Goal: Task Accomplishment & Management: Manage account settings

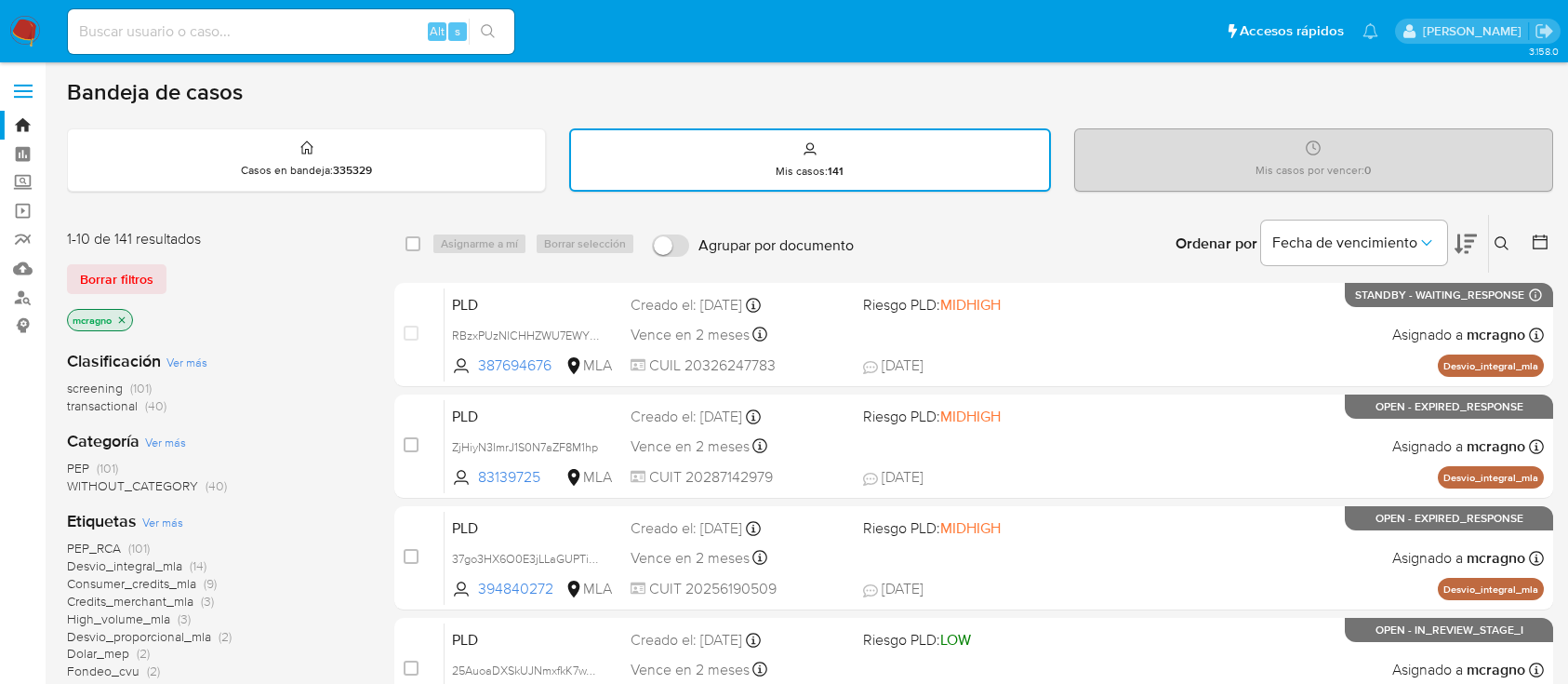
scroll to position [496, 0]
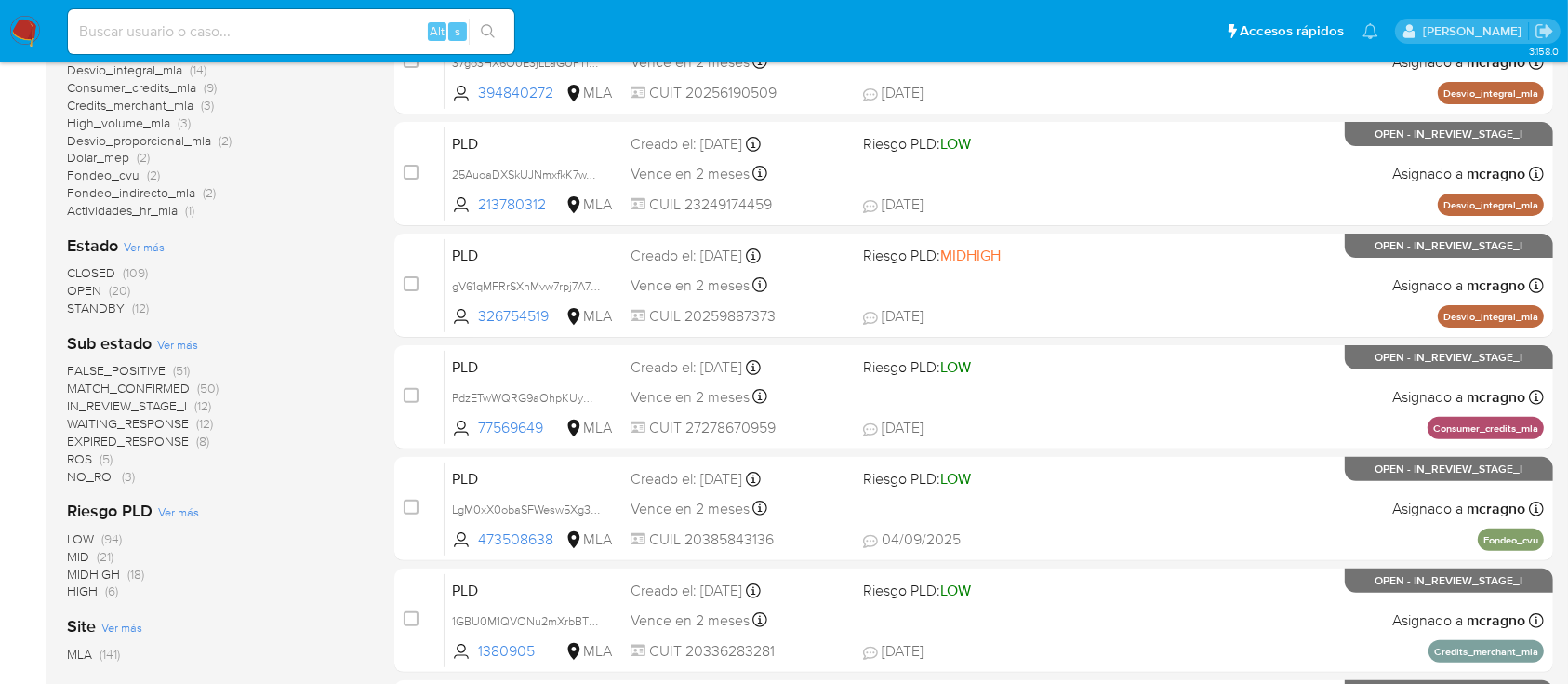
click at [22, 38] on img at bounding box center [25, 31] width 31 height 31
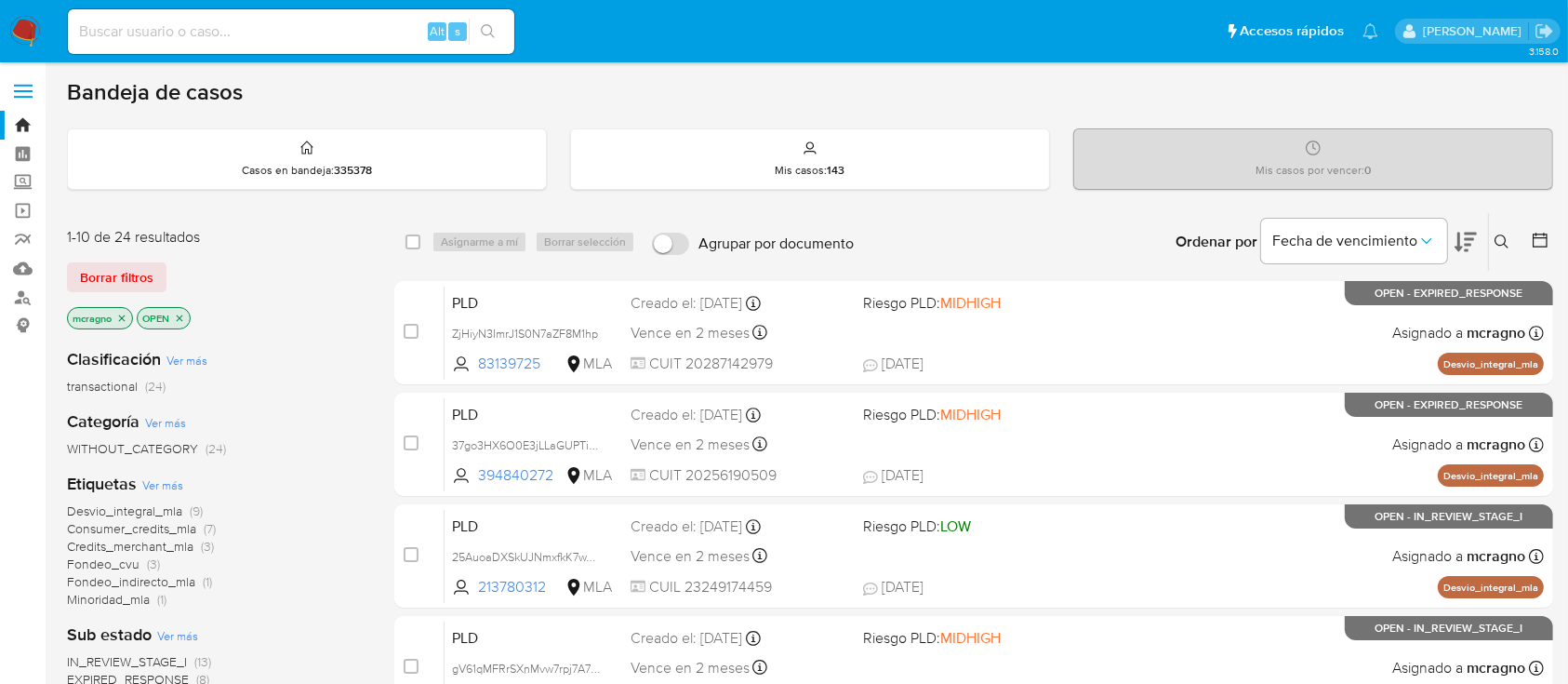
click at [188, 317] on p "OPEN" at bounding box center [164, 319] width 52 height 21
click at [178, 313] on icon "close-filter" at bounding box center [180, 319] width 11 height 11
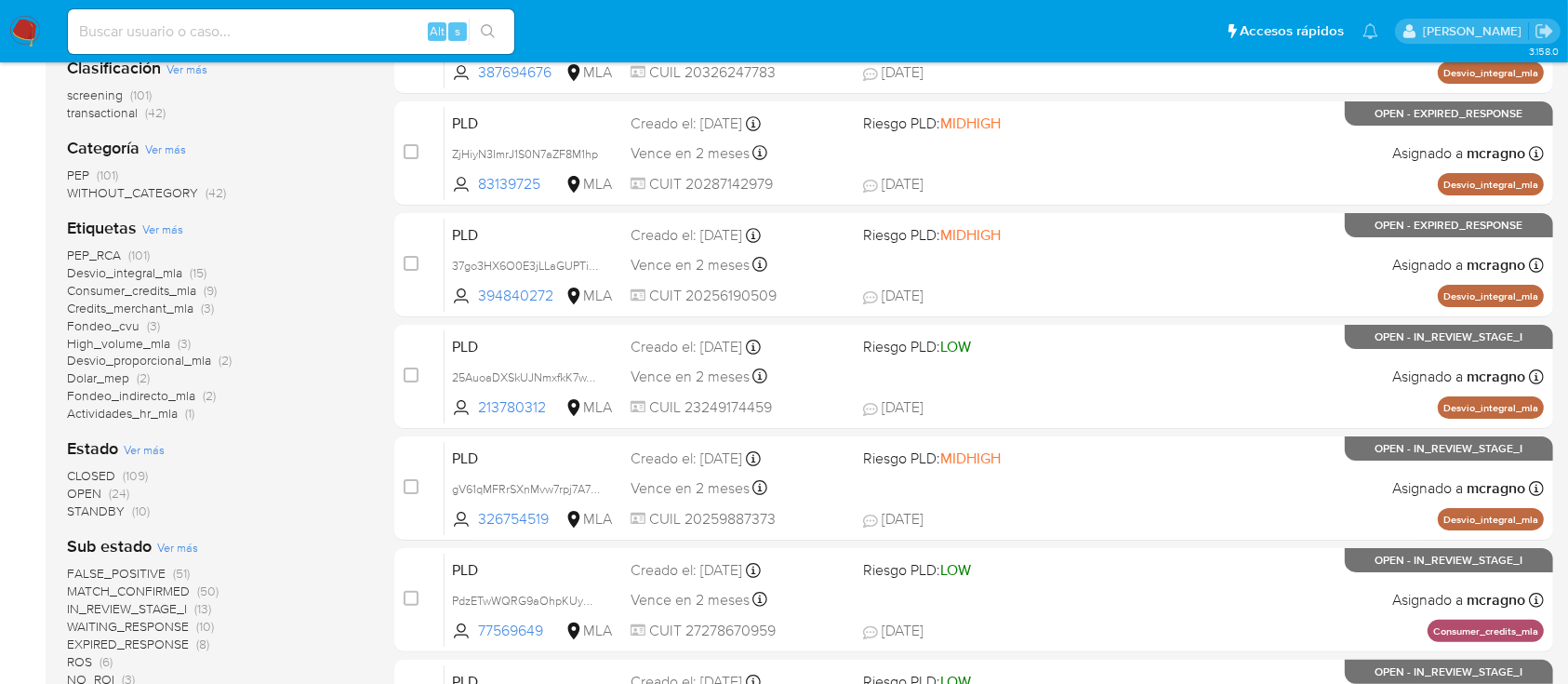
scroll to position [124, 0]
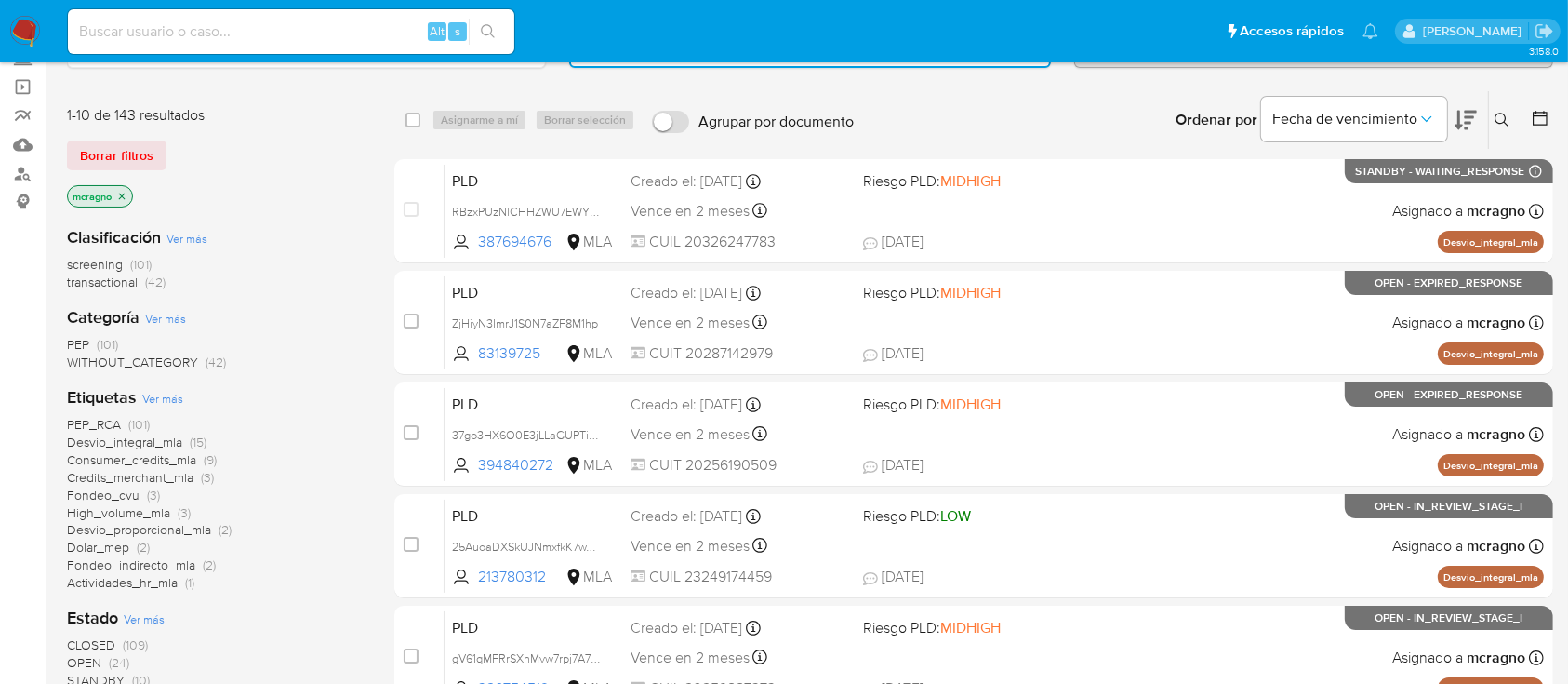
click at [125, 191] on icon "close-filter" at bounding box center [122, 197] width 11 height 11
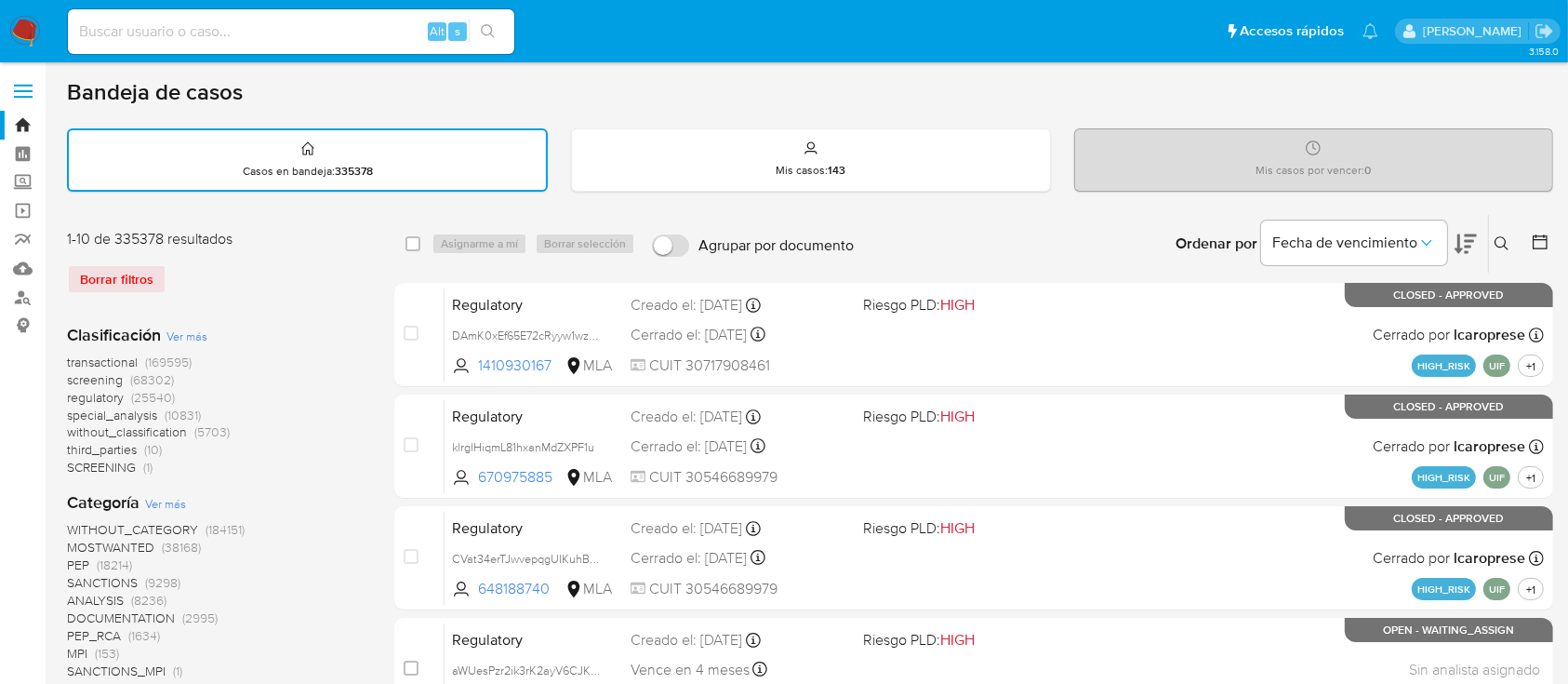
drag, startPoint x: 1503, startPoint y: 238, endPoint x: 1489, endPoint y: 282, distance: 46.2
click at [1503, 249] on button at bounding box center [1504, 244] width 30 height 22
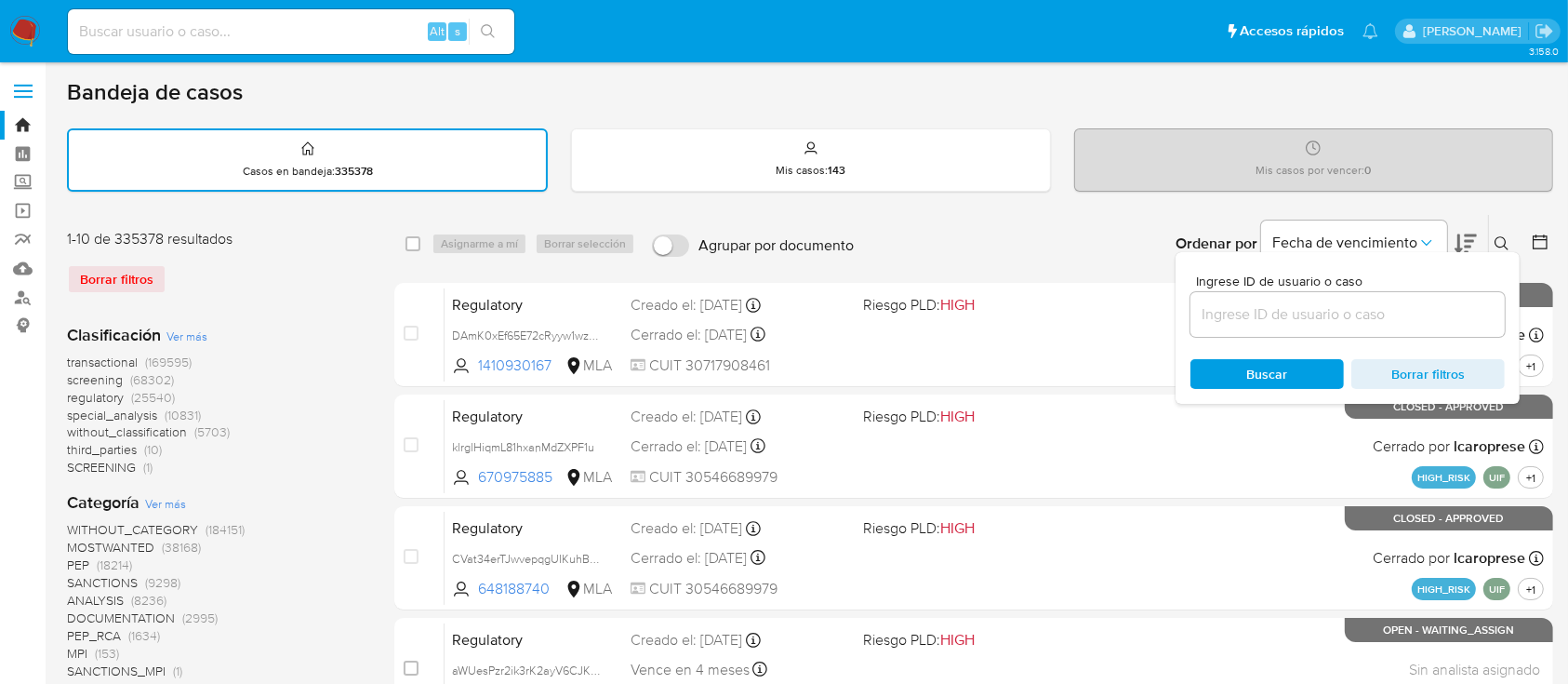
drag, startPoint x: 1436, startPoint y: 323, endPoint x: 1444, endPoint y: 317, distance: 10.0
click at [1435, 324] on div at bounding box center [1347, 314] width 315 height 45
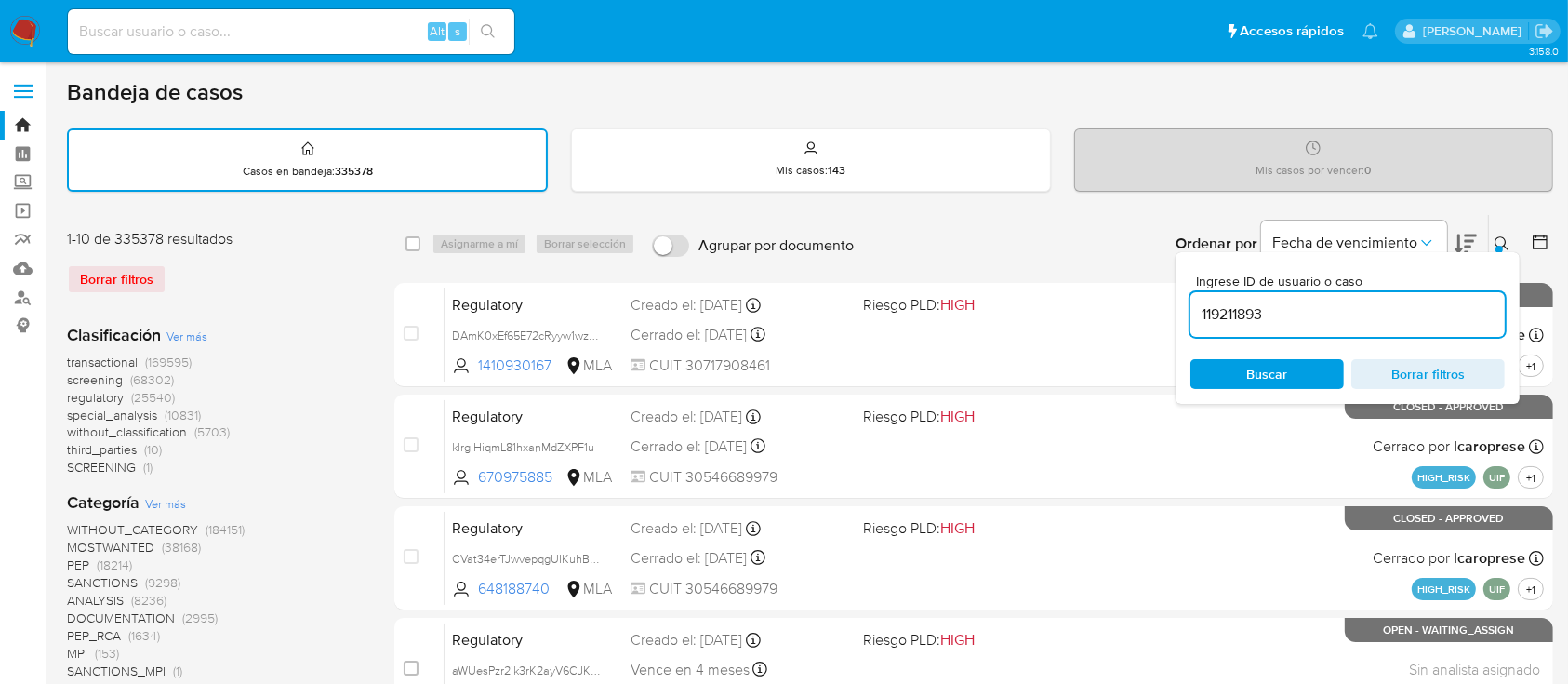
type input "119211893"
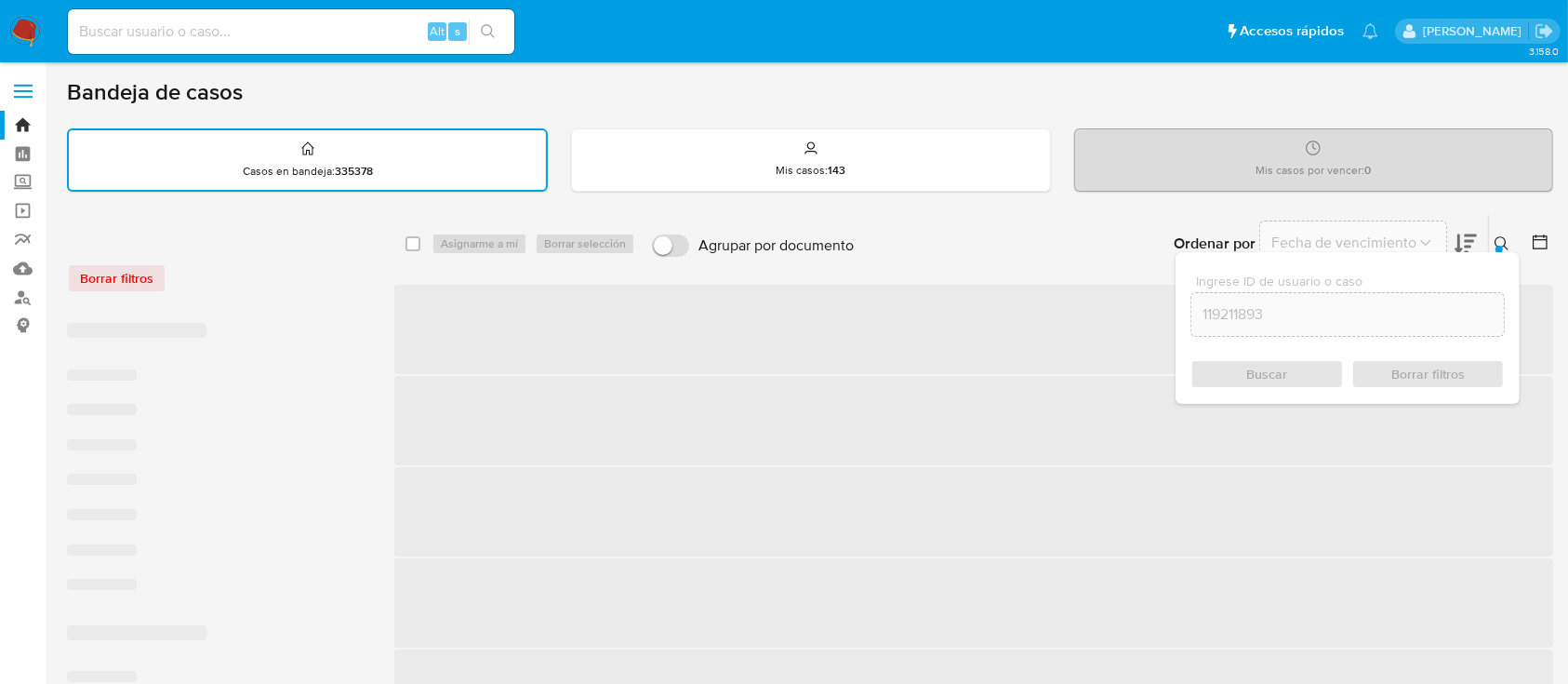
click at [1502, 239] on icon at bounding box center [1502, 244] width 15 height 15
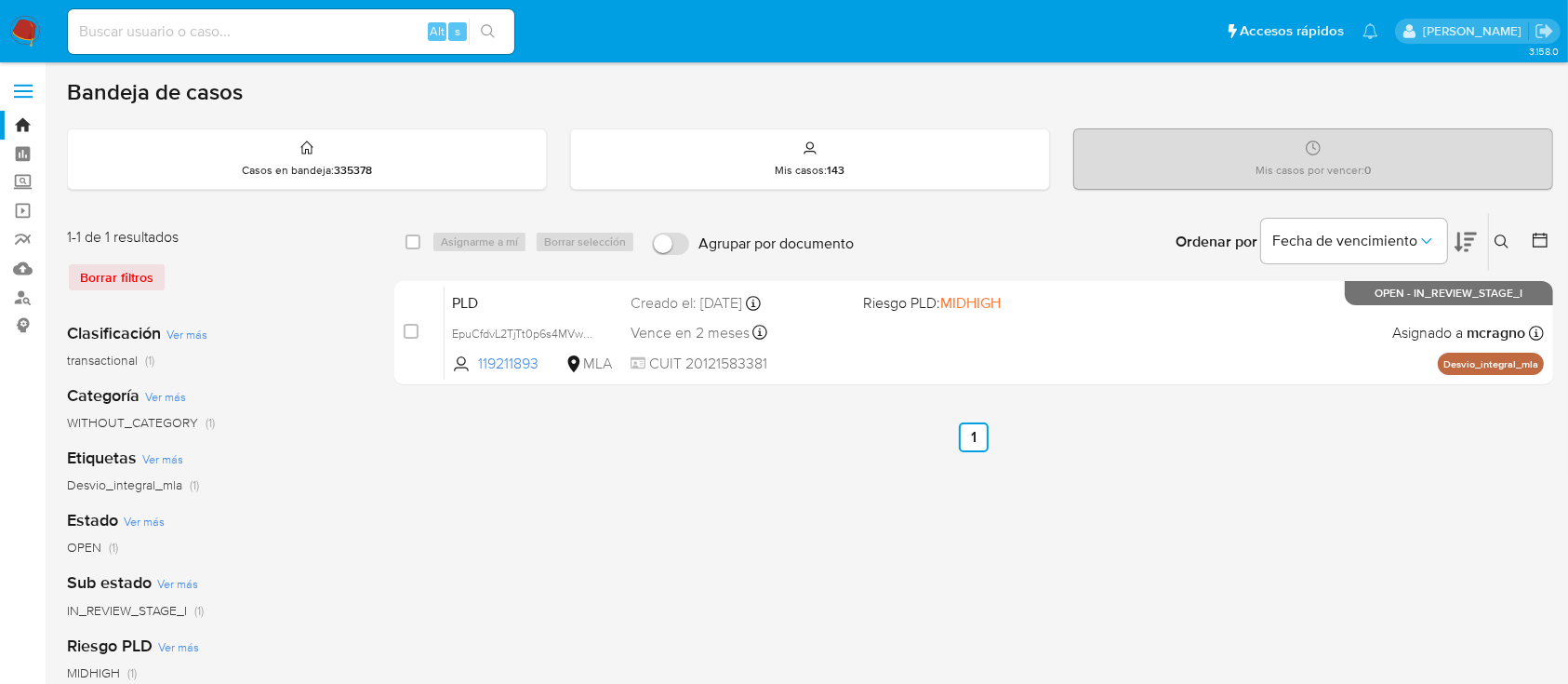
drag, startPoint x: 1503, startPoint y: 237, endPoint x: 1488, endPoint y: 286, distance: 51.2
click at [1503, 238] on icon at bounding box center [1502, 242] width 15 height 15
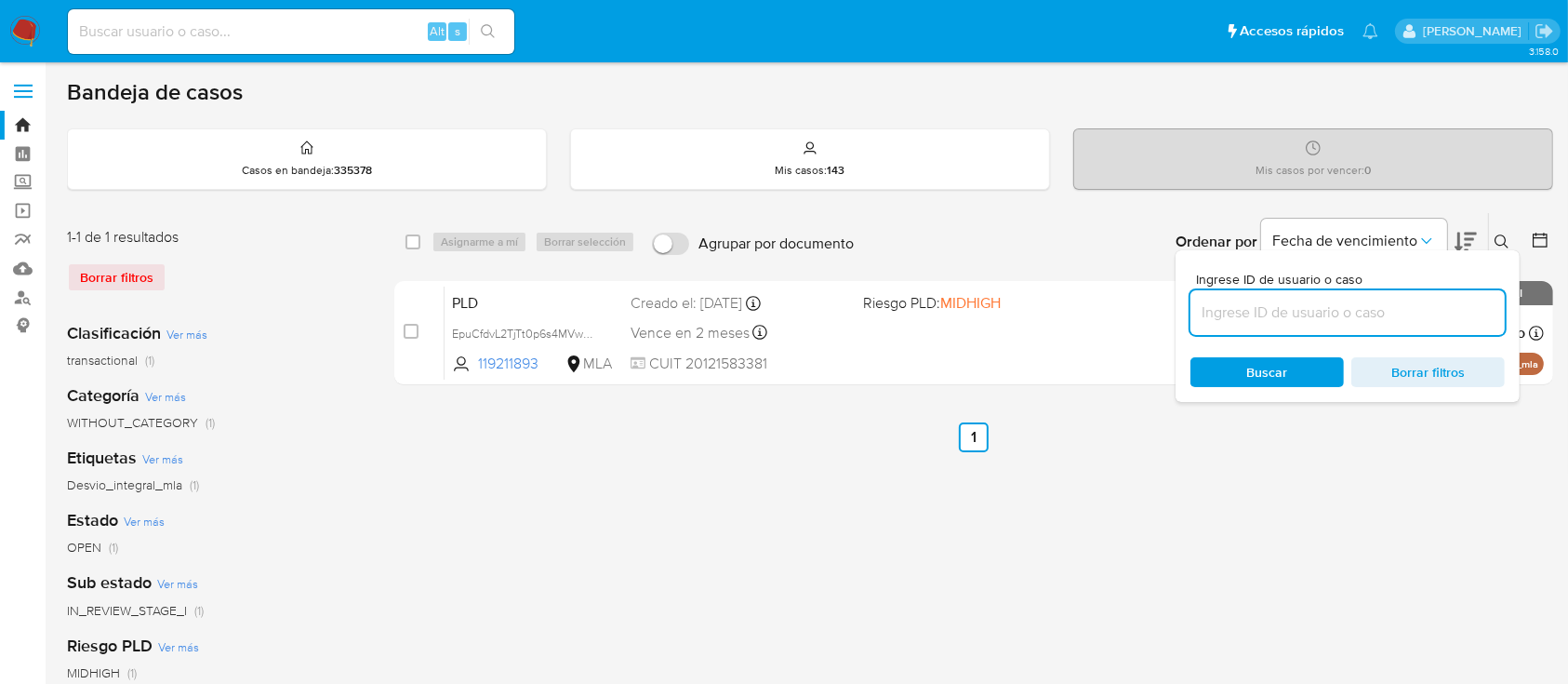
drag, startPoint x: 1464, startPoint y: 320, endPoint x: 1471, endPoint y: 289, distance: 31.8
click at [1464, 320] on input at bounding box center [1347, 312] width 315 height 24
type input "119211893"
click at [1496, 238] on icon at bounding box center [1501, 241] width 14 height 14
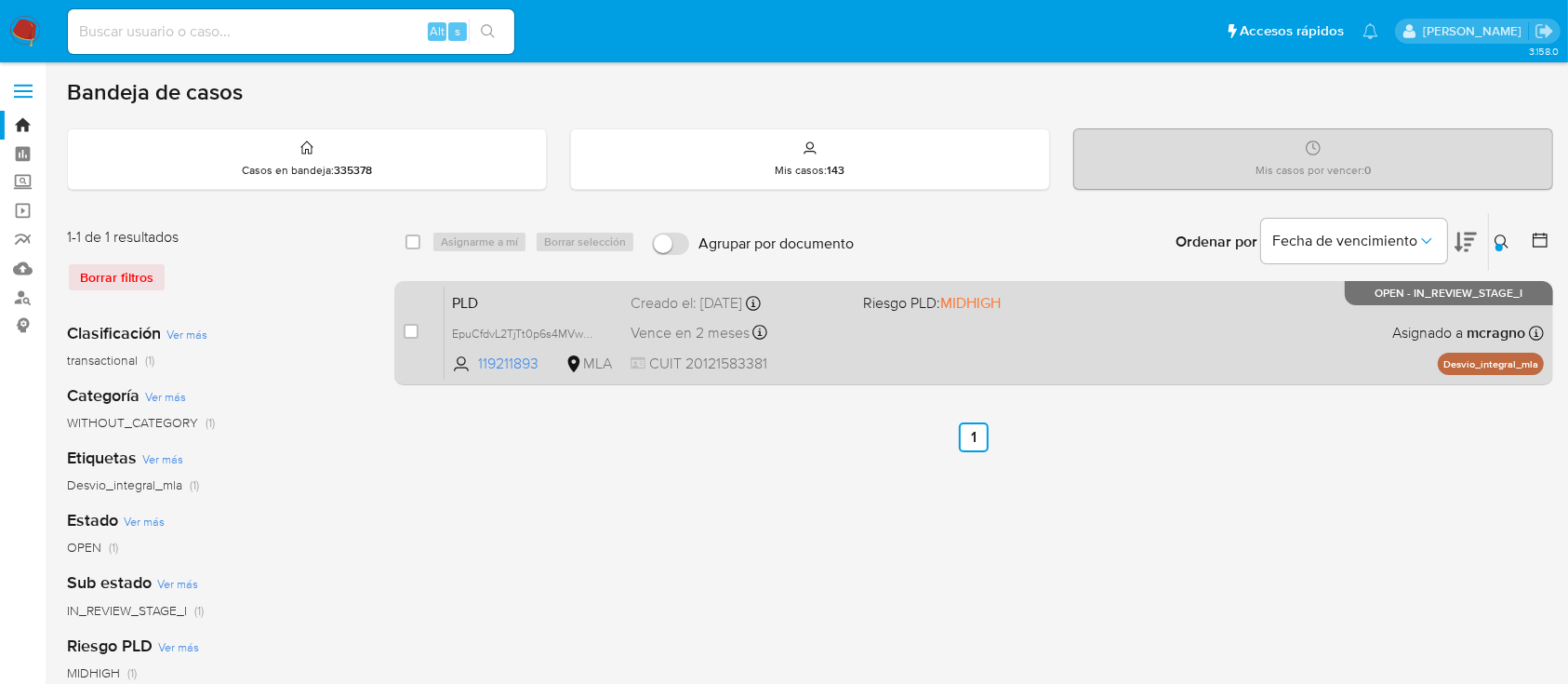
click at [1169, 315] on div "PLD EpuCfdvL2TjTt0p6s4MVwDQy 119211893 MLA Riesgo PLD: MIDHIGH Creado el: [DATE…" at bounding box center [995, 332] width 1099 height 94
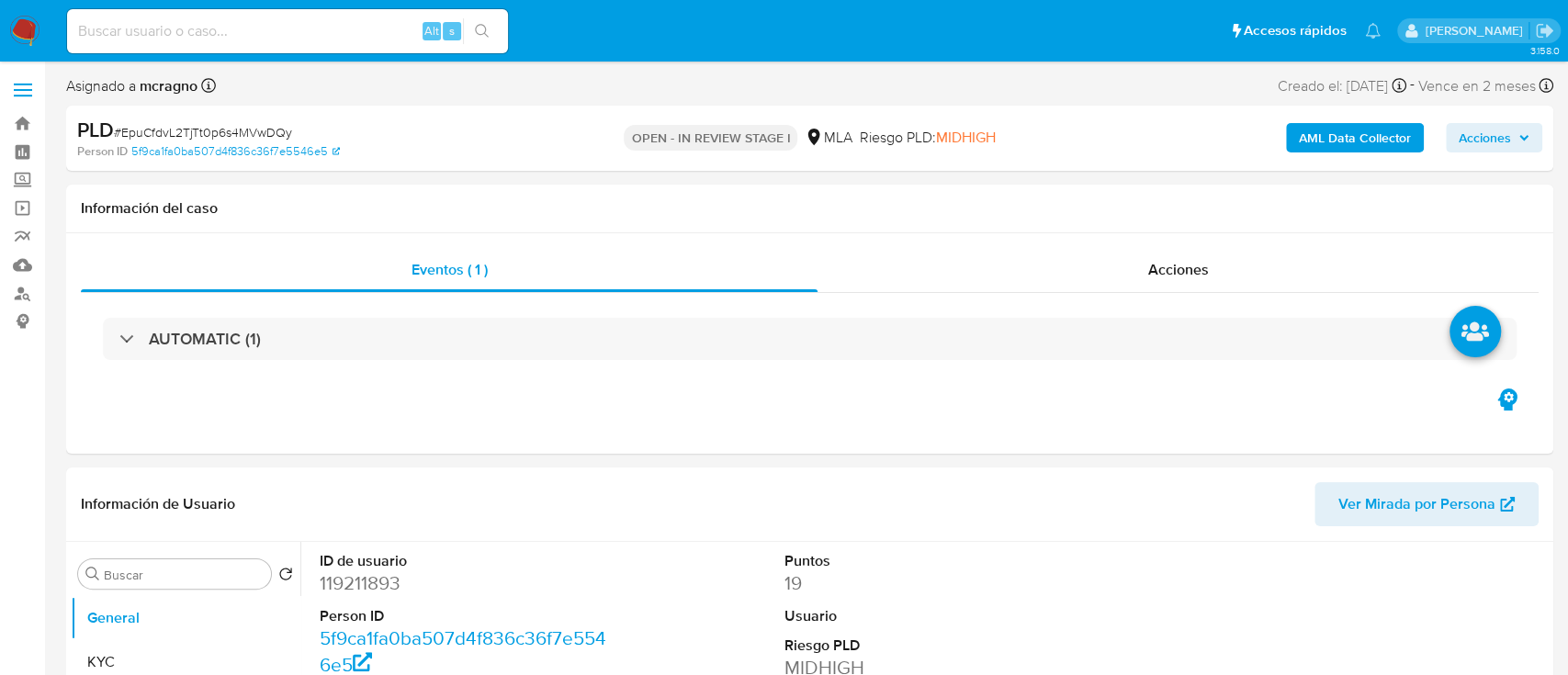
select select "10"
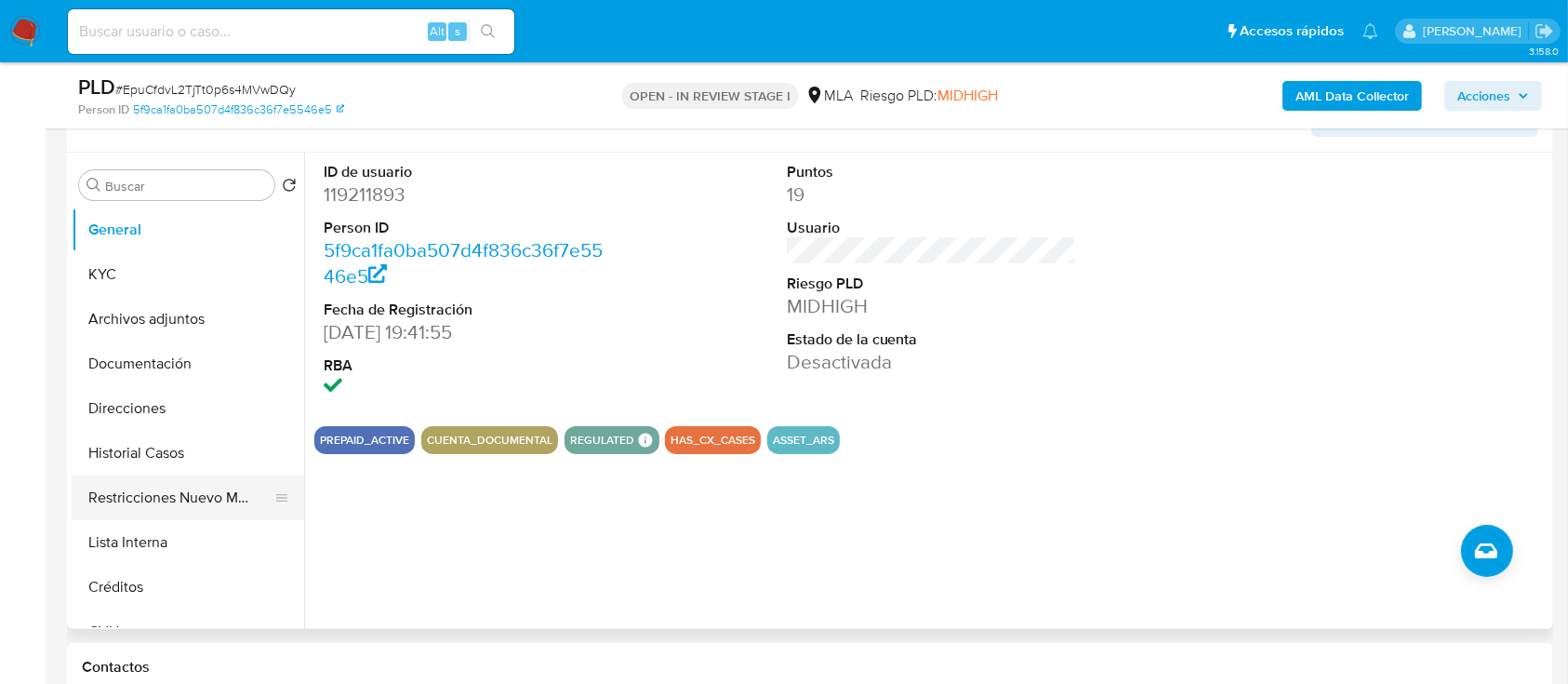
click at [158, 483] on button "Restricciones Nuevo Mundo" at bounding box center [180, 498] width 218 height 45
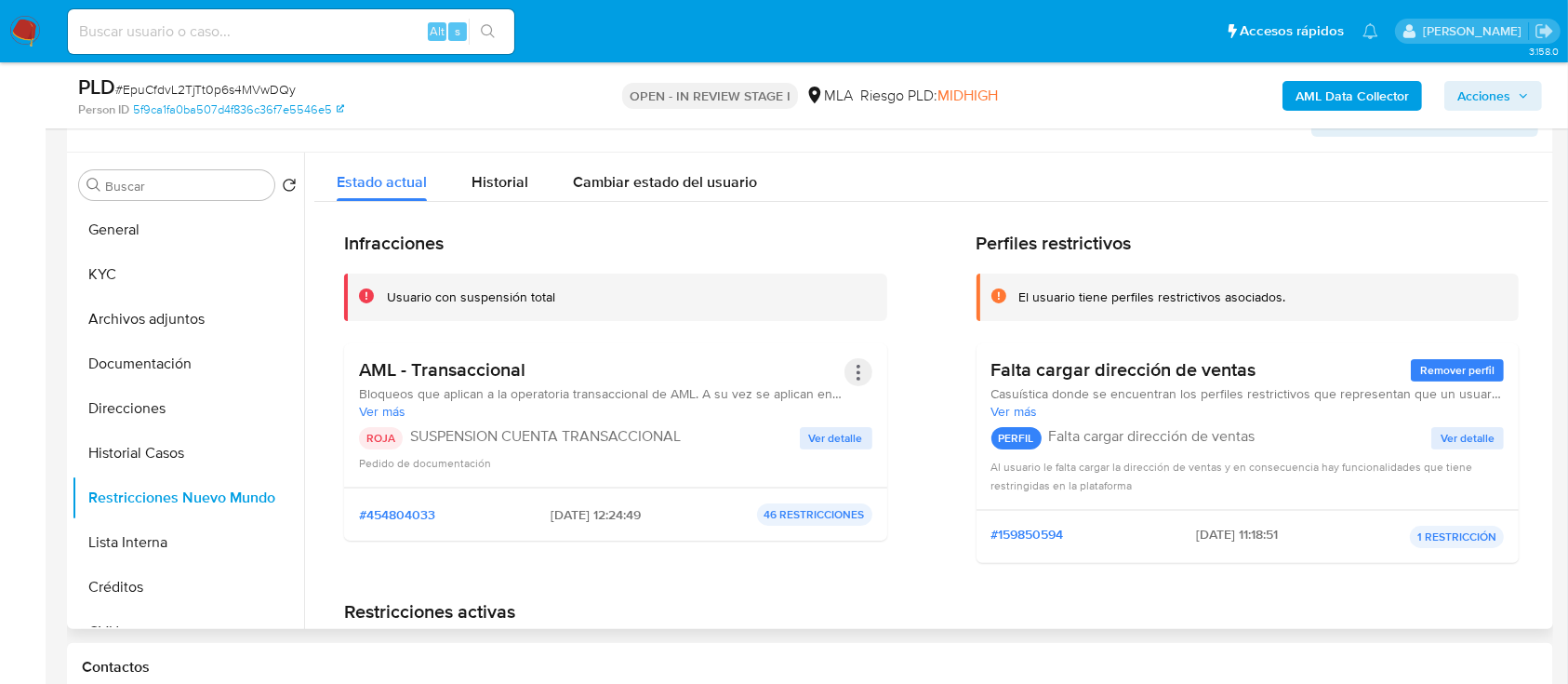
click at [859, 368] on button "Acciones" at bounding box center [858, 372] width 28 height 28
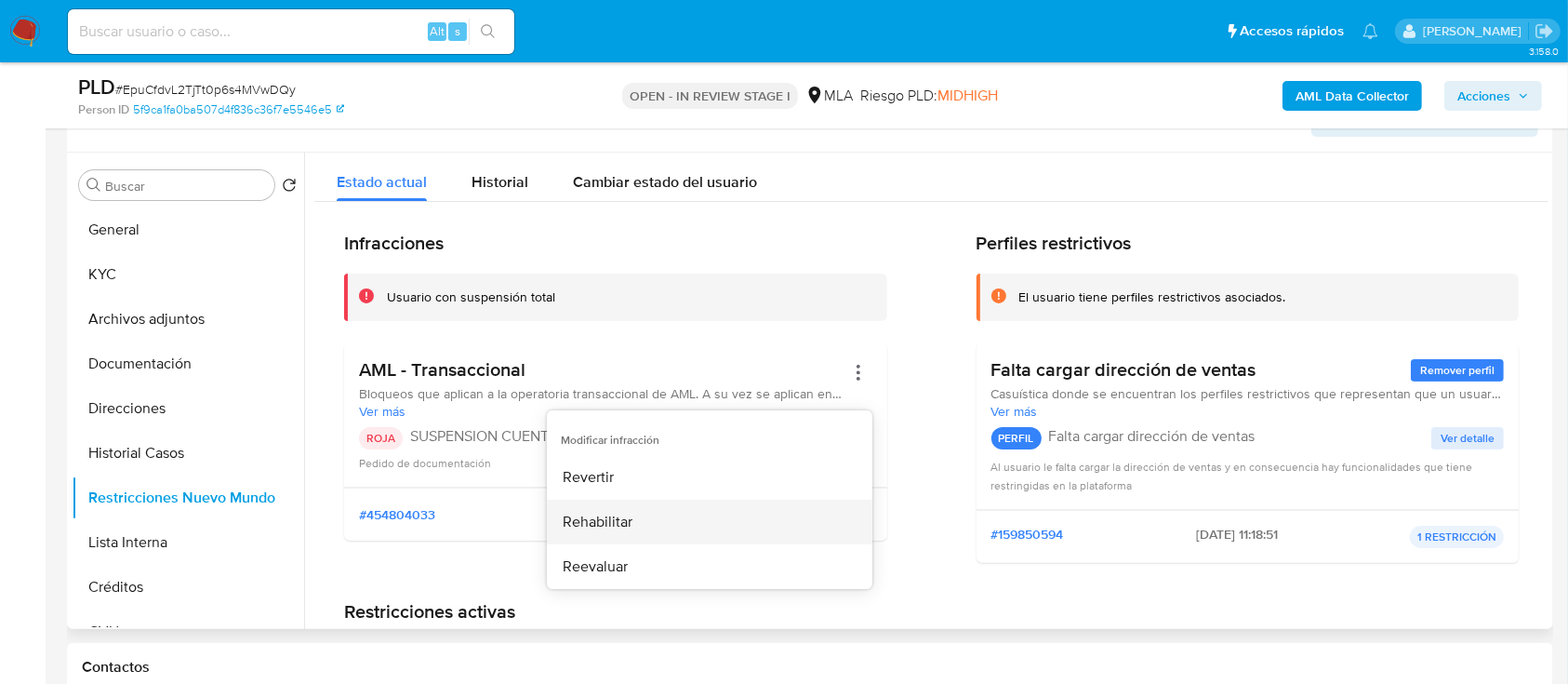
click at [751, 509] on button "Rehabilitar" at bounding box center [709, 521] width 325 height 45
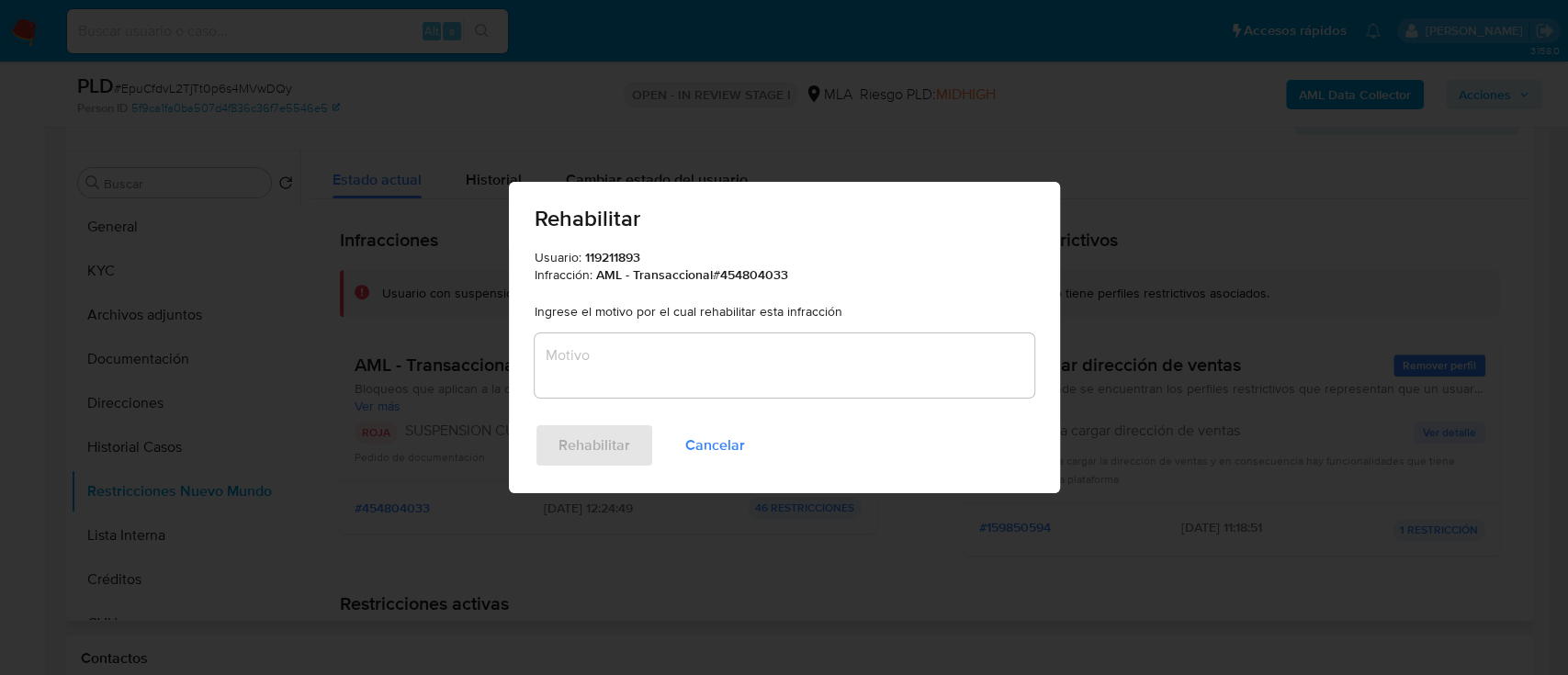
click at [744, 370] on textarea "Motivo" at bounding box center [784, 365] width 500 height 64
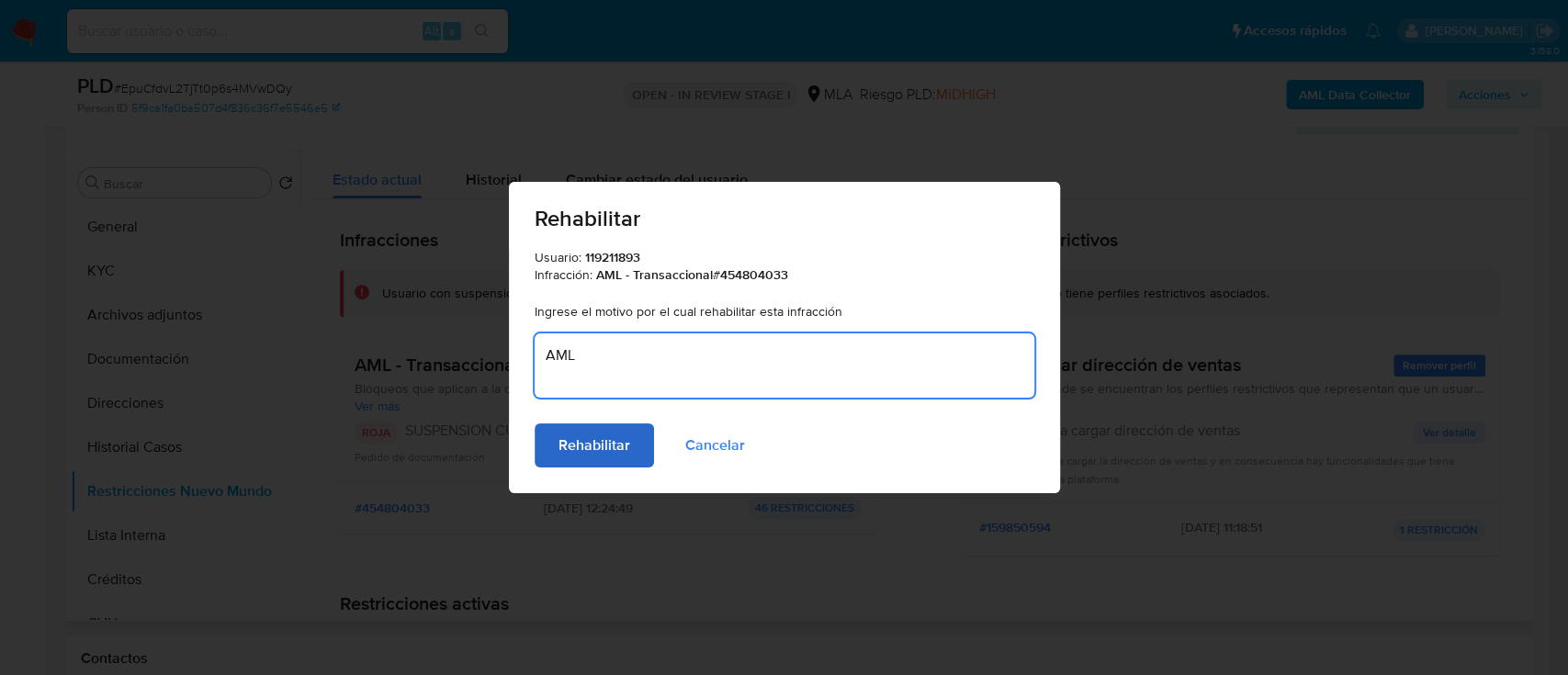
type textarea "AML"
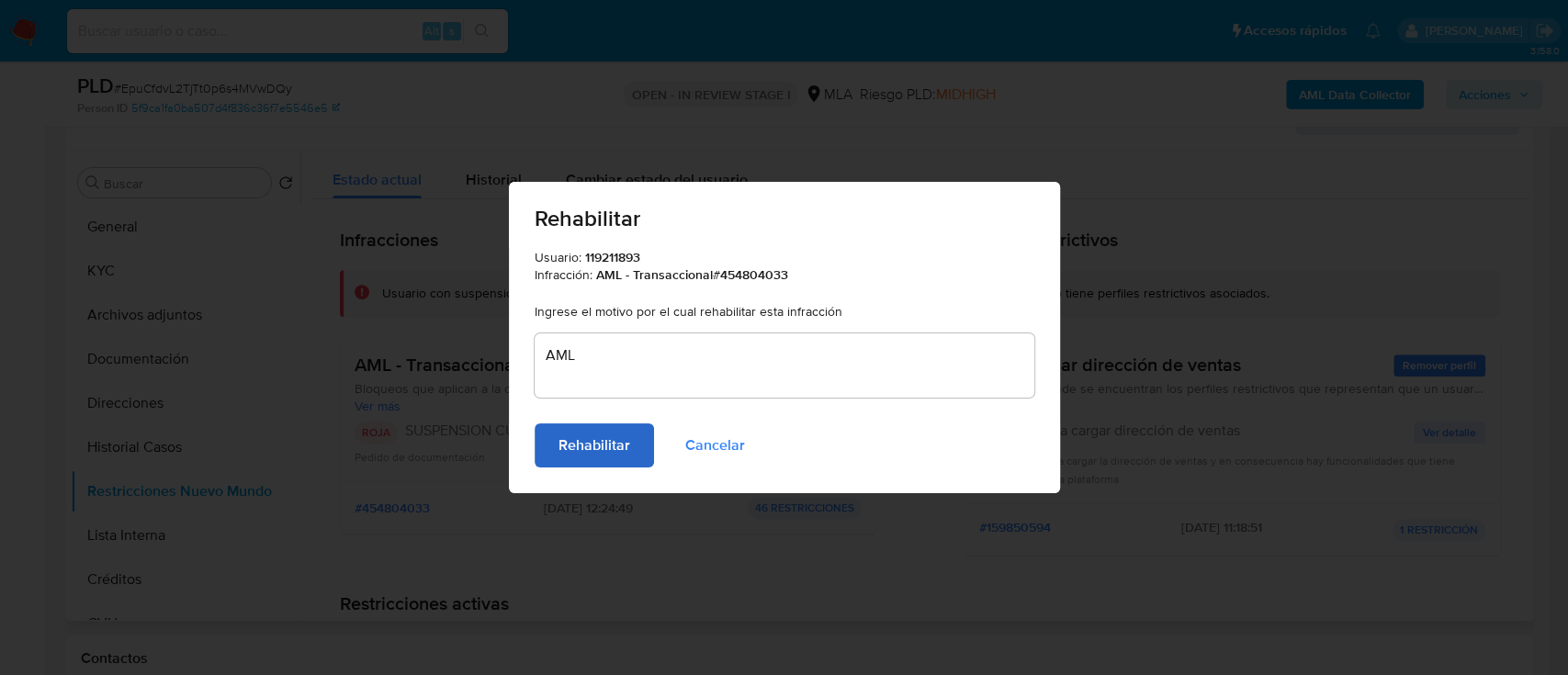
click at [587, 465] on span "Rehabilitar" at bounding box center [594, 445] width 71 height 40
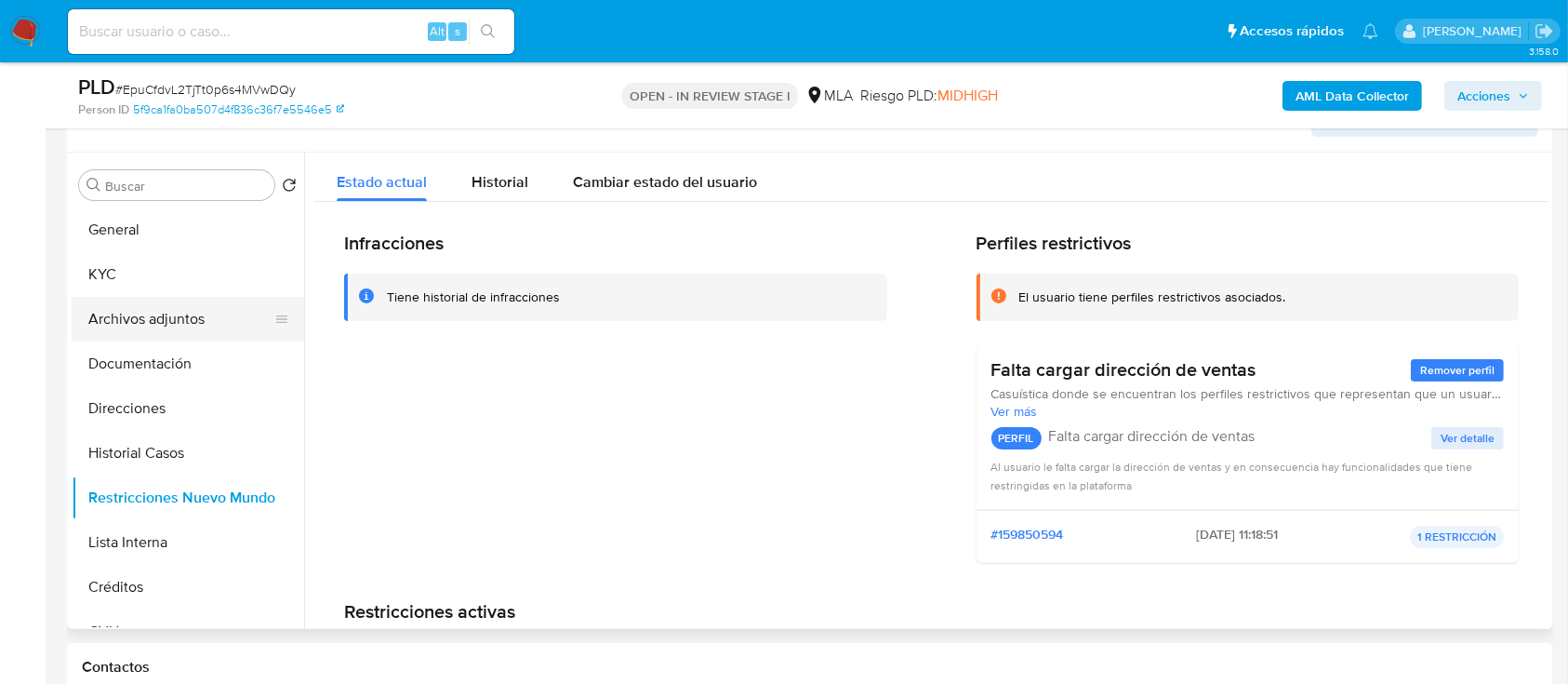
click at [169, 323] on button "Archivos adjuntos" at bounding box center [180, 319] width 218 height 45
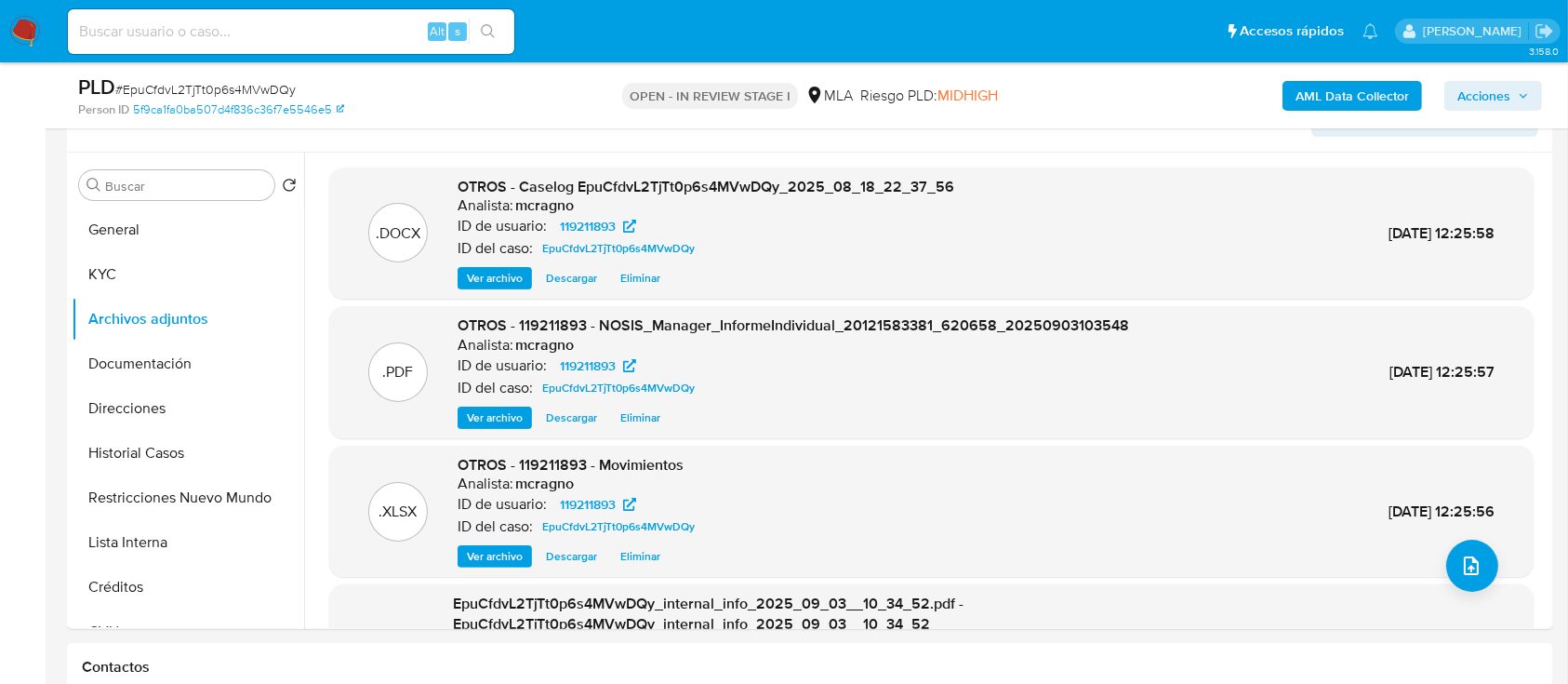
click at [648, 287] on span "Eliminar" at bounding box center [640, 279] width 40 height 19
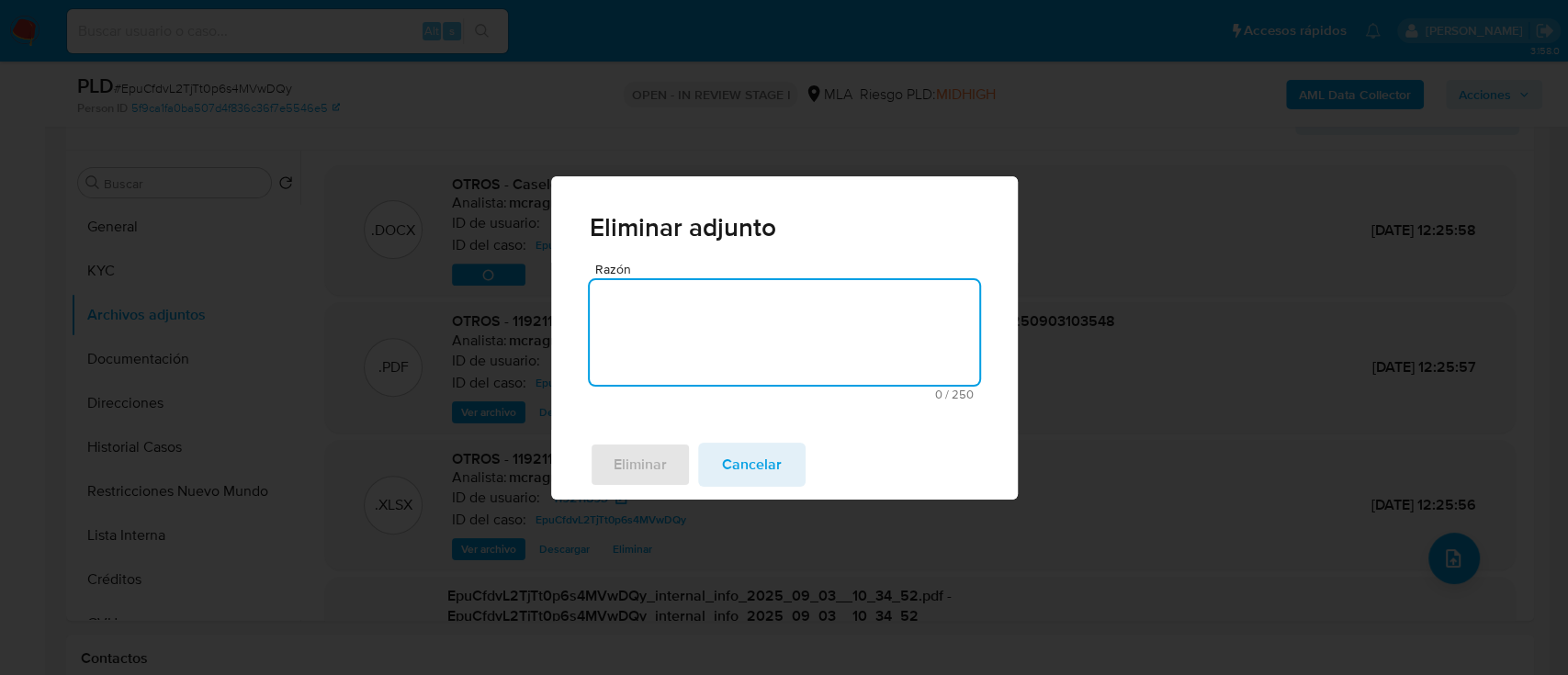
click at [720, 348] on textarea "Razón" at bounding box center [784, 332] width 390 height 105
click at [649, 466] on span "Eliminar" at bounding box center [639, 464] width 54 height 40
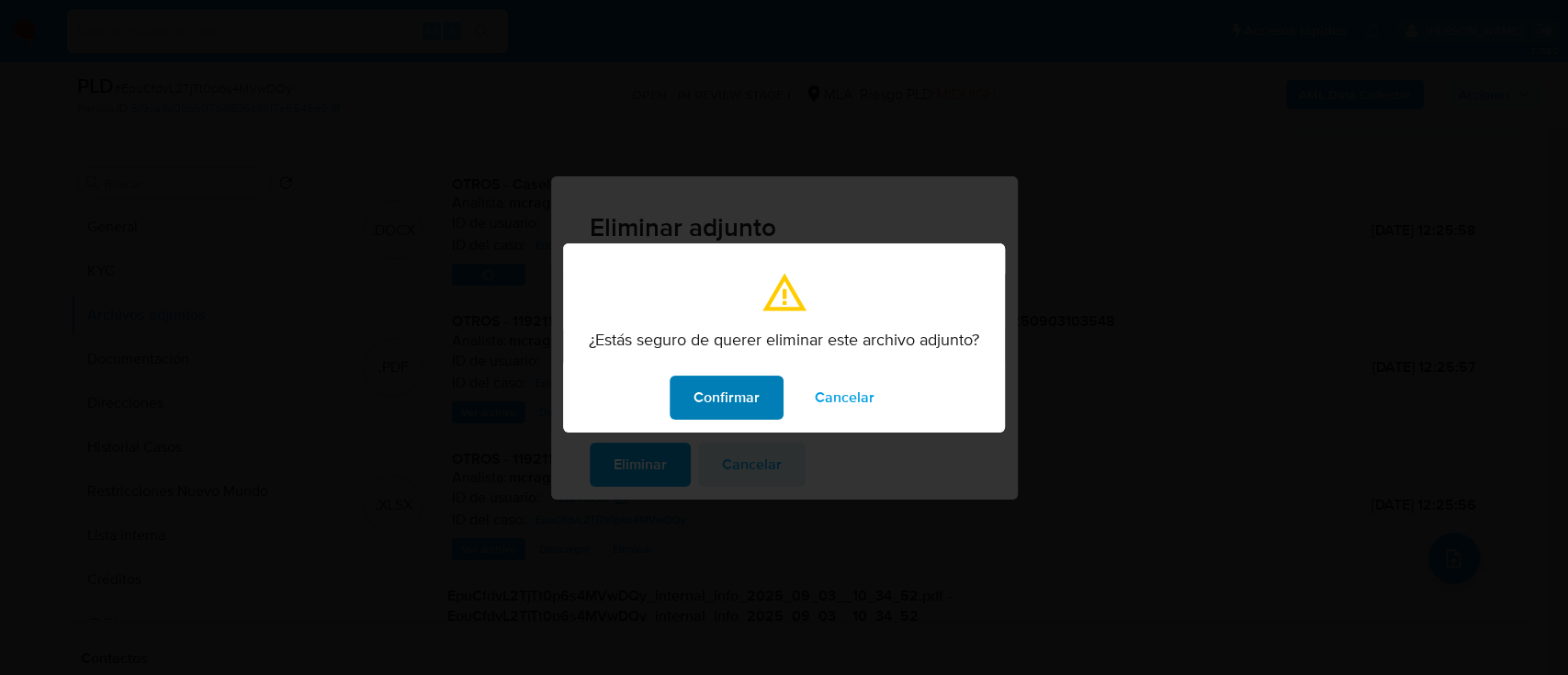
click at [713, 404] on span "Confirmar" at bounding box center [726, 397] width 66 height 40
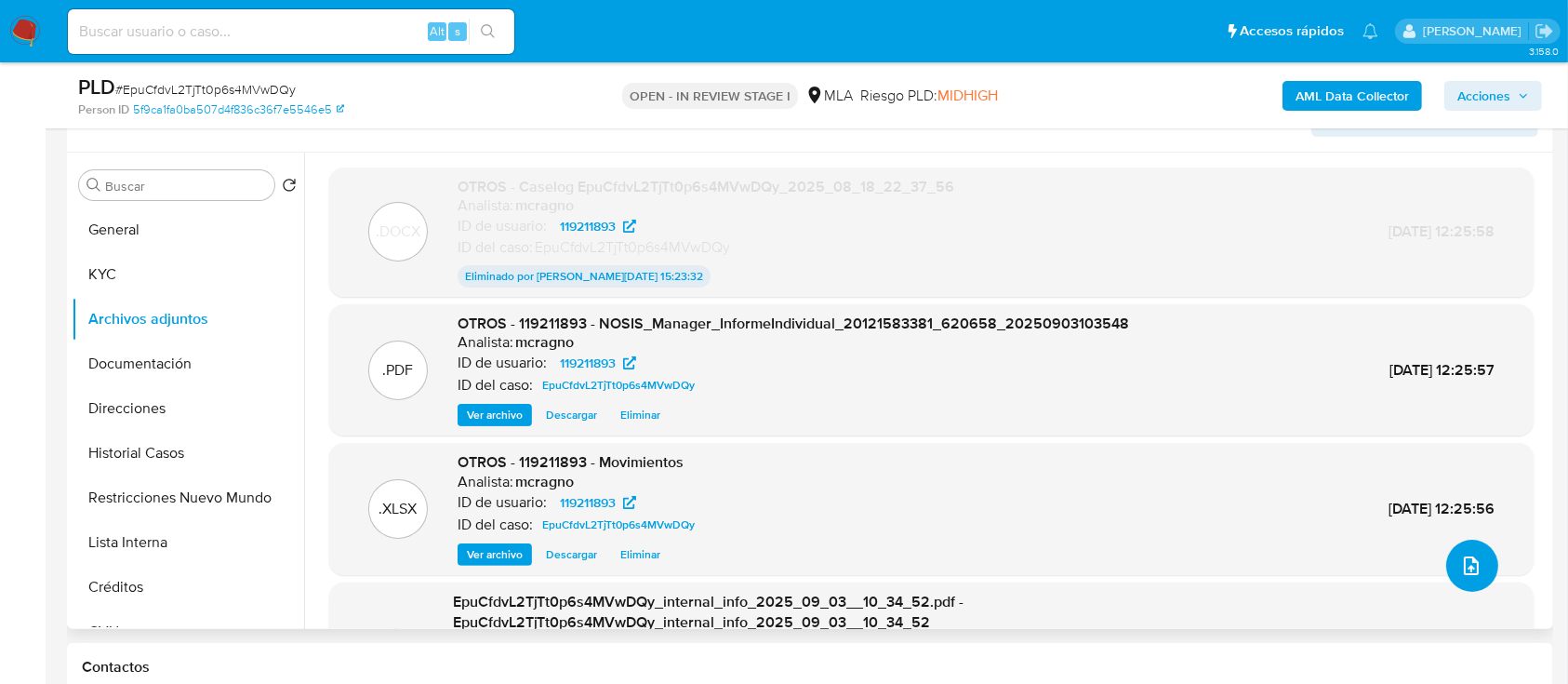
click at [1467, 577] on button "upload-file" at bounding box center [1472, 565] width 52 height 52
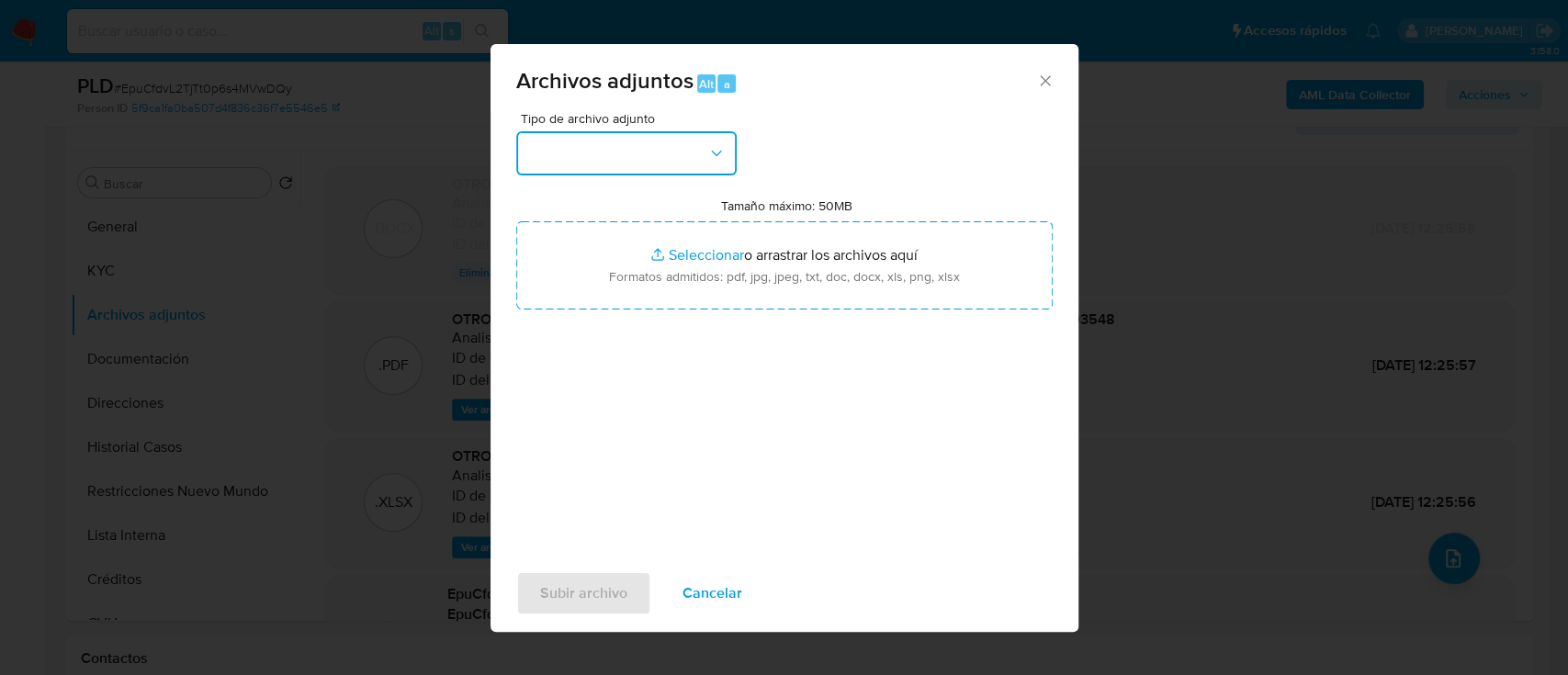
click at [660, 164] on button "button" at bounding box center [626, 153] width 221 height 44
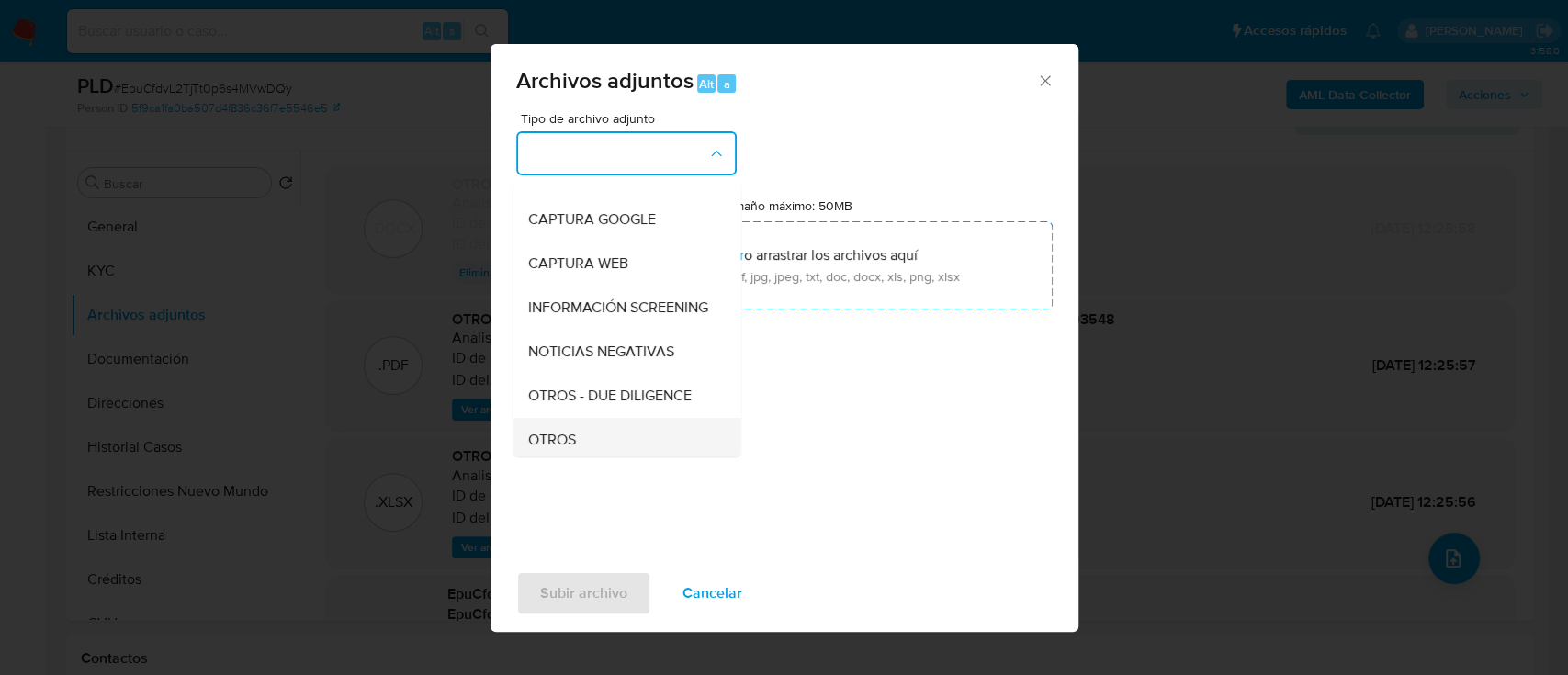
scroll to position [244, 0]
click at [588, 333] on div "OTROS" at bounding box center [621, 311] width 188 height 44
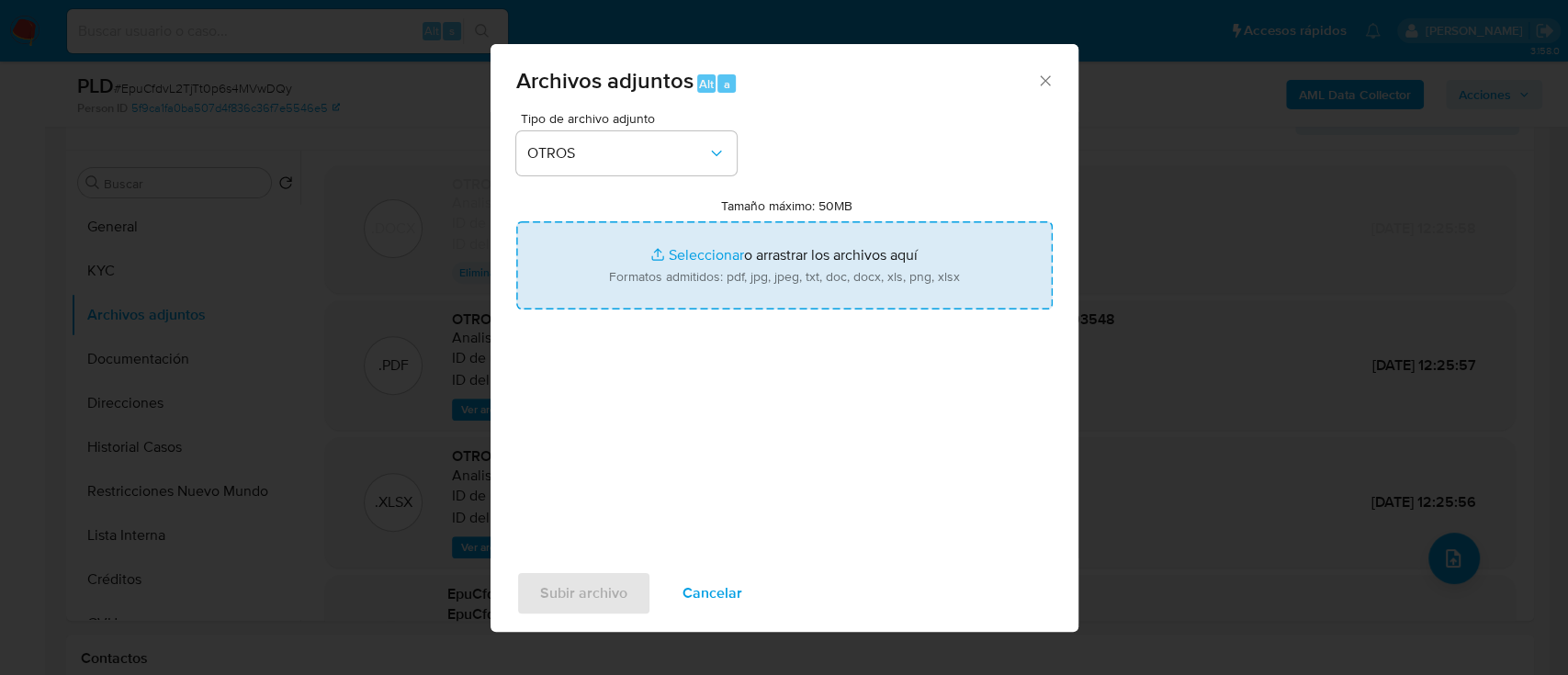
click at [730, 271] on input "Tamaño máximo: 50MB Seleccionar archivos" at bounding box center [784, 266] width 536 height 88
type input "C:\fakepath\119211893 NO ROI - EpuCfdvL2TjTt0p6s4MVwDQy_2025_08_18_22_37_56.docx"
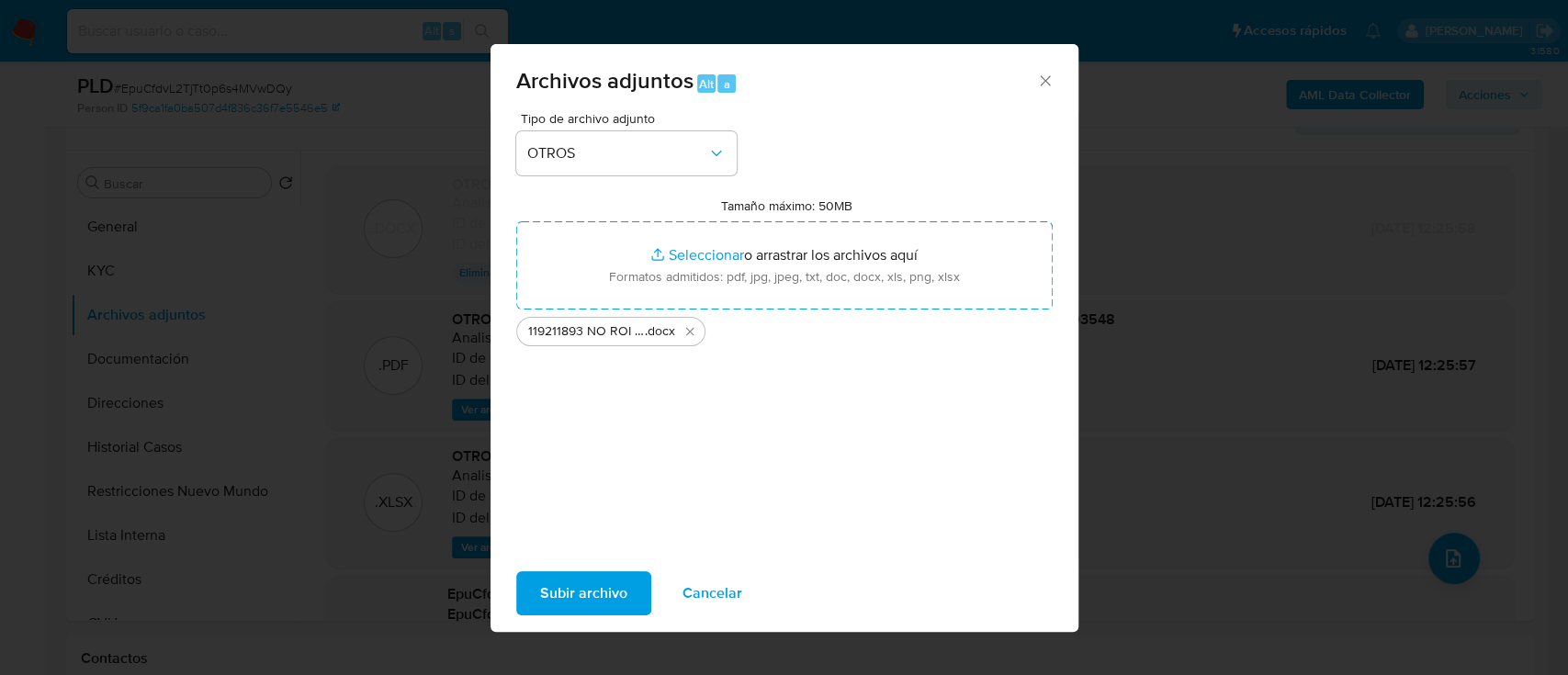
click at [540, 637] on div "Archivos adjuntos Alt a Tipo de archivo adjunto OTROS Tamaño máximo: 50MB Selec…" at bounding box center [784, 337] width 1568 height 675
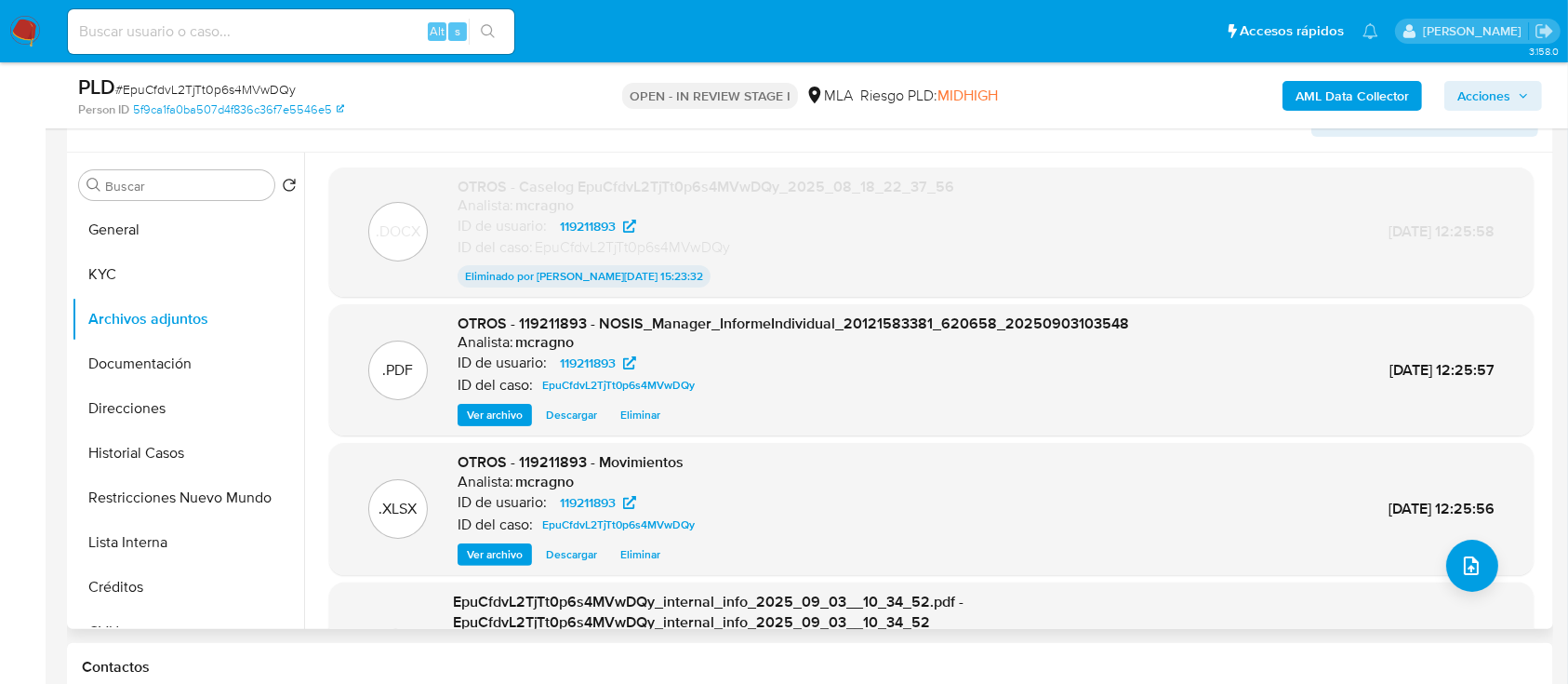
click at [1450, 589] on div ".PDF EpuCfdvL2TjTt0p6s4MVwDQy_internal_info_2025_09_03__10_34_52.pdf - EpuCfdvL…" at bounding box center [931, 657] width 1205 height 151
click at [1451, 577] on button "upload-file" at bounding box center [1472, 565] width 52 height 52
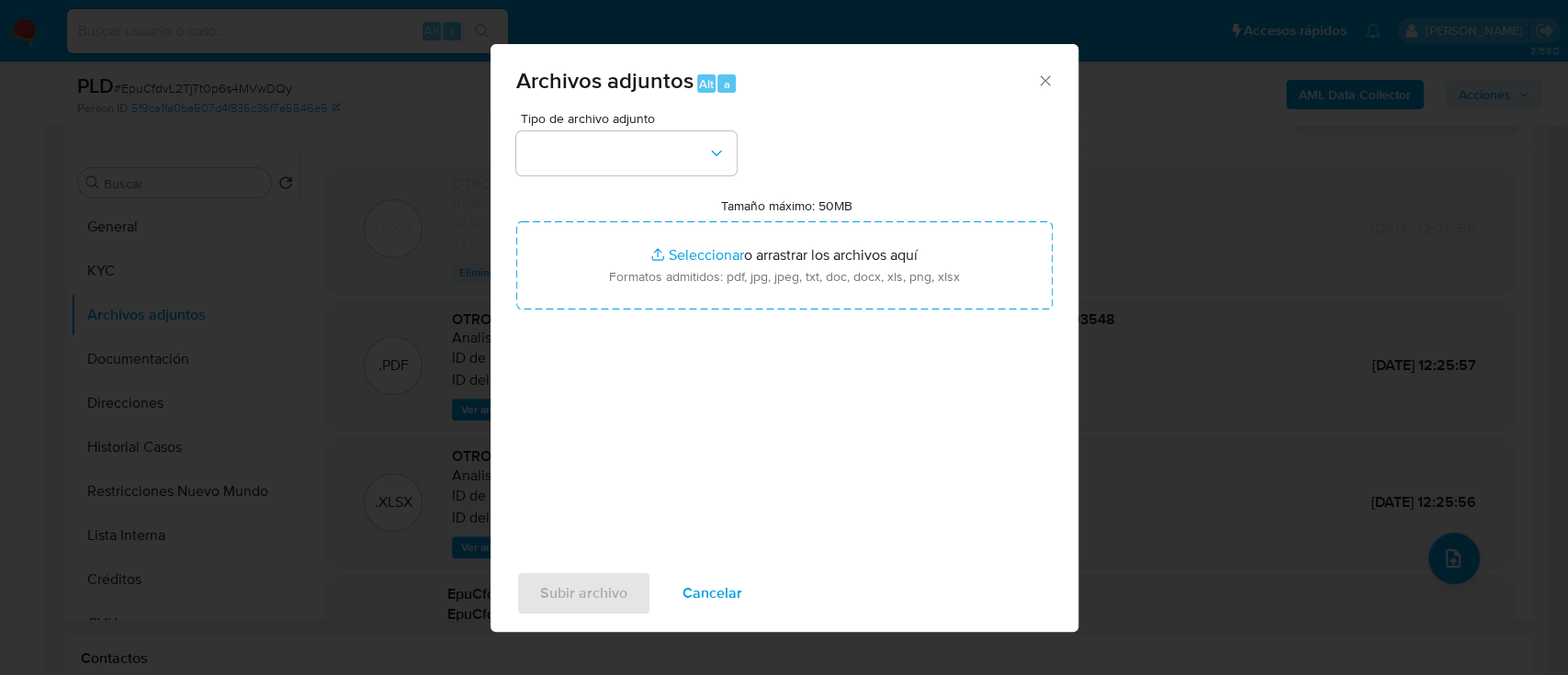
click at [669, 178] on div "Tipo de archivo adjunto Tamaño máximo: 50MB Seleccionar archivos Seleccionar o …" at bounding box center [784, 329] width 536 height 434
click at [673, 155] on button "button" at bounding box center [626, 153] width 221 height 44
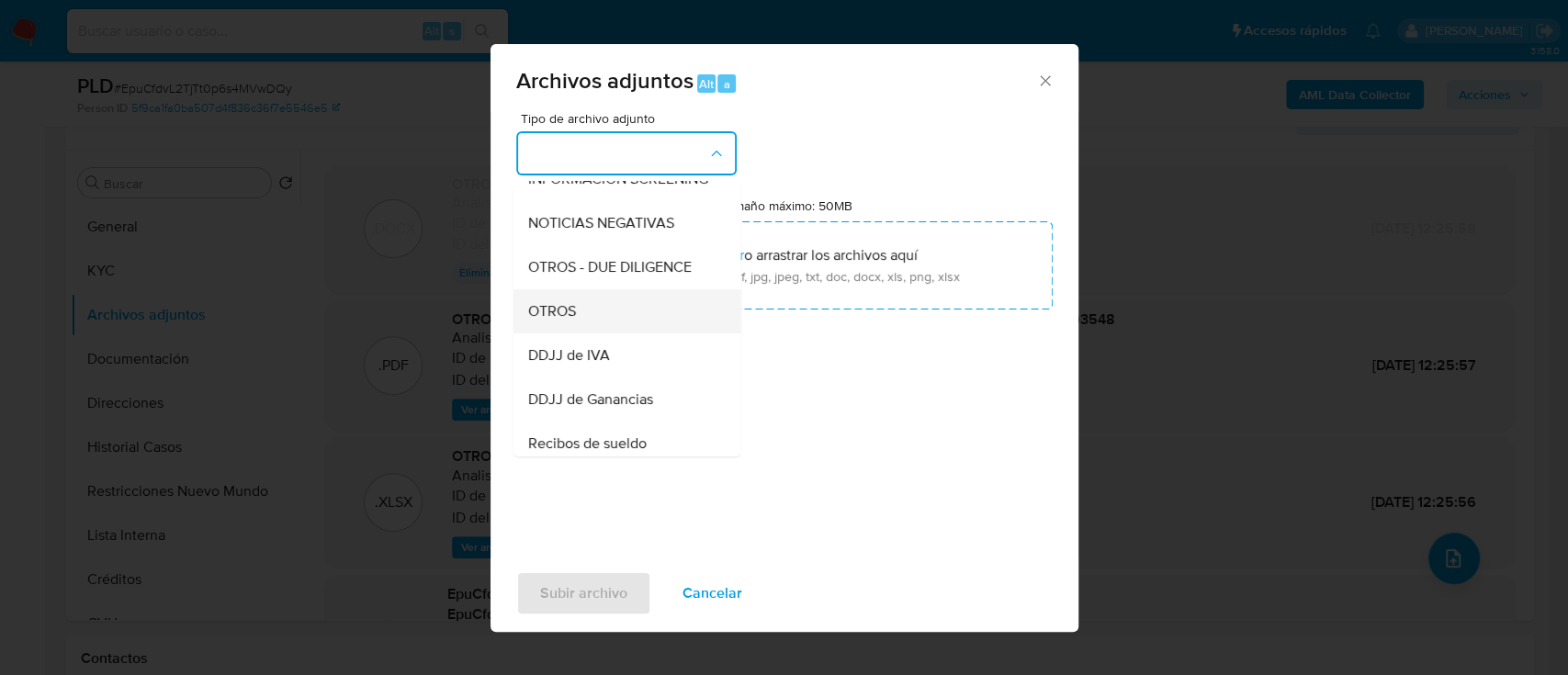
click at [604, 333] on div "OTROS" at bounding box center [621, 311] width 188 height 44
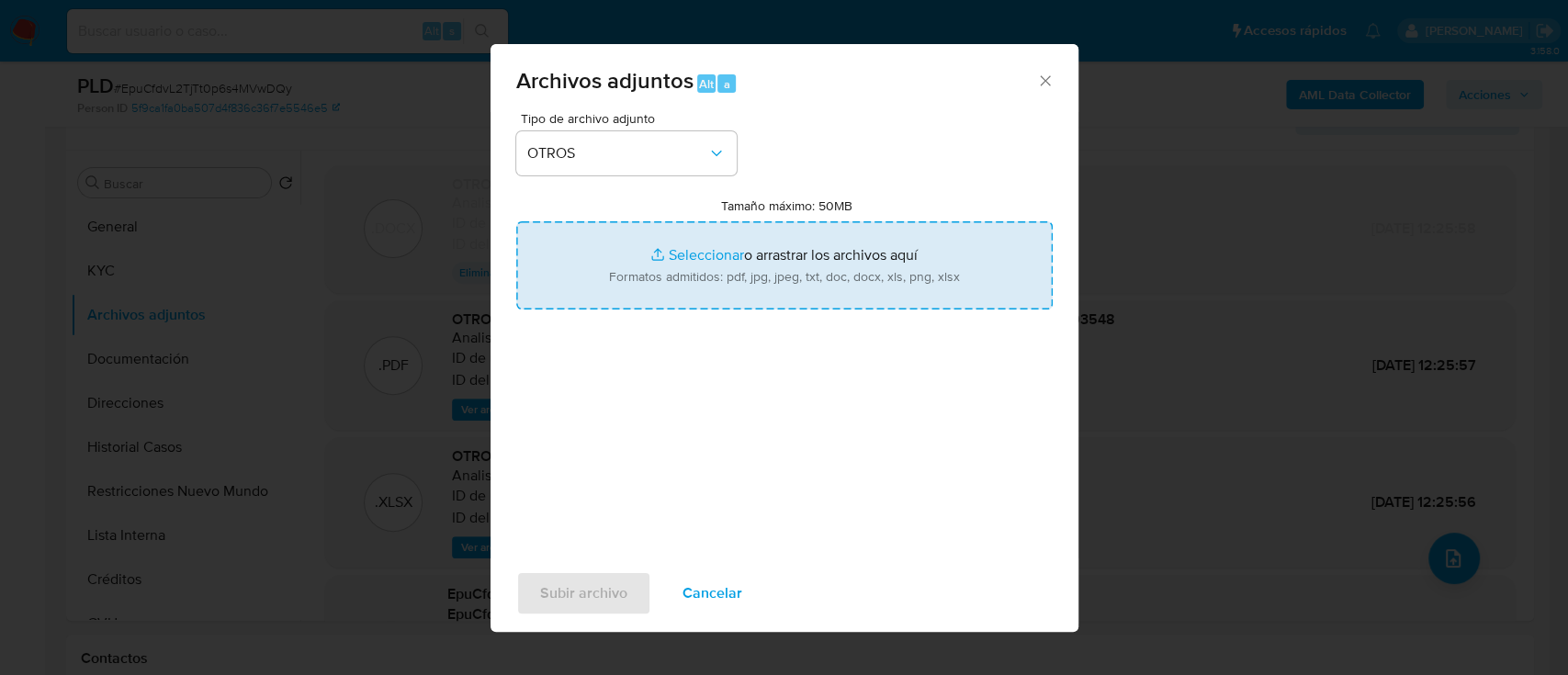
click at [699, 288] on input "Tamaño máximo: 50MB Seleccionar archivos" at bounding box center [784, 266] width 536 height 88
type input "C:\fakepath\119211893 NO ROI - EpuCfdvL2TjTt0p6s4MVwDQy_2025_08_18_22_37_56.docx"
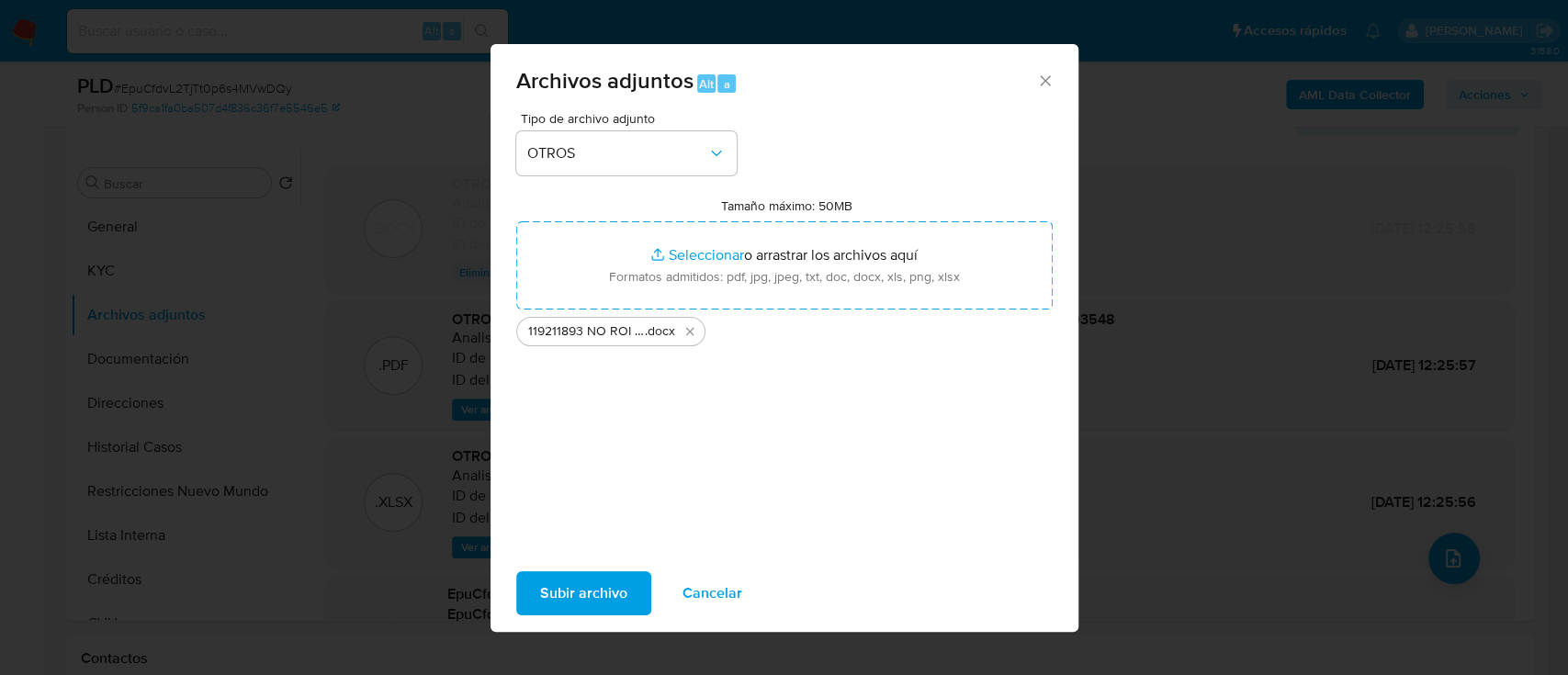
click at [603, 564] on div "Subir archivo Cancelar" at bounding box center [784, 593] width 588 height 69
click at [603, 586] on span "Subir archivo" at bounding box center [583, 592] width 87 height 40
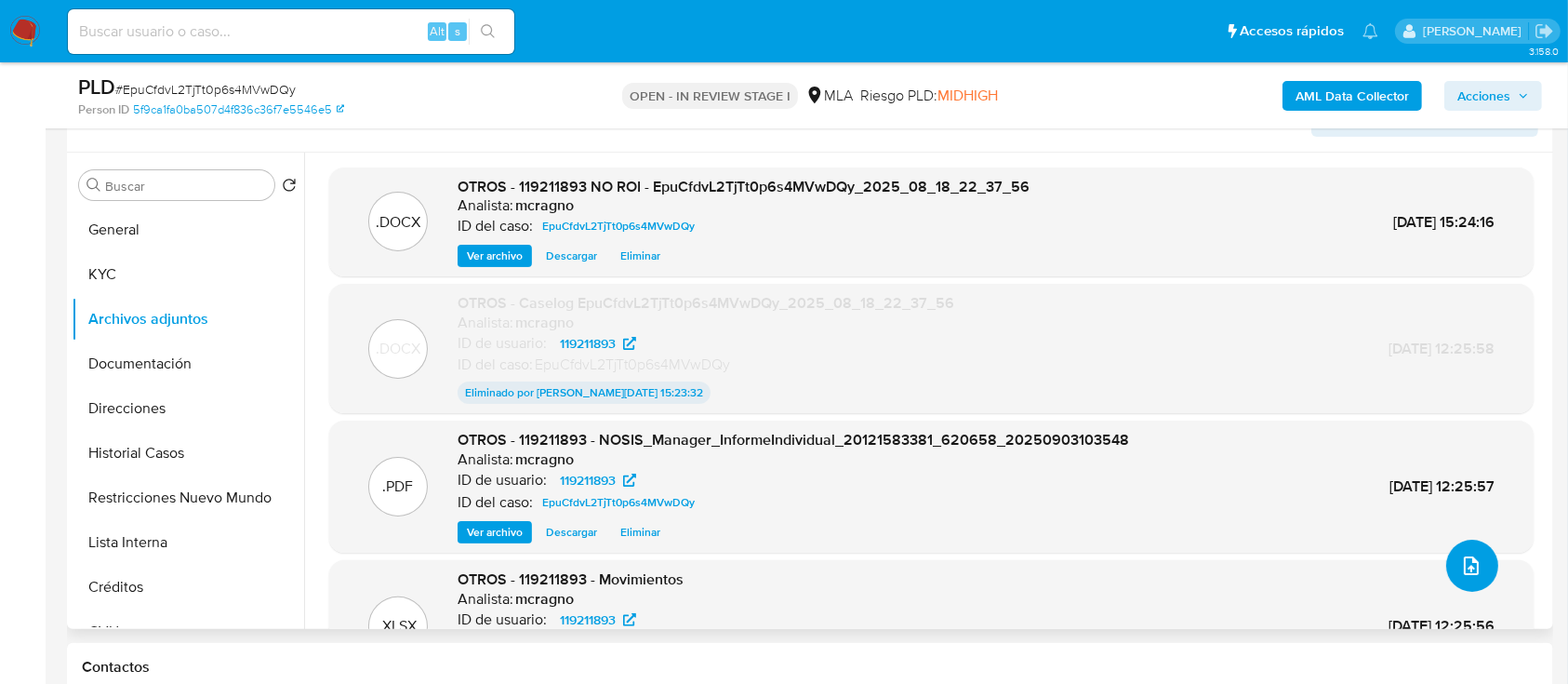
click at [1473, 576] on button "upload-file" at bounding box center [1472, 565] width 52 height 52
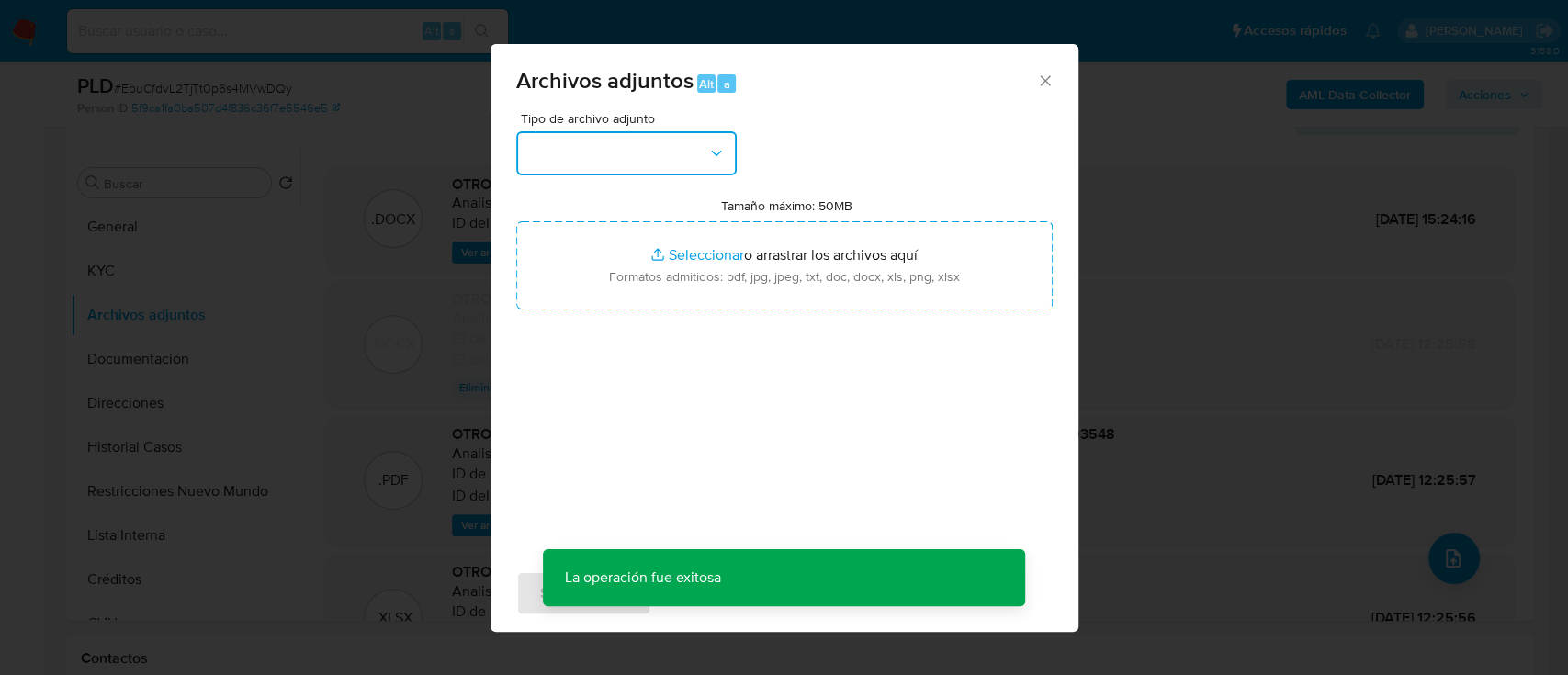
click at [653, 173] on button "button" at bounding box center [626, 153] width 221 height 44
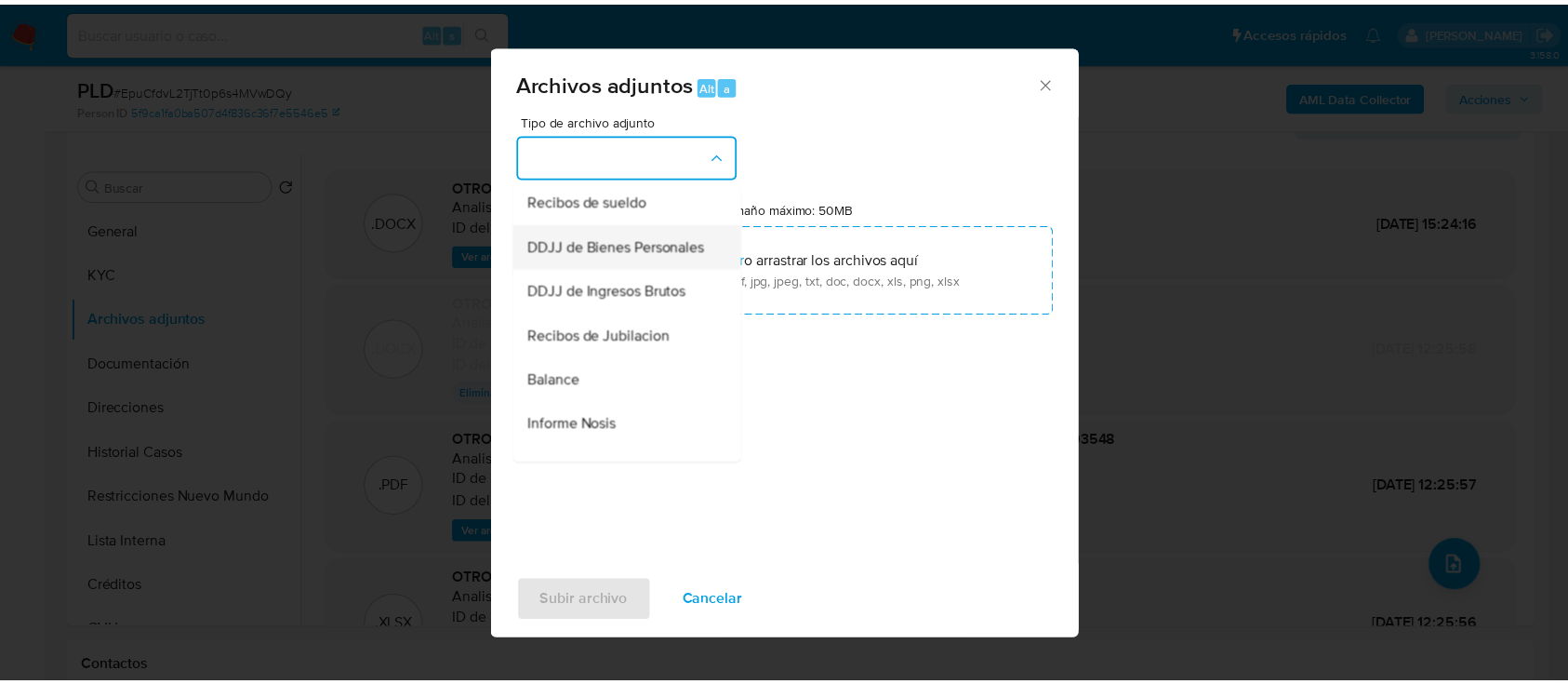
scroll to position [619, 0]
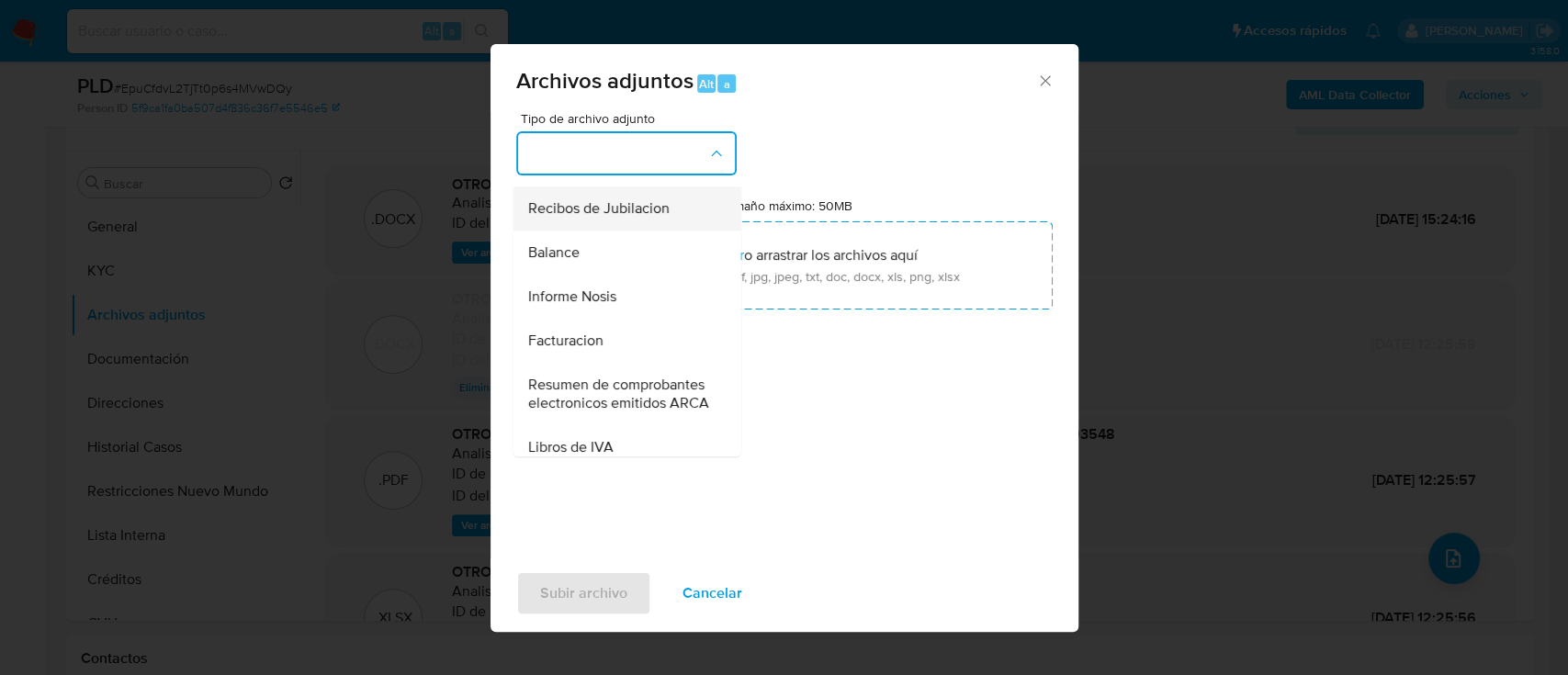
click at [653, 228] on div "Recibos de Jubilacion" at bounding box center [621, 208] width 188 height 44
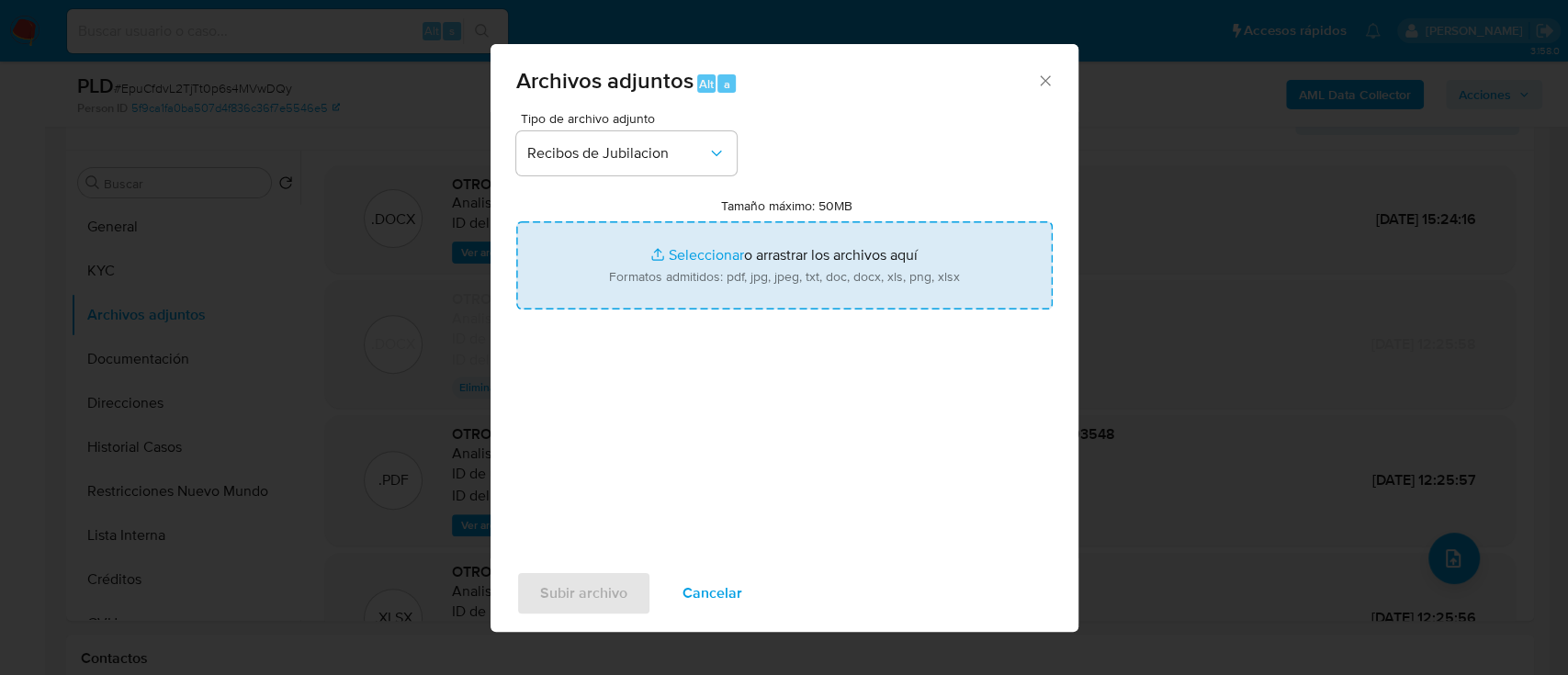
click at [674, 246] on input "Tamaño máximo: 50MB Seleccionar archivos" at bounding box center [784, 266] width 536 height 88
type input "C:\fakepath\119211893 - Recibos de jubilacion mar-ago25.pdf"
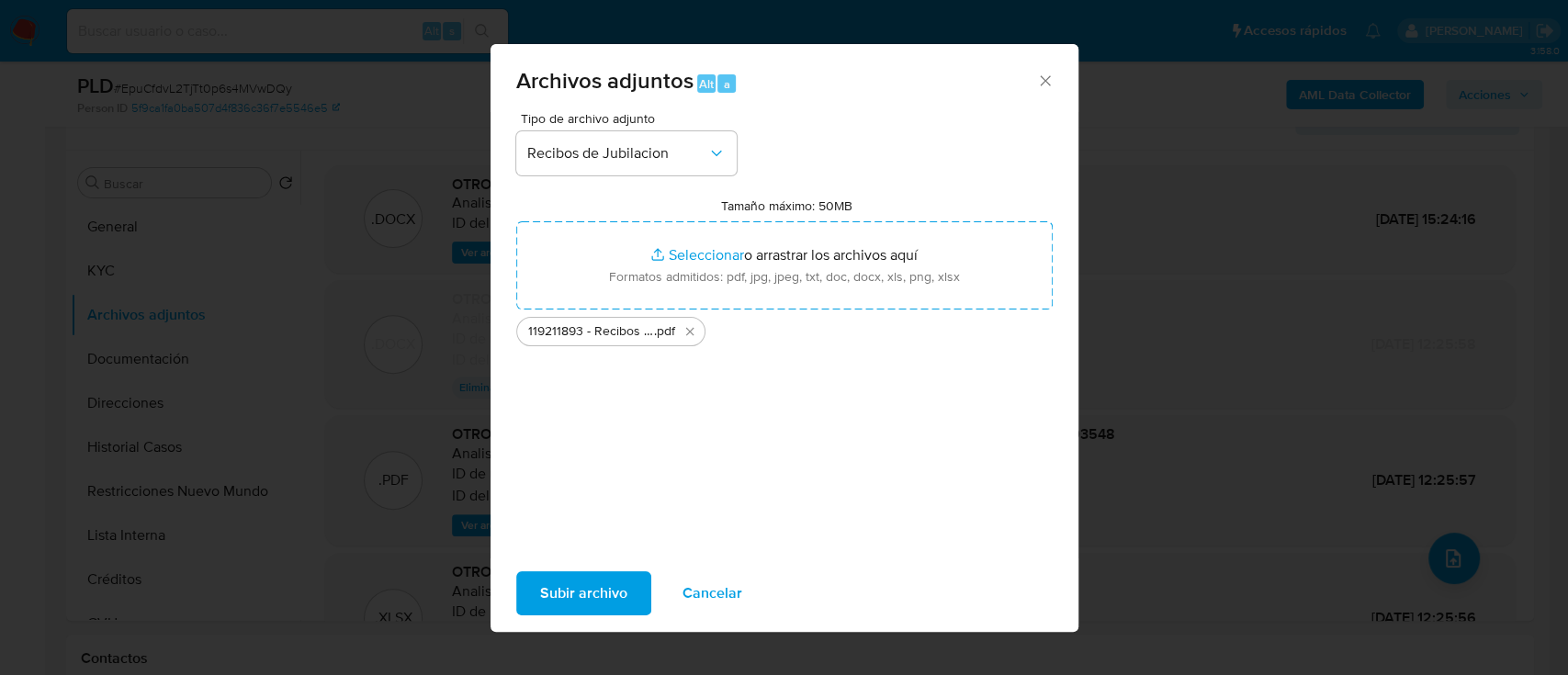
click at [579, 591] on span "Subir archivo" at bounding box center [583, 592] width 87 height 40
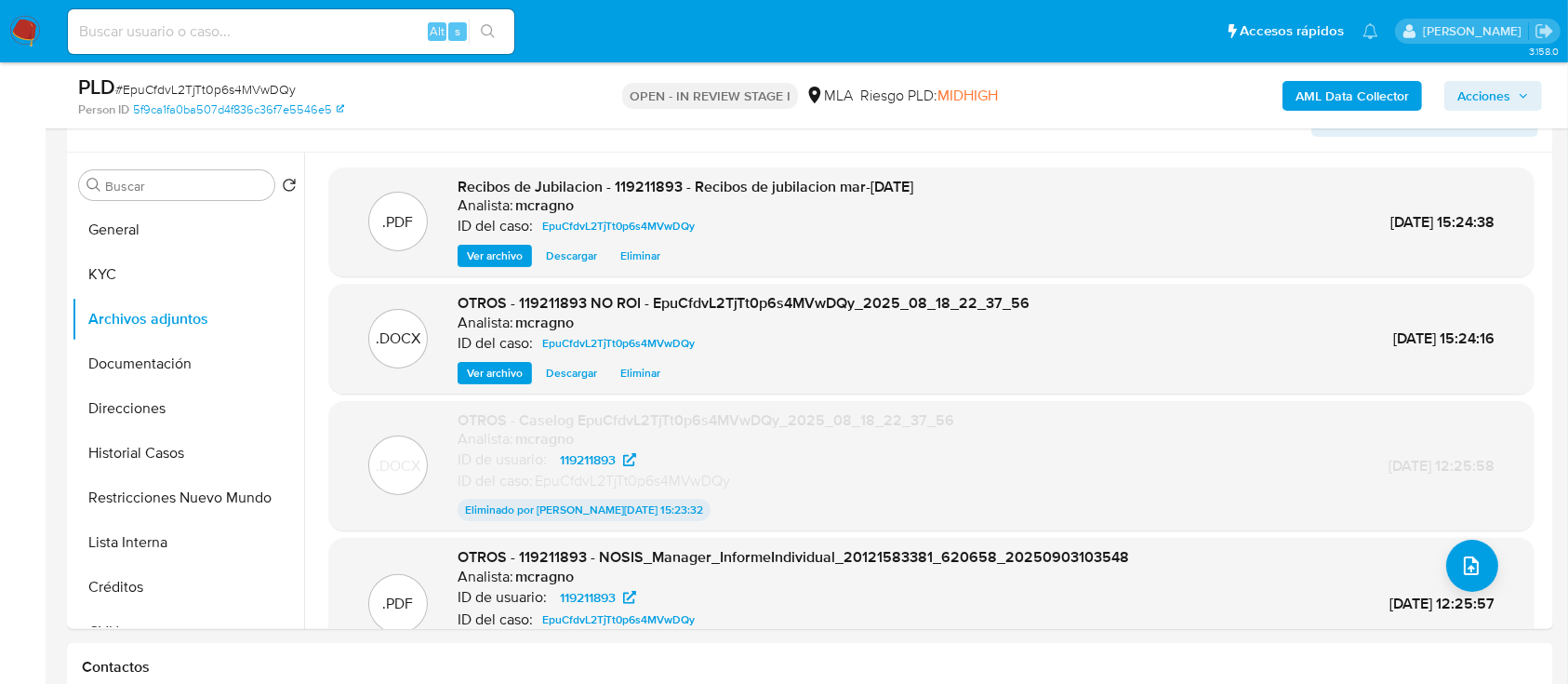
click at [1486, 92] on span "Acciones" at bounding box center [1484, 95] width 53 height 29
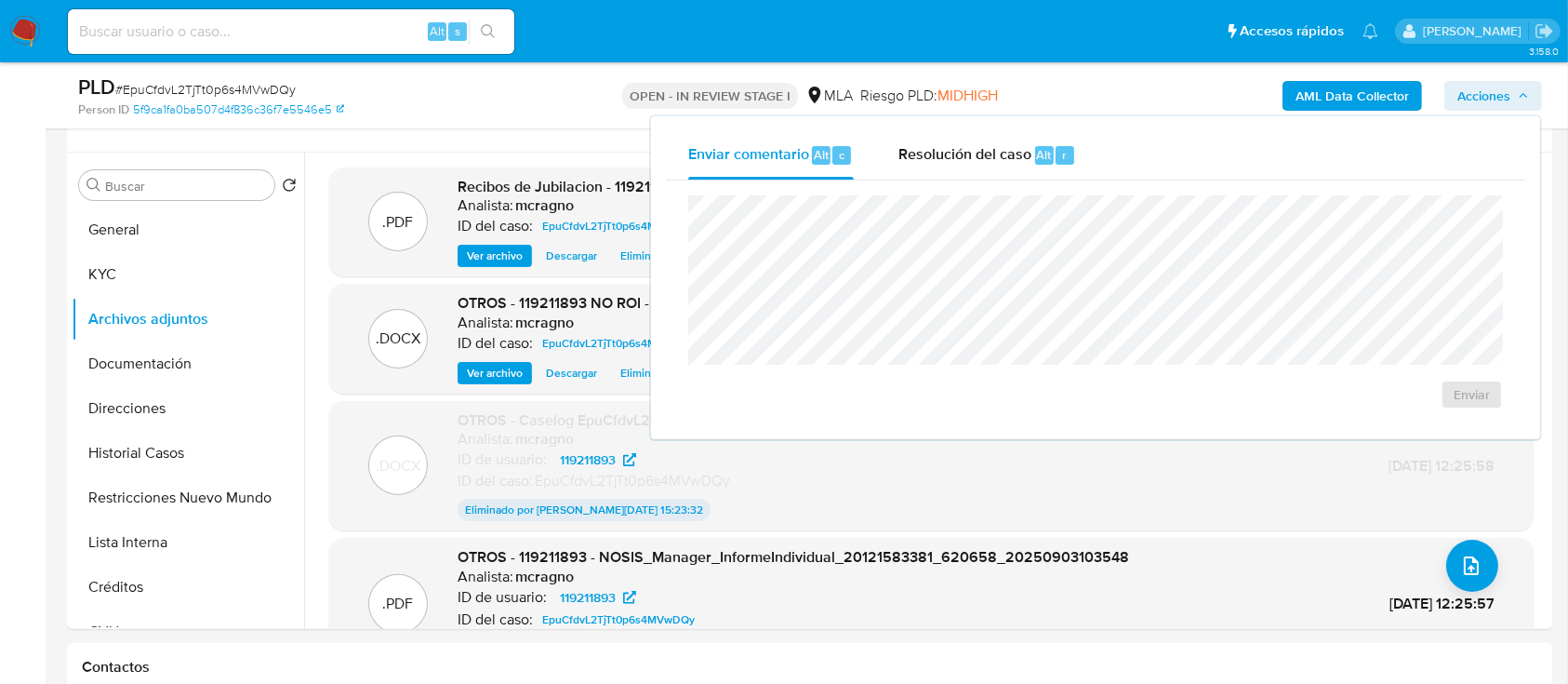
drag, startPoint x: 1031, startPoint y: 147, endPoint x: 1037, endPoint y: 183, distance: 36.5
click at [1030, 147] on div "Resolución del caso Alt r" at bounding box center [987, 155] width 178 height 49
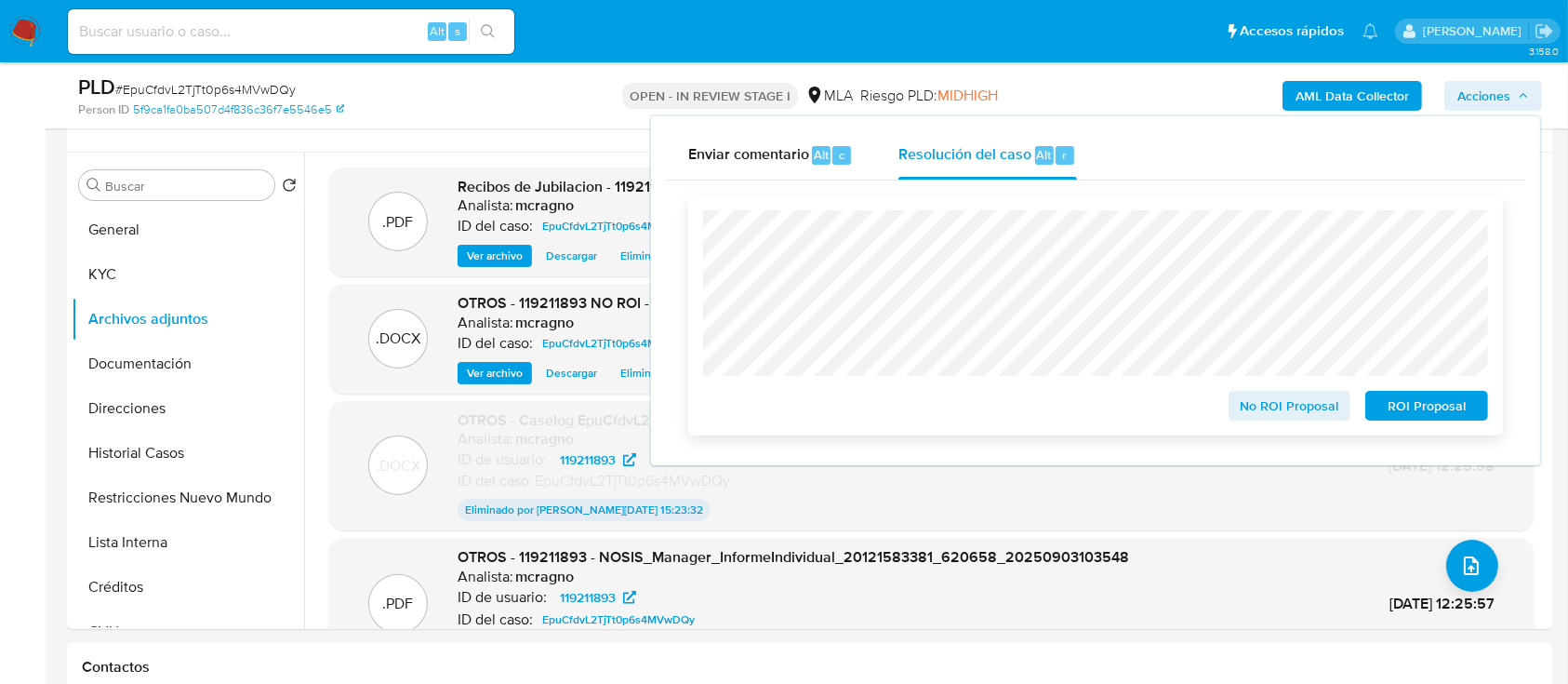
click at [1264, 410] on span "No ROI Proposal" at bounding box center [1290, 405] width 97 height 26
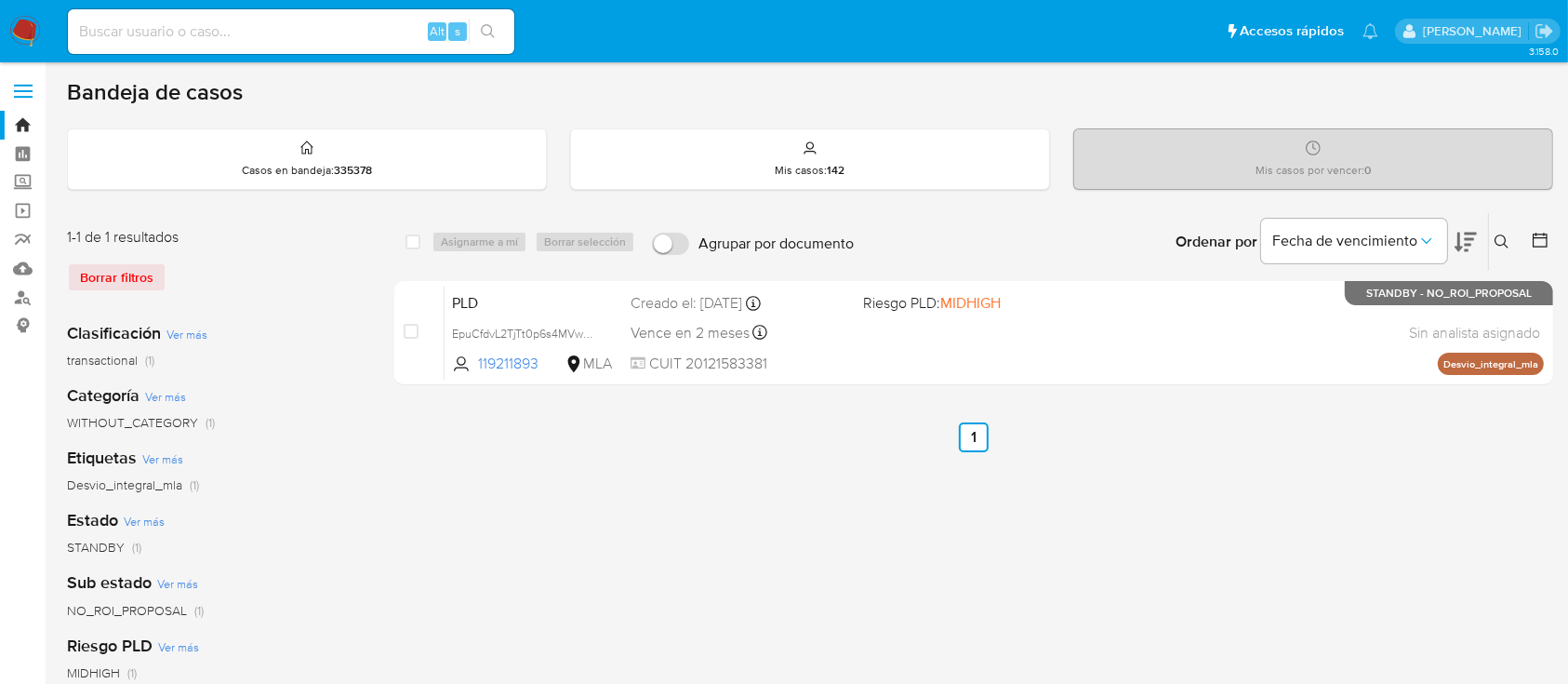
click at [48, 25] on nav "Pausado Ver notificaciones Alt s Accesos rápidos Presiona las siguientes teclas…" at bounding box center [784, 31] width 1568 height 63
click at [33, 26] on img at bounding box center [25, 31] width 31 height 31
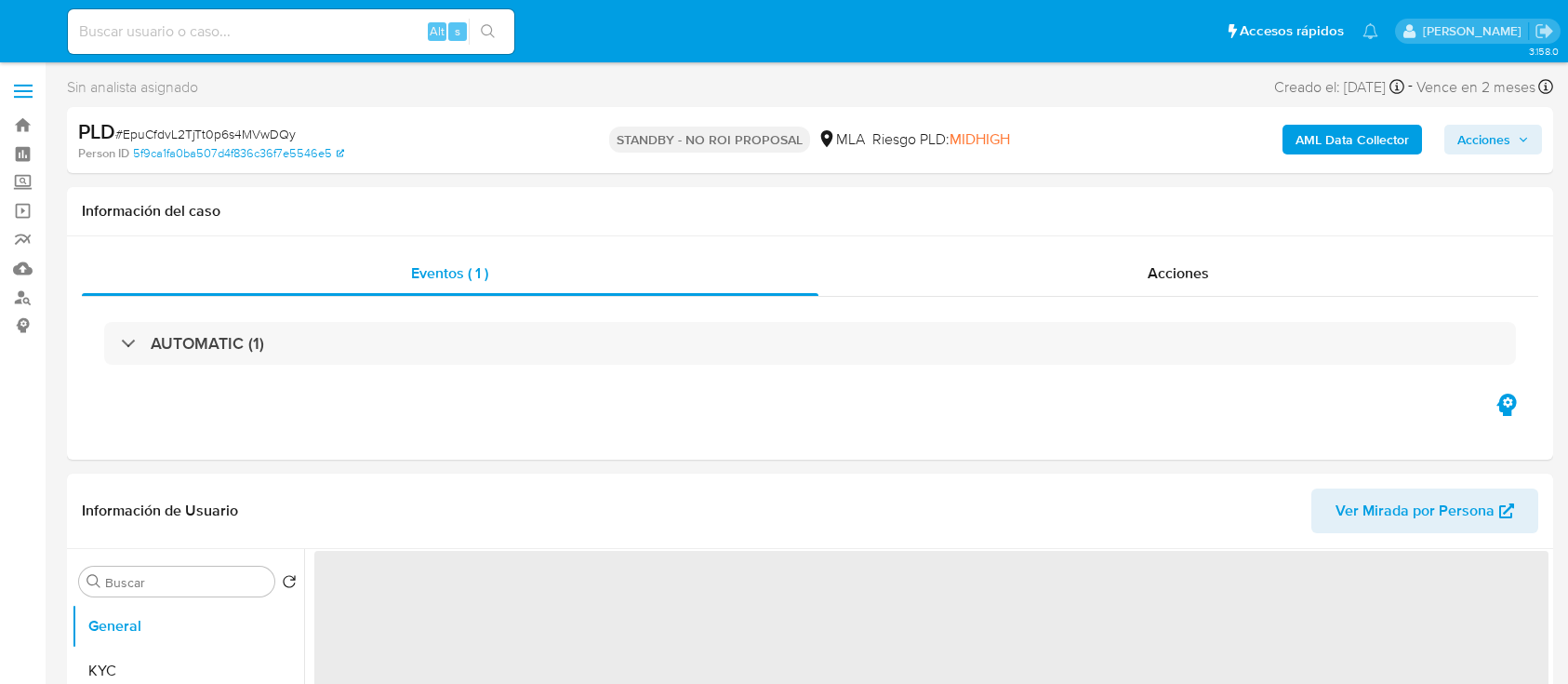
select select "10"
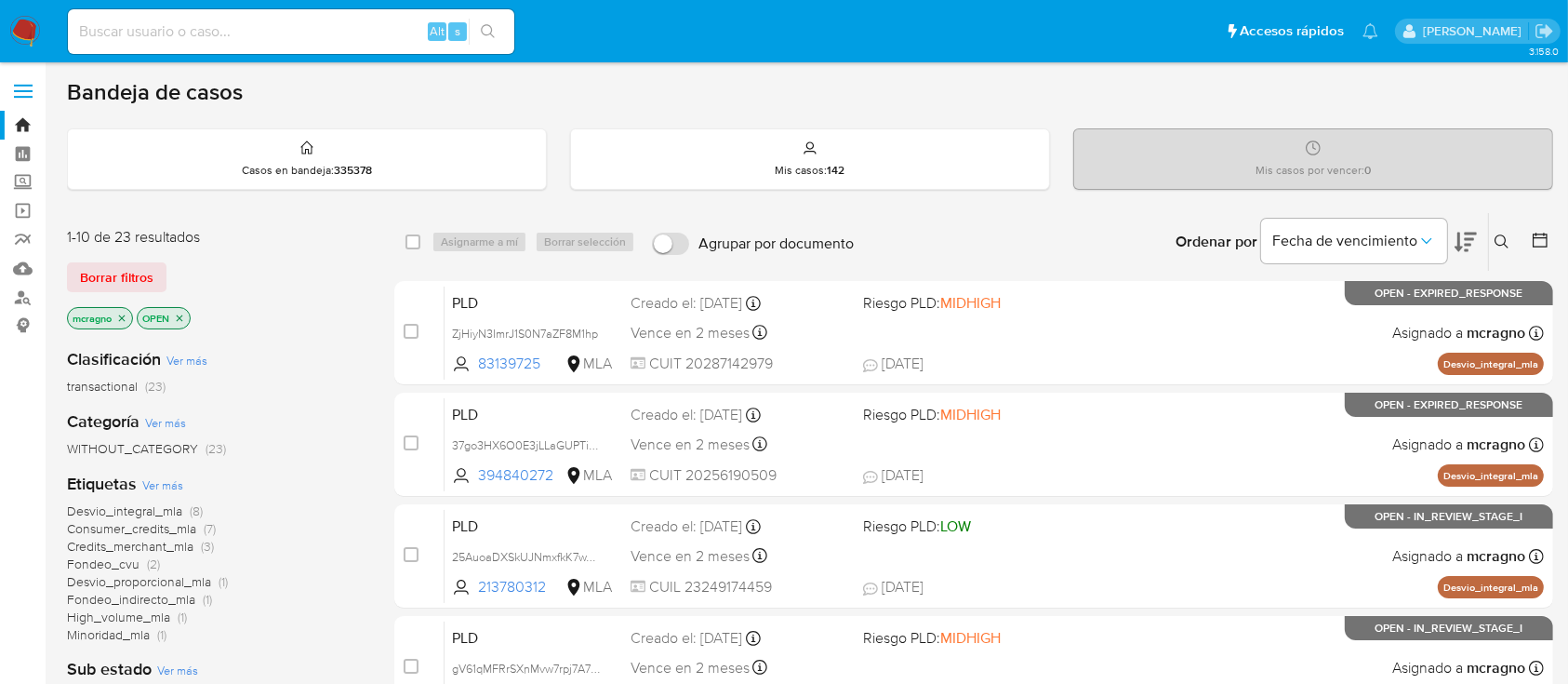
click at [186, 314] on p "OPEN" at bounding box center [164, 319] width 52 height 21
click at [184, 315] on icon "close-filter" at bounding box center [180, 319] width 11 height 11
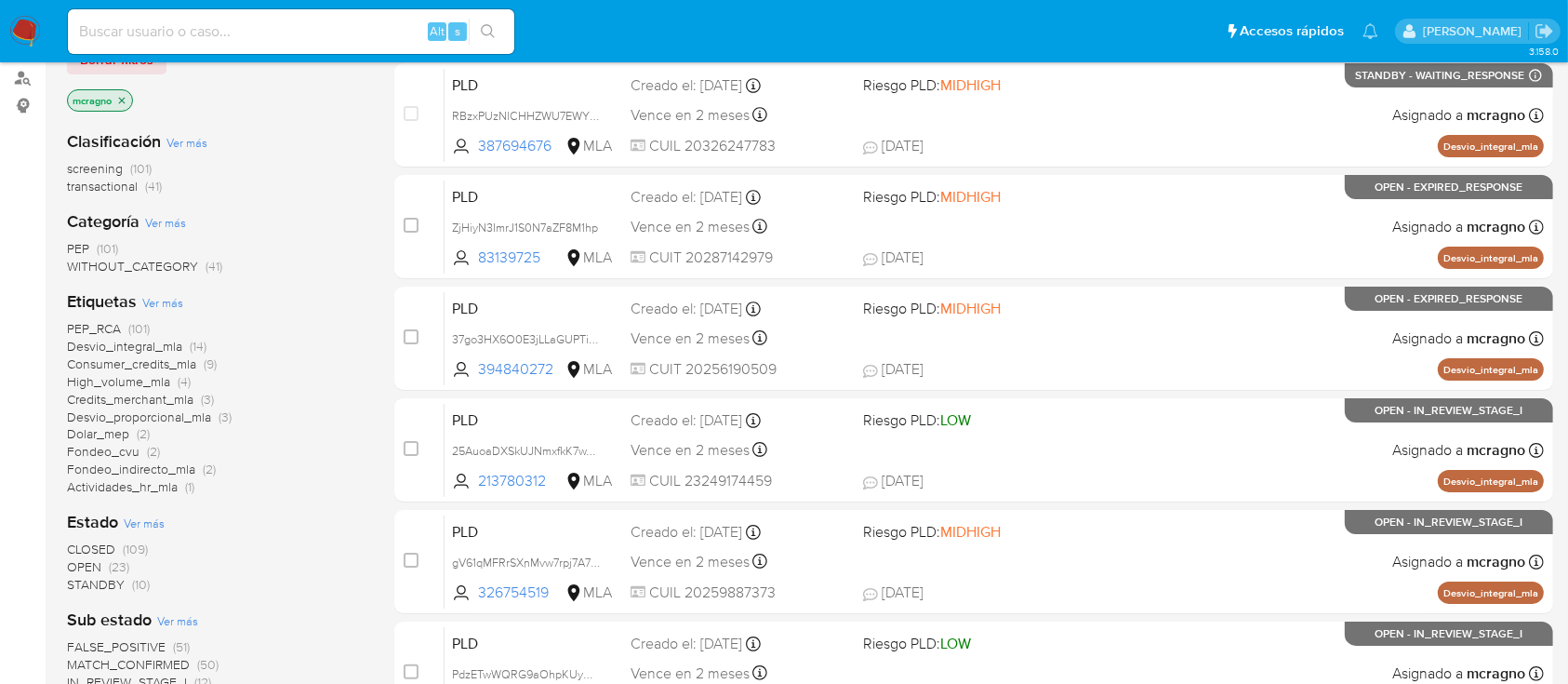
scroll to position [372, 0]
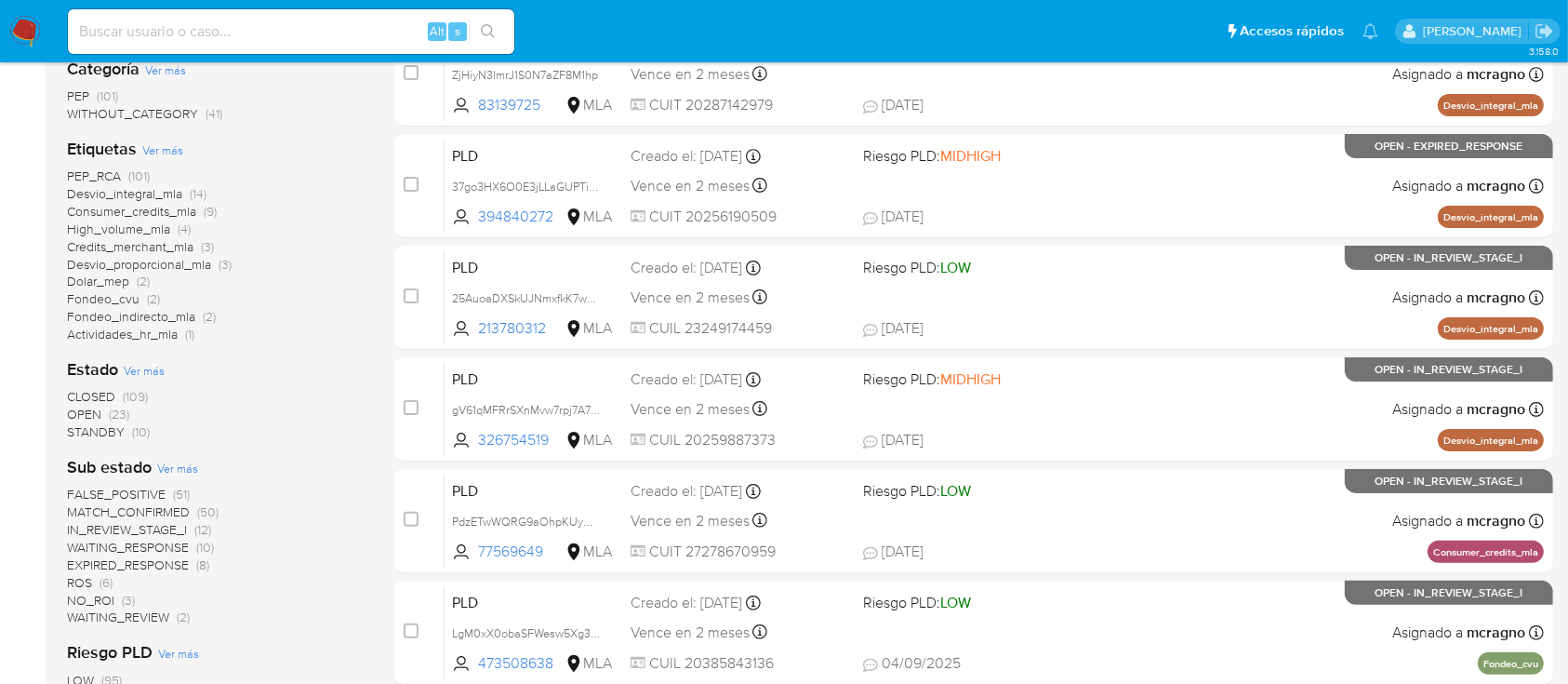
click at [161, 621] on span "WAITING_REVIEW" at bounding box center [118, 617] width 103 height 19
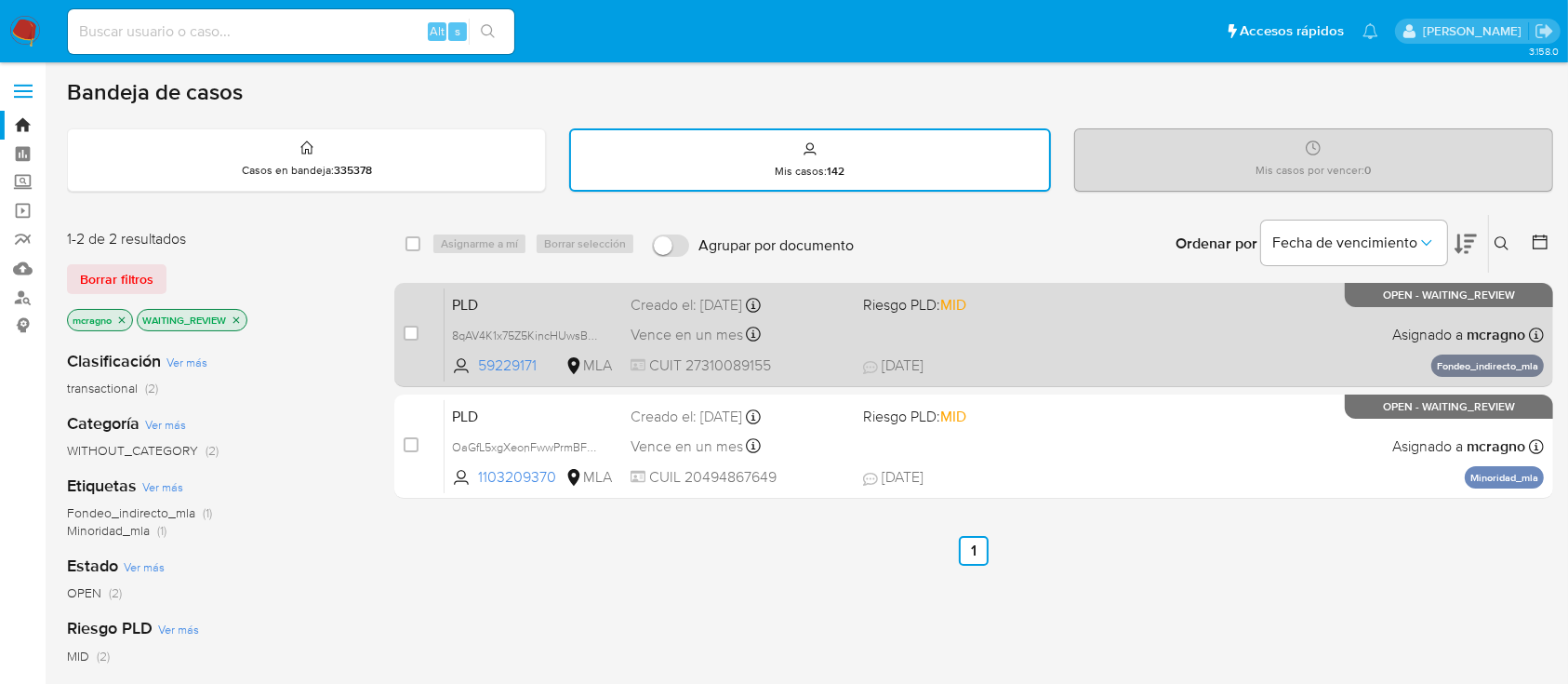
click at [1161, 311] on div "PLD 8qAV4K1x75Z5KincHUwsBvmc 59229171 MLA Riesgo PLD: MID Creado el: 12/08/2025…" at bounding box center [995, 334] width 1099 height 94
click at [410, 329] on input "checkbox" at bounding box center [411, 333] width 15 height 15
checkbox input "true"
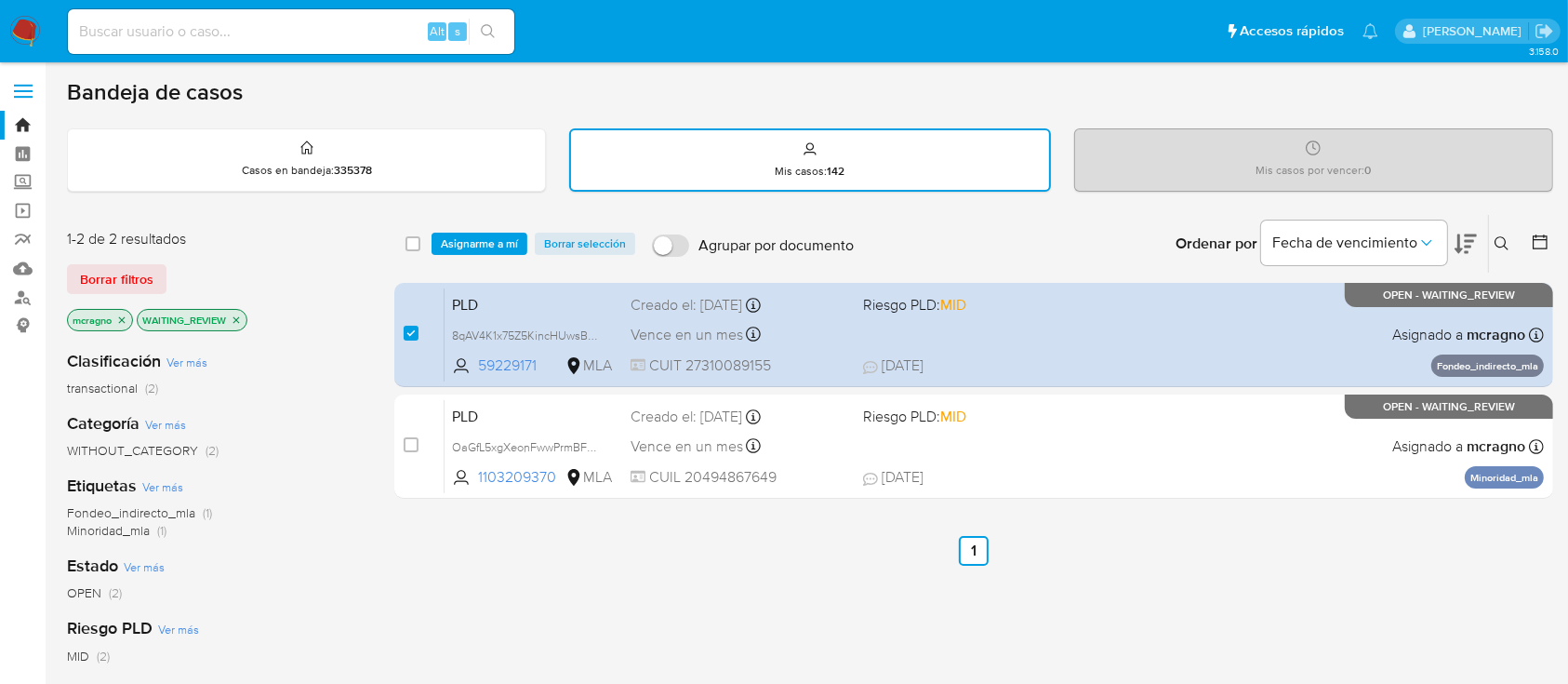
click at [482, 226] on div "select-all-cases-checkbox Asignarme a mí Borrar selección Agrupar por documento…" at bounding box center [974, 244] width 1159 height 58
click at [489, 244] on span "Asignarme a mí" at bounding box center [479, 244] width 77 height 19
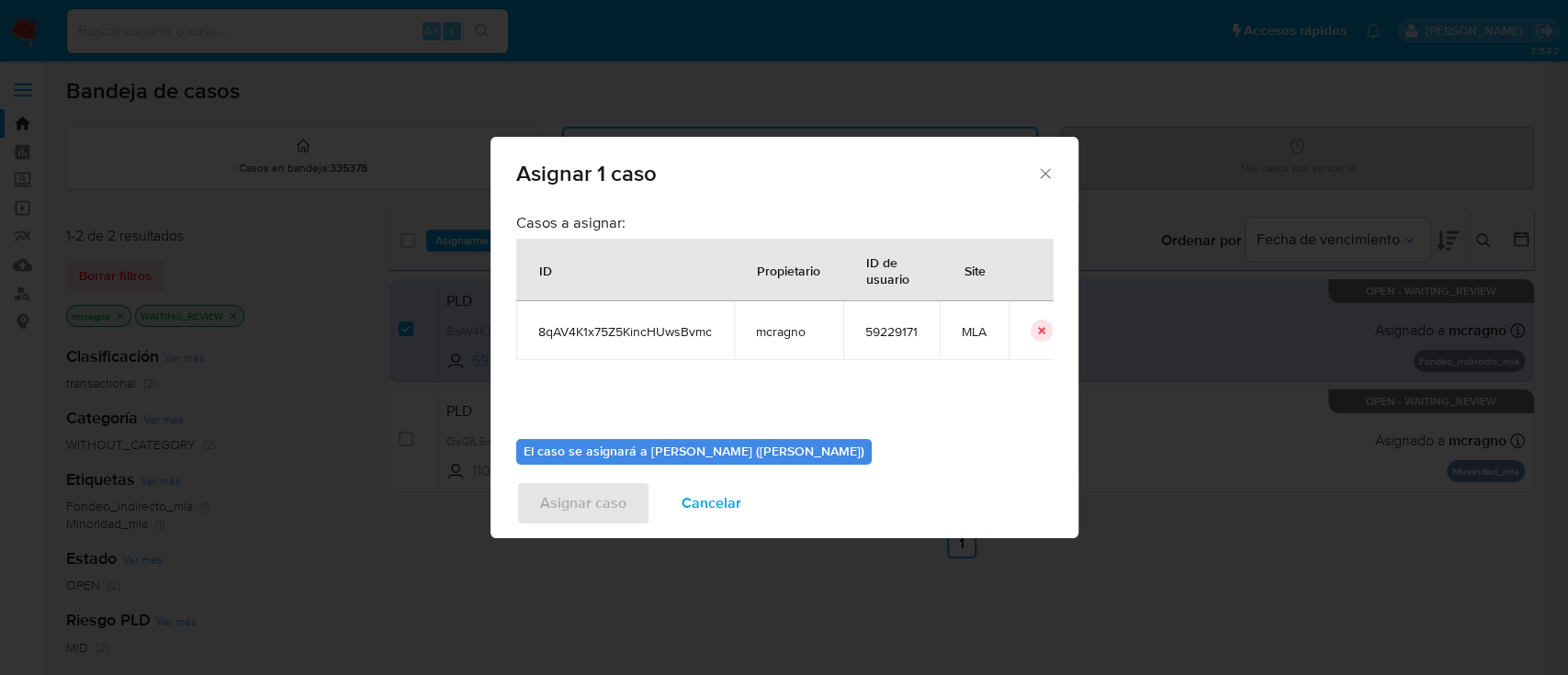
scroll to position [94, 0]
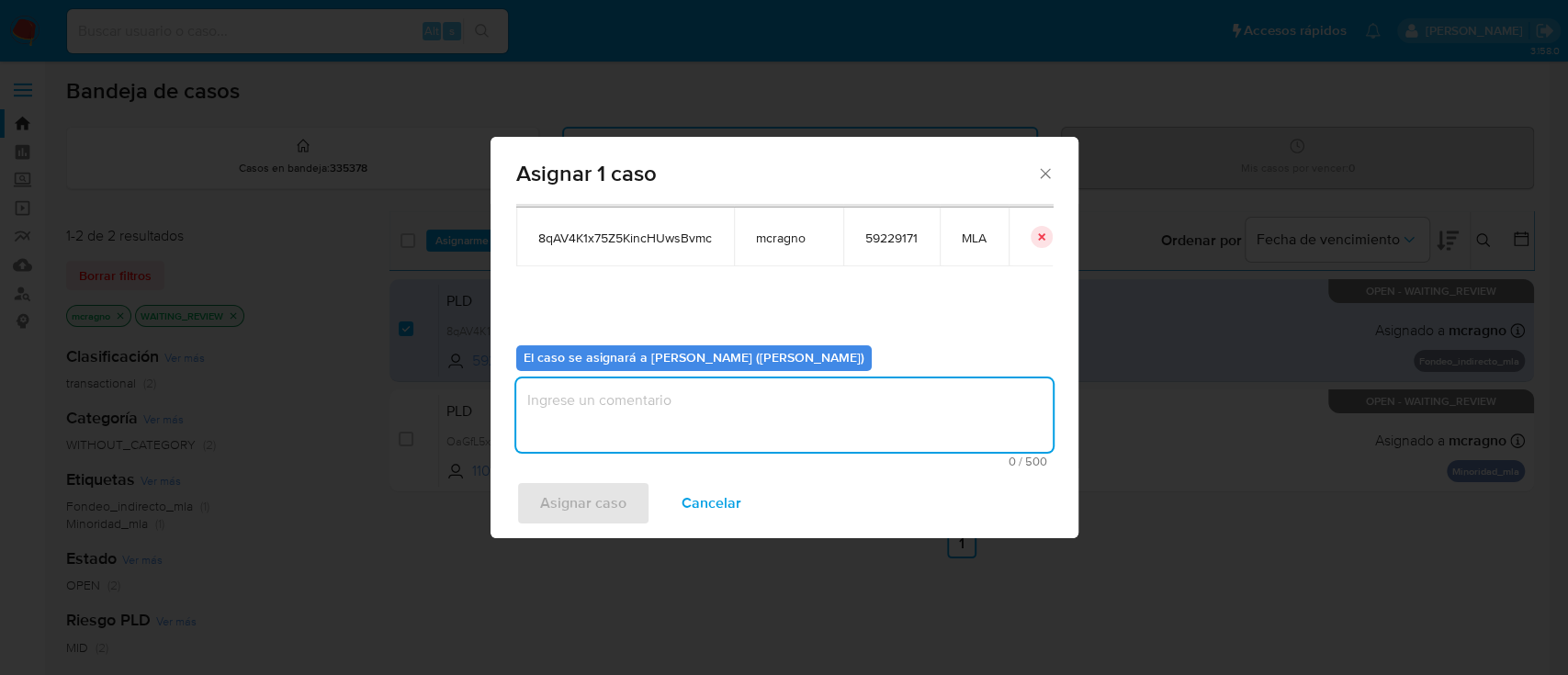
drag, startPoint x: 608, startPoint y: 395, endPoint x: 613, endPoint y: 432, distance: 37.3
click at [608, 396] on textarea "assign-modal" at bounding box center [784, 415] width 536 height 73
click at [617, 497] on span "Asignar caso" at bounding box center [583, 502] width 86 height 40
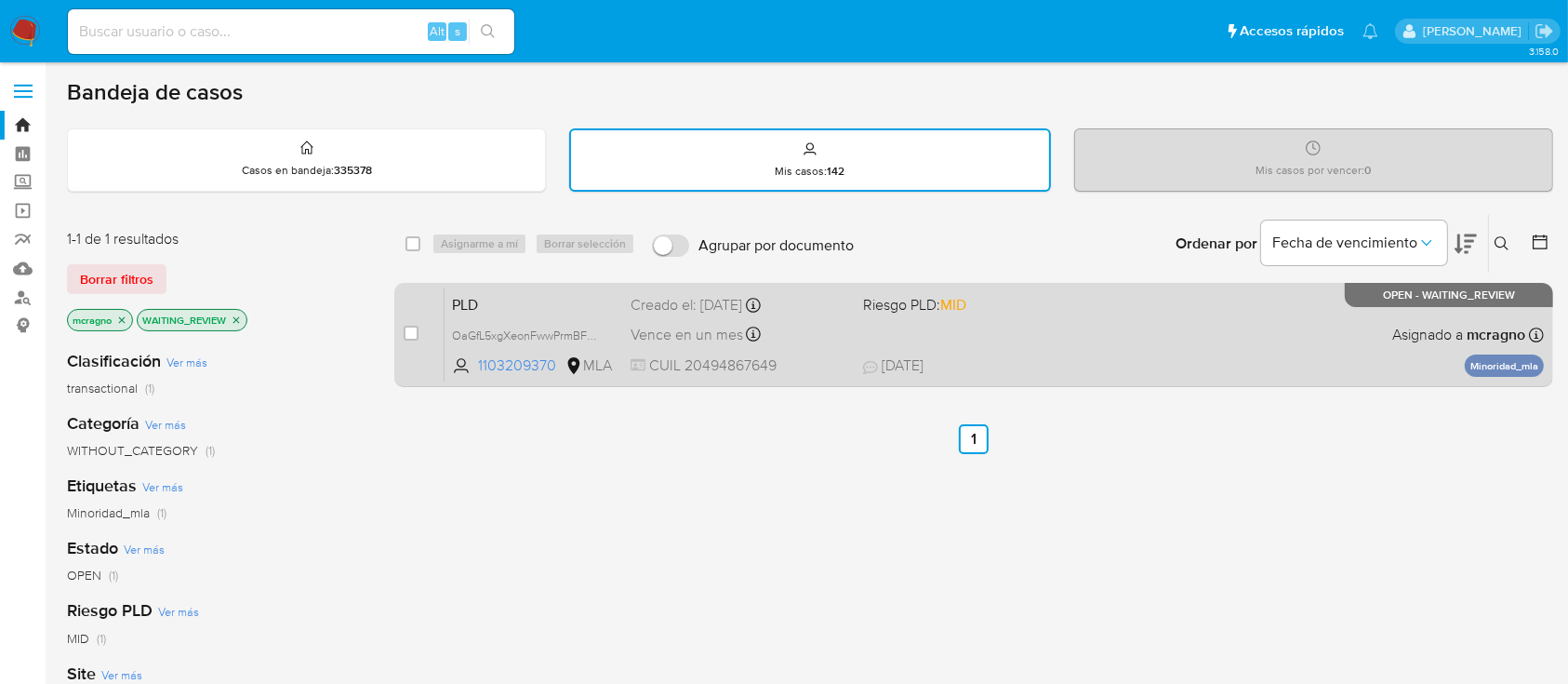
click at [1178, 334] on div "PLD OaGfL5xgXeonFwwPrmBFzrS4 1103209370 MLA Riesgo PLD: MID Creado el: 12/08/20…" at bounding box center [995, 334] width 1099 height 94
click at [406, 326] on input "checkbox" at bounding box center [411, 333] width 15 height 15
checkbox input "true"
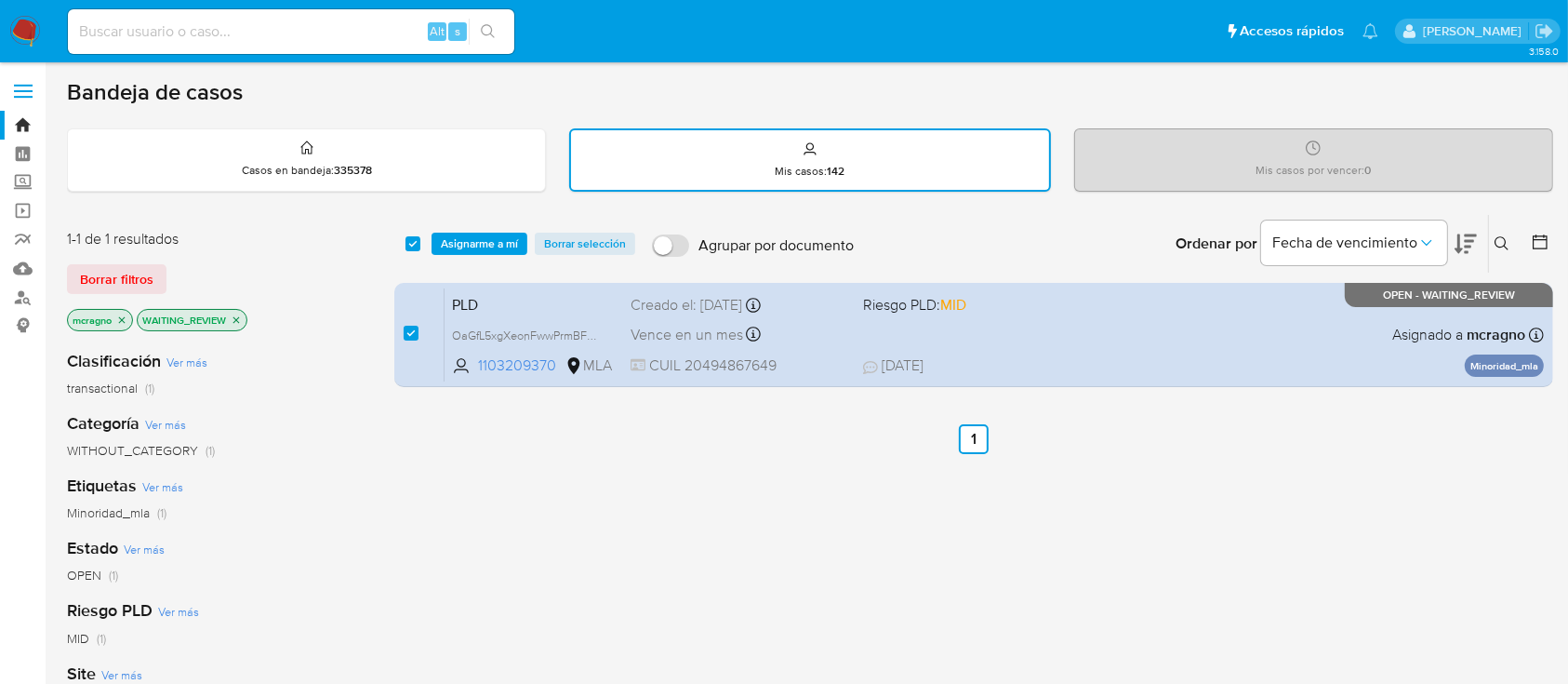
drag, startPoint x: 457, startPoint y: 242, endPoint x: 465, endPoint y: 257, distance: 17.0
click at [458, 241] on span "Asignarme a mí" at bounding box center [479, 244] width 77 height 19
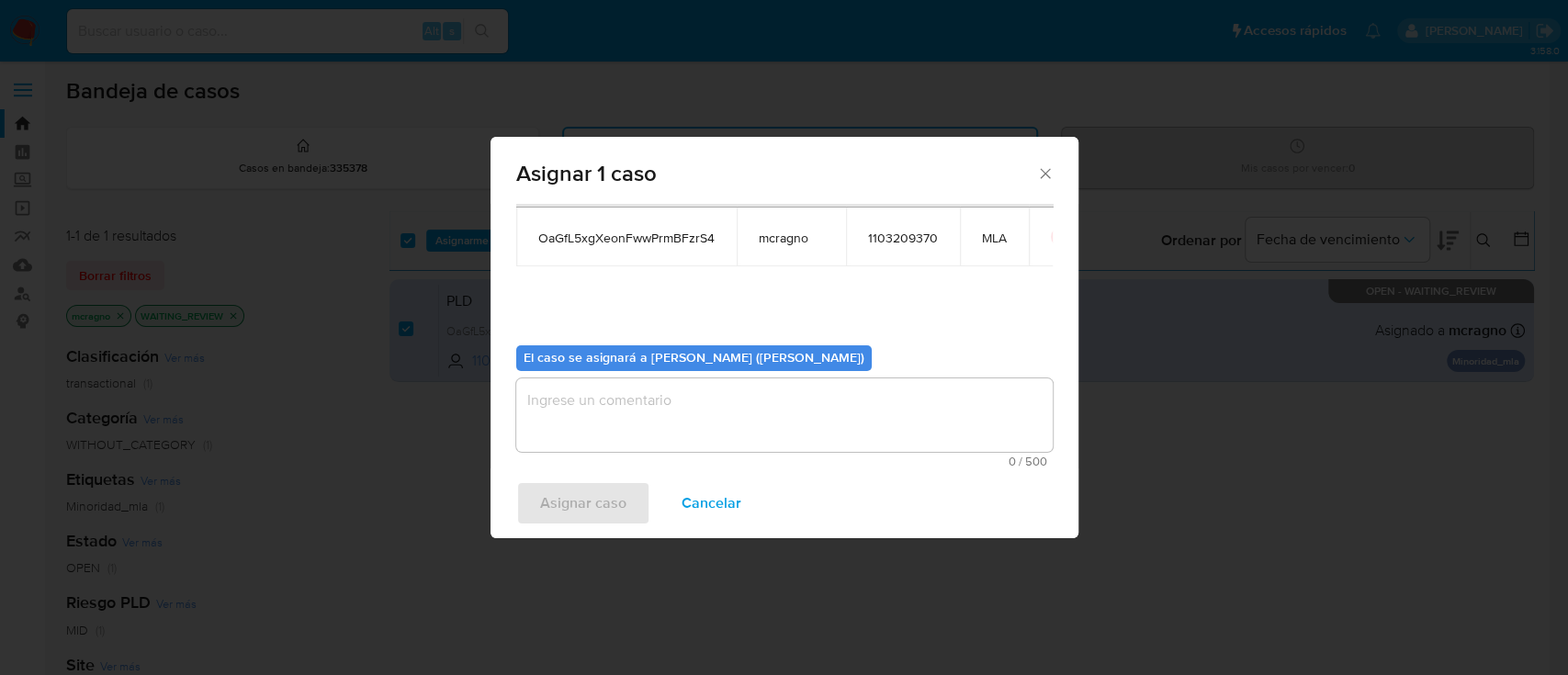
click at [585, 424] on textarea "assign-modal" at bounding box center [784, 415] width 536 height 73
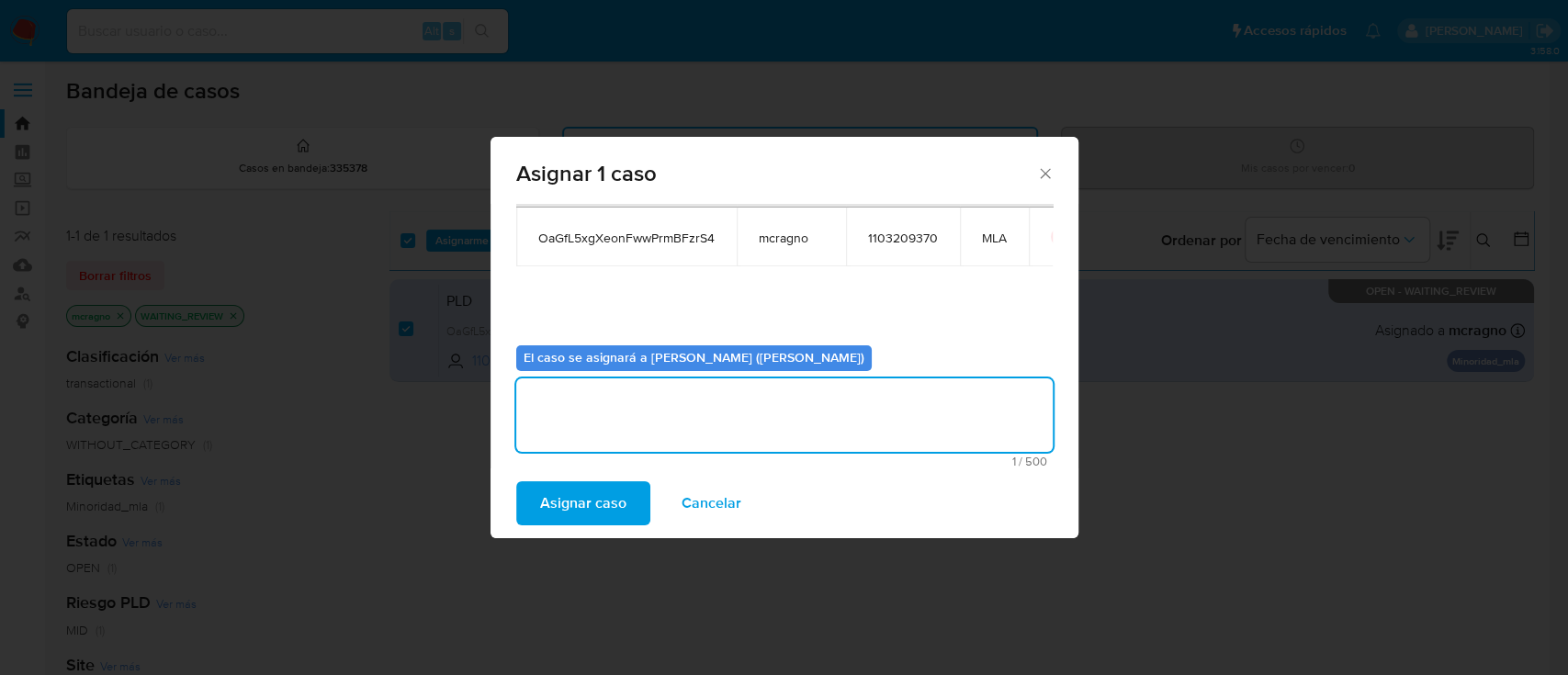
click at [579, 508] on span "Asignar caso" at bounding box center [583, 502] width 86 height 40
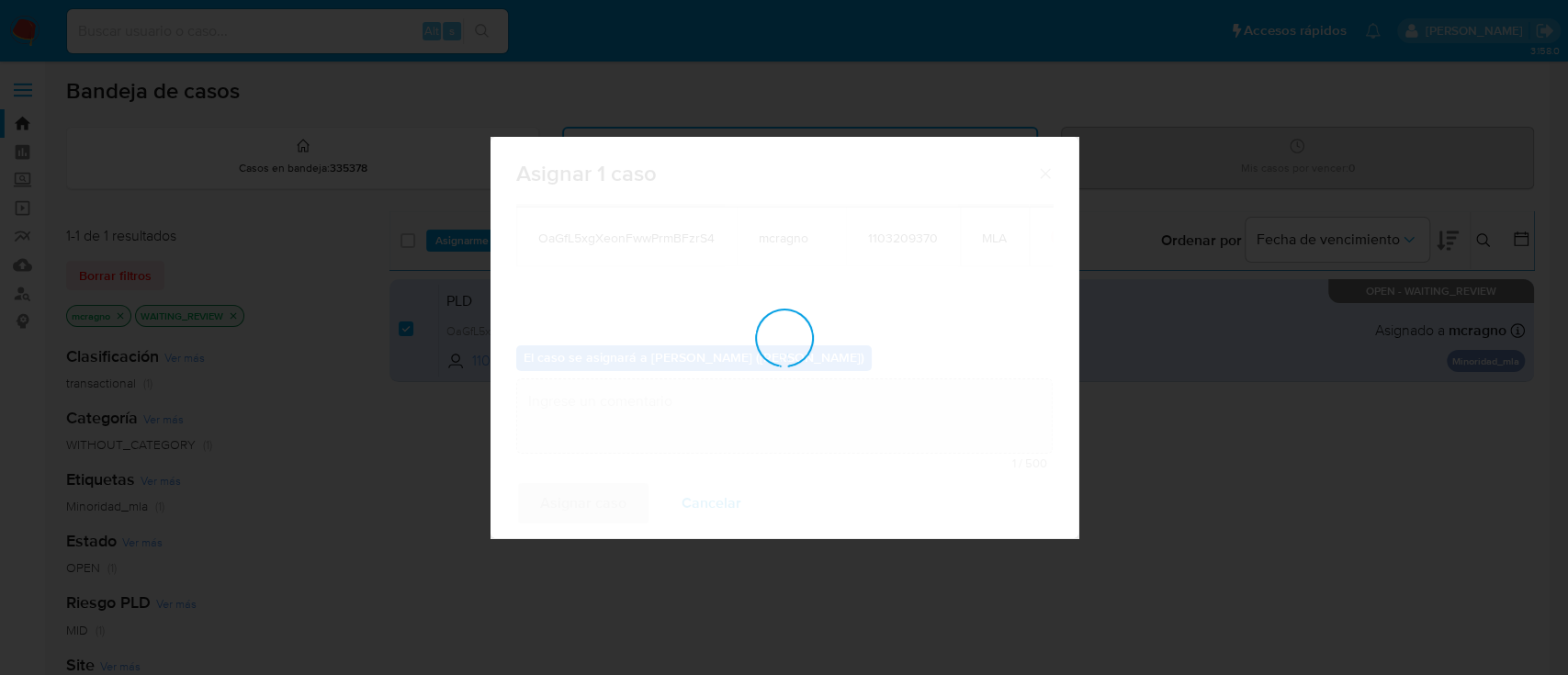
checkbox input "false"
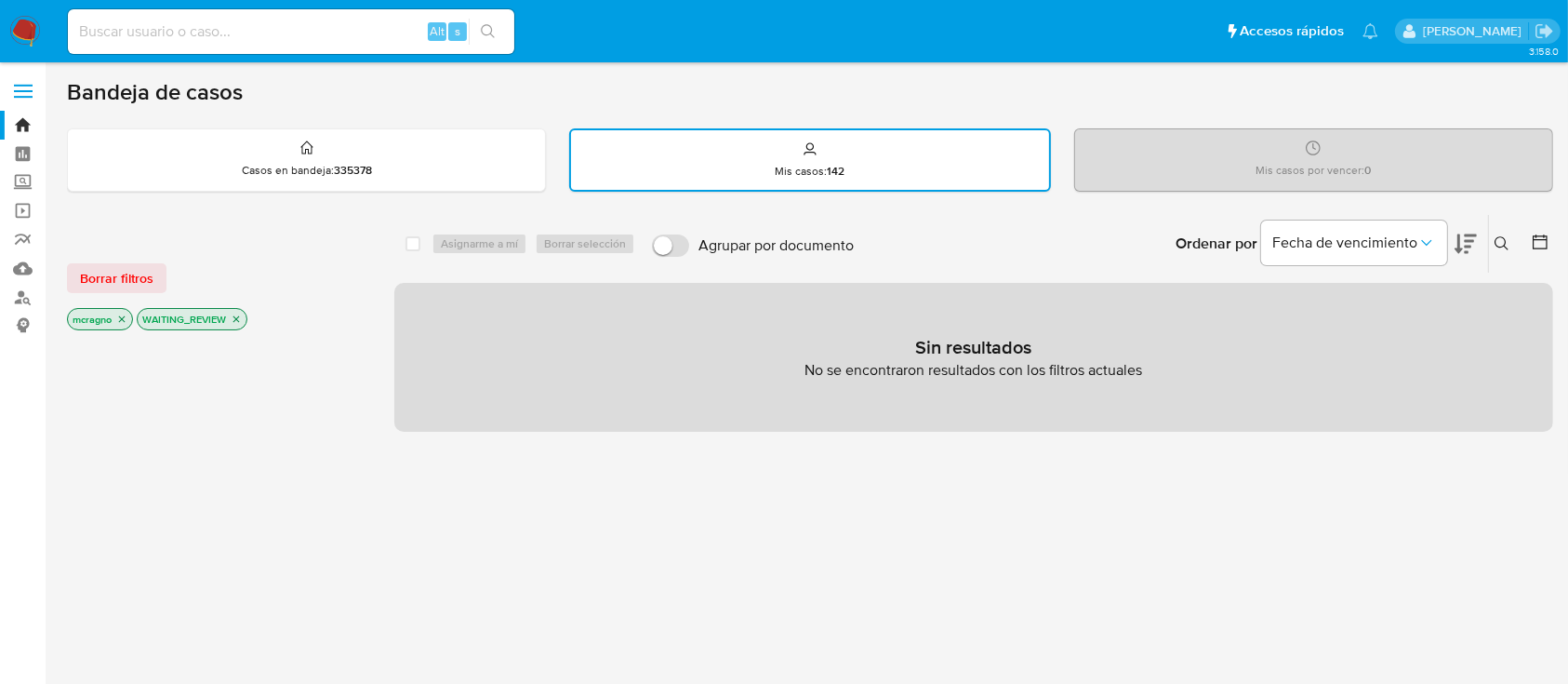
click at [234, 309] on p "WAITING_REVIEW" at bounding box center [192, 320] width 108 height 21
click at [238, 319] on icon "close-filter" at bounding box center [237, 320] width 11 height 11
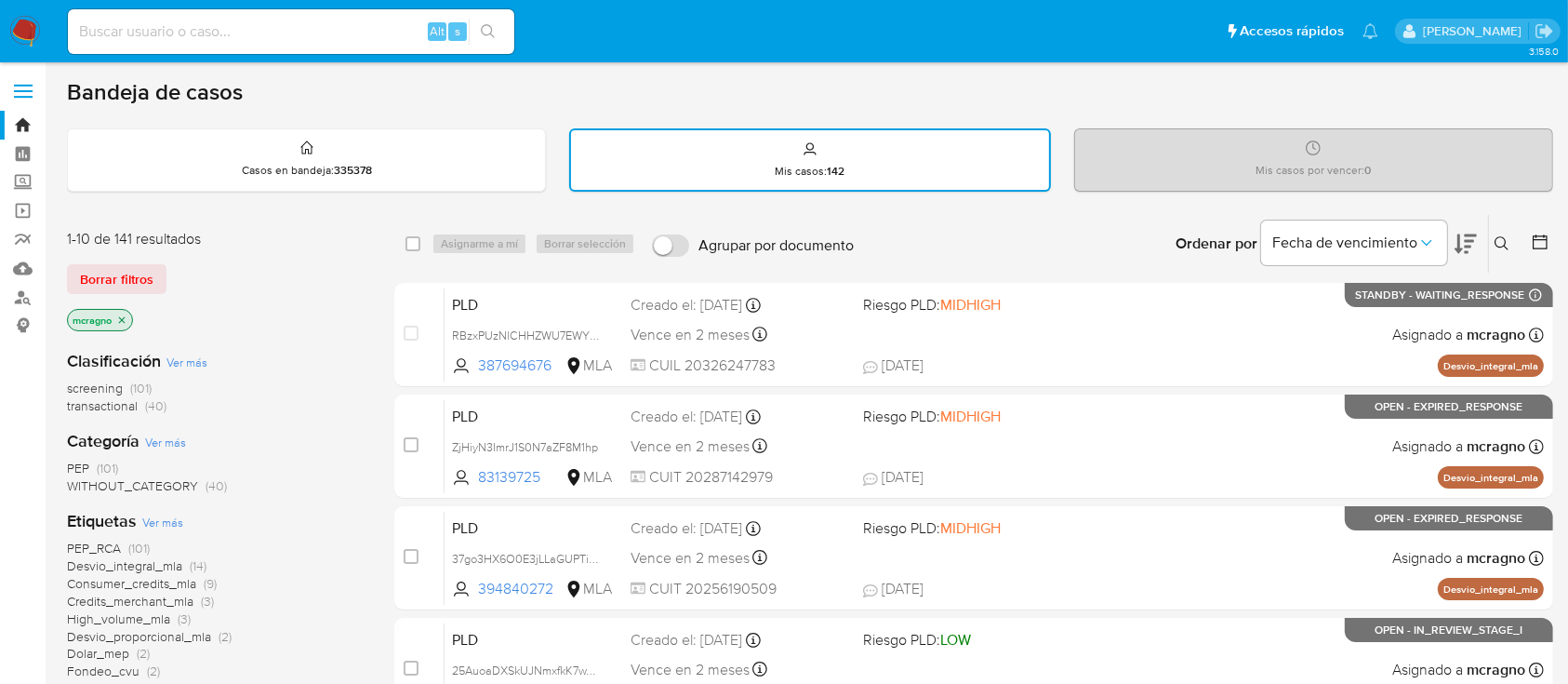
click at [121, 321] on icon "close-filter" at bounding box center [122, 321] width 11 height 11
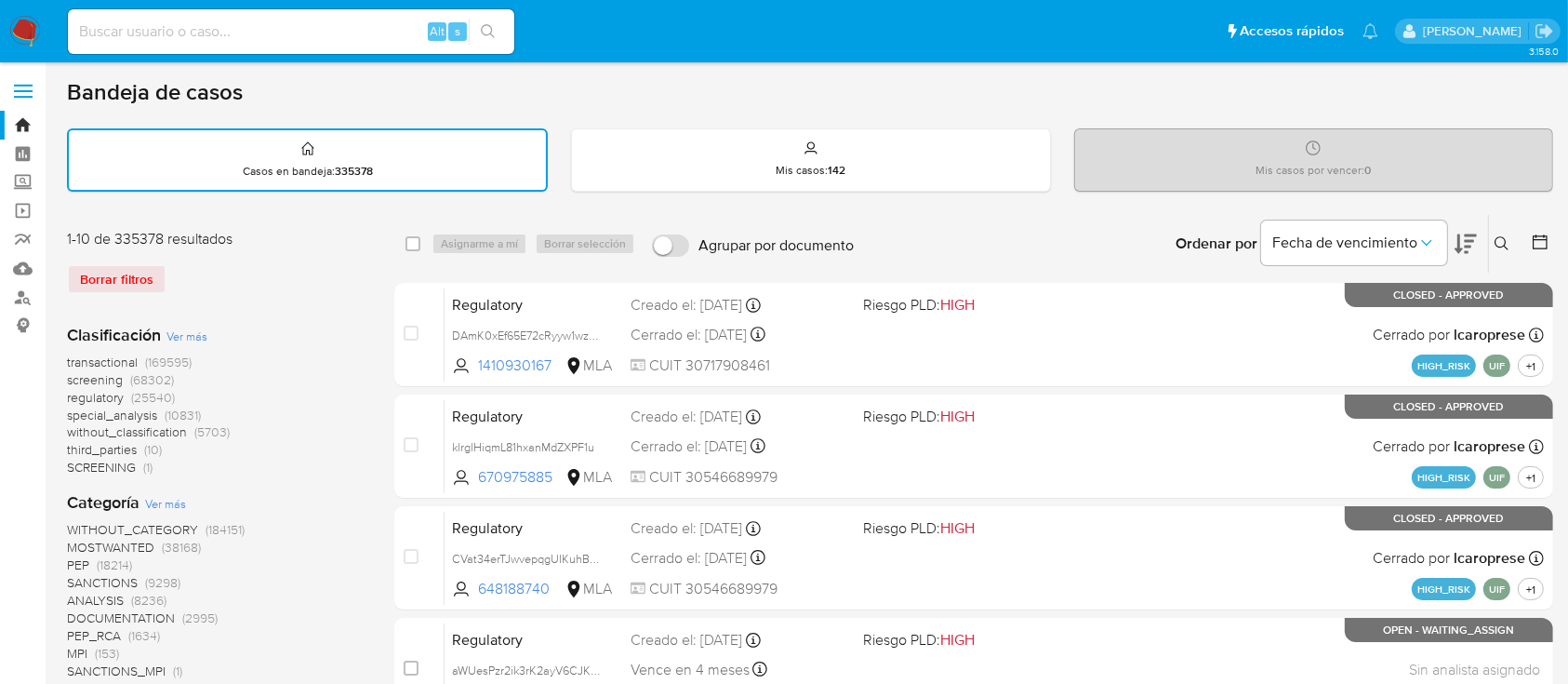
click at [1495, 242] on icon at bounding box center [1502, 244] width 15 height 15
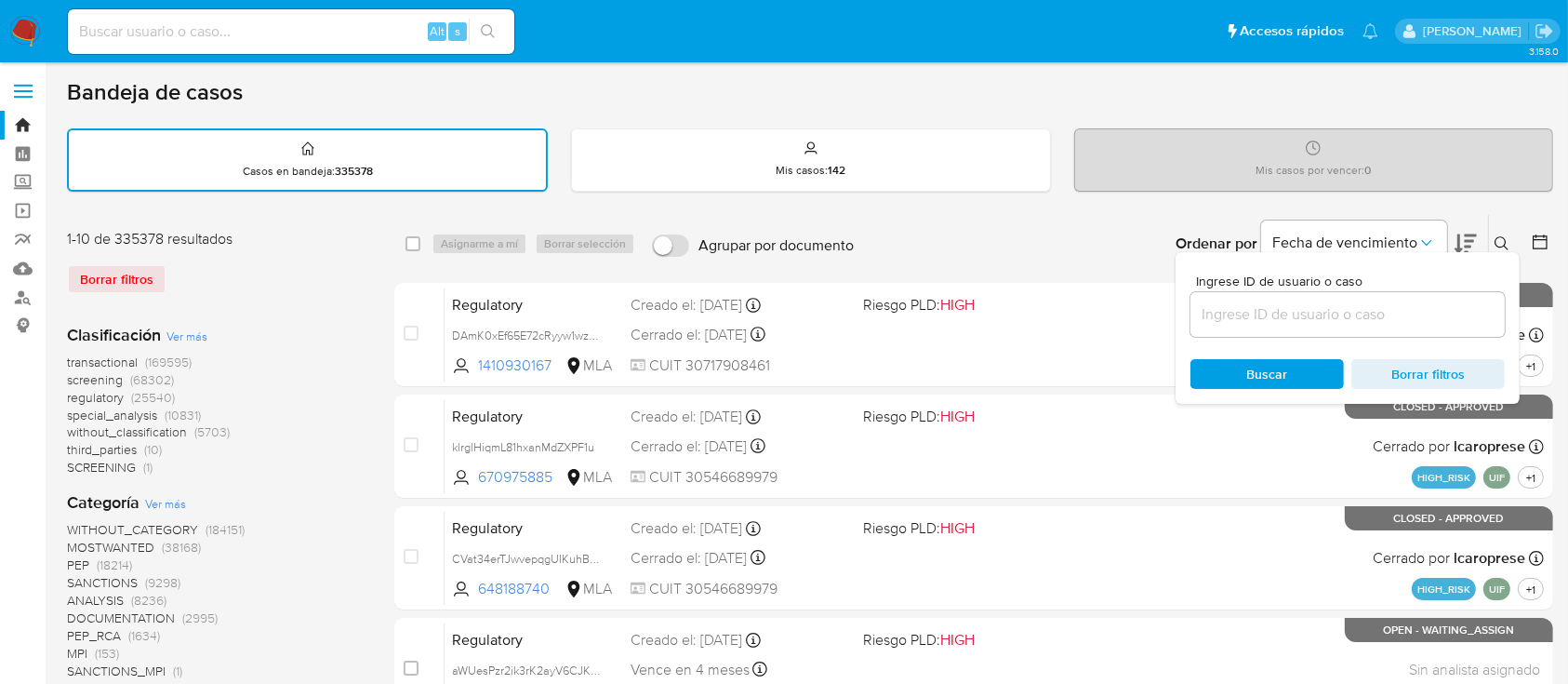
click at [1427, 305] on input at bounding box center [1347, 314] width 315 height 24
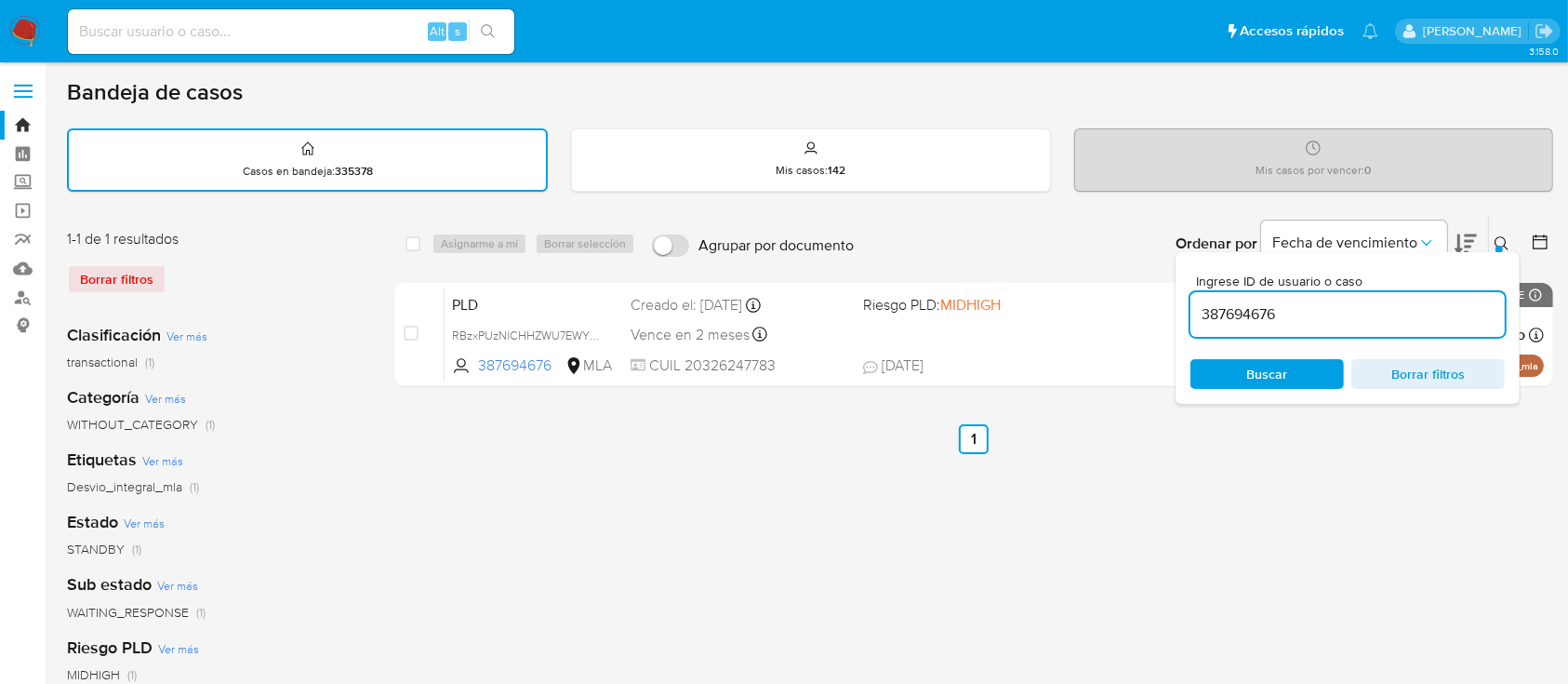
click at [1507, 240] on icon at bounding box center [1502, 244] width 15 height 15
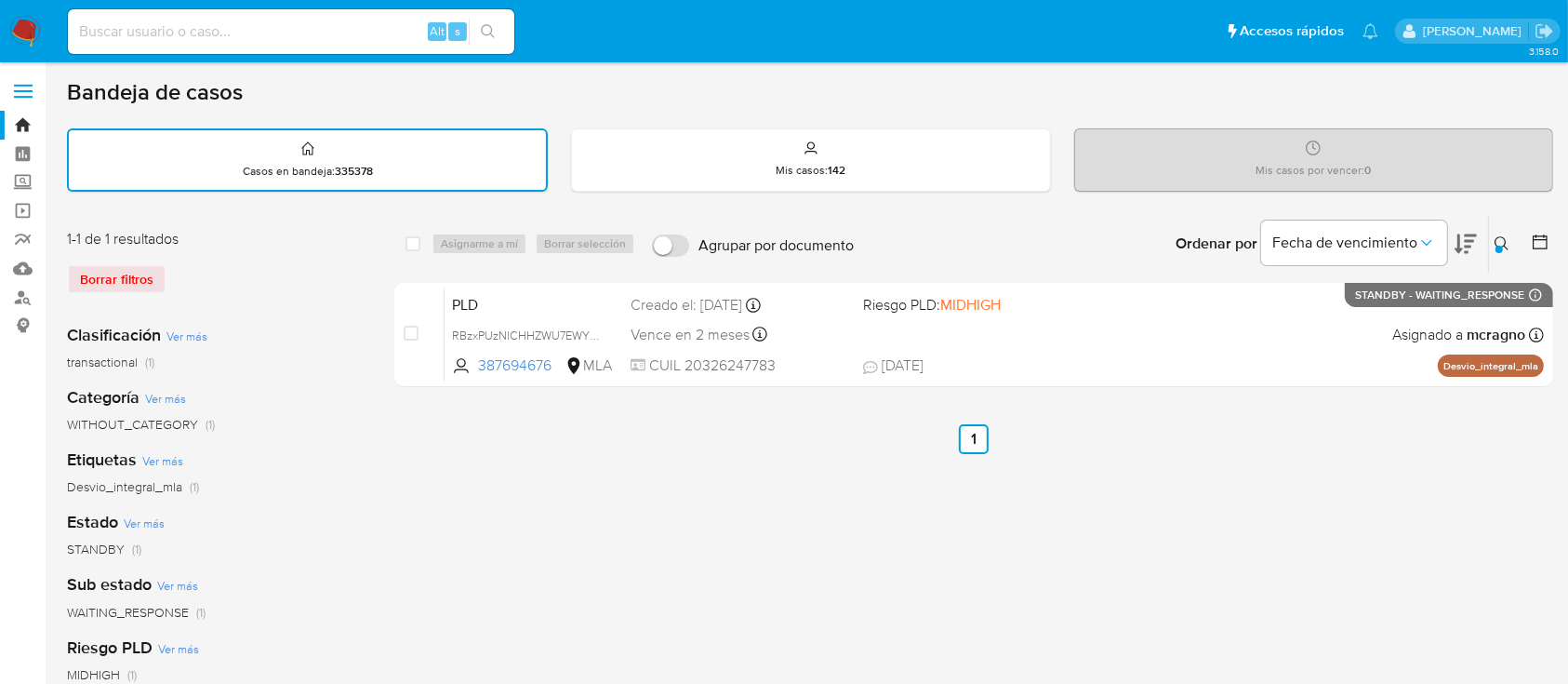
click at [1501, 236] on icon at bounding box center [1502, 244] width 15 height 15
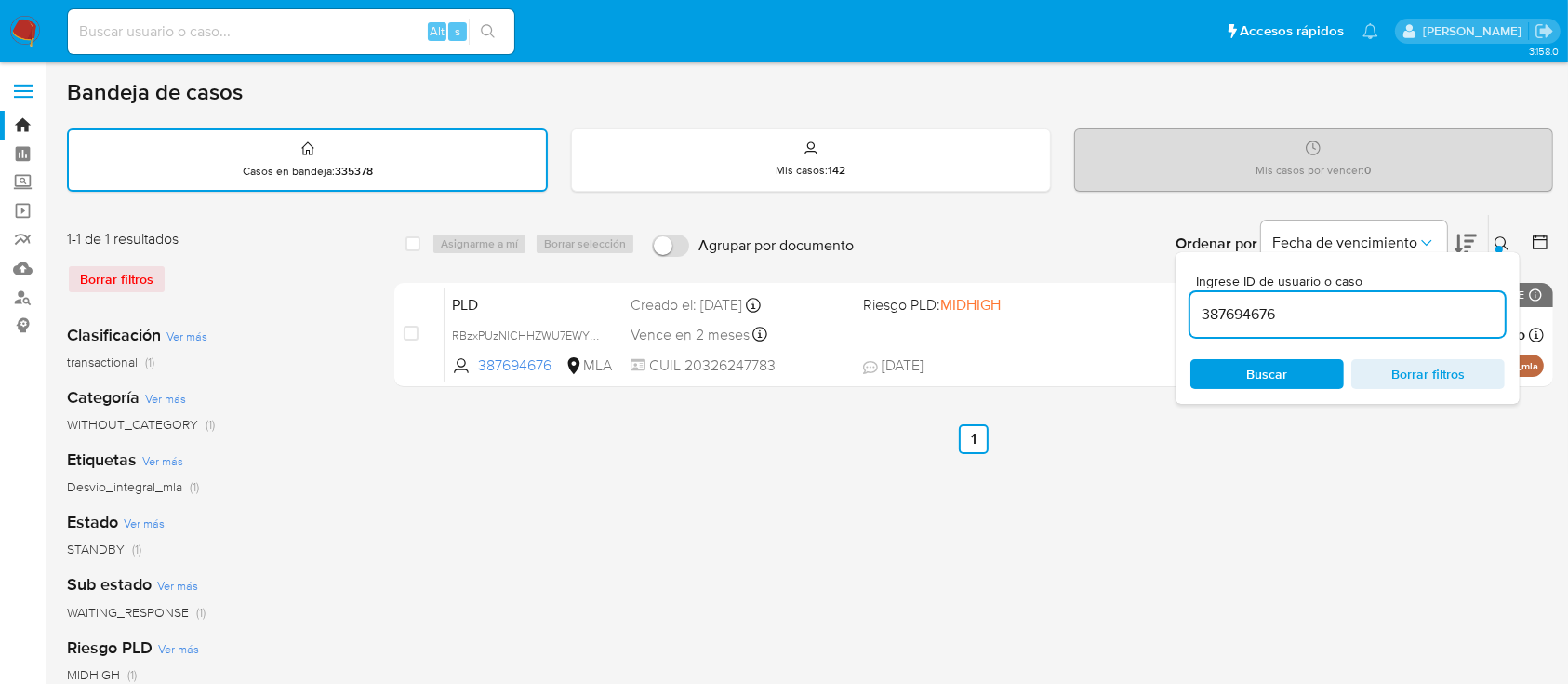
click at [1446, 289] on div "Ingrese ID de usuario o caso 387694676" at bounding box center [1347, 306] width 315 height 63
click at [1437, 303] on input "387694676" at bounding box center [1347, 314] width 315 height 24
paste input "557172949"
click at [1494, 239] on button at bounding box center [1504, 244] width 30 height 22
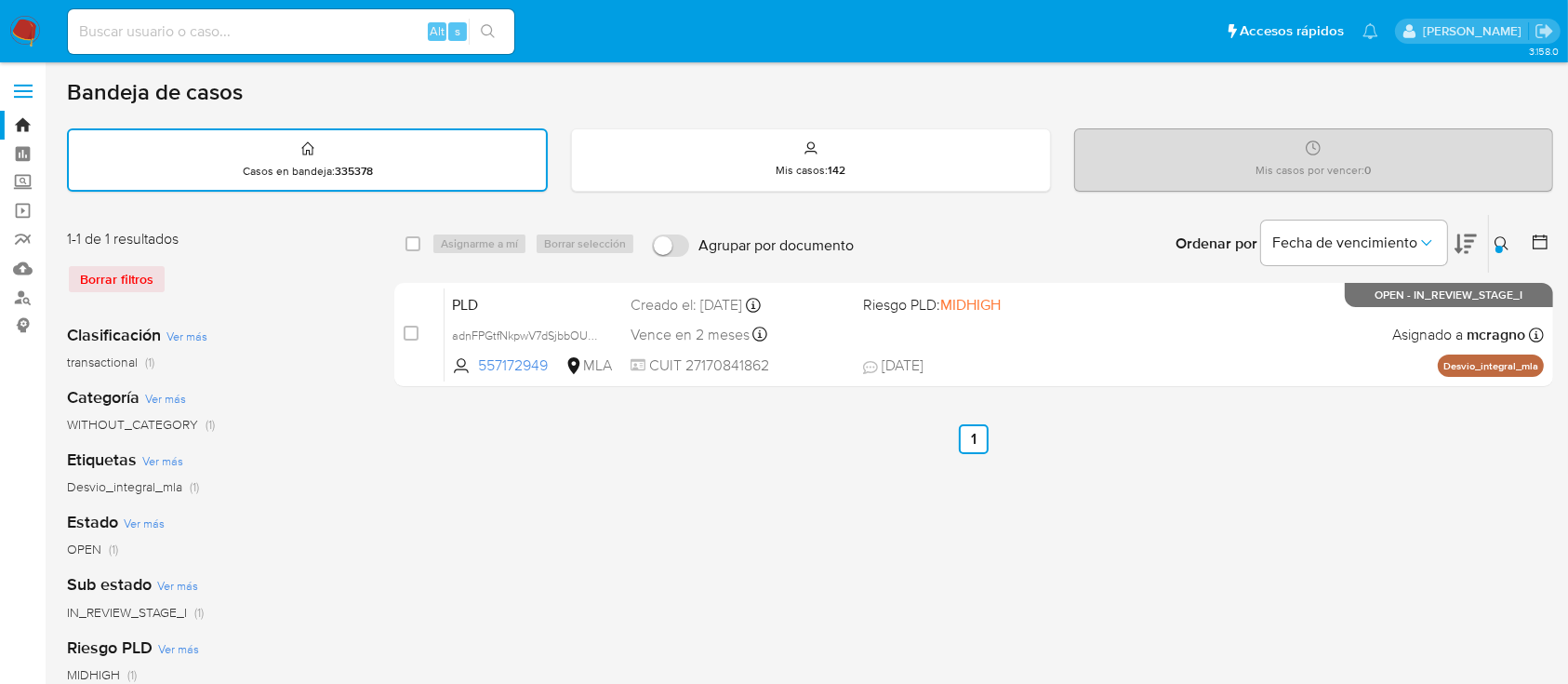
click at [1503, 240] on icon at bounding box center [1502, 244] width 15 height 15
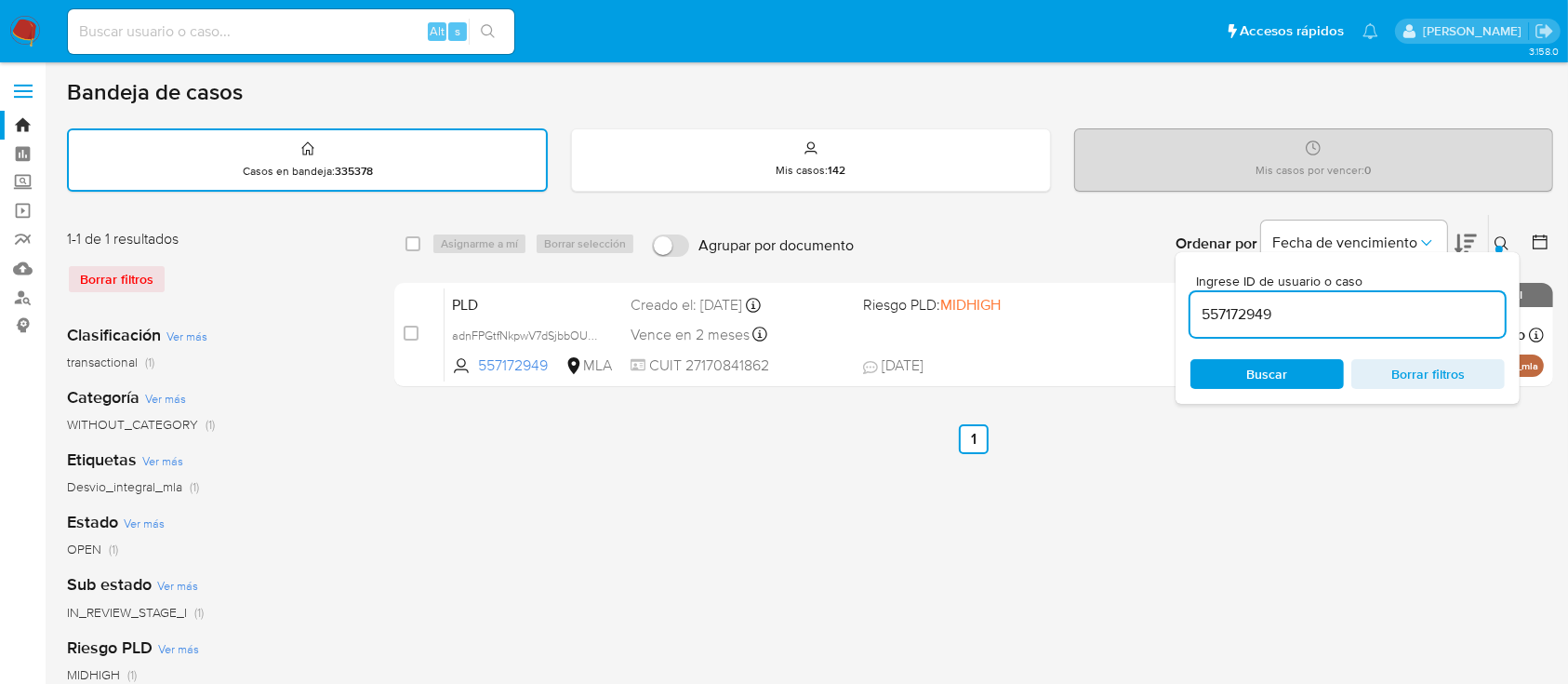
click at [1388, 319] on input "557172949" at bounding box center [1347, 314] width 315 height 24
drag, startPoint x: 1388, startPoint y: 319, endPoint x: 1403, endPoint y: 303, distance: 21.9
click at [1387, 319] on input "557172949" at bounding box center [1347, 314] width 315 height 24
click at [1503, 236] on icon at bounding box center [1501, 243] width 14 height 14
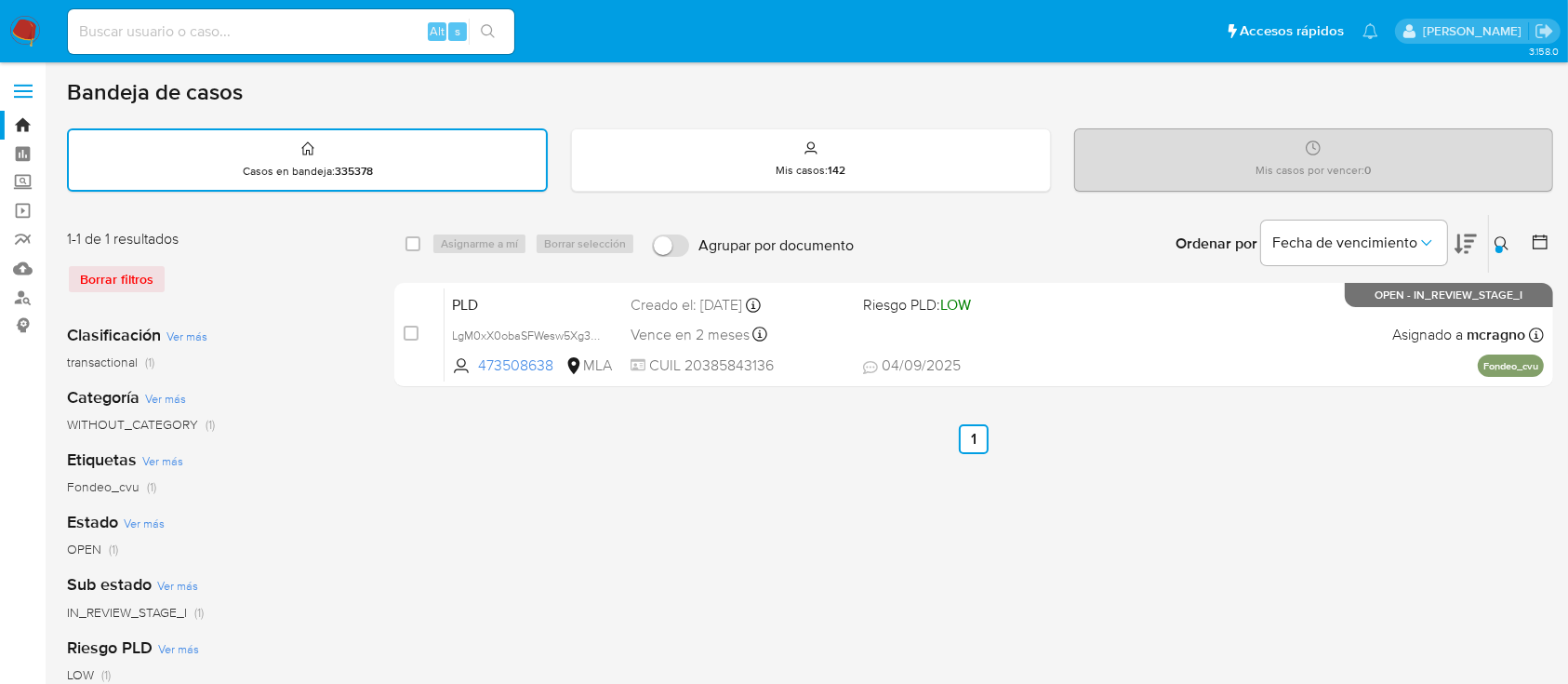
drag, startPoint x: 1502, startPoint y: 234, endPoint x: 1500, endPoint y: 248, distance: 14.1
click at [1501, 236] on icon at bounding box center [1502, 244] width 15 height 15
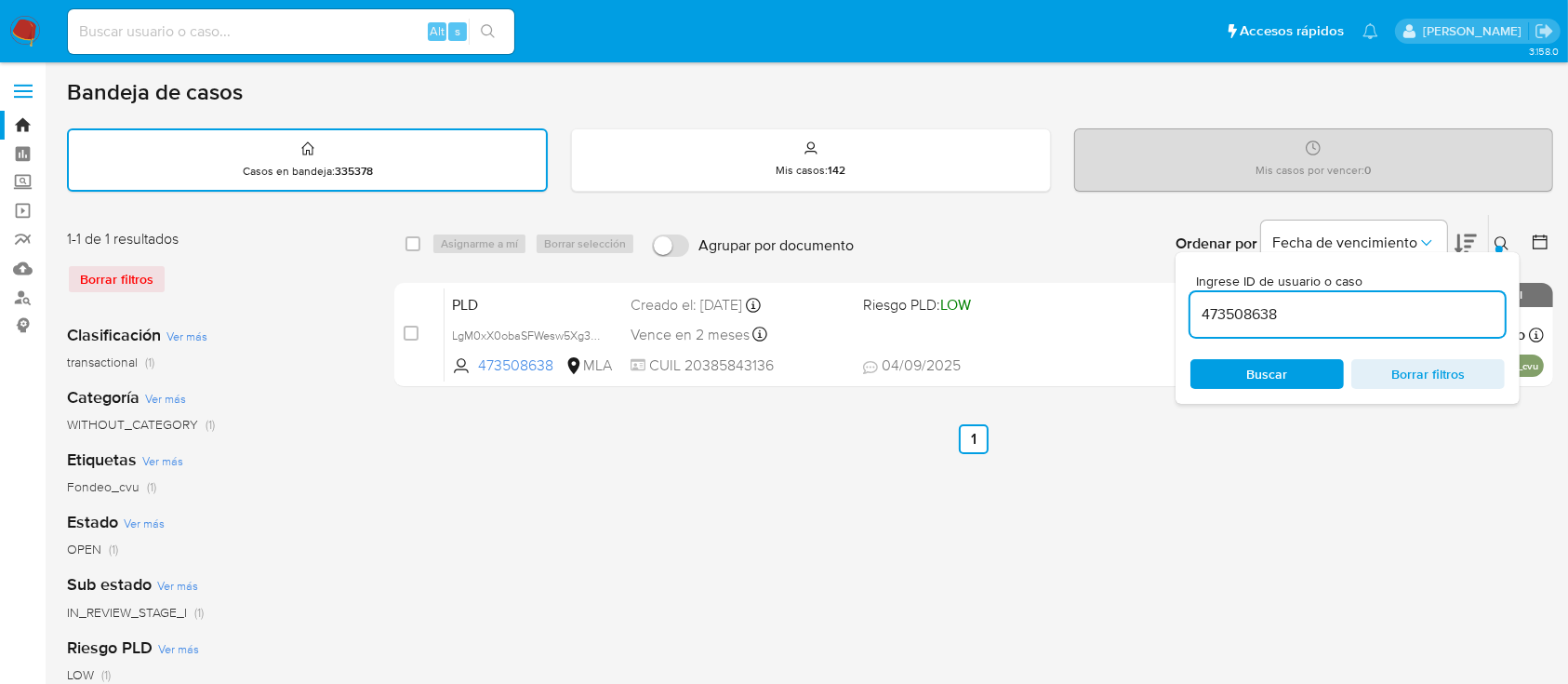
click at [1370, 323] on input "473508638" at bounding box center [1347, 314] width 315 height 24
click at [1369, 323] on input "473508638" at bounding box center [1347, 314] width 315 height 24
click at [1497, 238] on icon at bounding box center [1502, 244] width 15 height 15
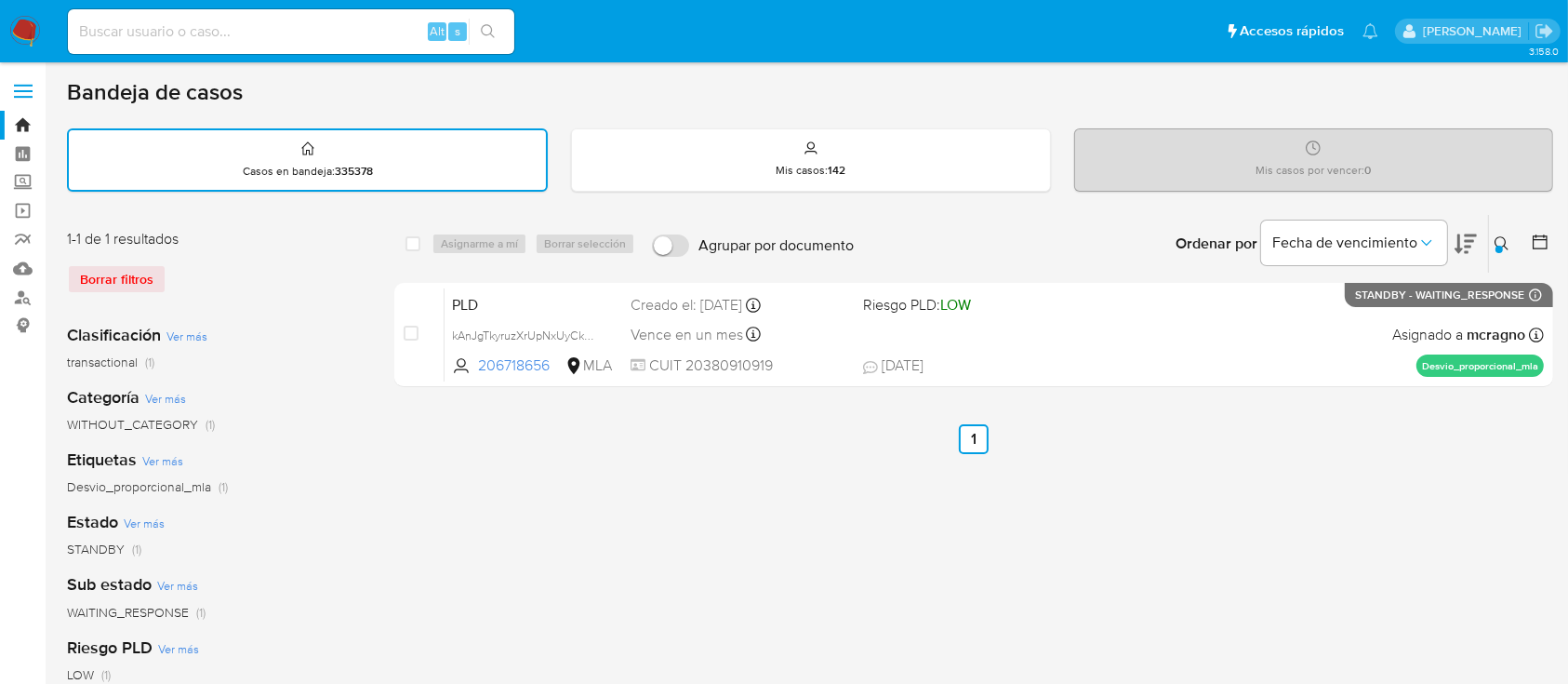
click at [1504, 238] on icon at bounding box center [1501, 243] width 14 height 14
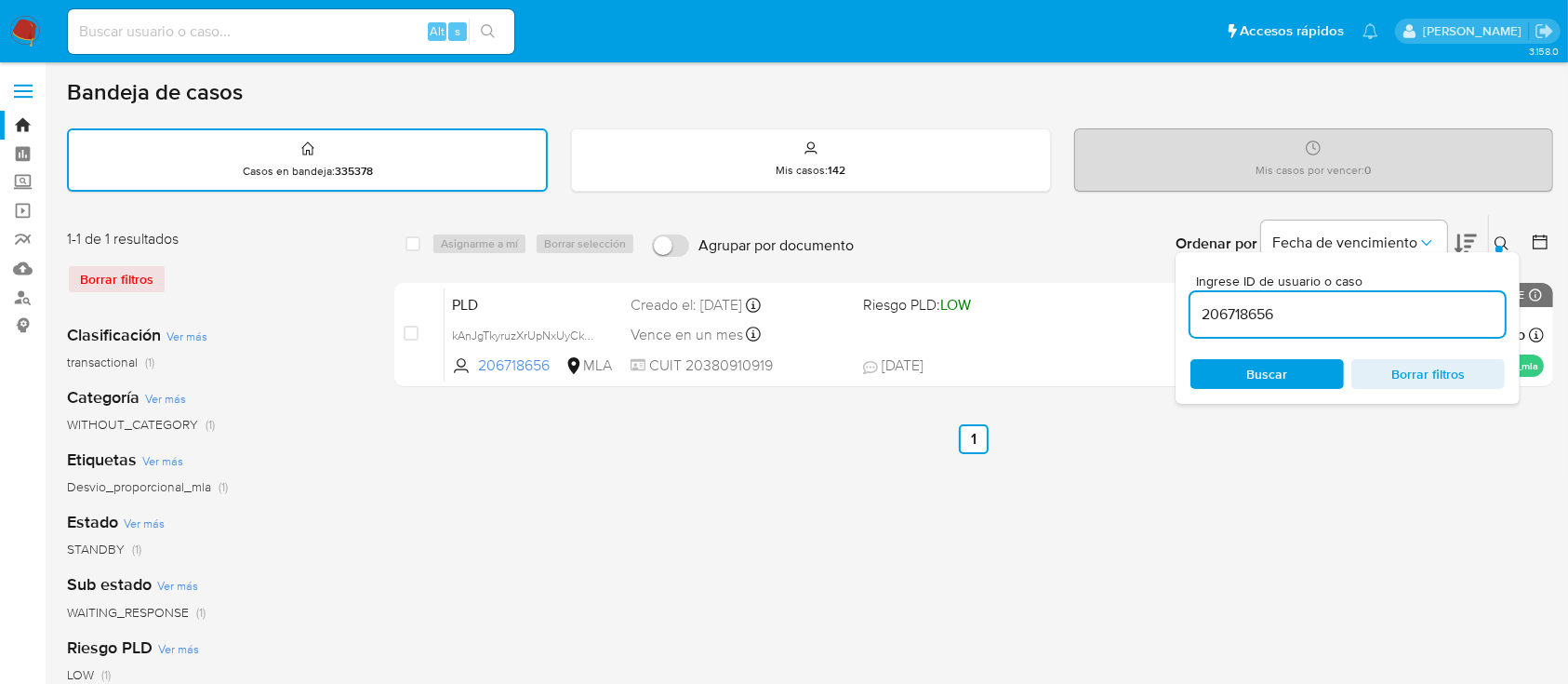
click at [1398, 316] on input "206718656" at bounding box center [1347, 314] width 315 height 24
type input "1103209370"
click at [1500, 236] on icon at bounding box center [1502, 244] width 15 height 15
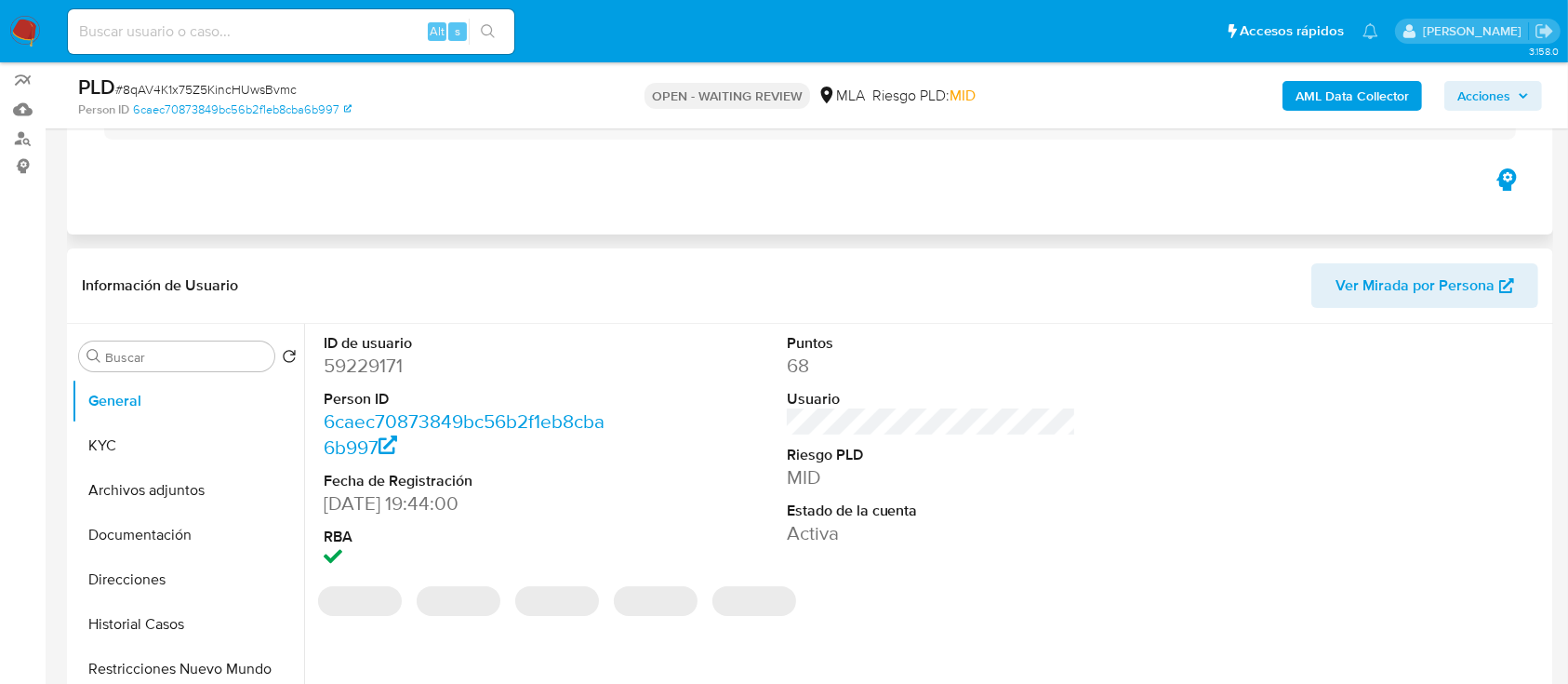
scroll to position [247, 0]
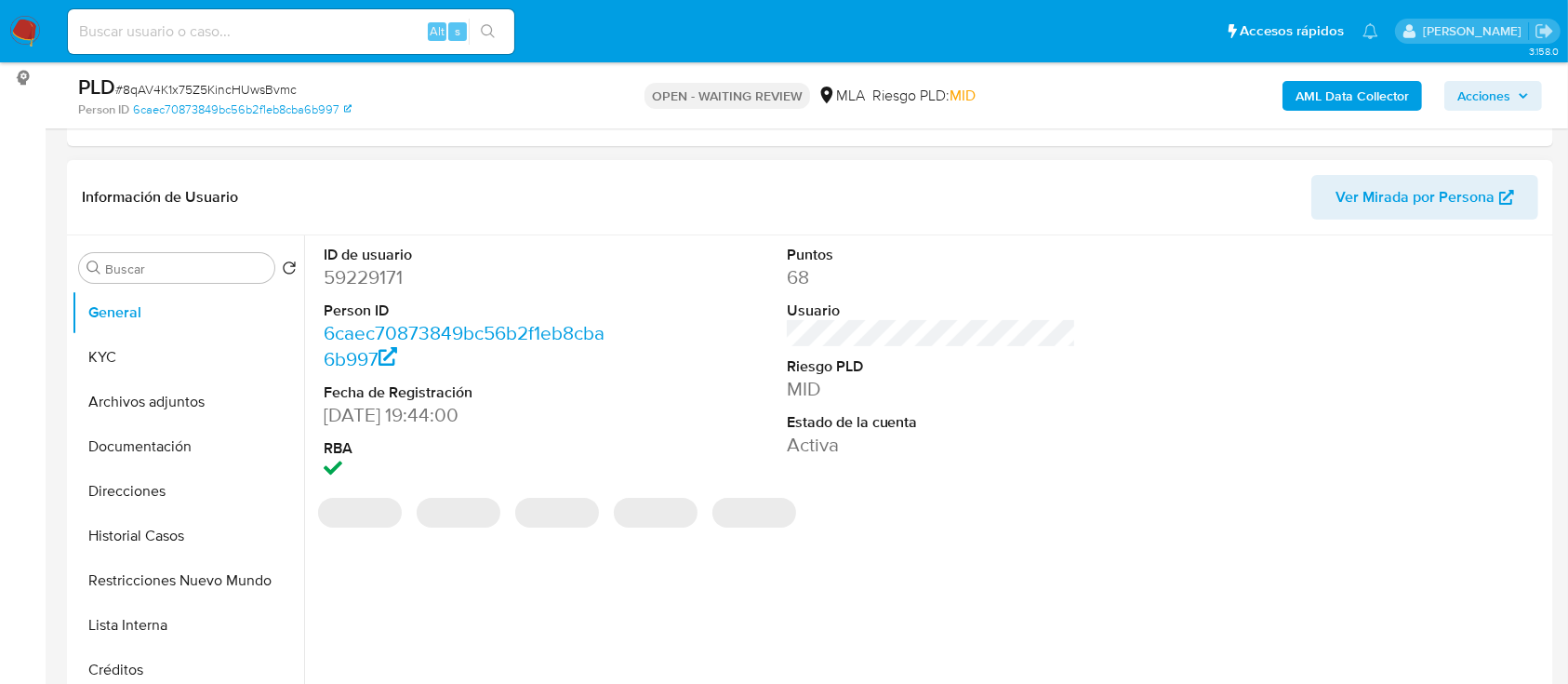
click at [371, 274] on dd "59229171" at bounding box center [468, 277] width 290 height 26
select select "10"
click at [371, 274] on dd "59229171" at bounding box center [468, 277] width 290 height 26
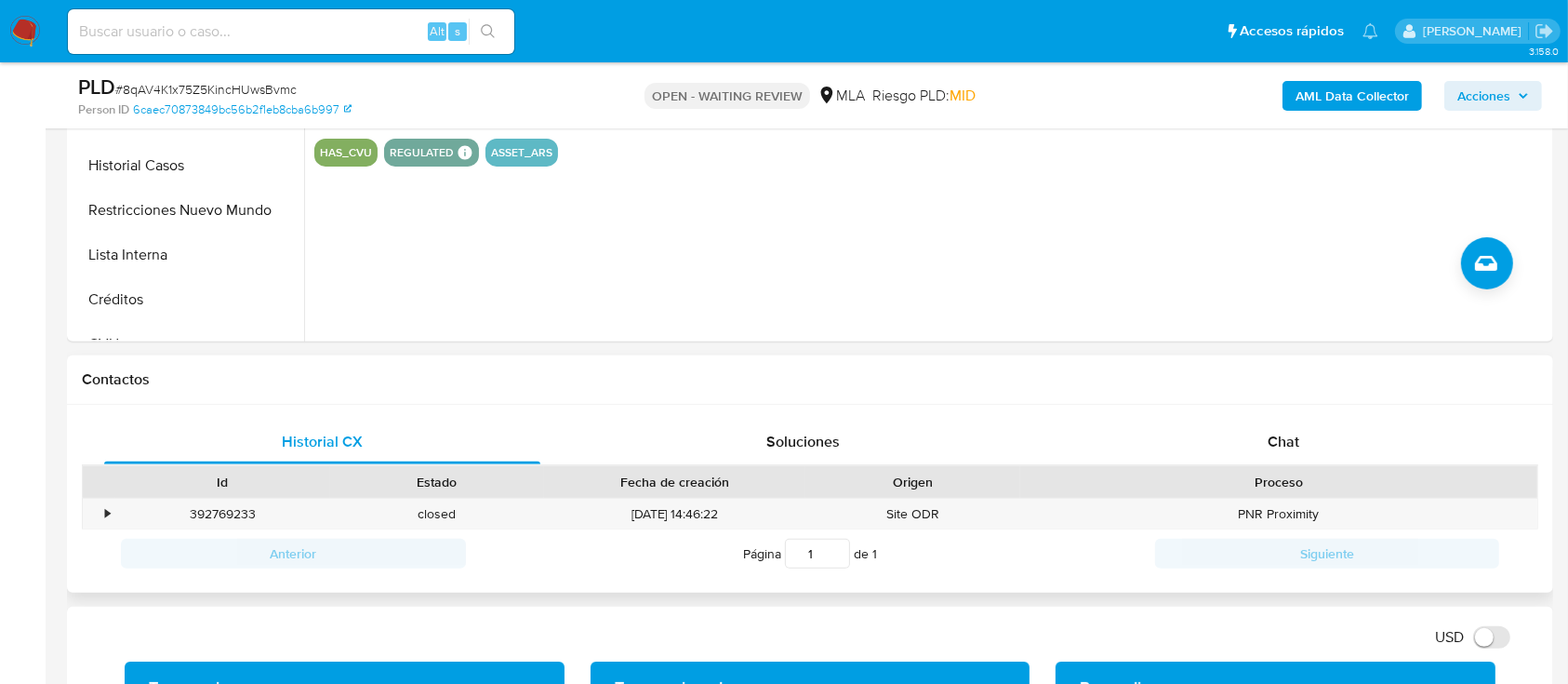
scroll to position [869, 0]
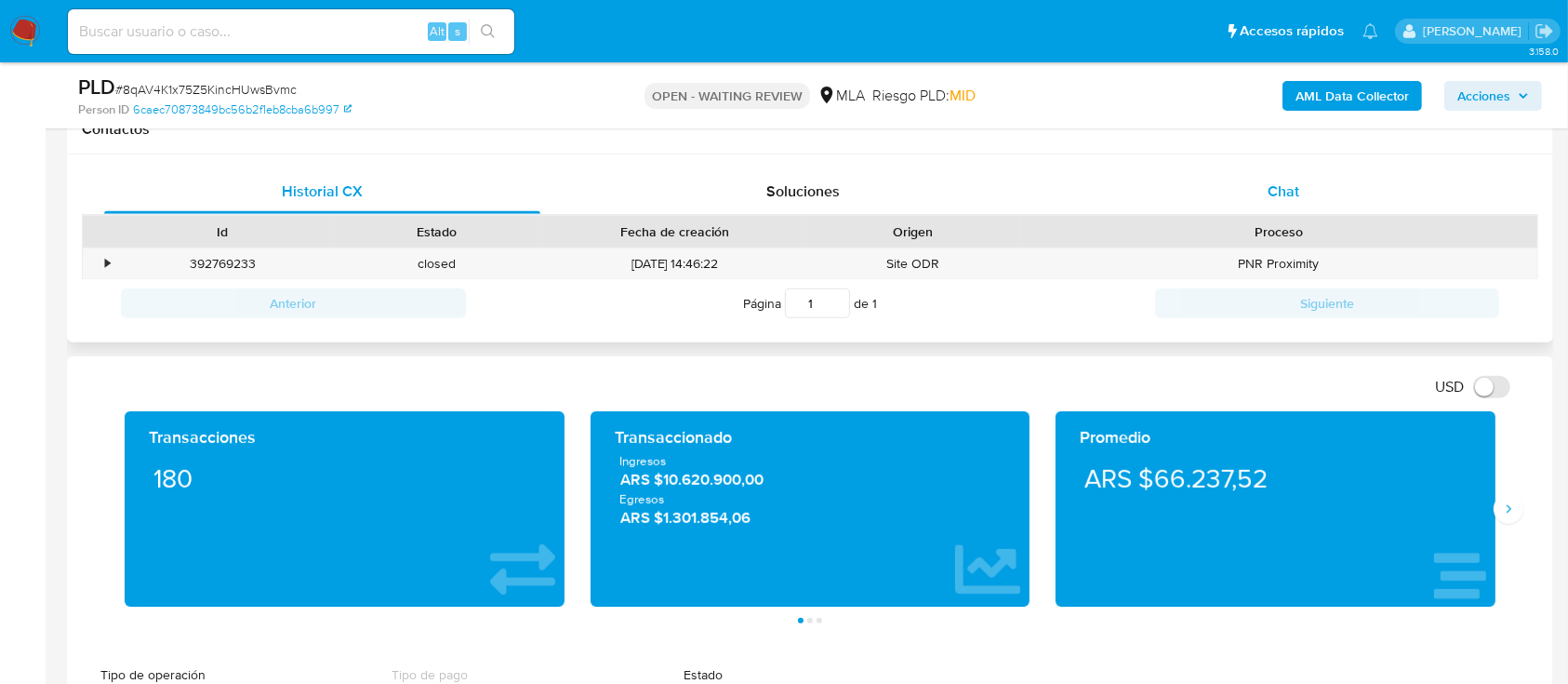
click at [1345, 211] on div "Chat" at bounding box center [1284, 191] width 436 height 45
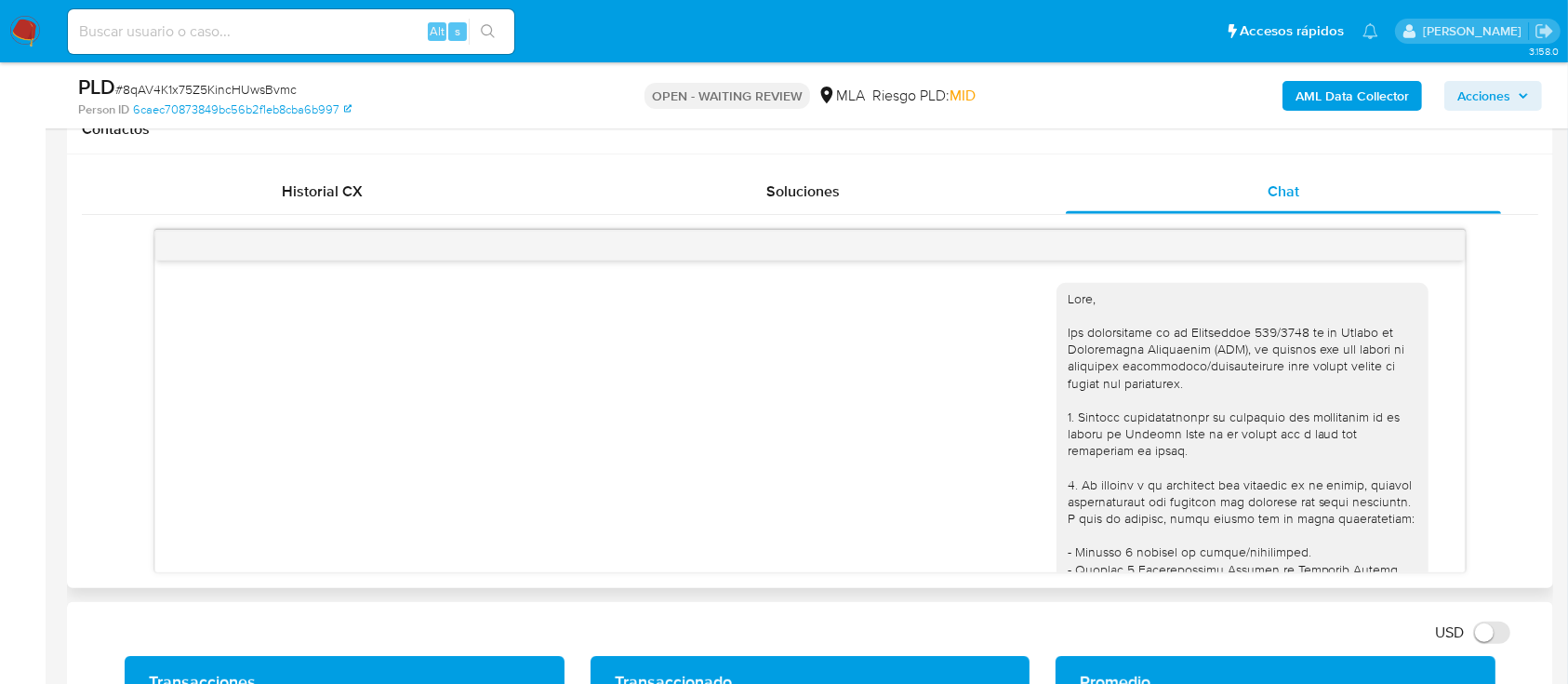
scroll to position [3335, 0]
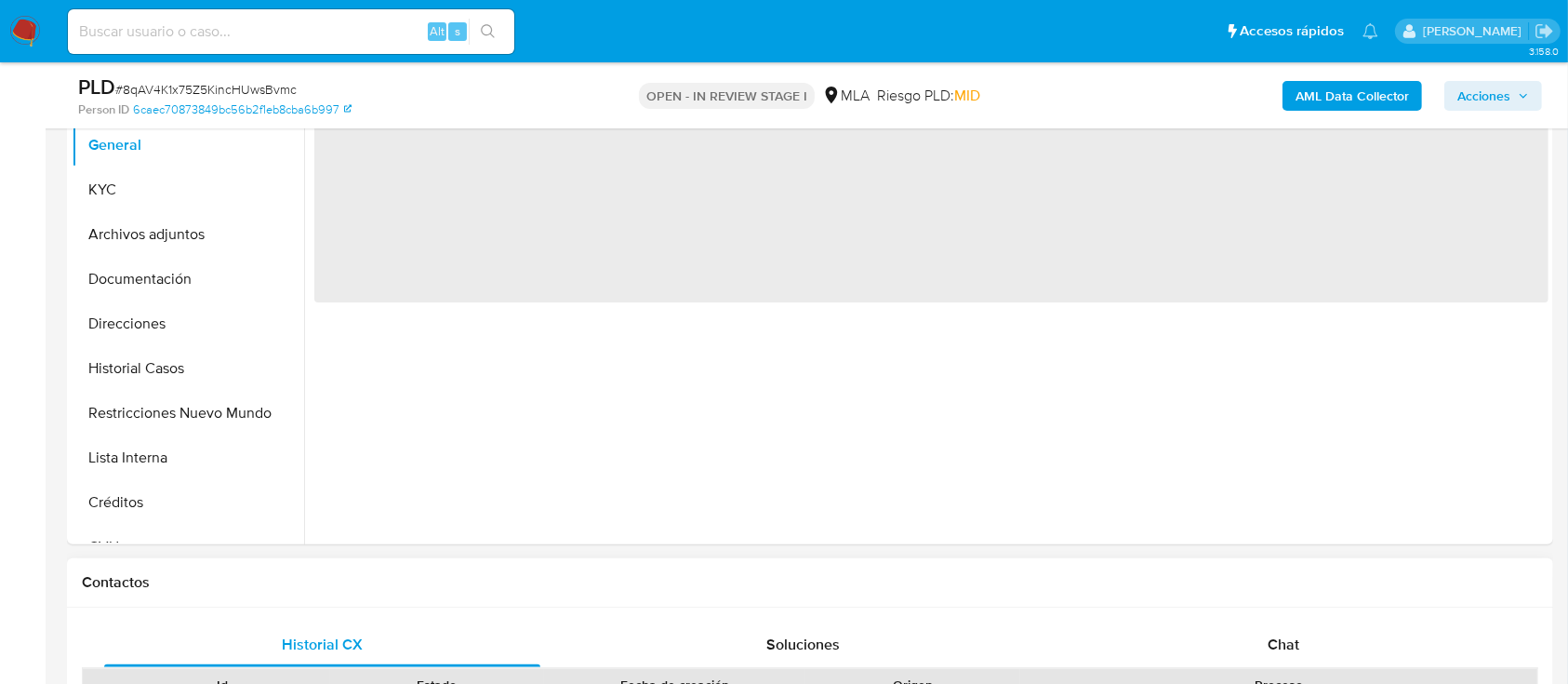
scroll to position [496, 0]
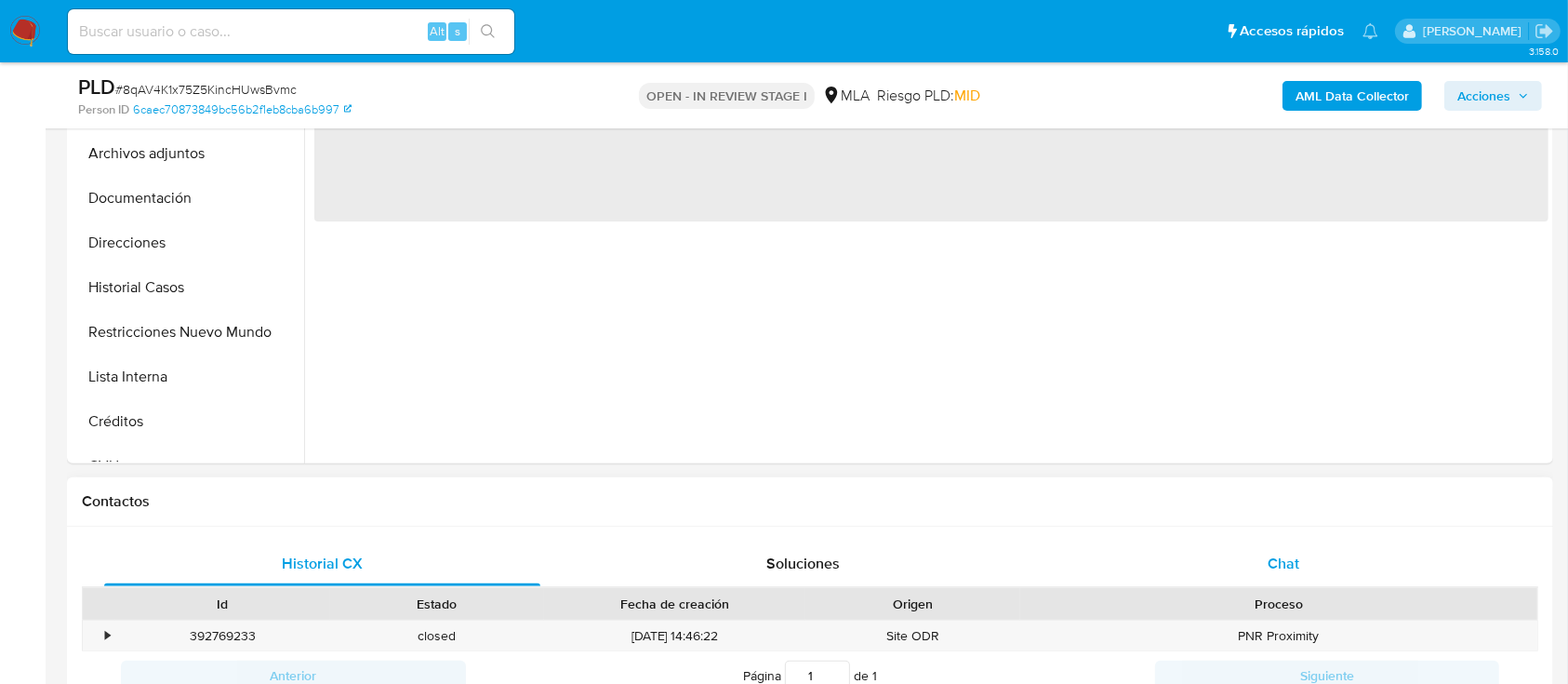
click at [1335, 555] on div "Chat" at bounding box center [1284, 563] width 436 height 45
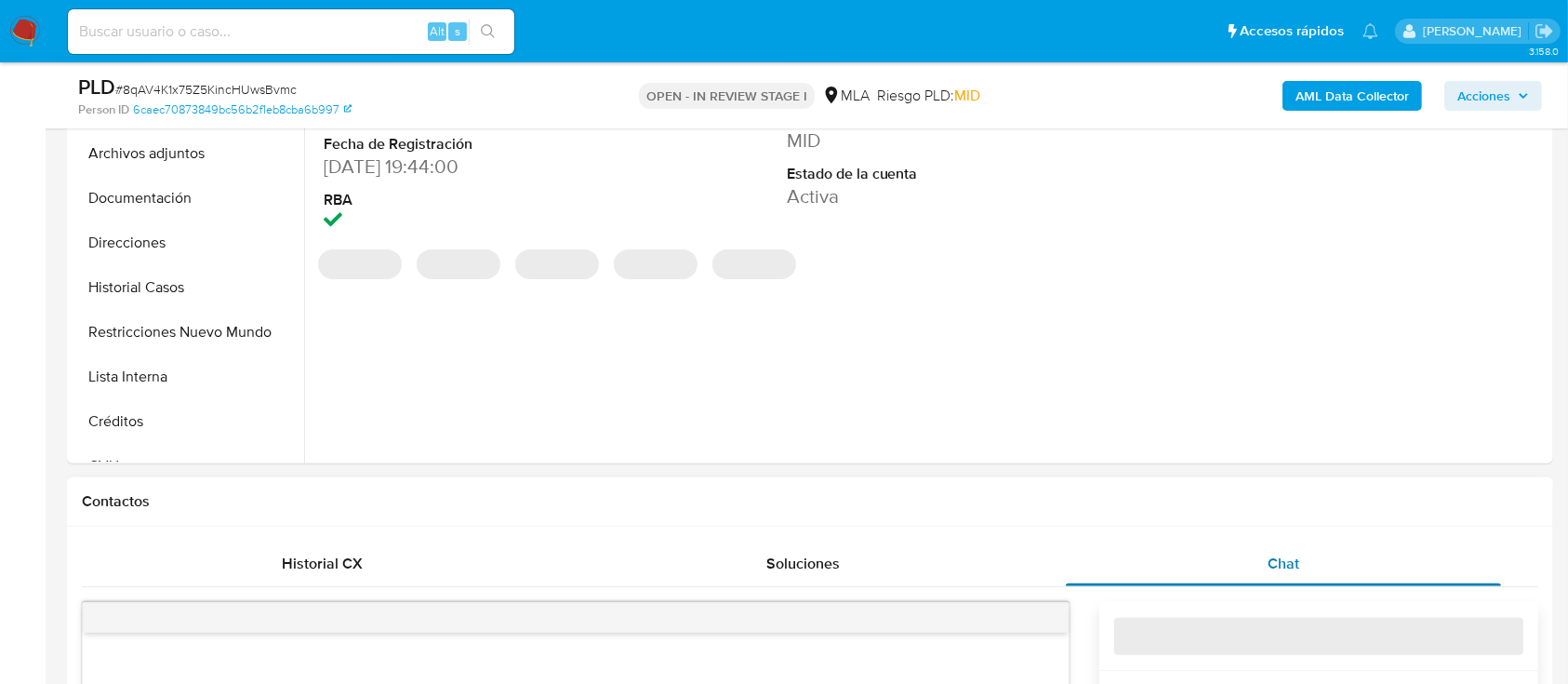
select select "10"
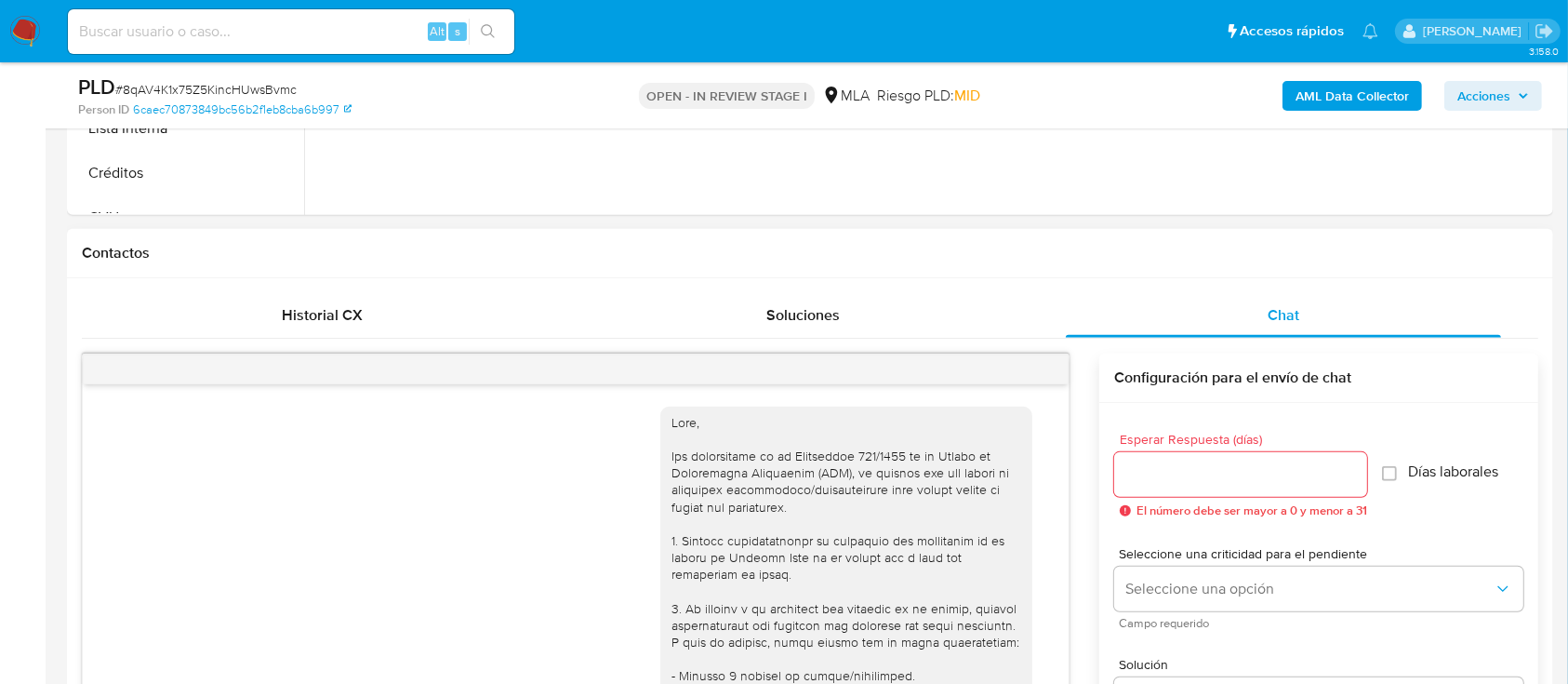
scroll to position [3335, 0]
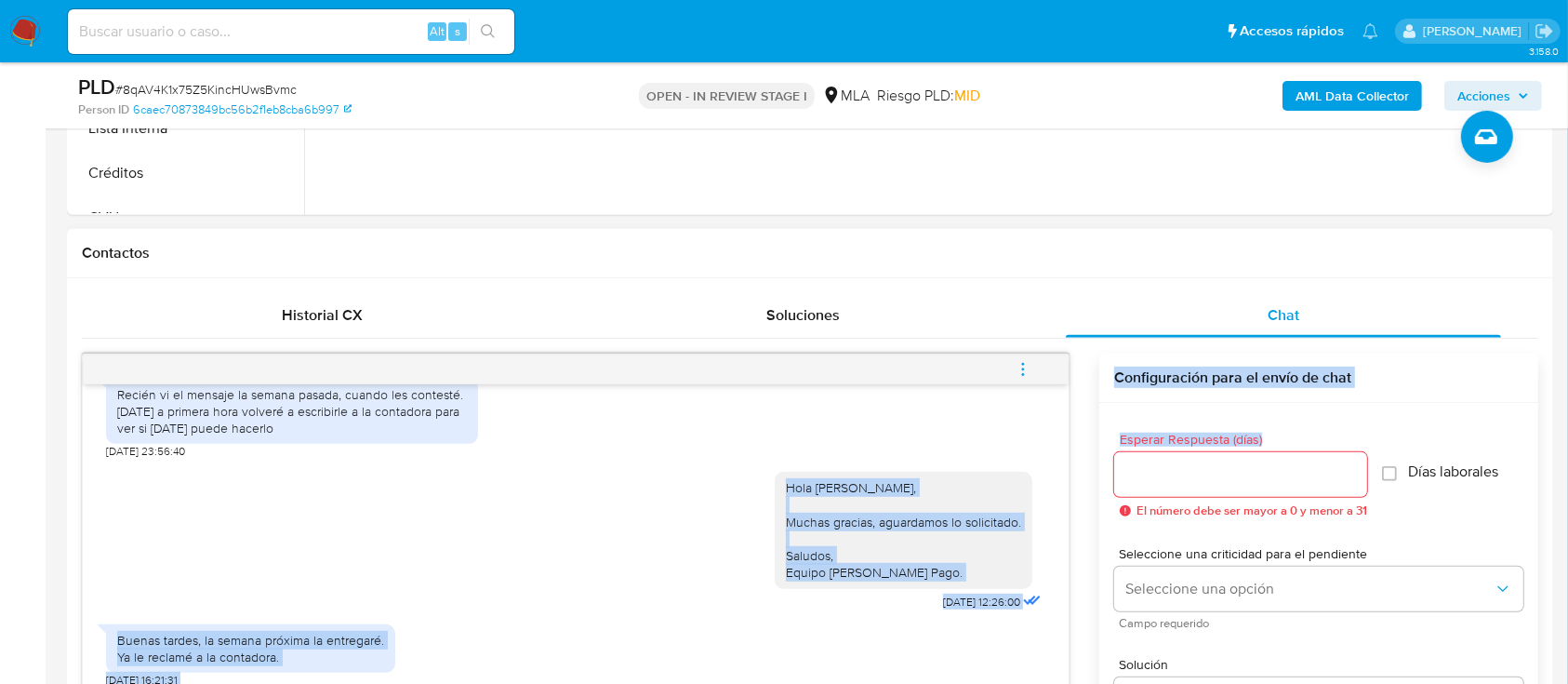
drag, startPoint x: 765, startPoint y: 476, endPoint x: 1138, endPoint y: 482, distance: 373.0
click at [1138, 482] on div "18/08/2025 17:39:34 Hola, Esperamos que te encuentres muy bien. Te consultamos …" at bounding box center [810, 618] width 1457 height 530
click at [934, 498] on div "Hola Raquel Maria Belen Carrara, Muchas gracias, aguardamos lo solicitado. Salu…" at bounding box center [903, 530] width 235 height 102
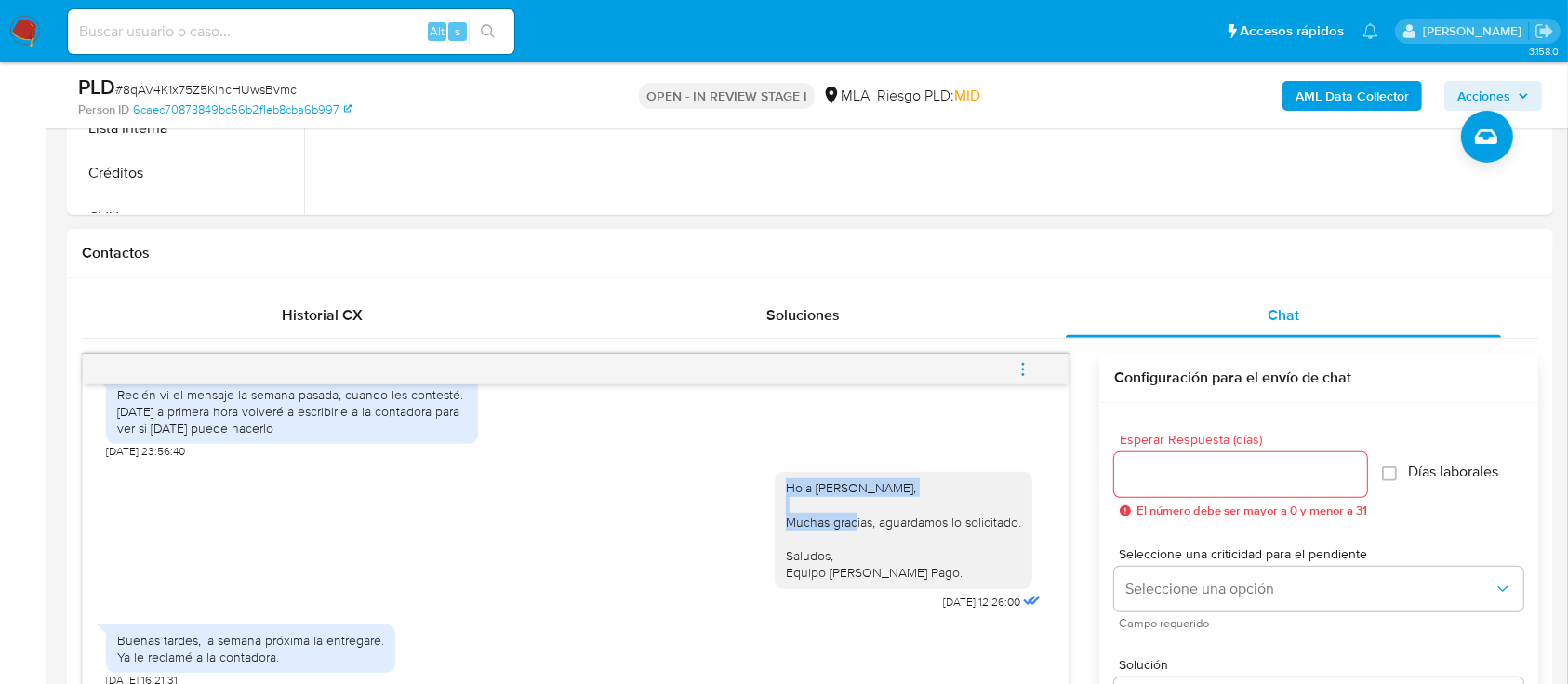
drag, startPoint x: 766, startPoint y: 485, endPoint x: 954, endPoint y: 477, distance: 188.2
click at [954, 477] on div "Hola Raquel Maria Belen Carrara, Muchas gracias, aguardamos lo solicitado. Salu…" at bounding box center [903, 530] width 258 height 116
copy div "Hola Raquel Maria Belen Carrara,"
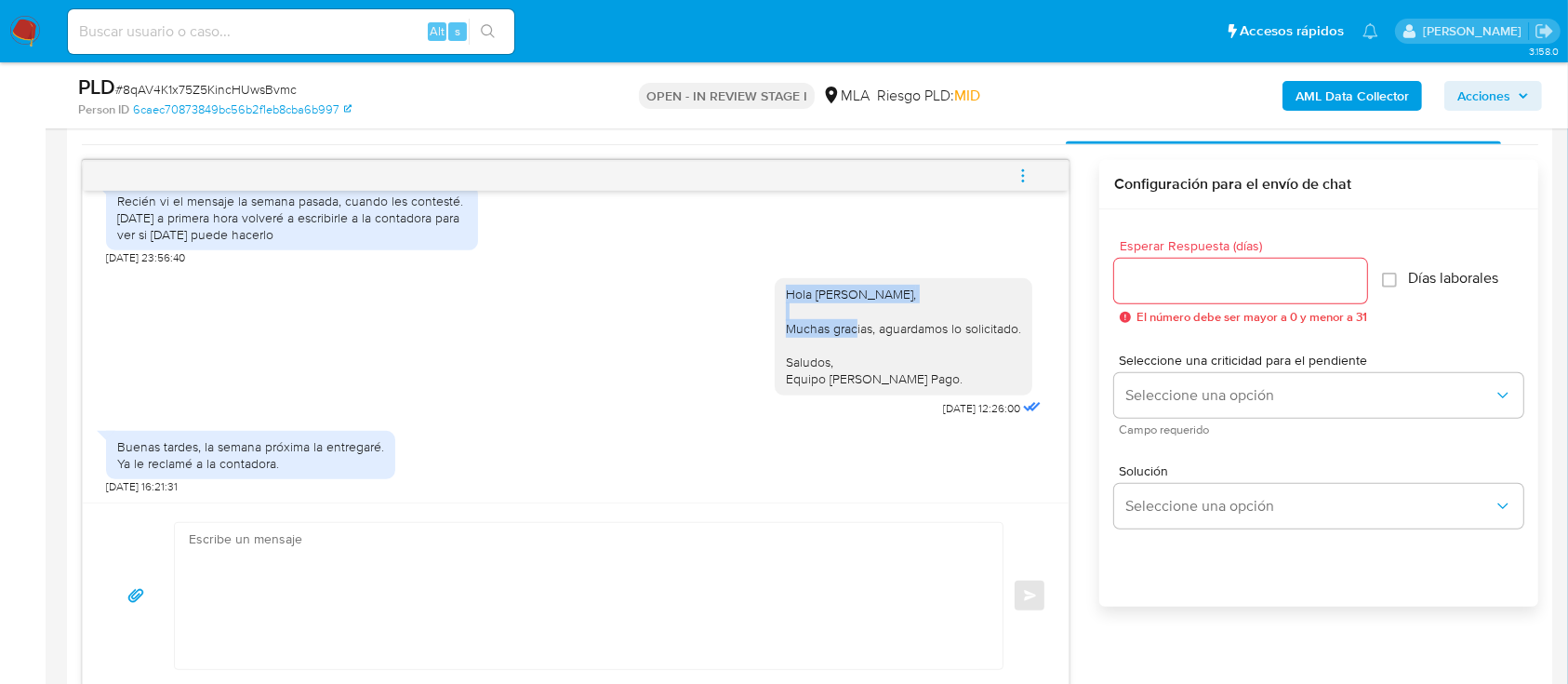
scroll to position [1117, 0]
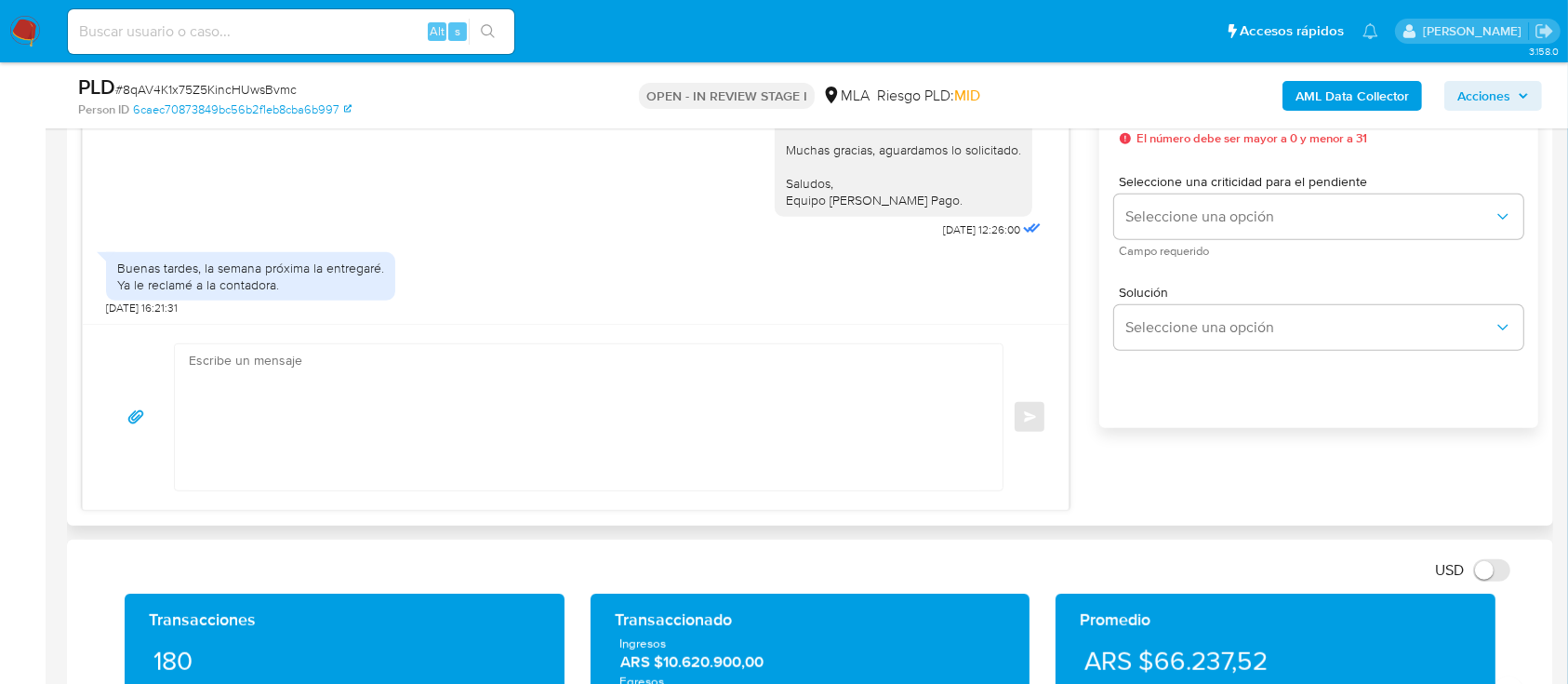
click at [531, 378] on textarea at bounding box center [584, 418] width 790 height 147
paste textarea "Hola Raquel Maria Belen Carrara,"
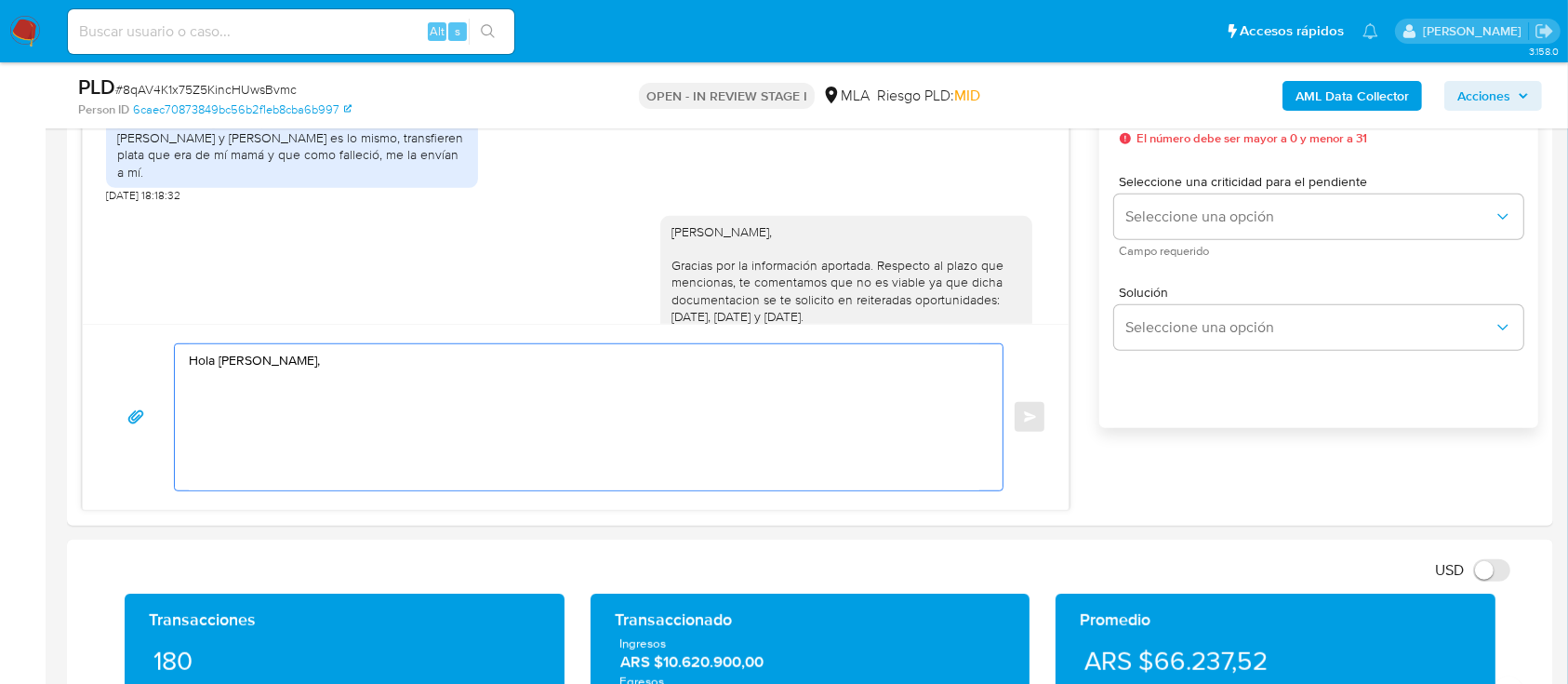
scroll to position [619, 0]
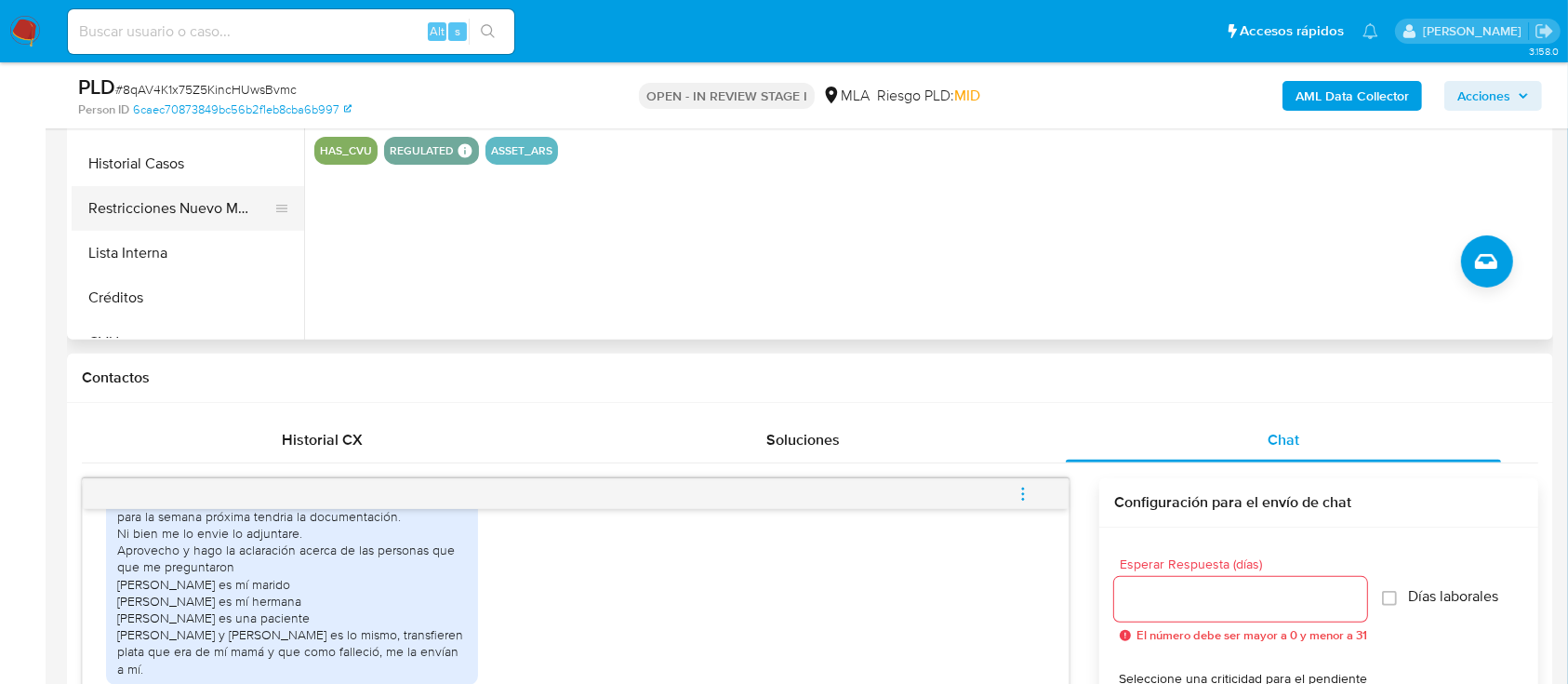
click at [166, 192] on button "Restricciones Nuevo Mundo" at bounding box center [180, 208] width 218 height 45
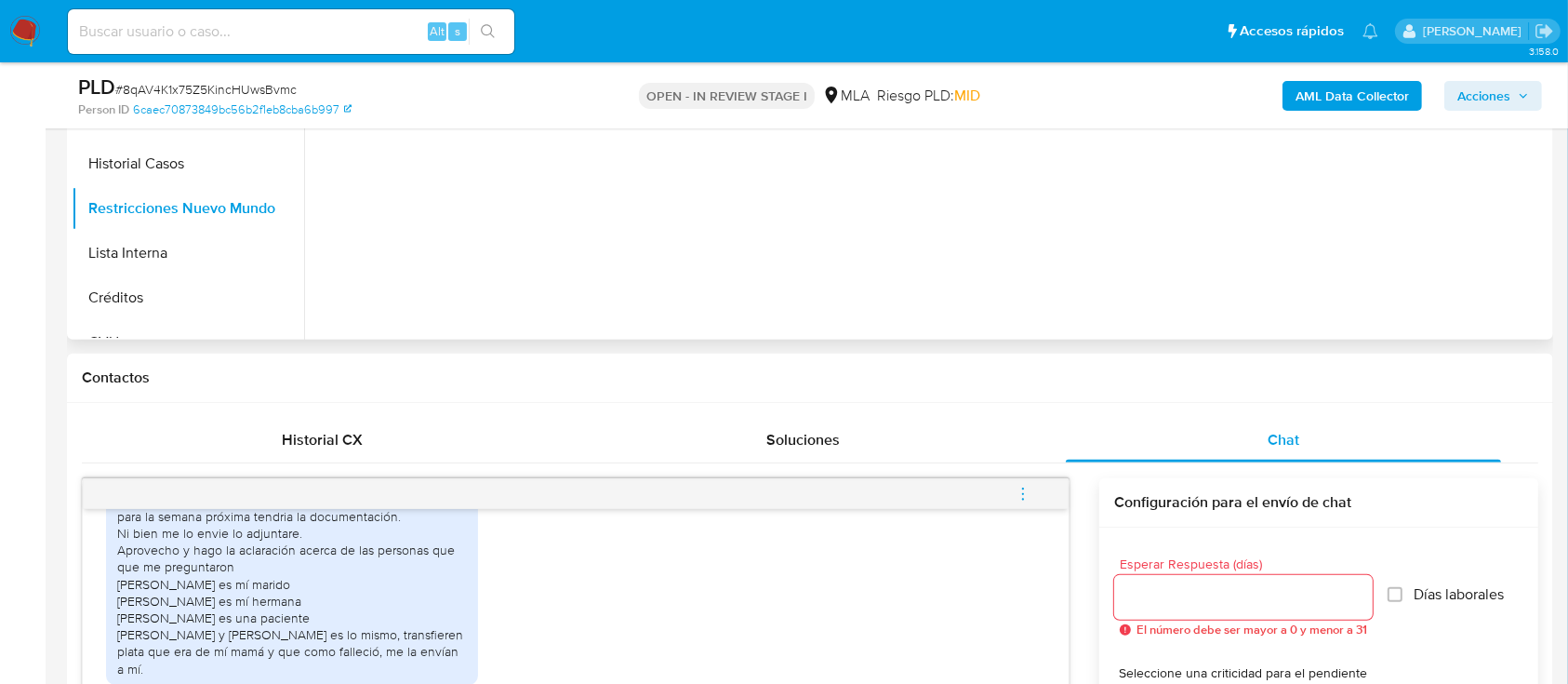
scroll to position [496, 0]
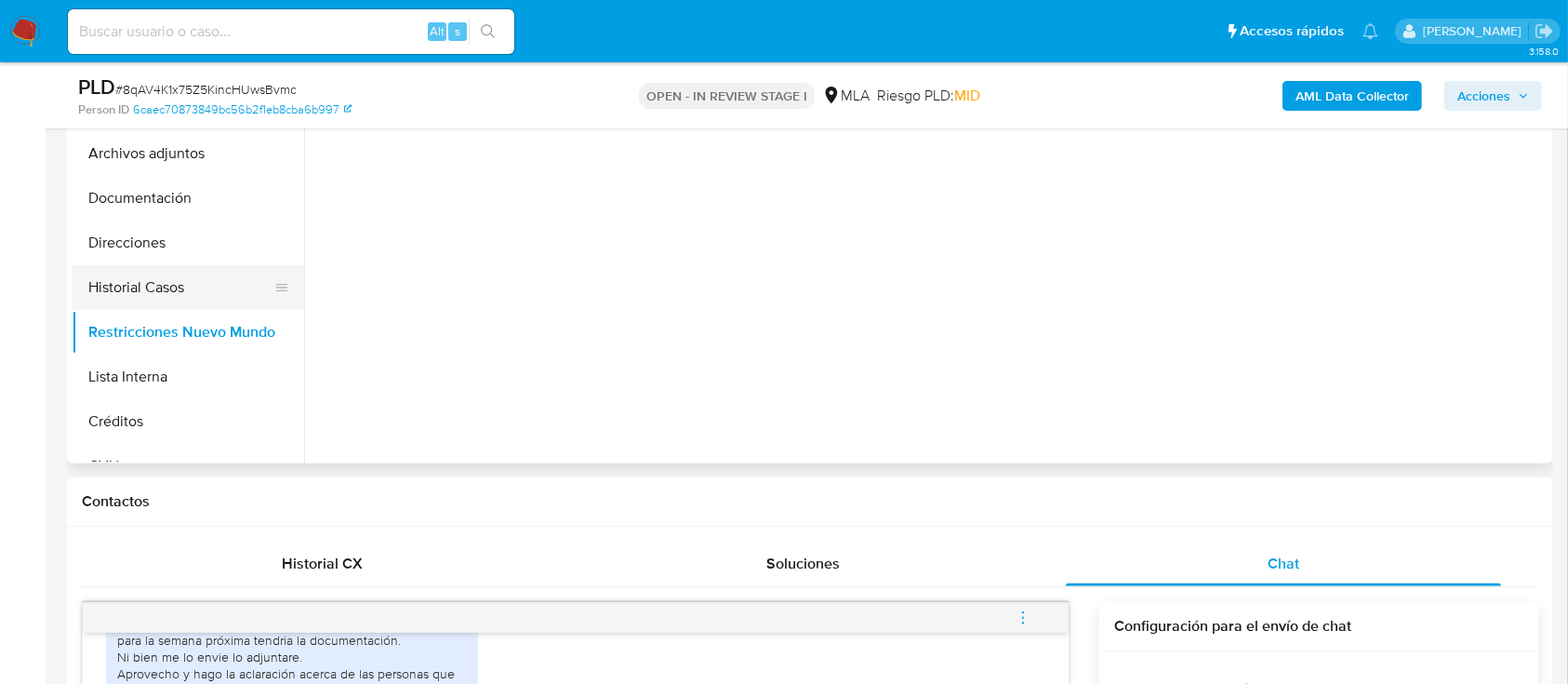
click at [179, 279] on button "Historial Casos" at bounding box center [180, 287] width 218 height 45
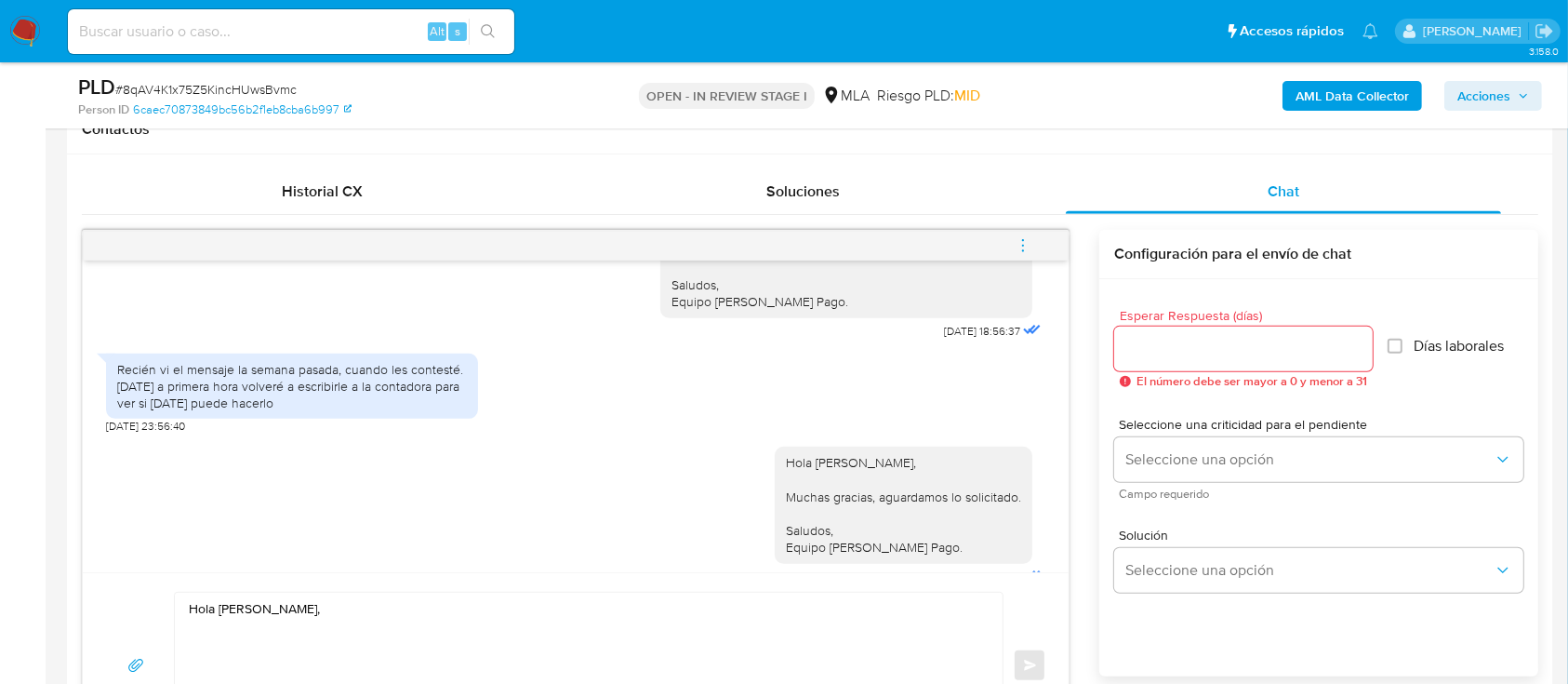
scroll to position [3335, 0]
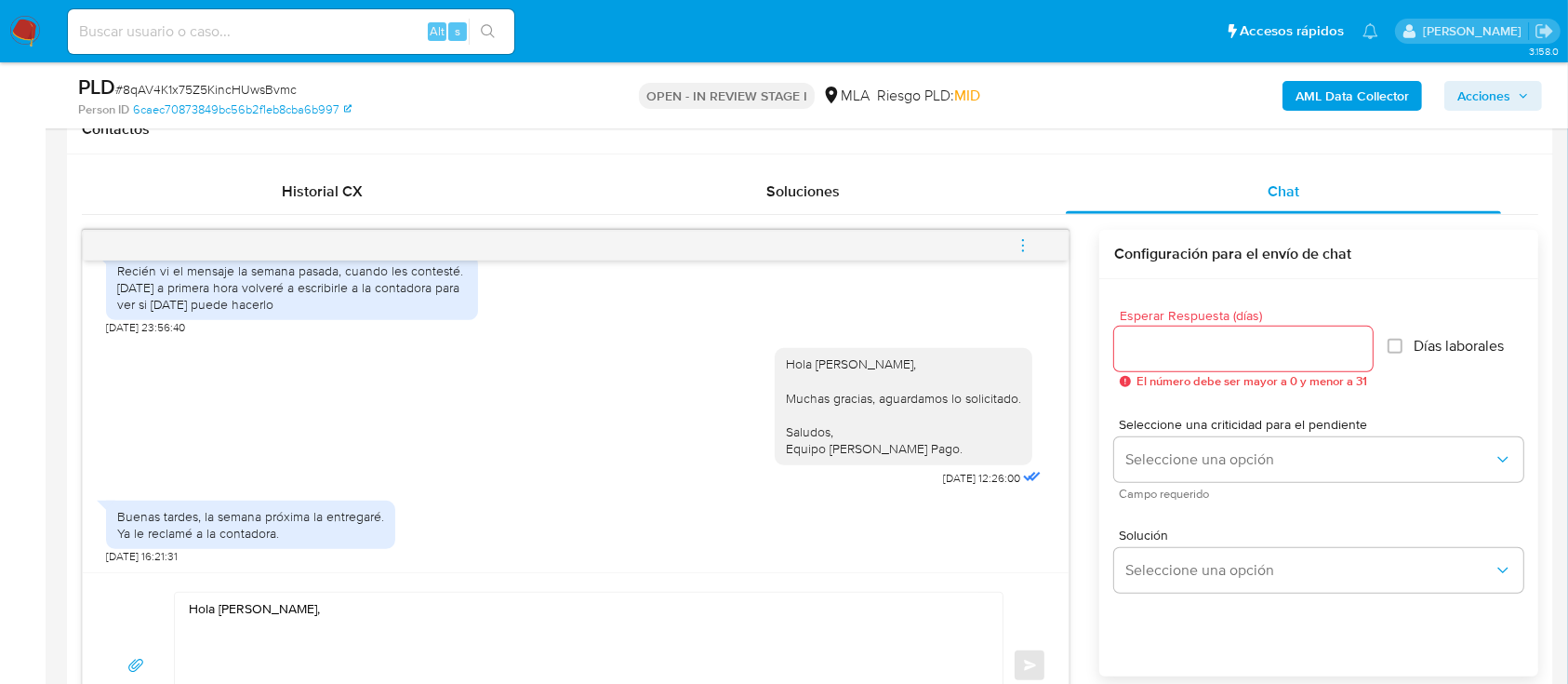
click at [358, 654] on textarea "Hola Raquel Maria Belen Carrara," at bounding box center [584, 666] width 790 height 147
click at [724, 651] on textarea "Hola Raquel Maria Belen Carrara, El plazo maximo para la entrega de la document…" at bounding box center [584, 666] width 790 height 147
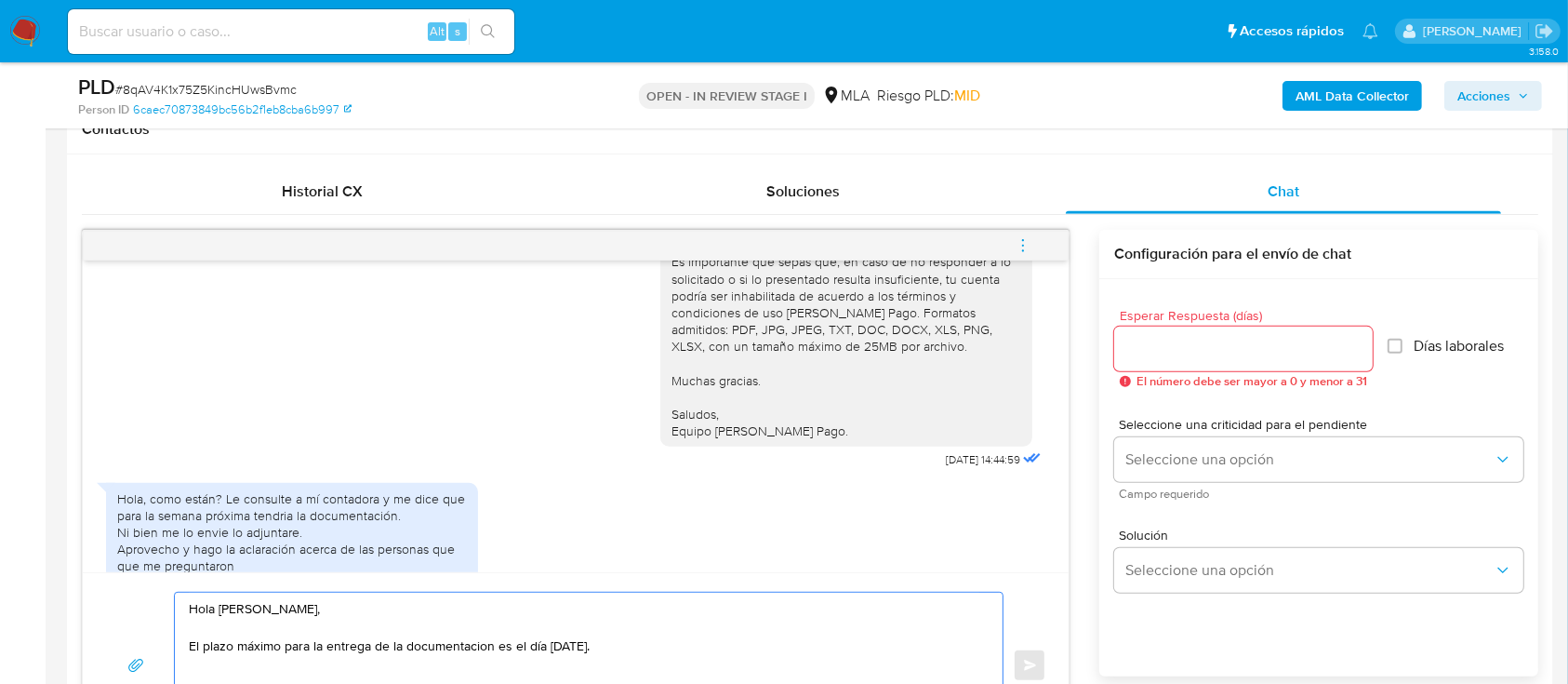
scroll to position [2466, 0]
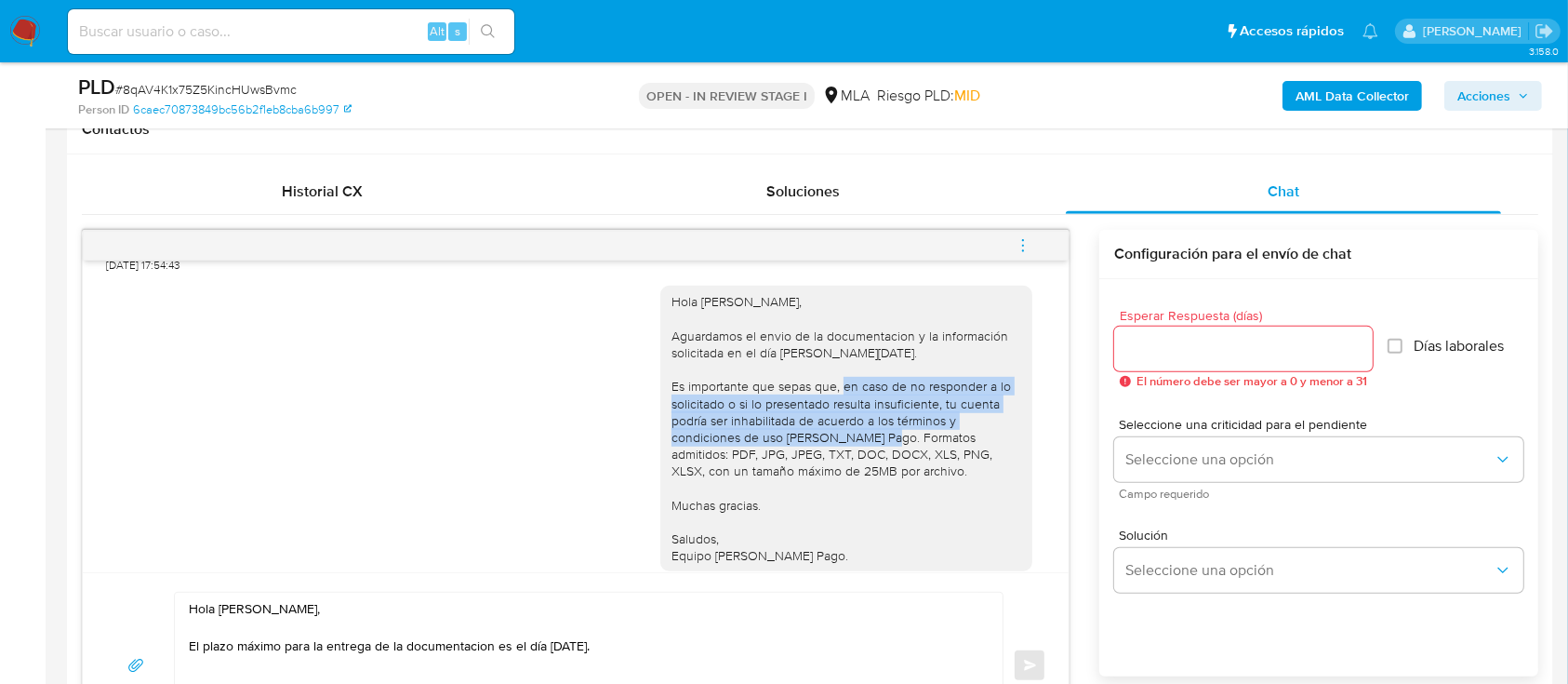
drag, startPoint x: 823, startPoint y: 399, endPoint x: 780, endPoint y: 612, distance: 217.3
click at [871, 458] on div "Hola Raquel Maria Belen Carrara, Aguardamos el envio de la documentacion y la i…" at bounding box center [846, 428] width 350 height 271
copy div "en caso de no responder a lo solicitado o si lo presentado resulta insuficiente…"
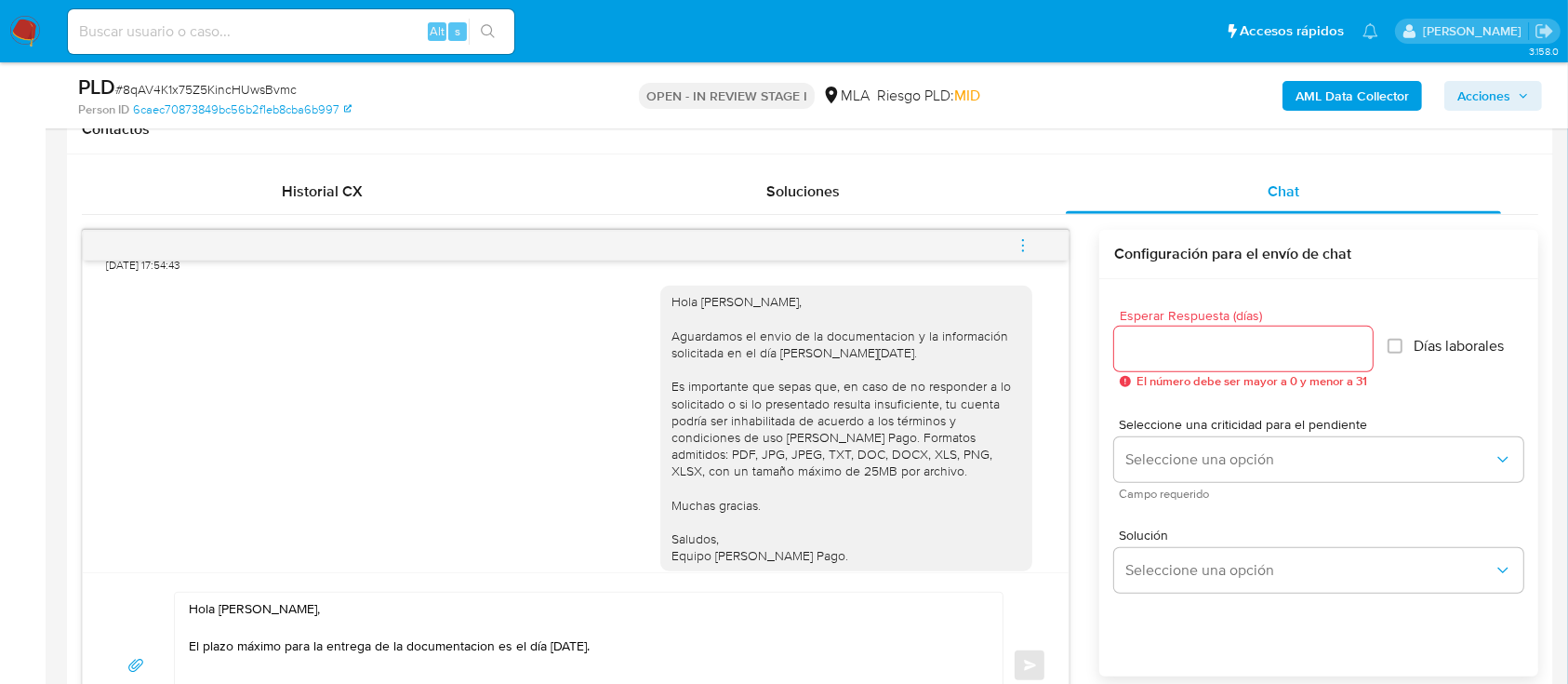
click at [770, 642] on textarea "Hola Raquel Maria Belen Carrara, El plazo máximo para la entrega de la document…" at bounding box center [584, 666] width 790 height 147
paste textarea "en caso de no responder a lo solicitado o si lo presentado resulta insuficiente…"
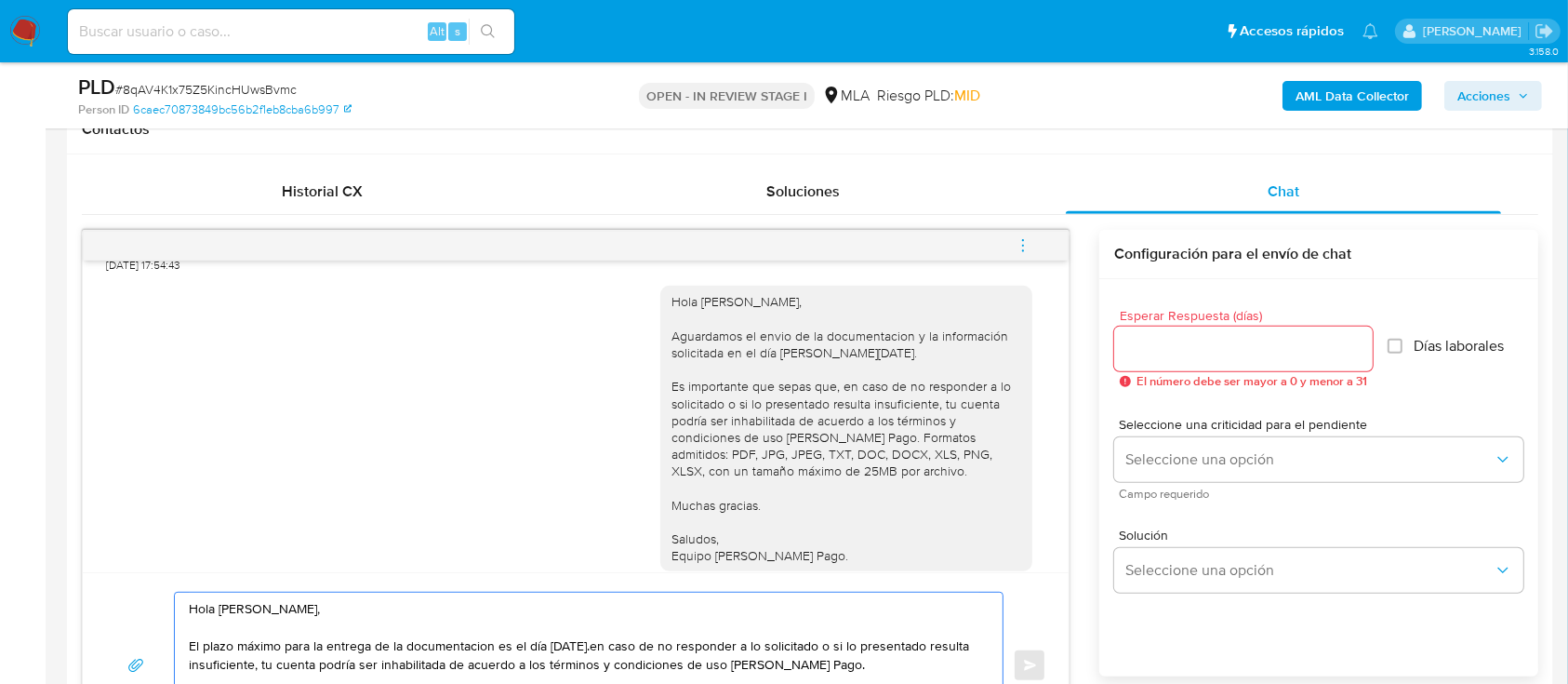
click at [617, 645] on textarea "Hola Raquel Maria Belen Carrara, El plazo máximo para la entrega de la document…" at bounding box center [584, 666] width 790 height 147
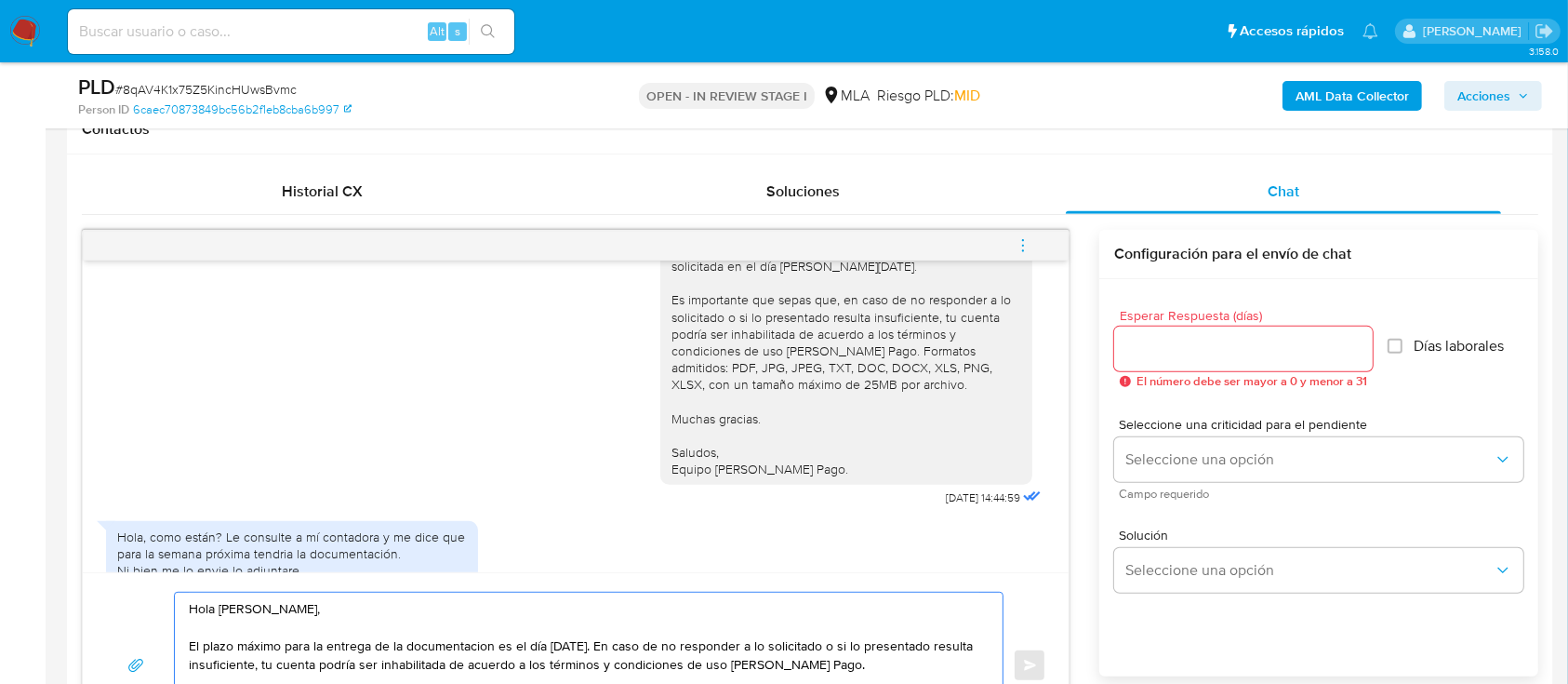
scroll to position [2590, 0]
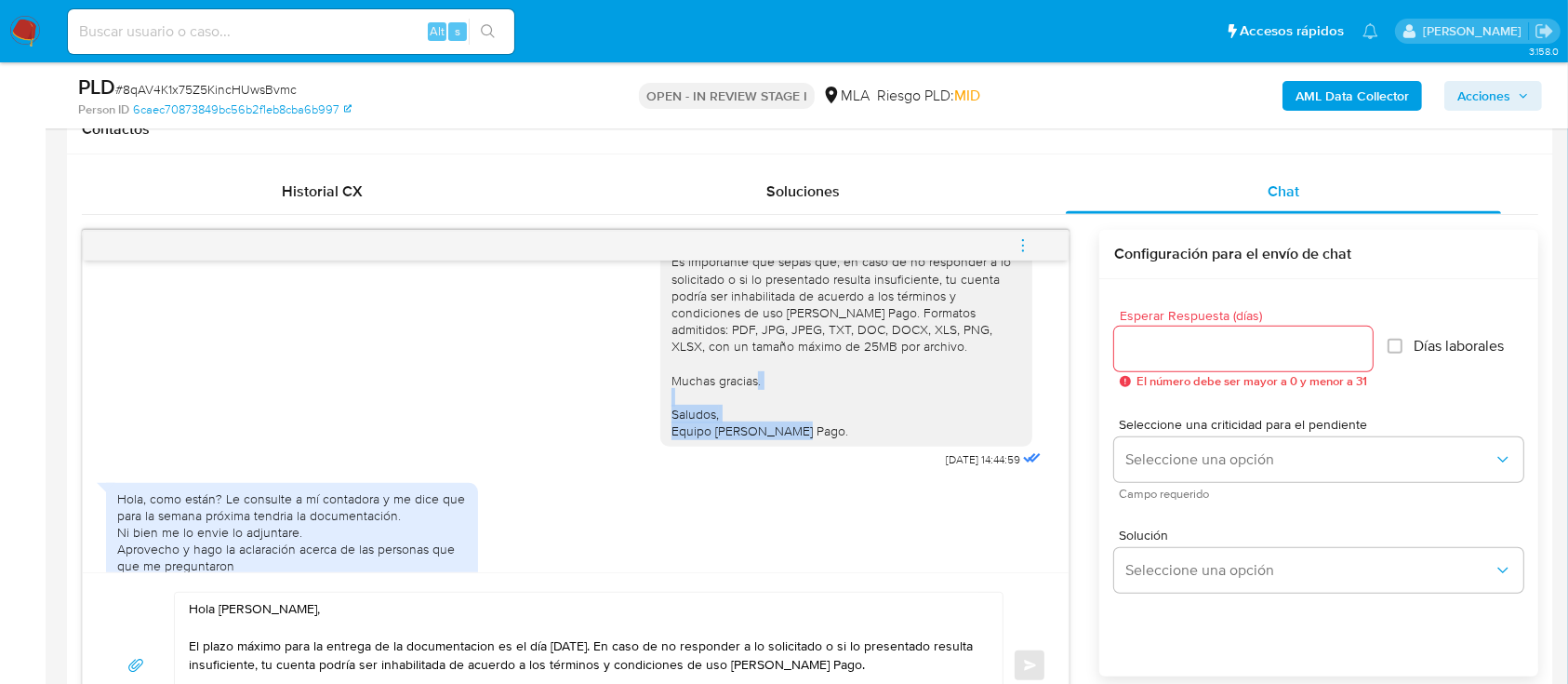
drag, startPoint x: 765, startPoint y: 457, endPoint x: 613, endPoint y: 434, distance: 153.7
click at [613, 434] on div "Hola Raquel Maria Belen Carrara, Aguardamos el envio de la documentacion y la i…" at bounding box center [576, 310] width 939 height 324
copy div "Saludos, Equipo de Mercado Pago."
click at [930, 665] on textarea "Hola Raquel Maria Belen Carrara, El plazo máximo para la entrega de la document…" at bounding box center [584, 666] width 790 height 147
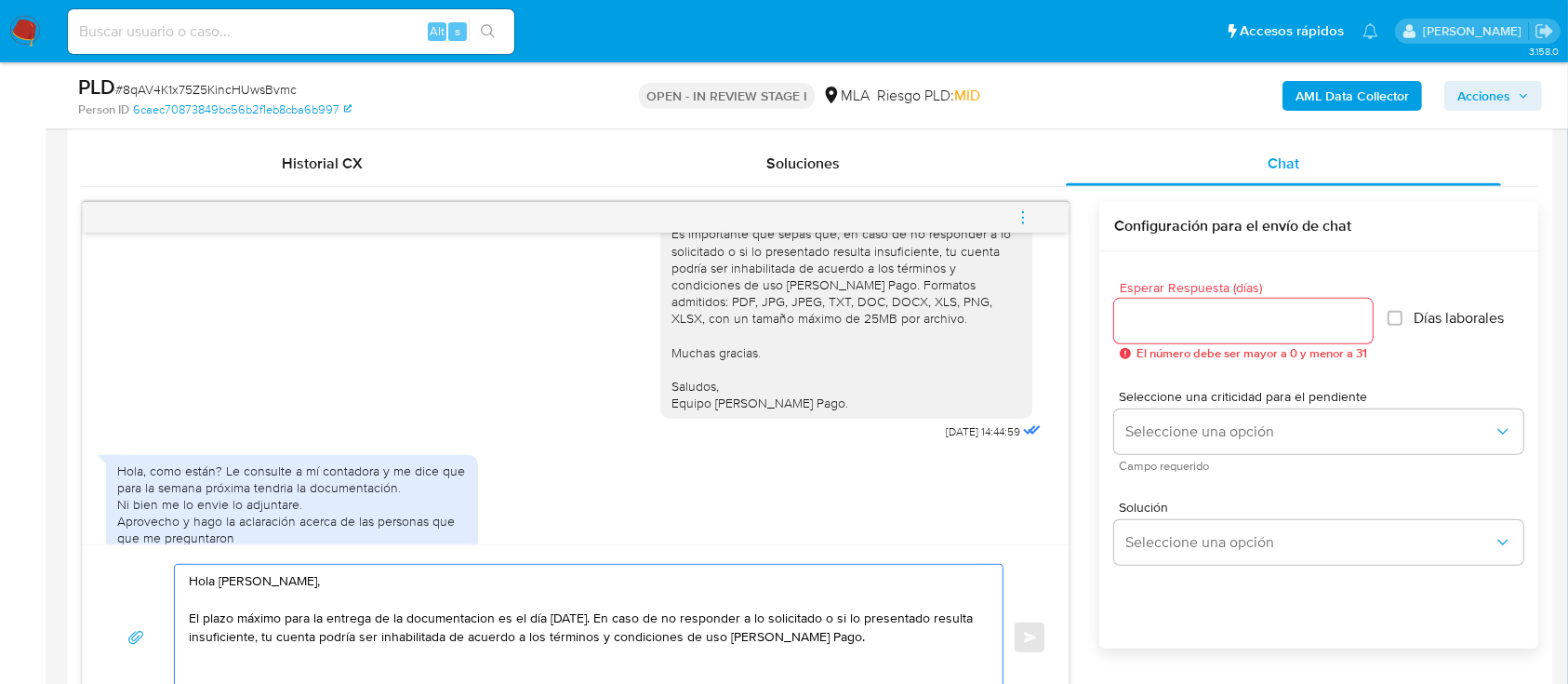
paste textarea "Saludos, Equipo de Mercado Pago."
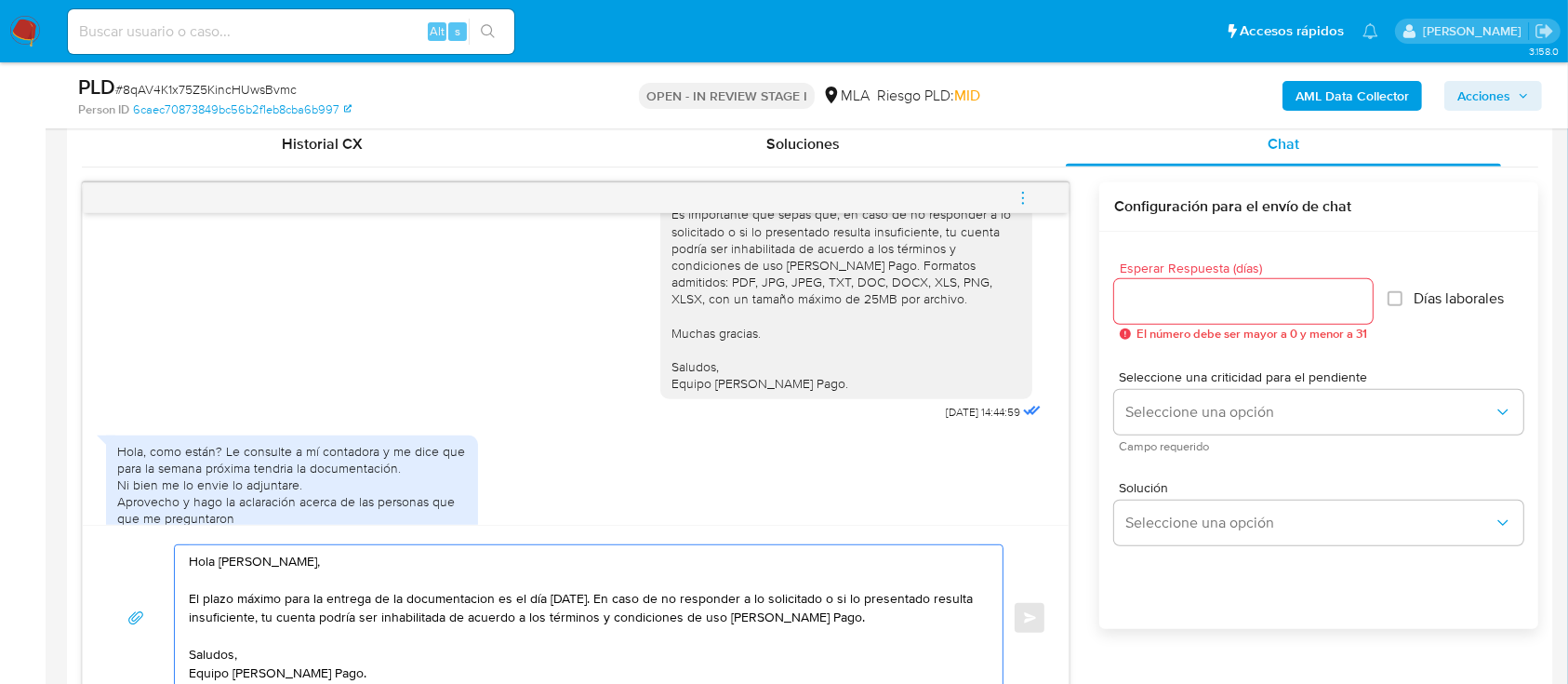
type textarea "Hola Raquel Maria Belen Carrara, El plazo máximo para la entrega de la document…"
click at [1173, 302] on input "Esperar Respuesta (días)" at bounding box center [1244, 301] width 259 height 24
type input "1"
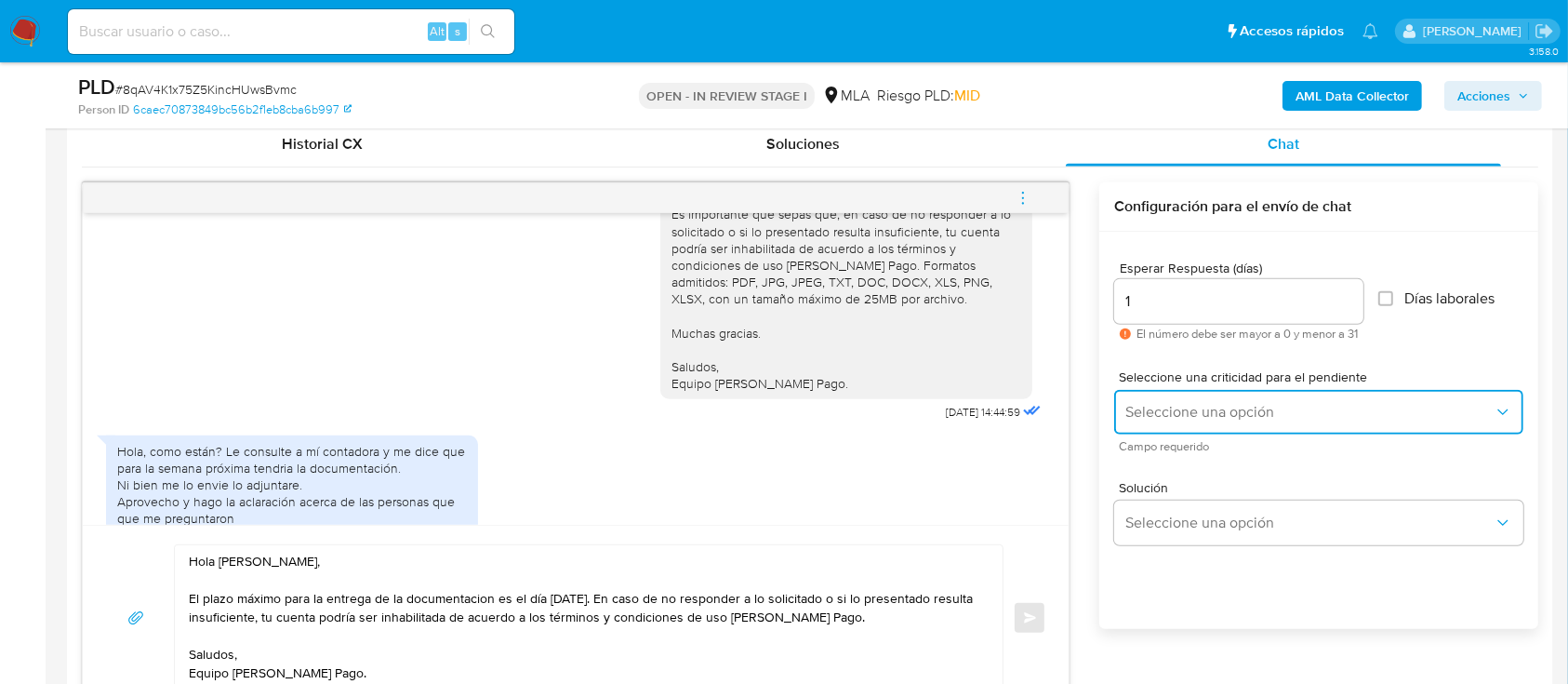
click at [1191, 400] on button "Seleccione una opción" at bounding box center [1319, 412] width 409 height 45
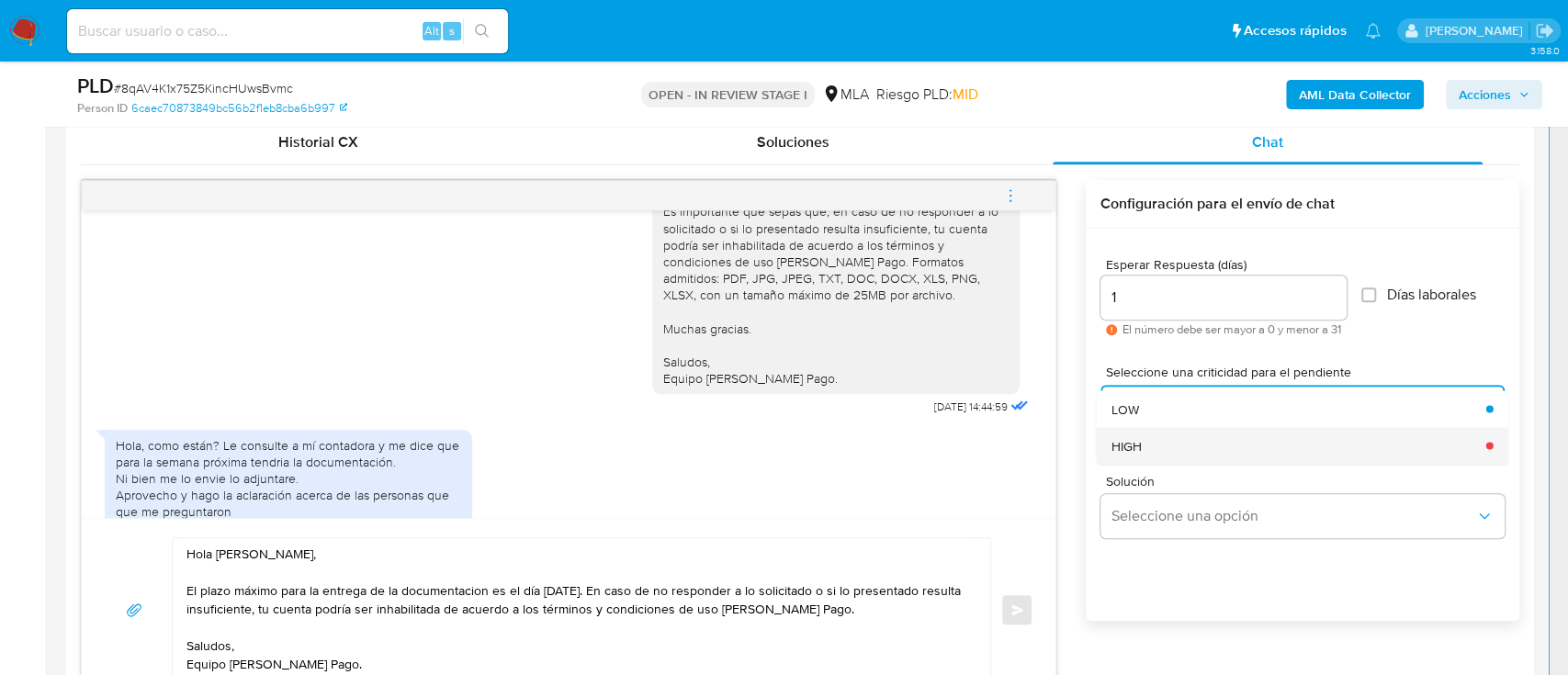
click at [1164, 434] on div "HIGH" at bounding box center [1293, 445] width 363 height 37
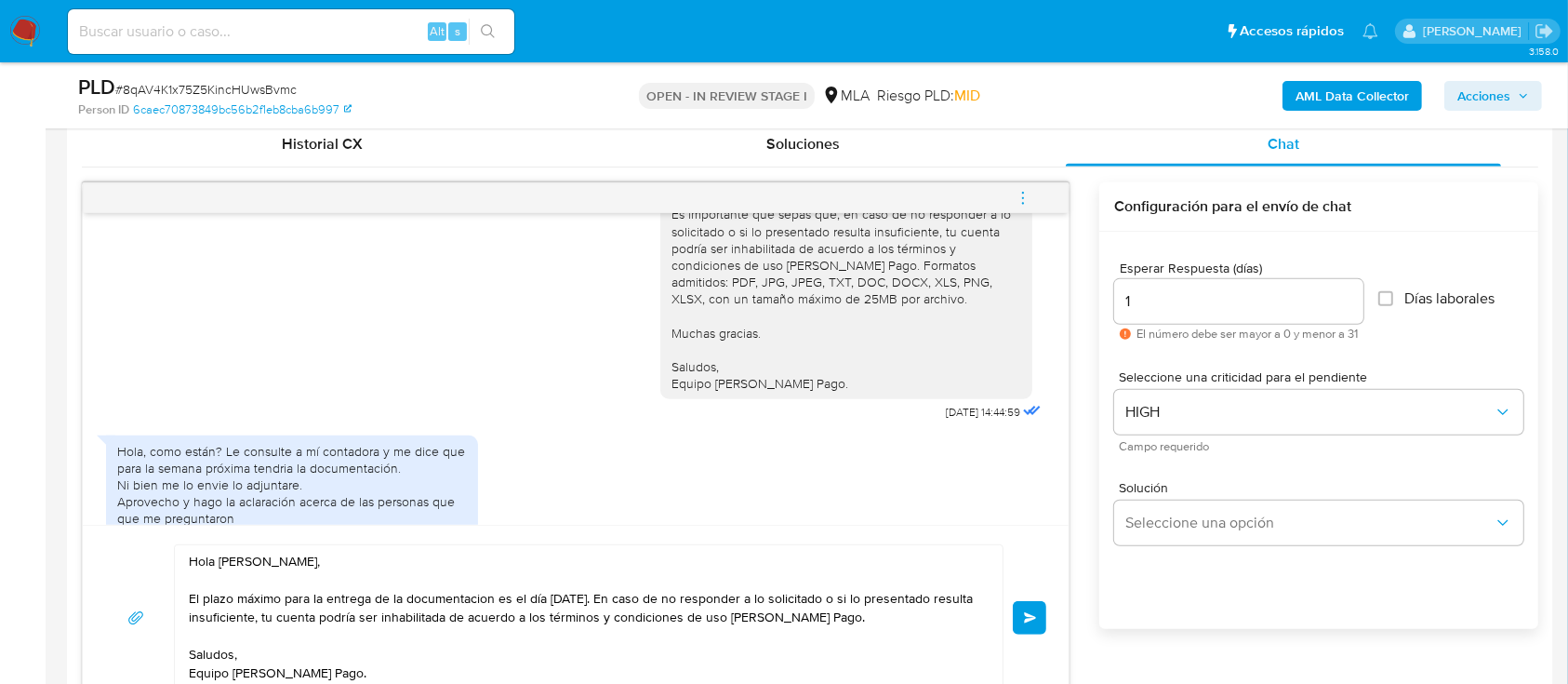
click at [1041, 612] on button "Enviar" at bounding box center [1029, 617] width 33 height 33
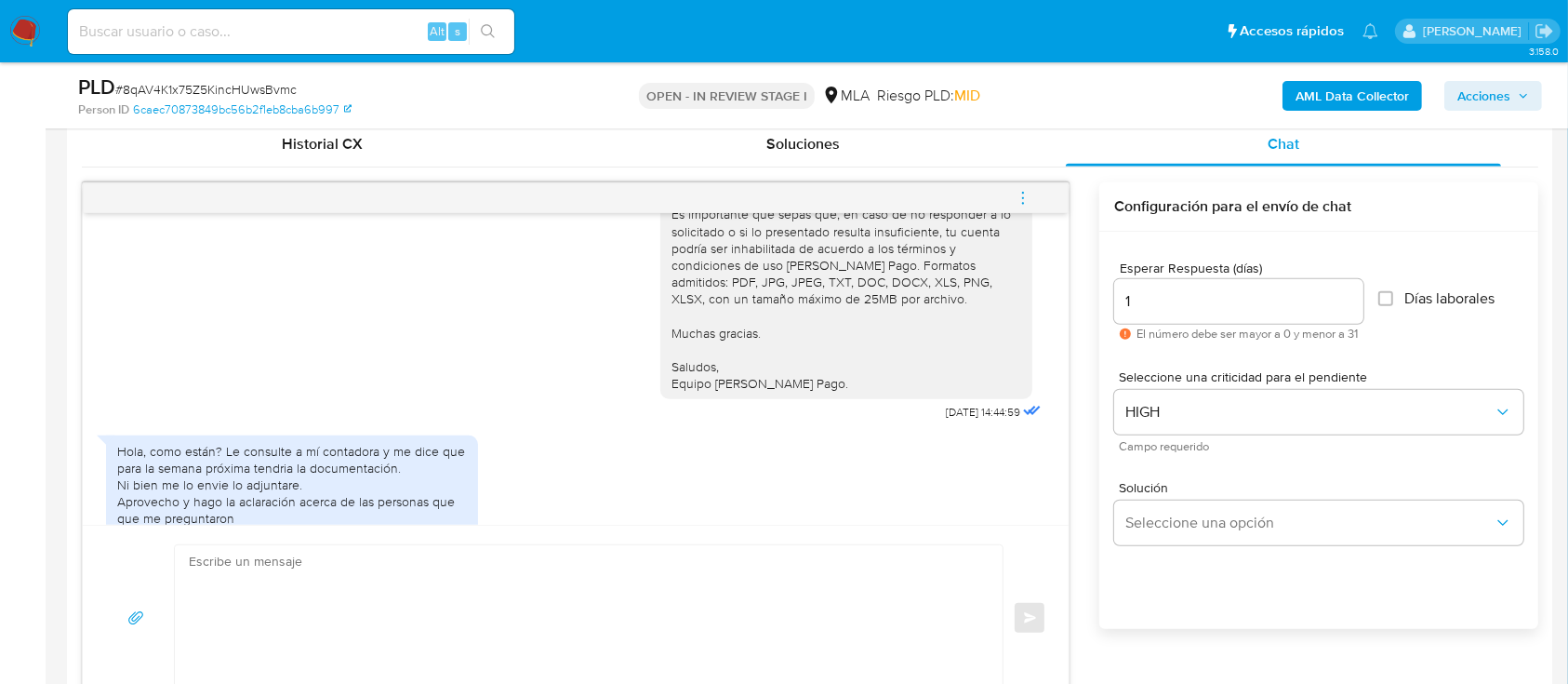
scroll to position [3558, 0]
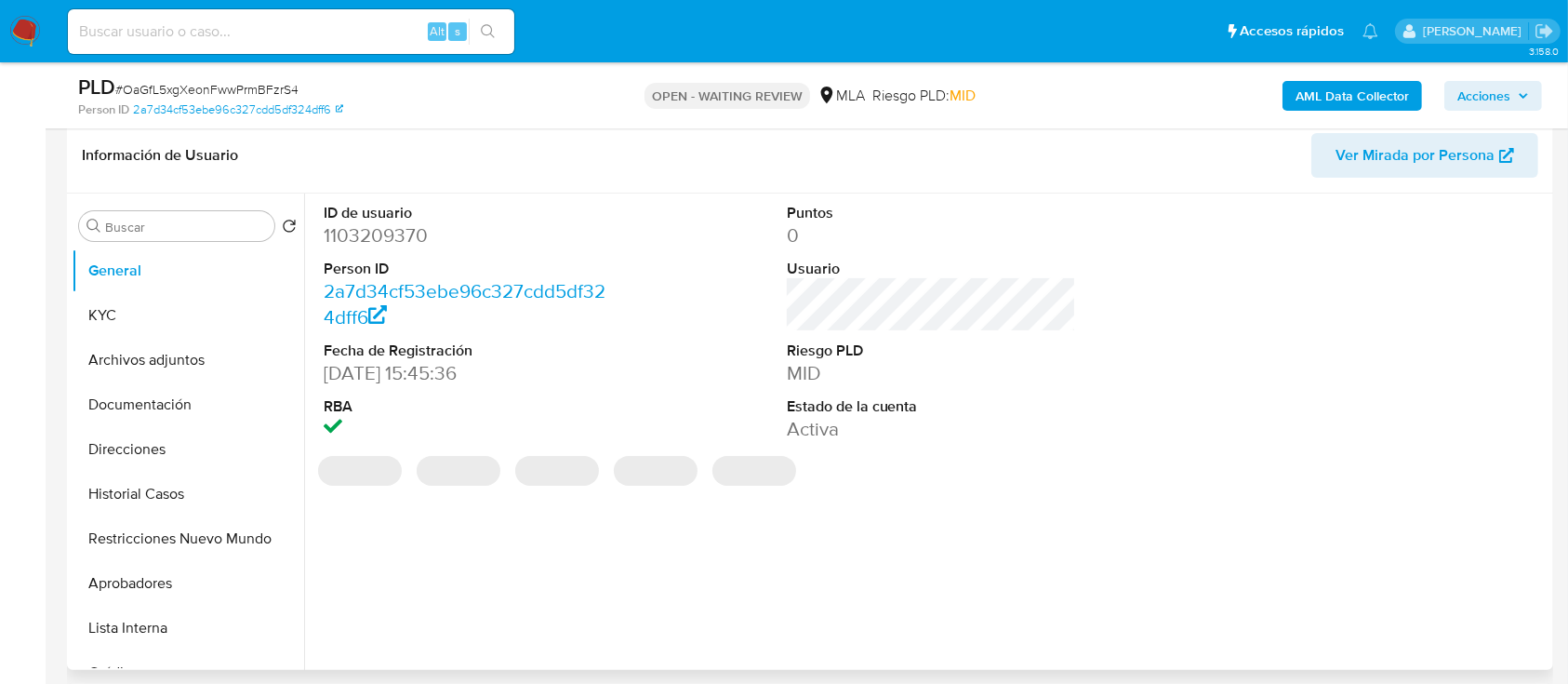
select select "10"
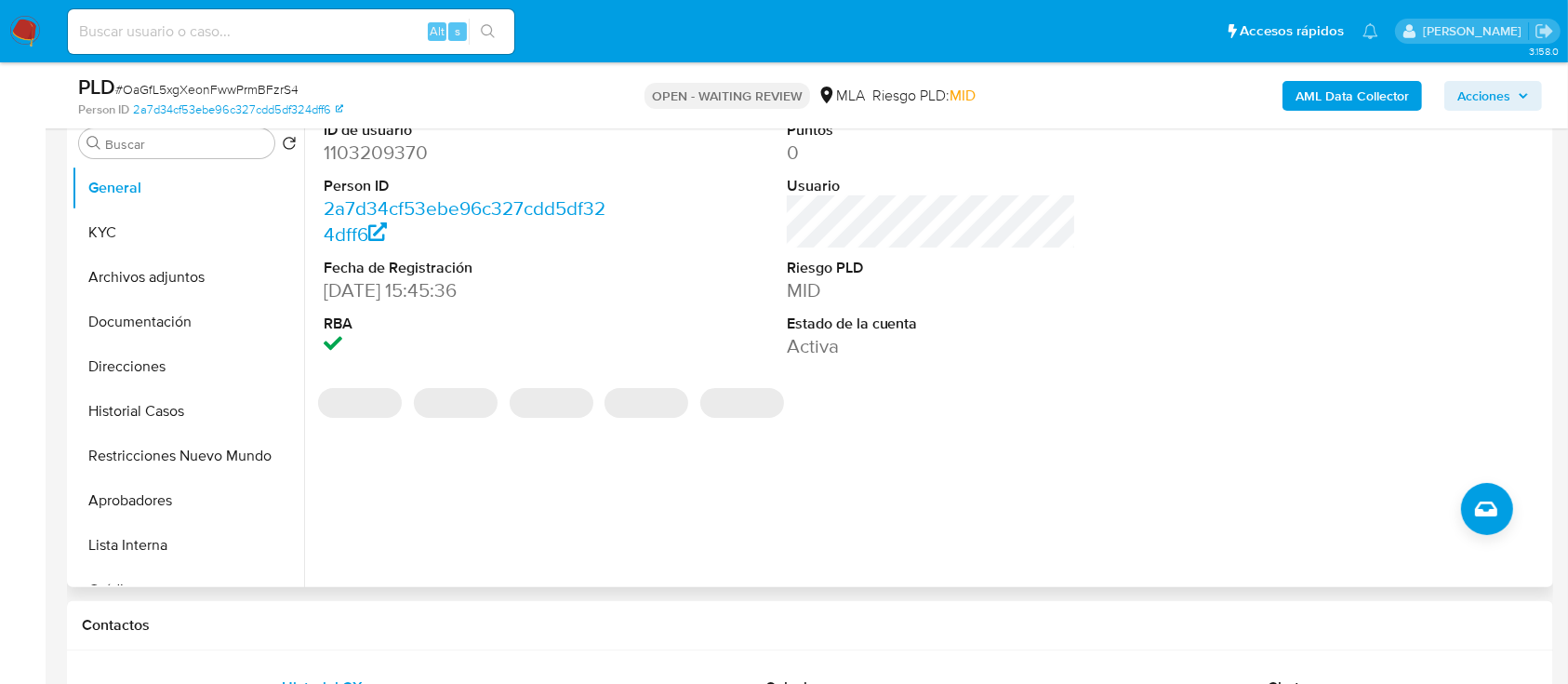
click at [384, 156] on dd "1103209370" at bounding box center [468, 152] width 290 height 26
copy dd "1103209370"
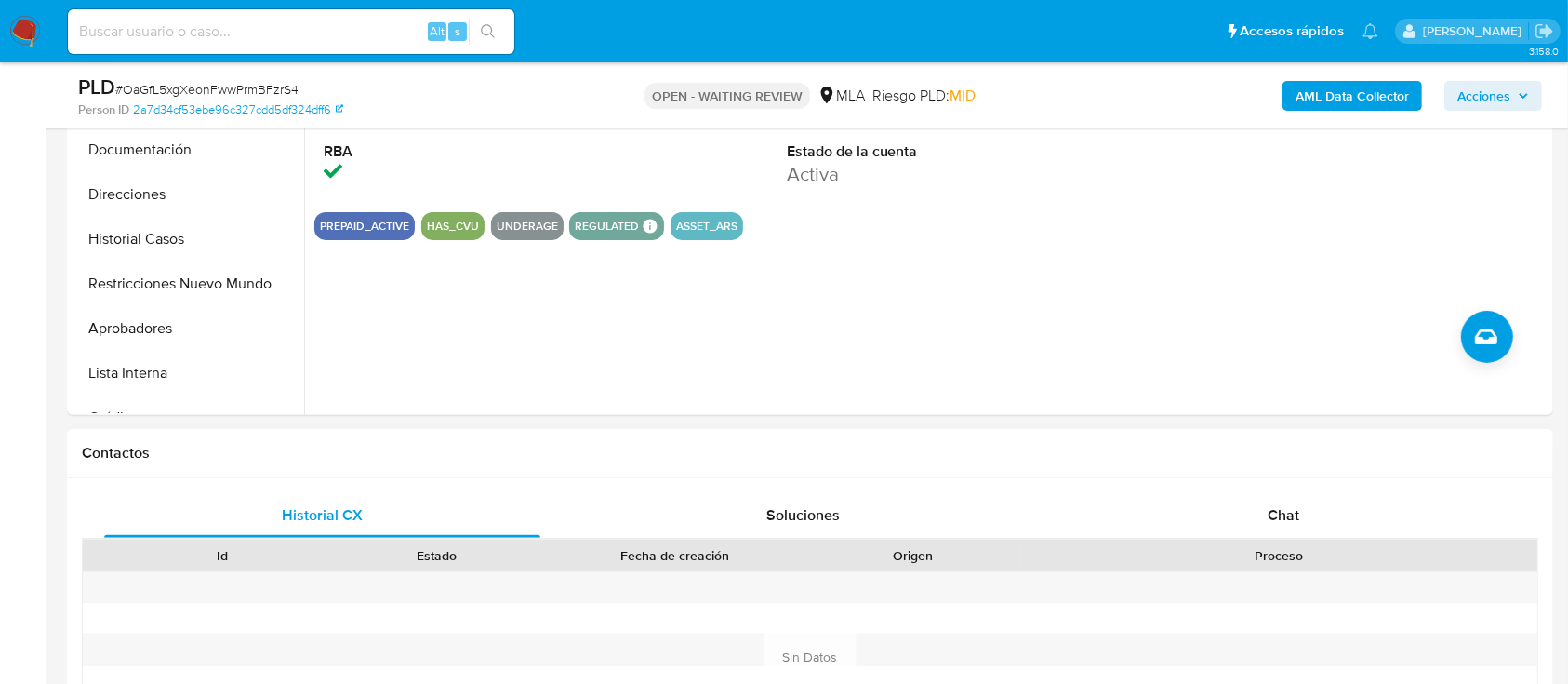
scroll to position [744, 0]
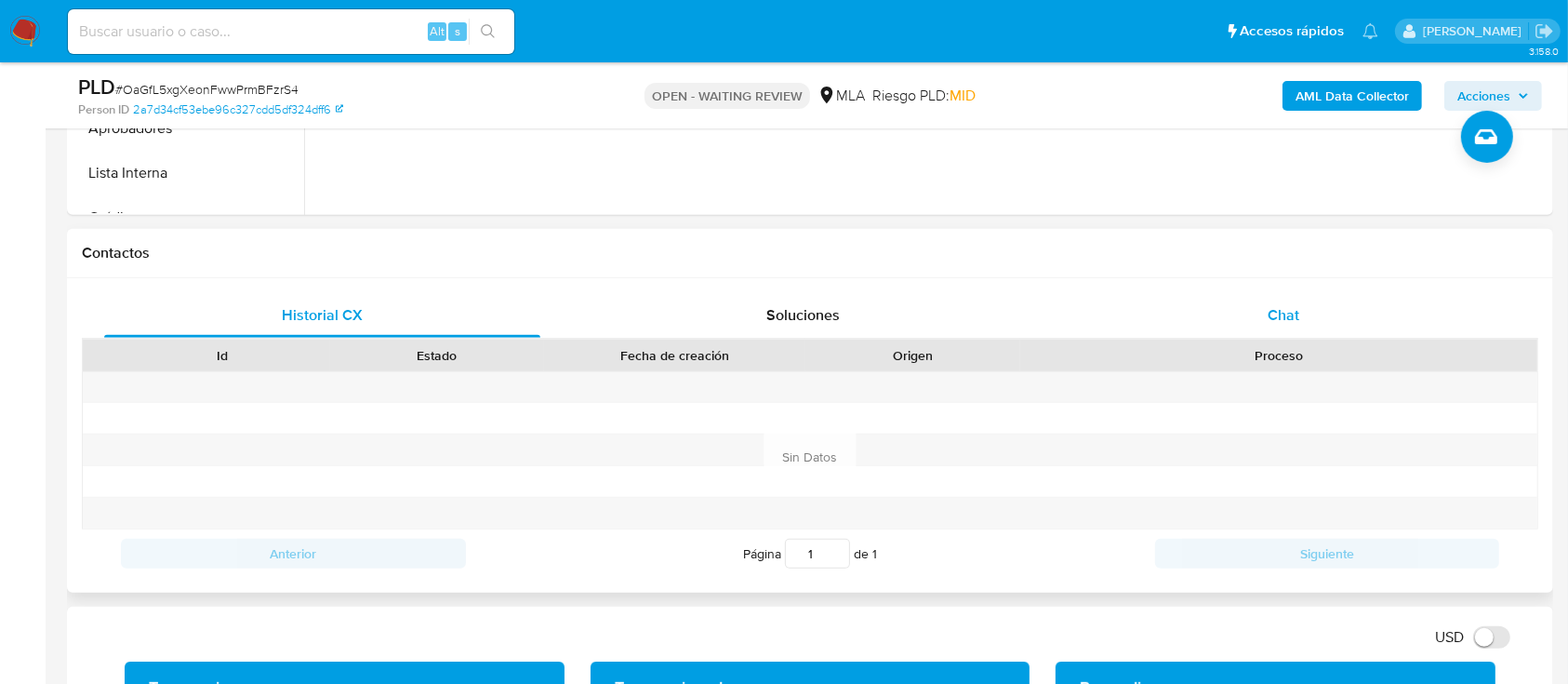
click at [1370, 316] on div "Chat" at bounding box center [1284, 315] width 436 height 45
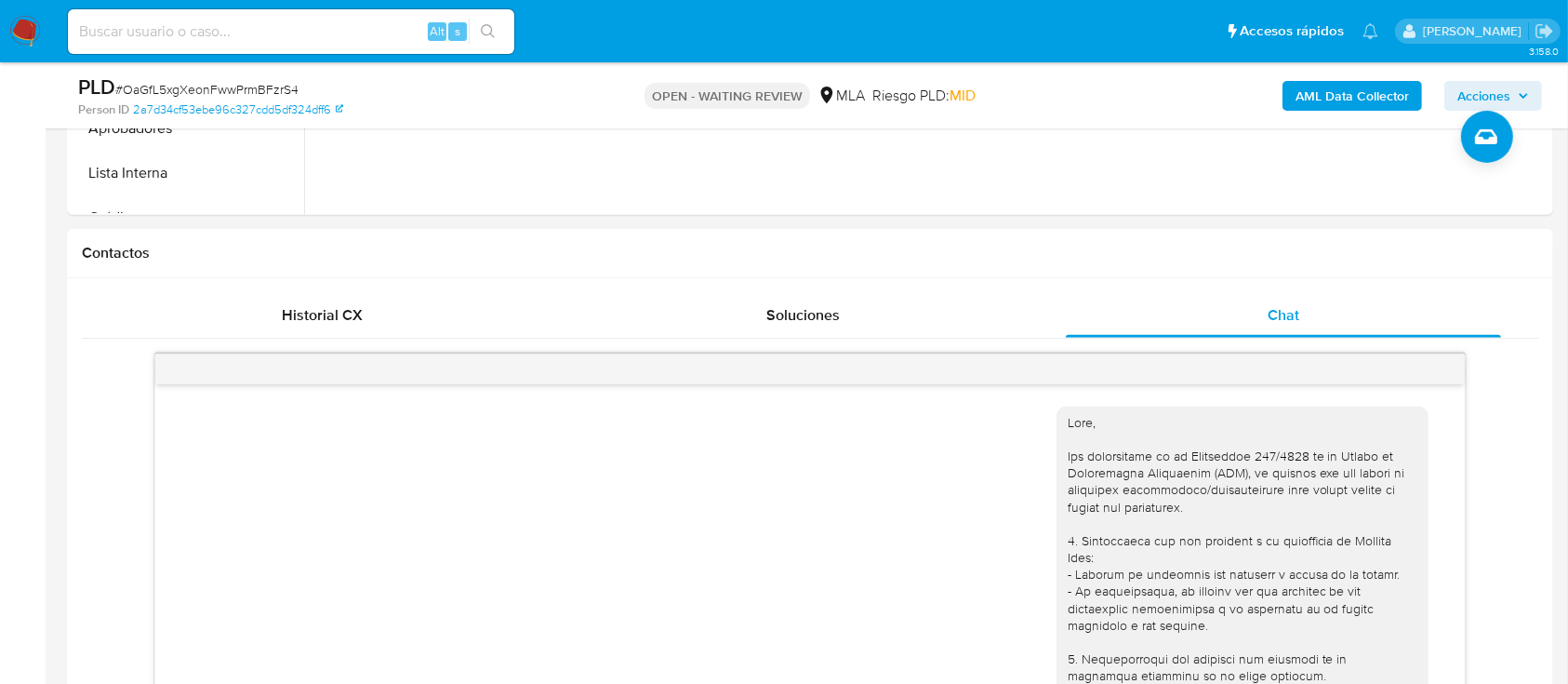
scroll to position [2365, 0]
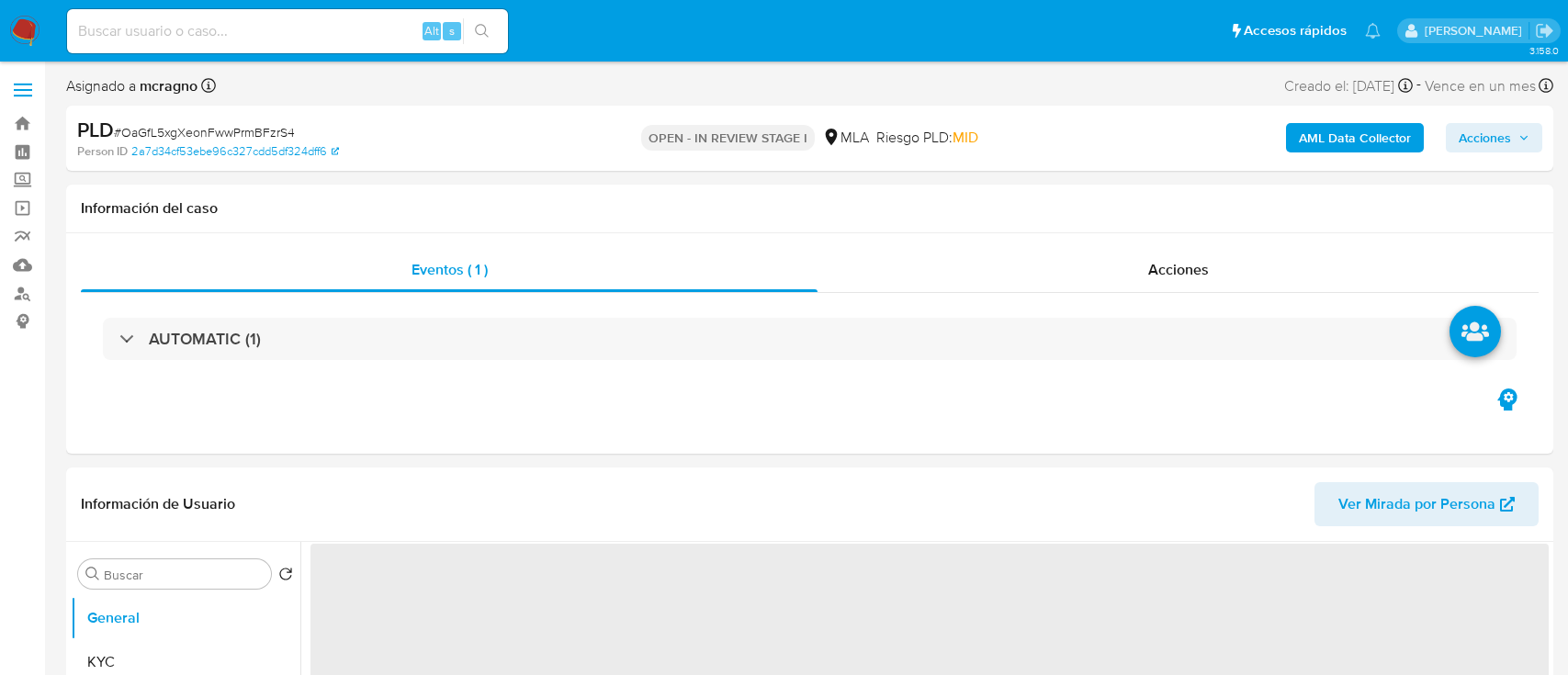
select select "10"
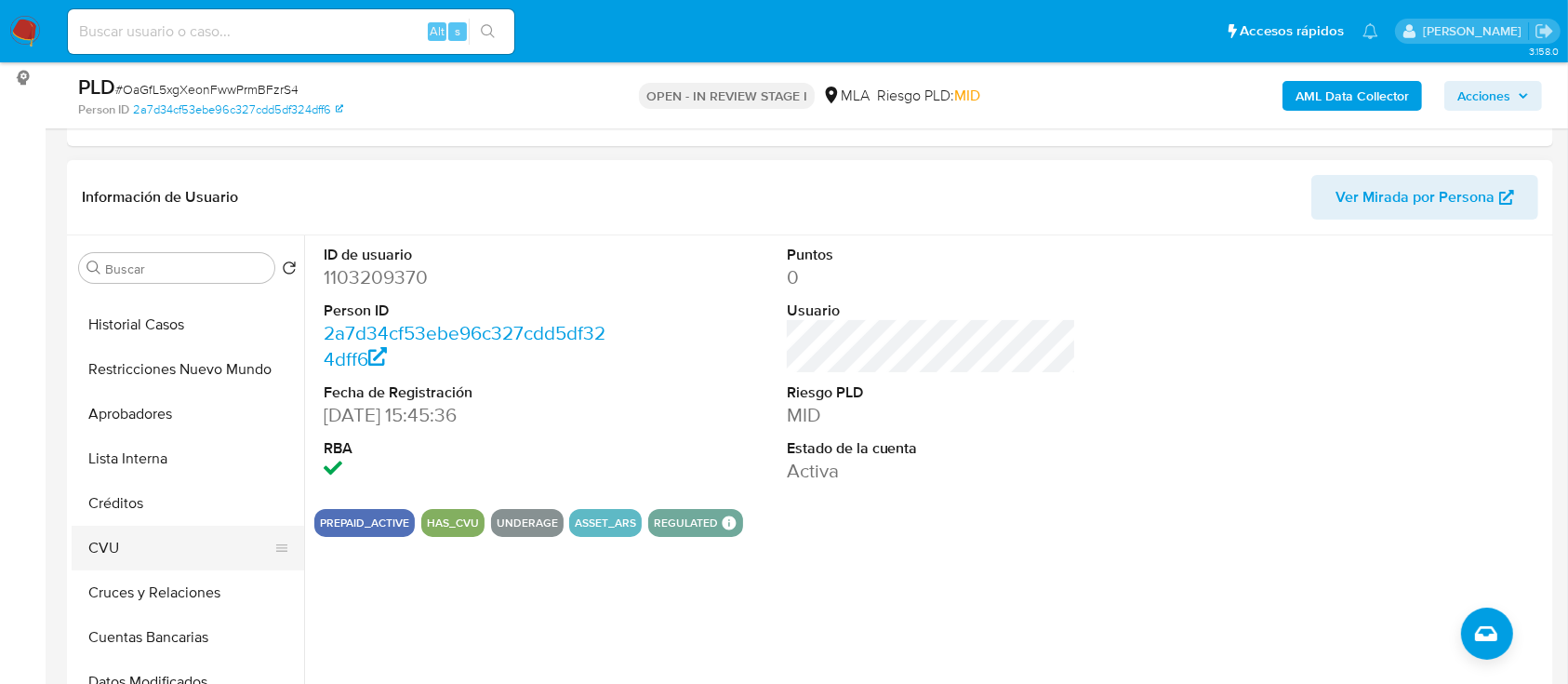
scroll to position [124, 0]
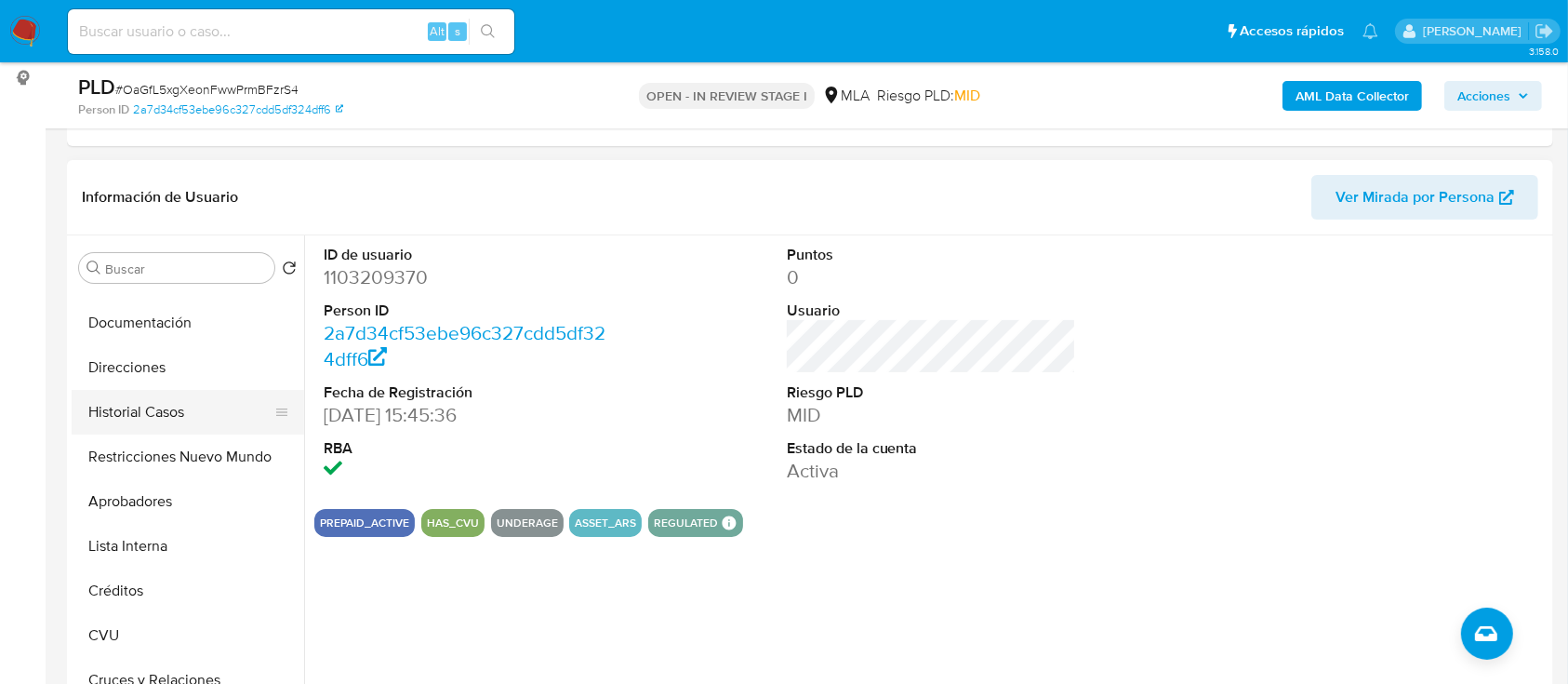
drag, startPoint x: 187, startPoint y: 402, endPoint x: 674, endPoint y: 507, distance: 498.2
click at [188, 401] on button "Historial Casos" at bounding box center [187, 412] width 233 height 45
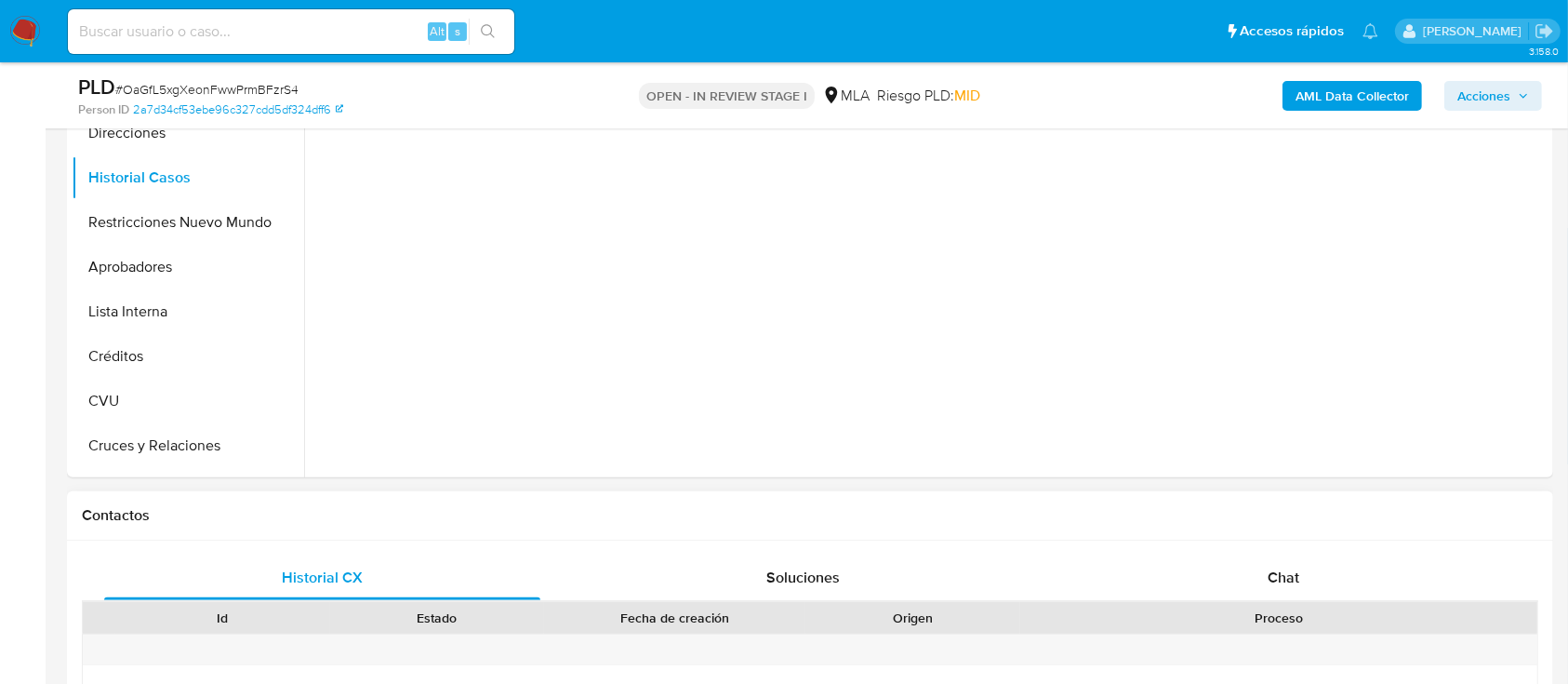
scroll to position [744, 0]
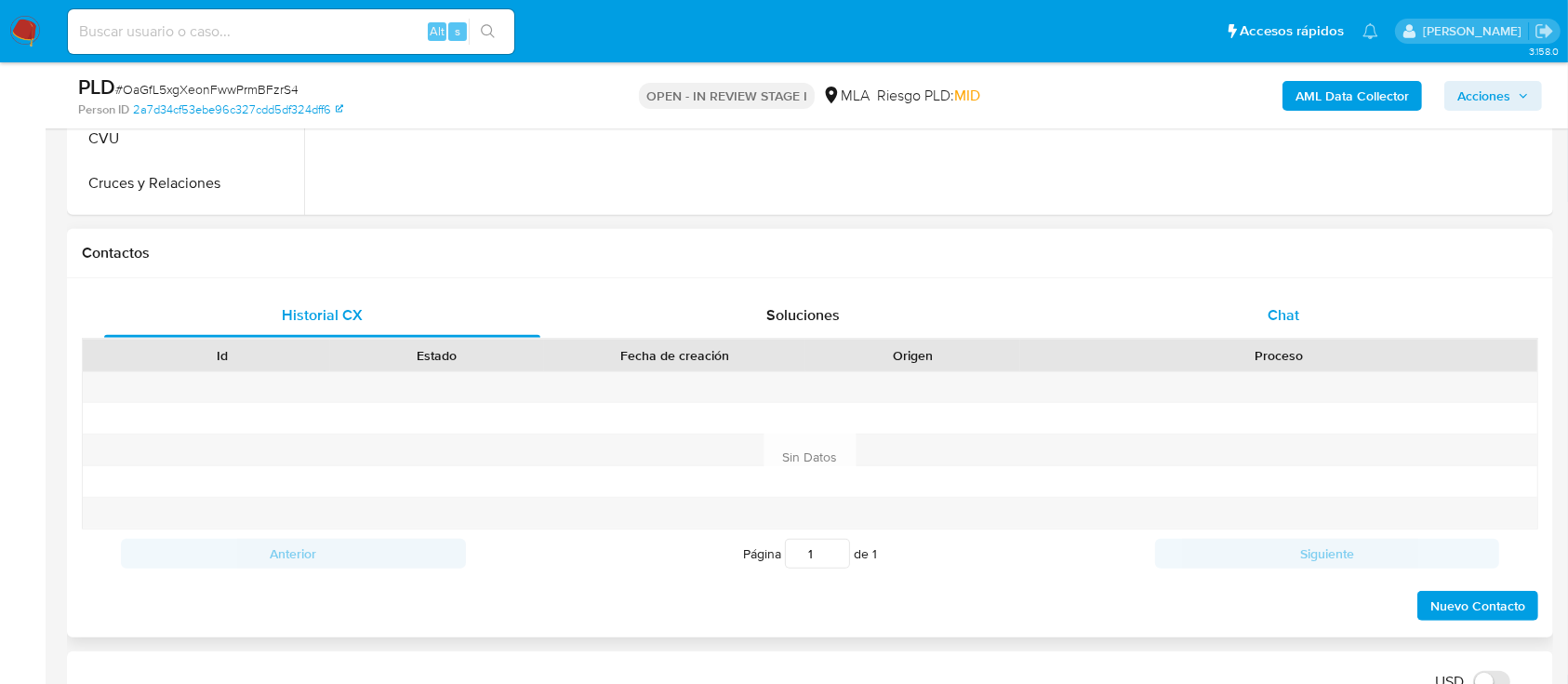
click at [1299, 312] on div "Chat" at bounding box center [1284, 315] width 436 height 45
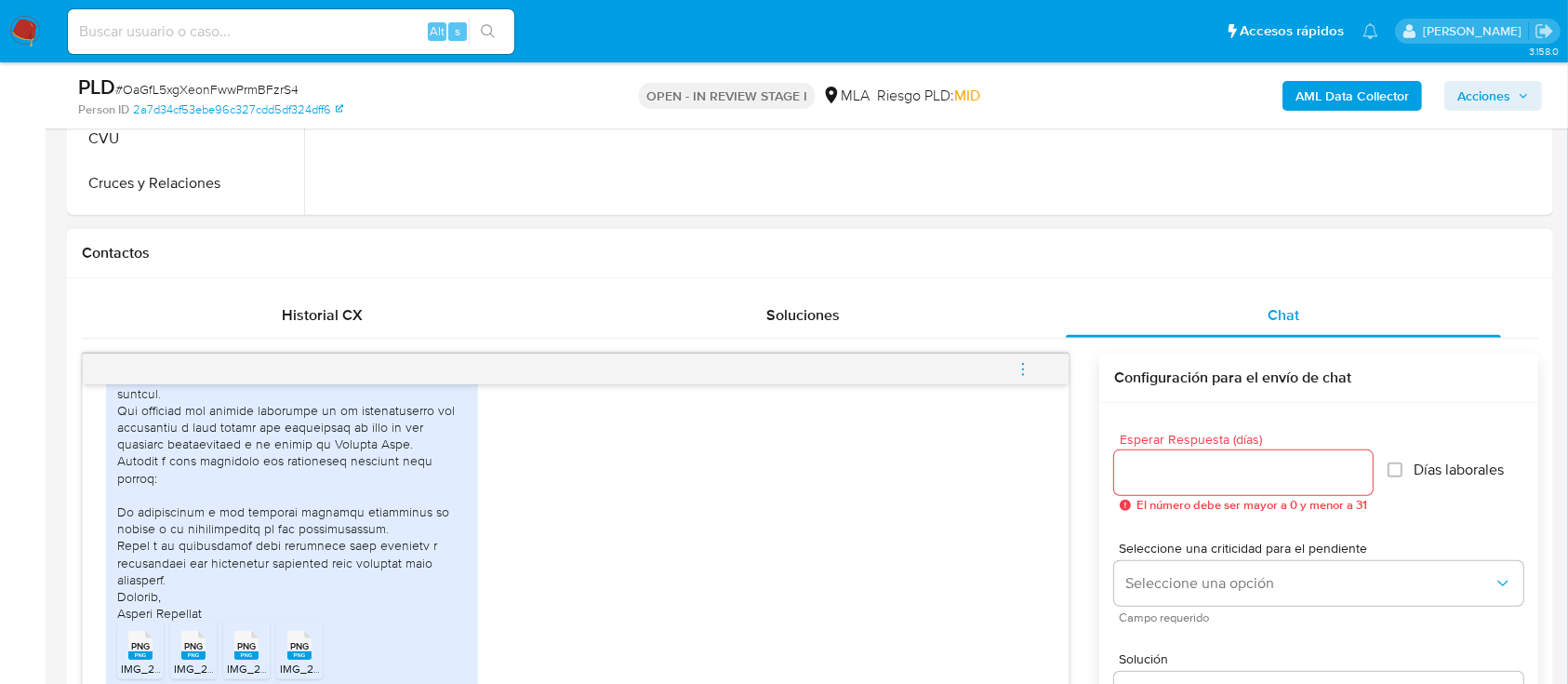
scroll to position [2365, 0]
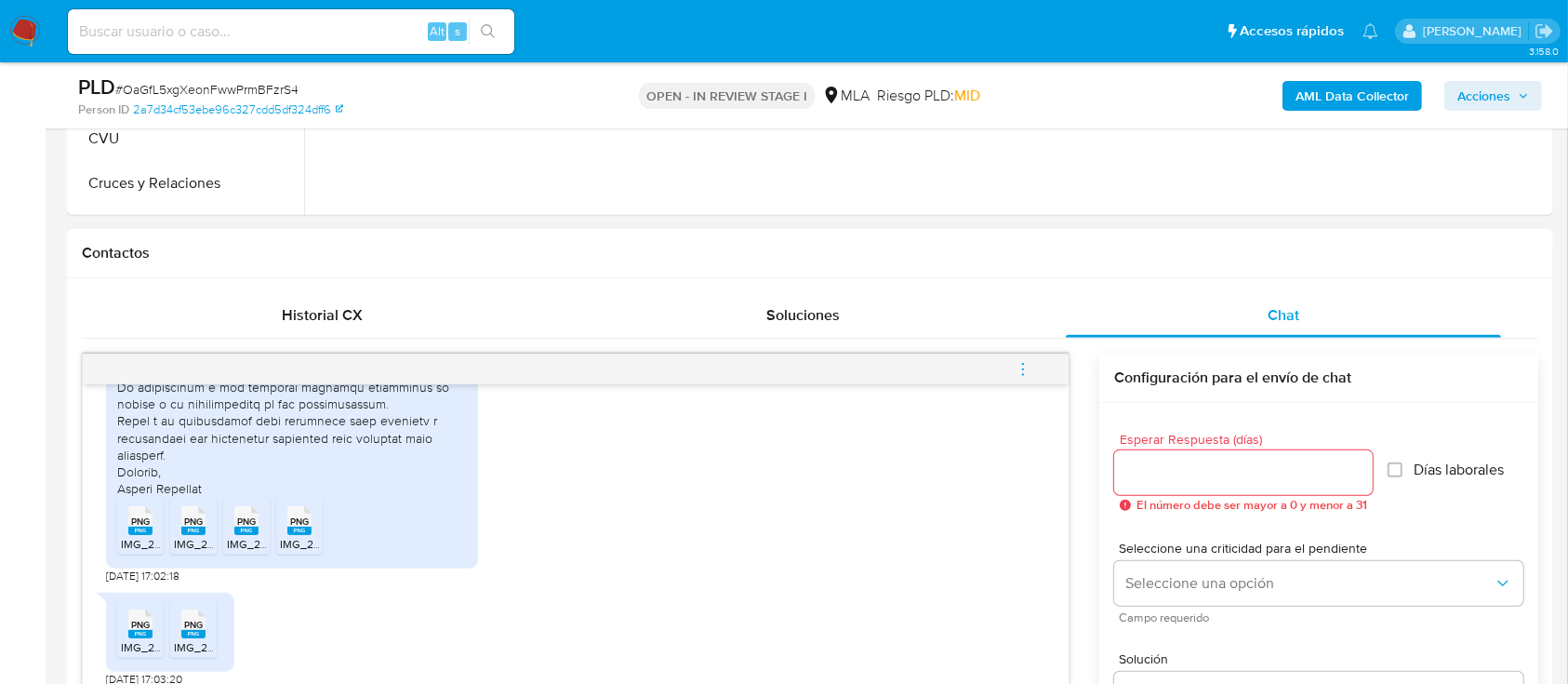
click at [143, 533] on rect at bounding box center [140, 531] width 24 height 9
click at [198, 534] on icon "PNG" at bounding box center [193, 520] width 24 height 32
click at [249, 530] on rect at bounding box center [245, 531] width 24 height 9
click at [301, 535] on icon "PNG" at bounding box center [299, 520] width 24 height 32
click at [142, 630] on rect at bounding box center [140, 634] width 24 height 9
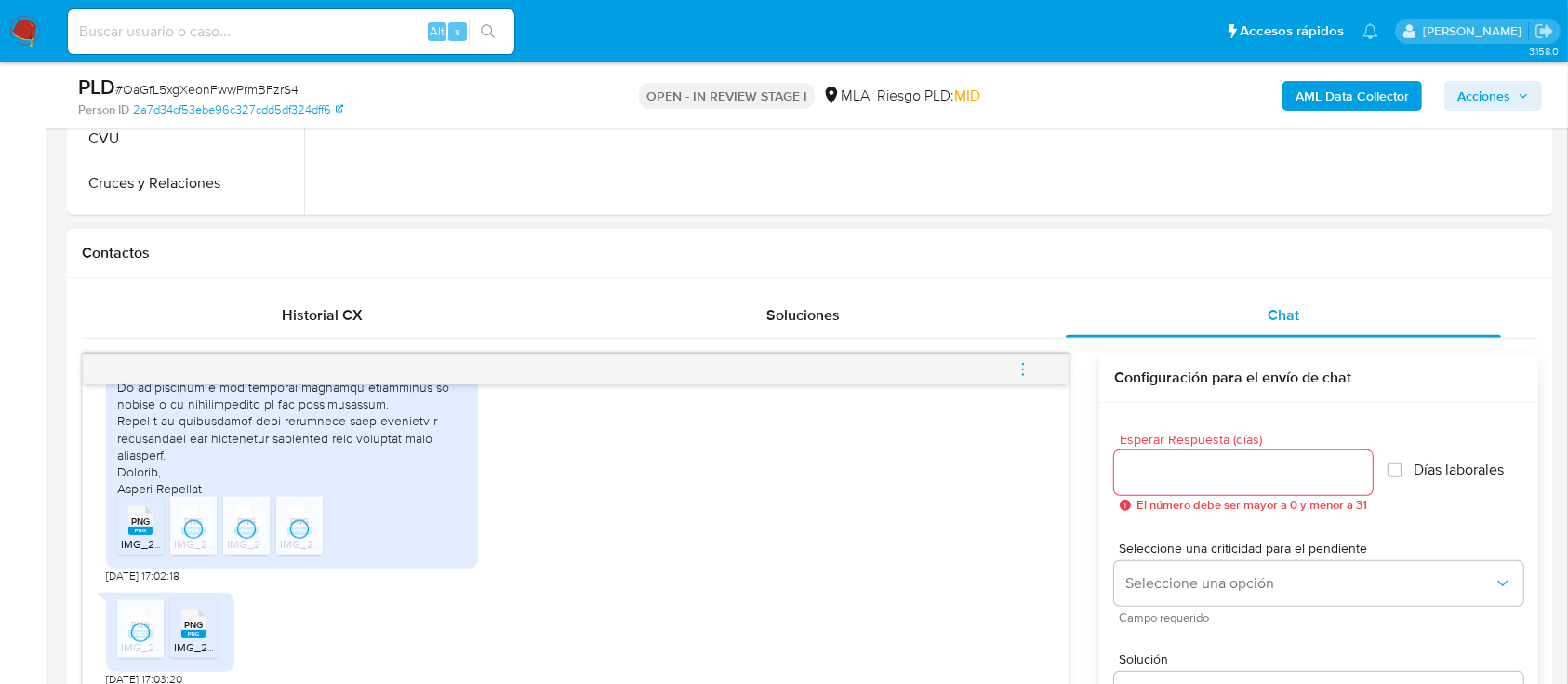
click at [230, 620] on div "PNG PNG IMG_2719.png PNG PNG IMG_2720.png" at bounding box center [170, 632] width 128 height 79
click at [201, 627] on span "PNG" at bounding box center [194, 624] width 19 height 12
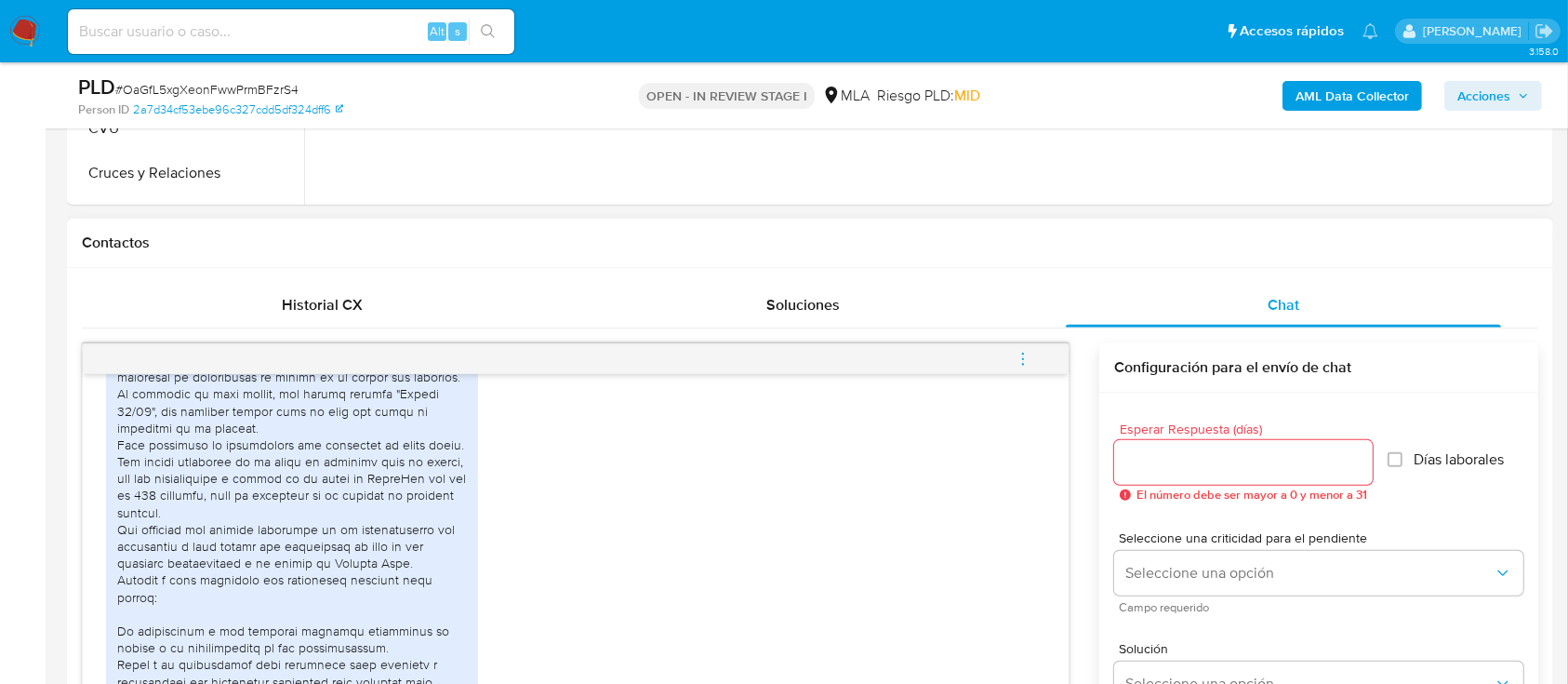
scroll to position [2054, 0]
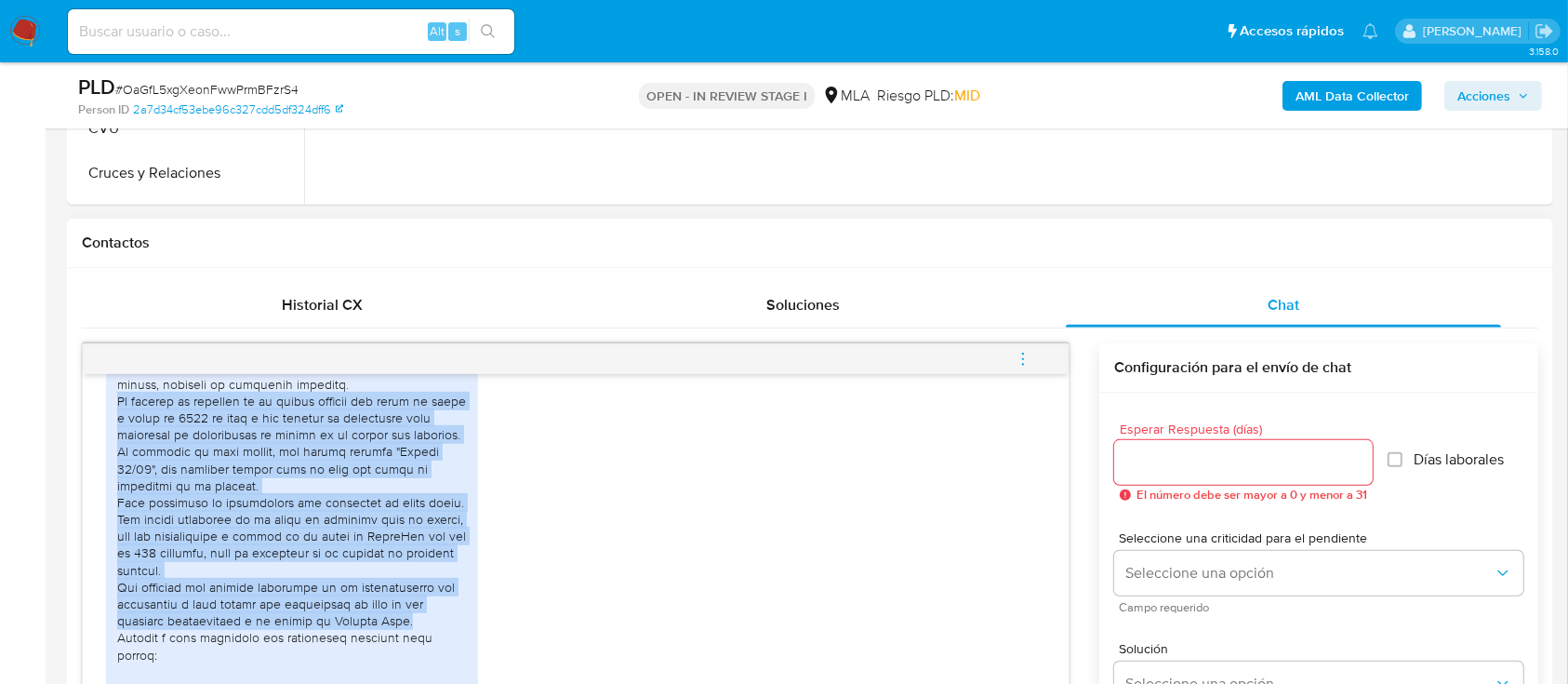
drag, startPoint x: 118, startPoint y: 470, endPoint x: 454, endPoint y: 615, distance: 366.0
click at [454, 615] on div at bounding box center [292, 495] width 350 height 610
copy div "El aumento de ingresos en mi cuenta durante los meses de junio y julio de 2025 …"
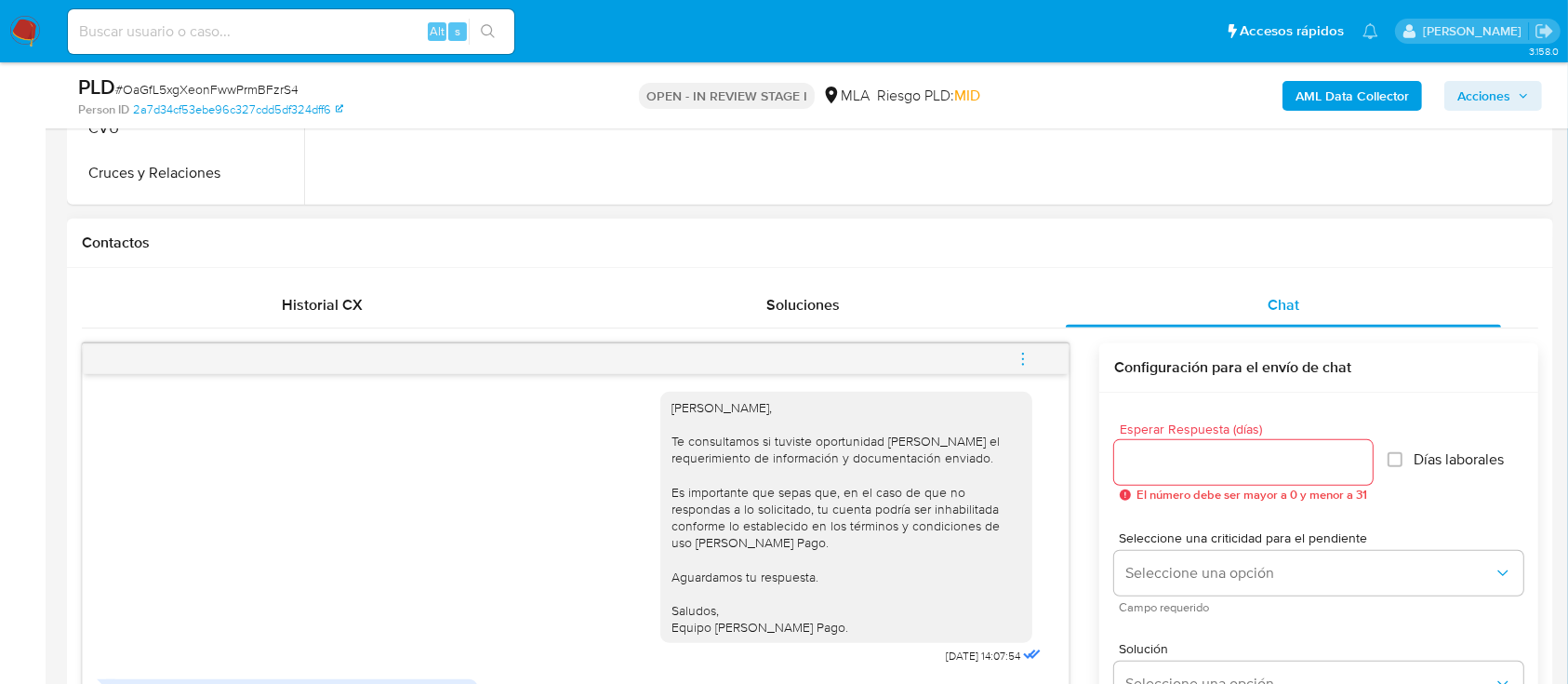
scroll to position [1433, 0]
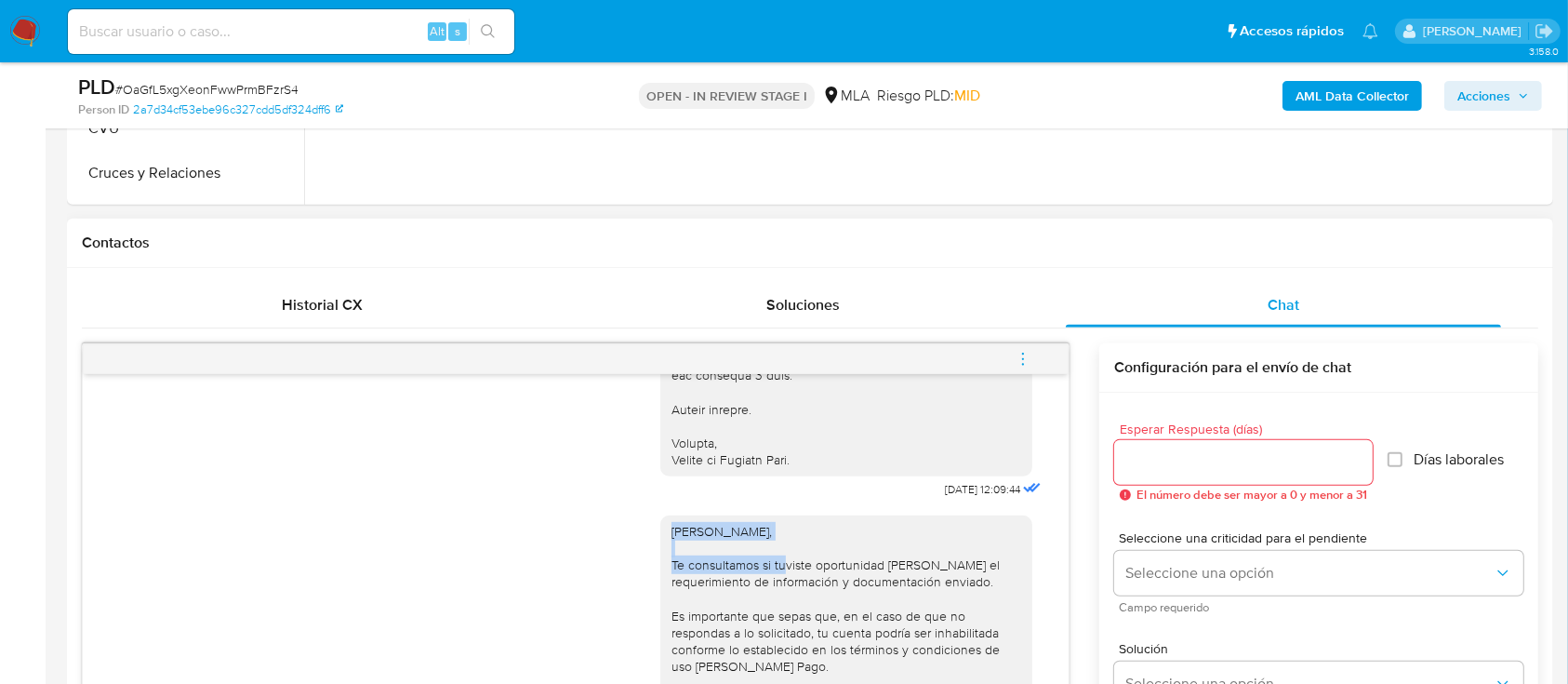
drag, startPoint x: 669, startPoint y: 525, endPoint x: 930, endPoint y: 525, distance: 261.0
click at [930, 525] on div "Hola Thiago Nicolás Figueroa Garcia, Te consultamos si tuviste oportunidad de l…" at bounding box center [846, 641] width 350 height 237
copy div "Hola Thiago Nicolás Figueroa Garcia,"
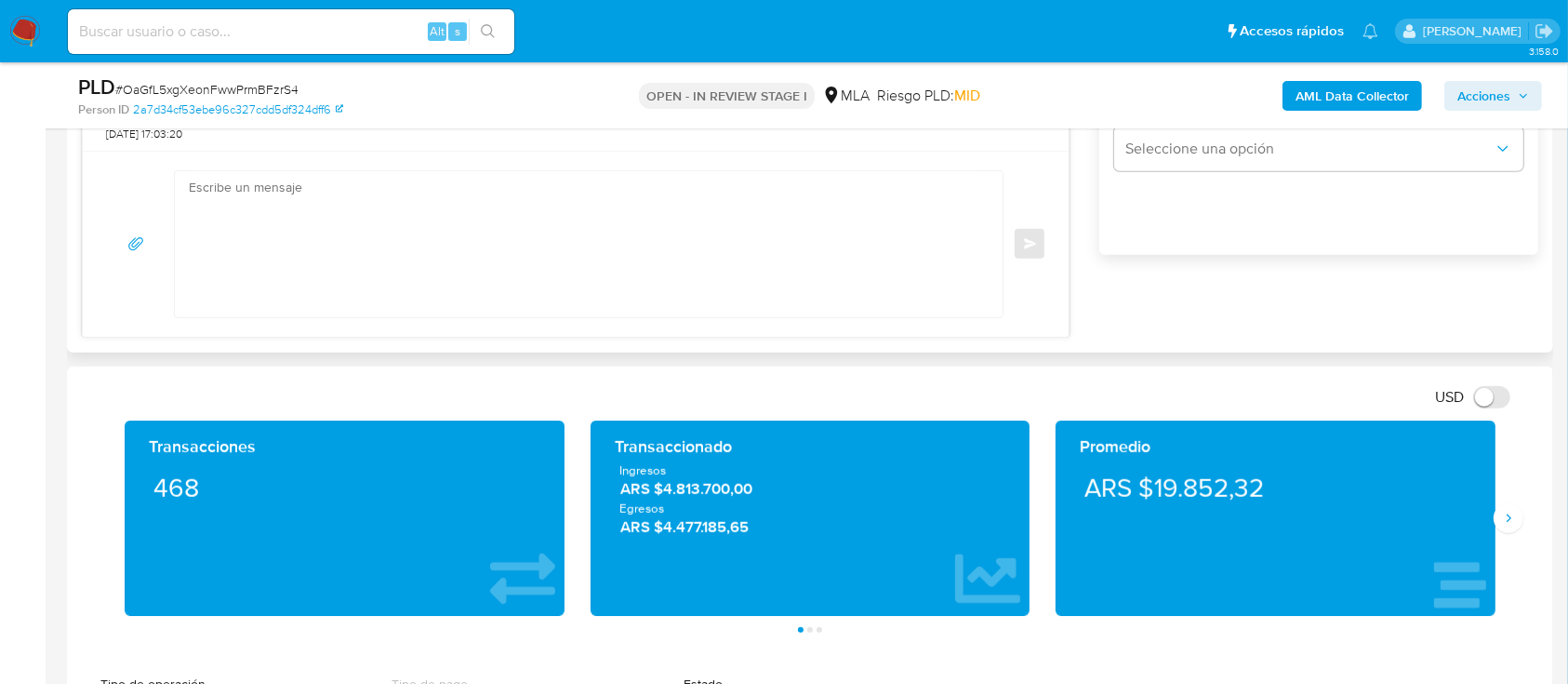
scroll to position [1251, 0]
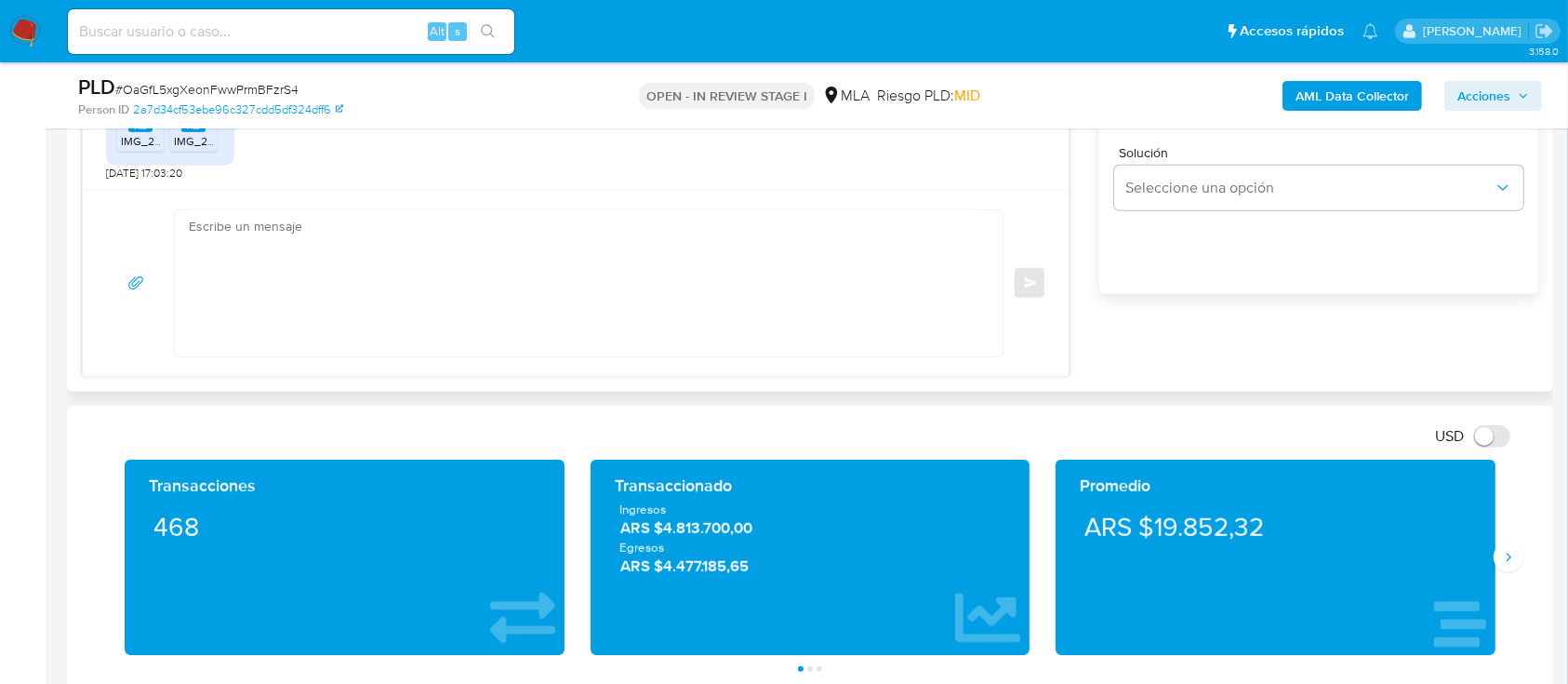
click at [452, 264] on textarea at bounding box center [584, 283] width 790 height 147
paste textarea "Hola Thiago Nicolás Figueroa Garcia,"
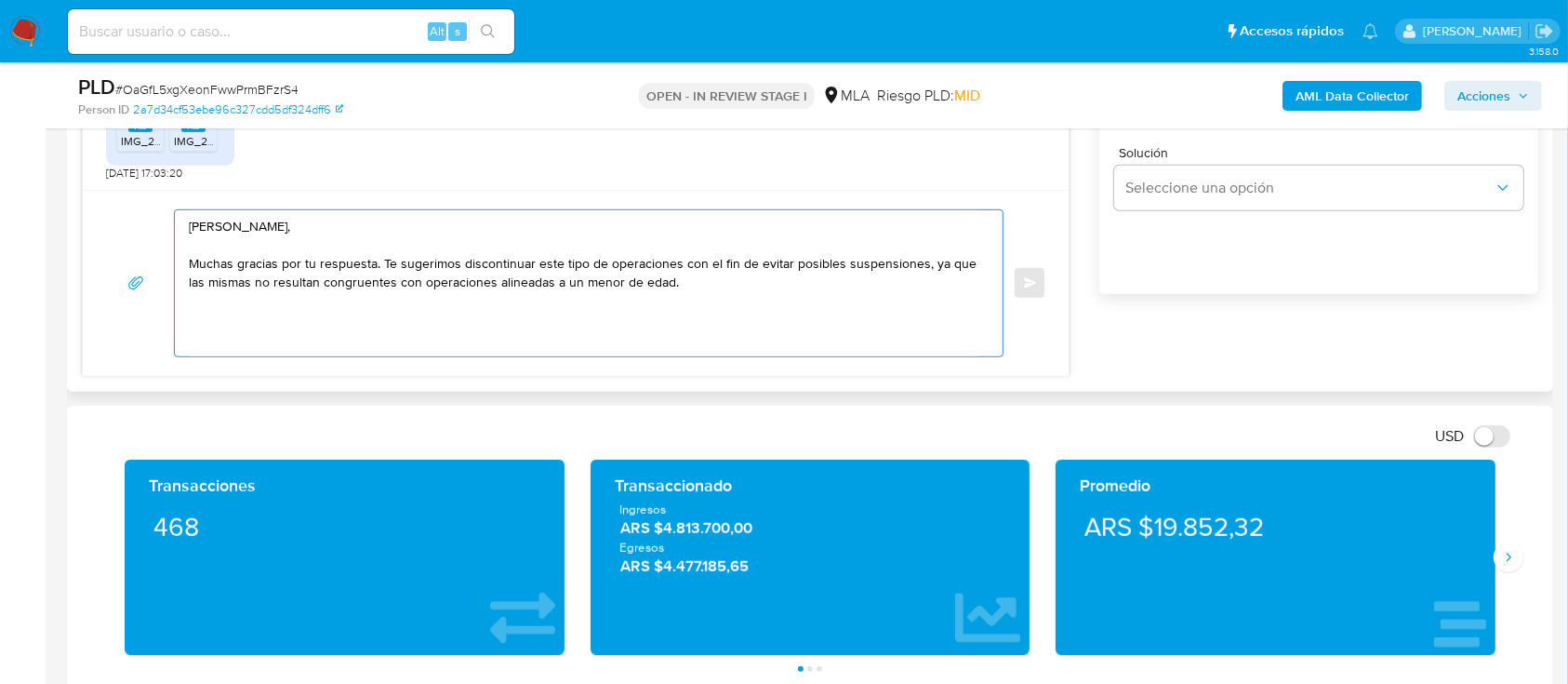
paste textarea "Saludos, Equipo de Mercado Pago."
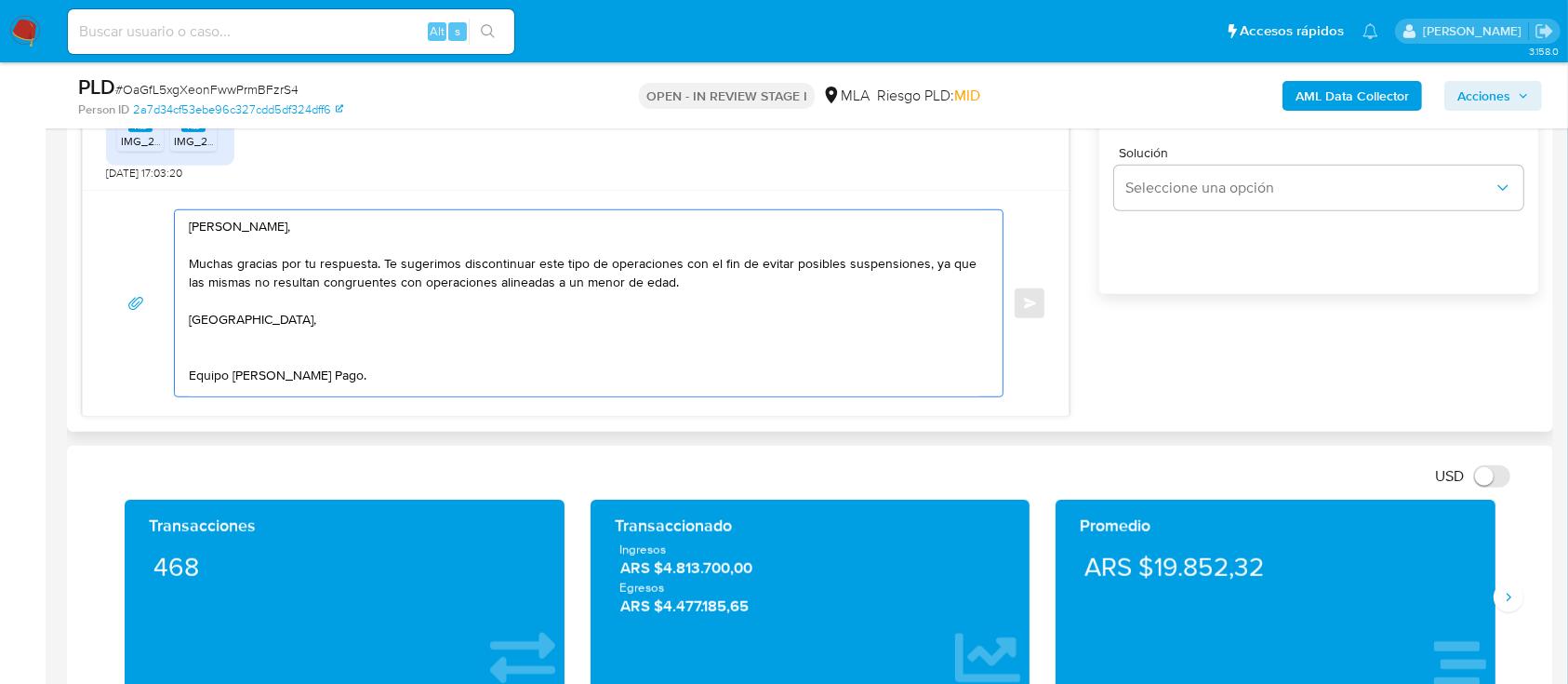
click at [281, 353] on textarea "Hola Thiago Nicolás Figueroa Garcia, Muchas gracias por tu respuesta. Te sugeri…" at bounding box center [584, 303] width 790 height 186
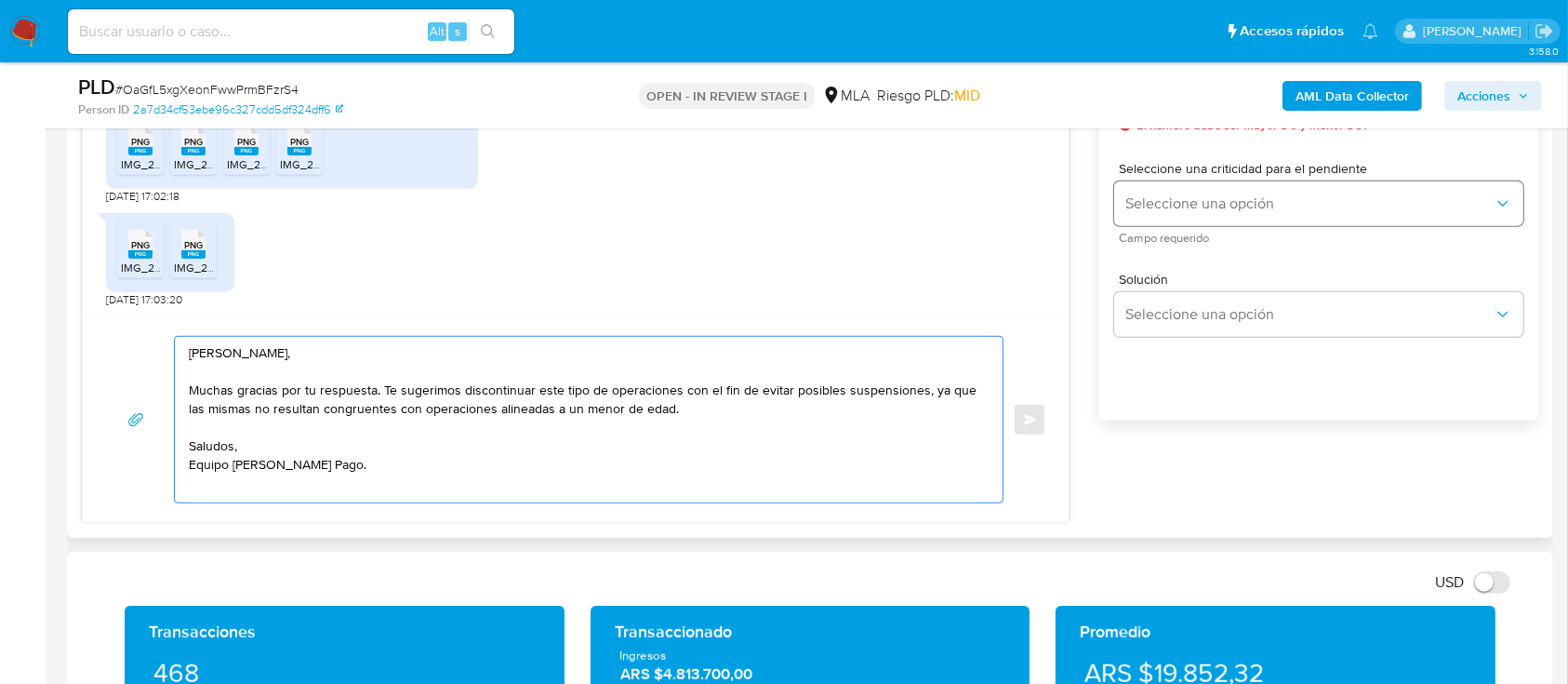
scroll to position [1003, 0]
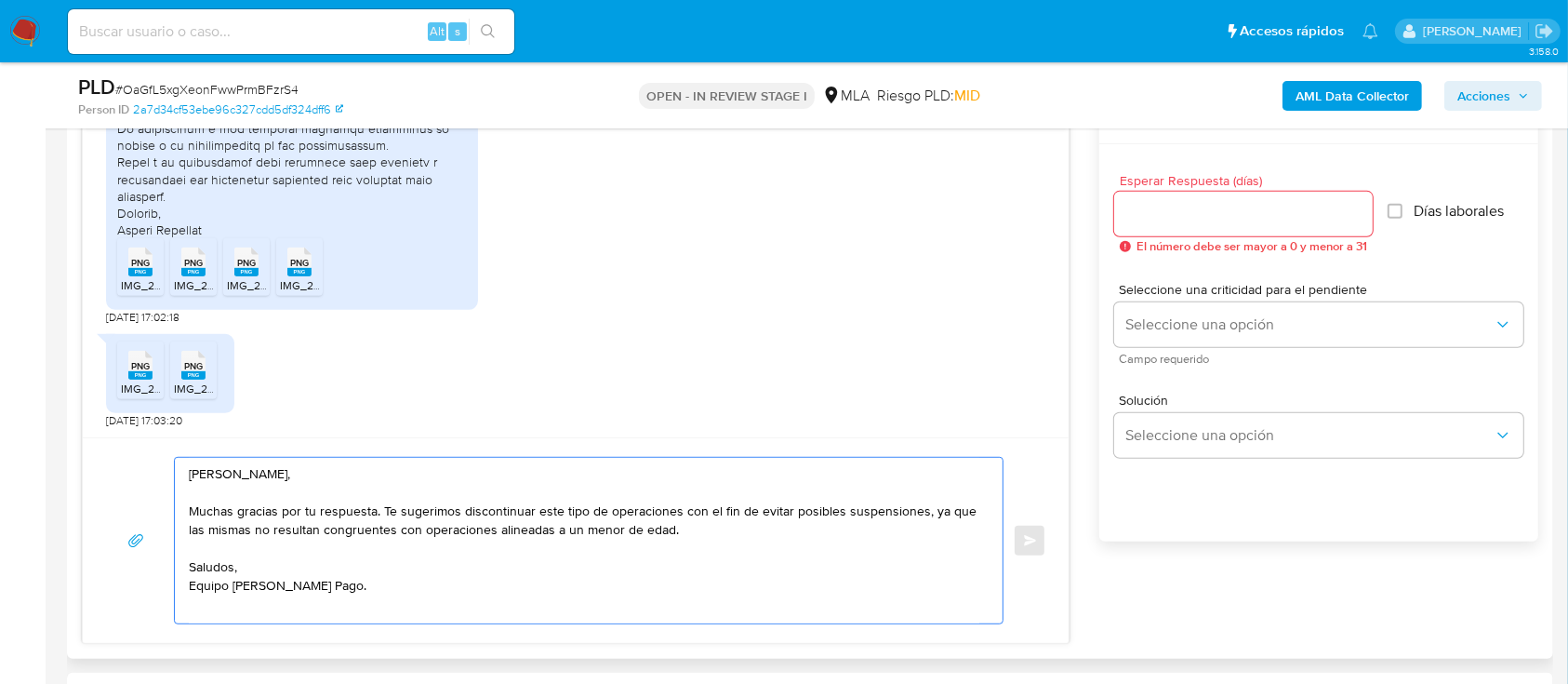
click at [1211, 234] on div at bounding box center [1244, 213] width 259 height 45
click at [912, 506] on textarea "Hola Thiago Nicolás Figueroa Garcia, Muchas gracias por tu respuesta. Te sugeri…" at bounding box center [584, 540] width 790 height 166
type textarea "Hola Thiago Nicolás Figueroa Garcia, Muchas gracias por tu respuesta. Te sugeri…"
click at [1263, 215] on input "Esperar Respuesta (días)" at bounding box center [1244, 213] width 259 height 24
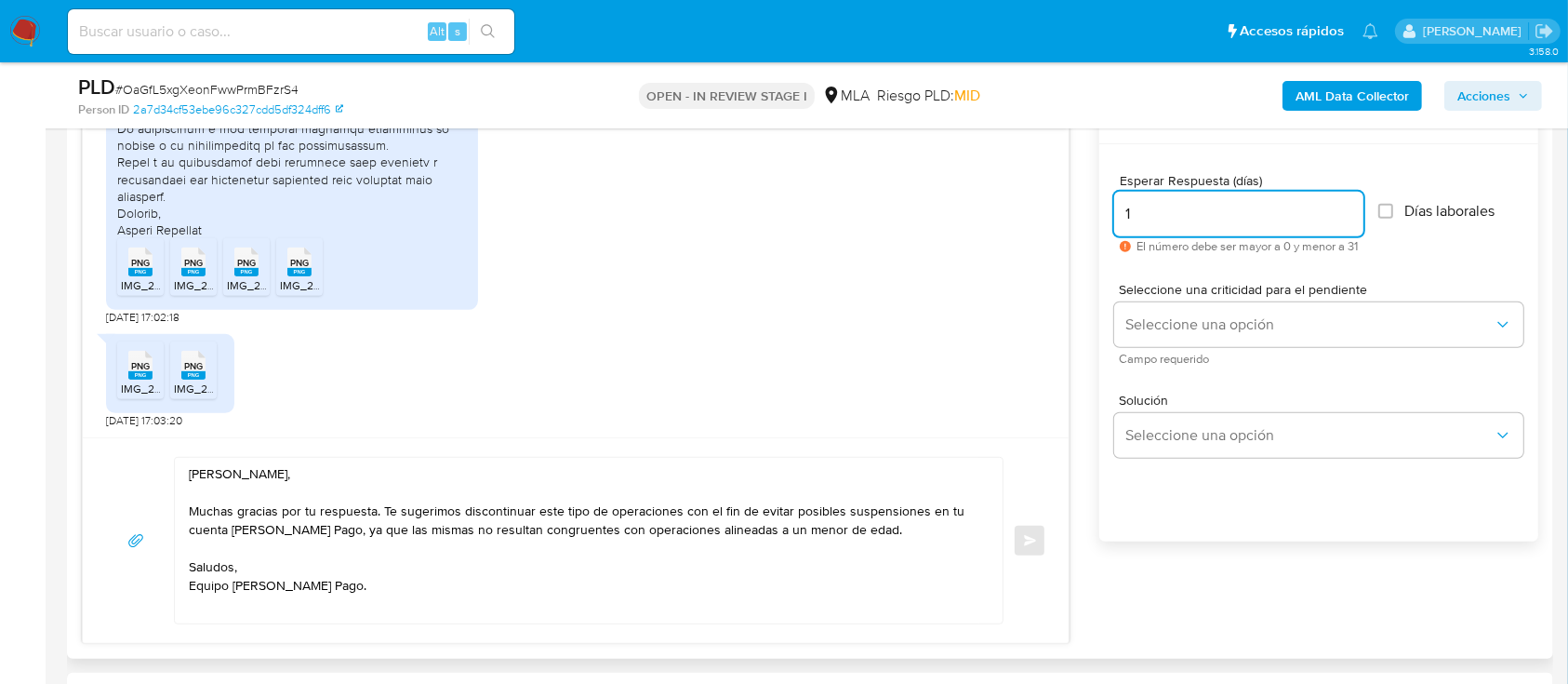
type input "1"
click at [1215, 284] on span "Seleccione una criticidad para el pendiente" at bounding box center [1324, 289] width 409 height 13
click at [1198, 225] on input "1" at bounding box center [1239, 213] width 249 height 24
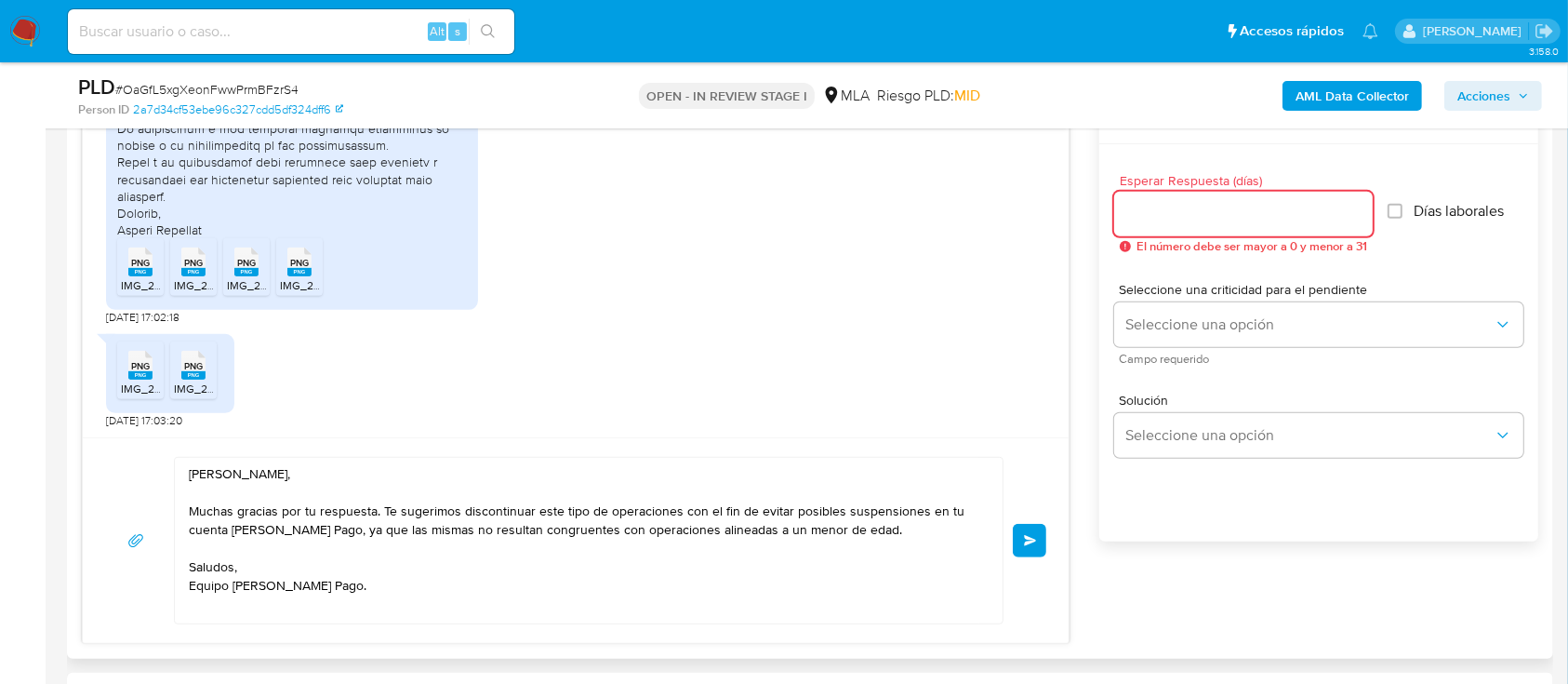
click at [1198, 225] on input "Esperar Respuesta (días)" at bounding box center [1244, 213] width 259 height 24
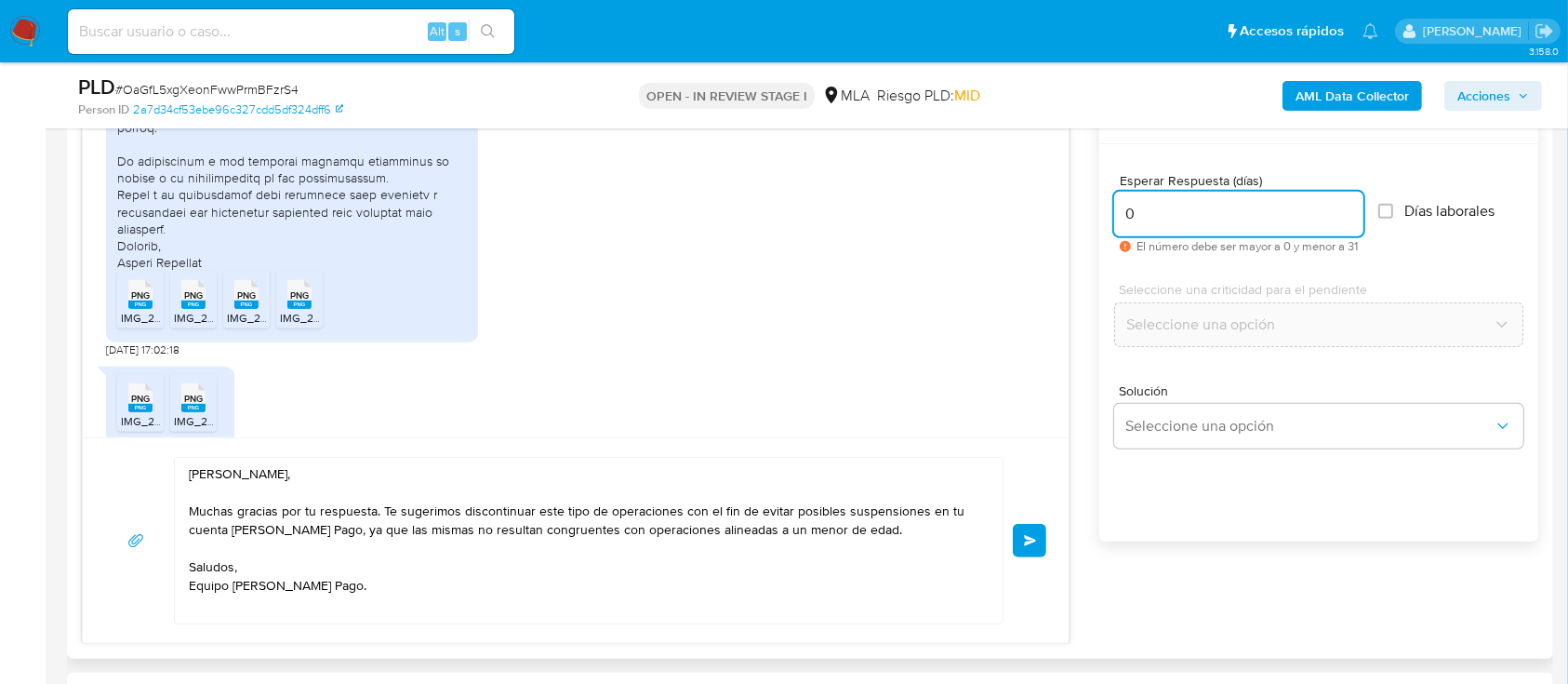
scroll to position [2240, 0]
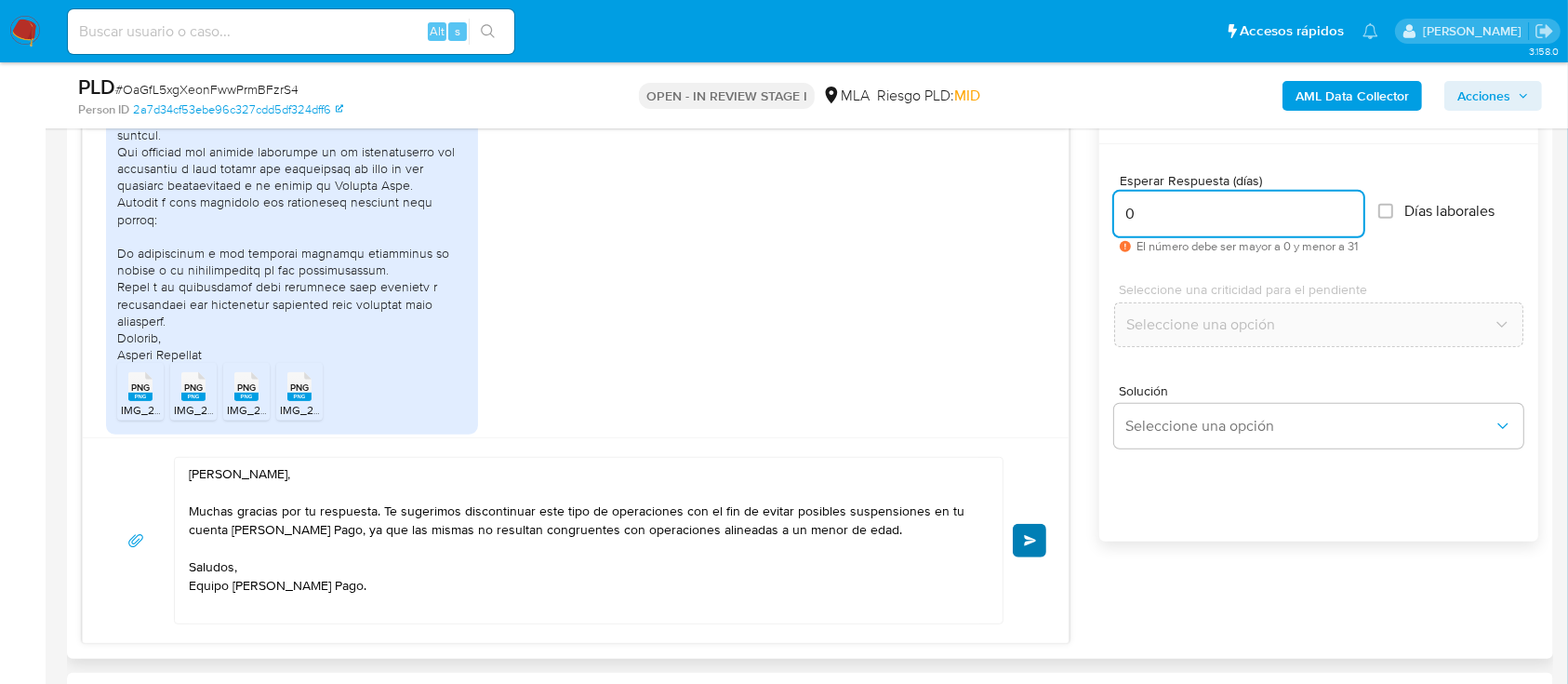
type input "0"
click at [1028, 547] on button "Enviar" at bounding box center [1029, 540] width 33 height 33
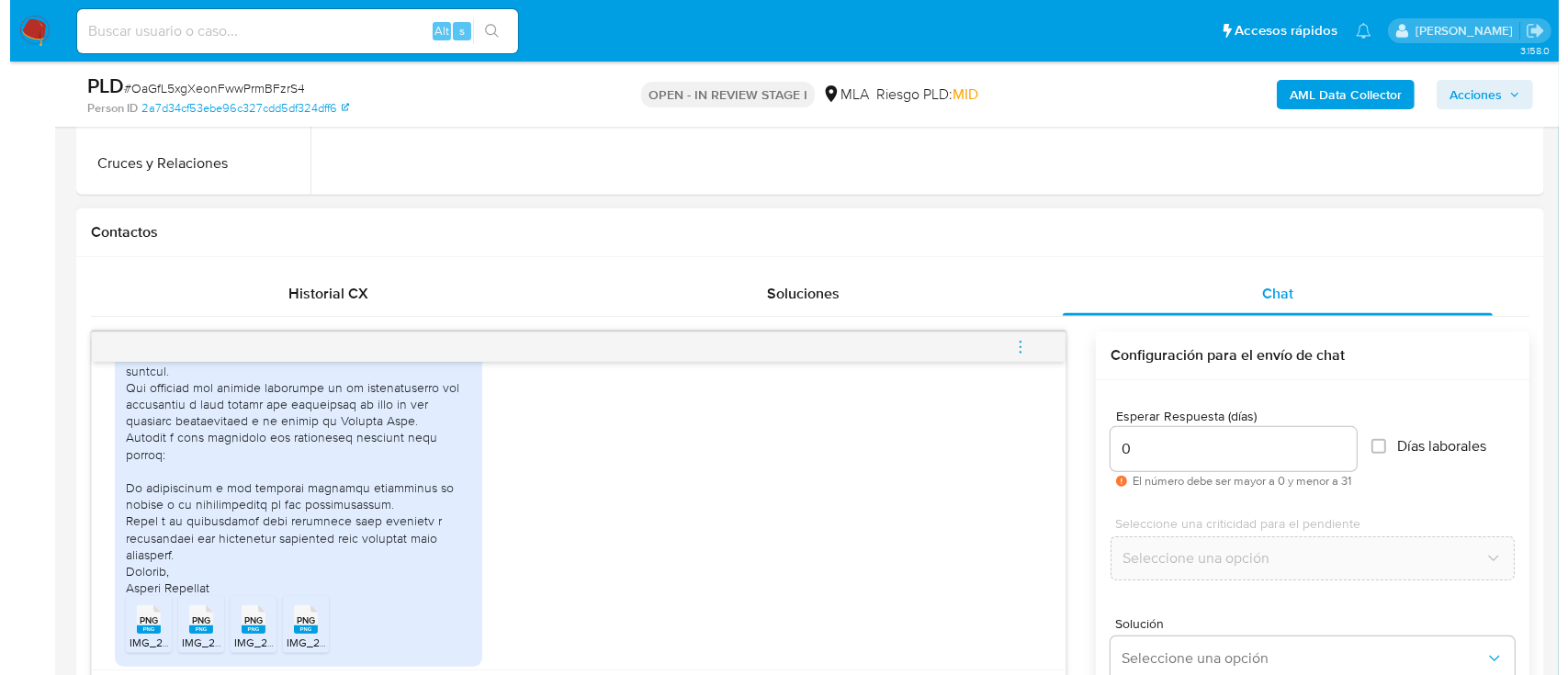
scroll to position [744, 0]
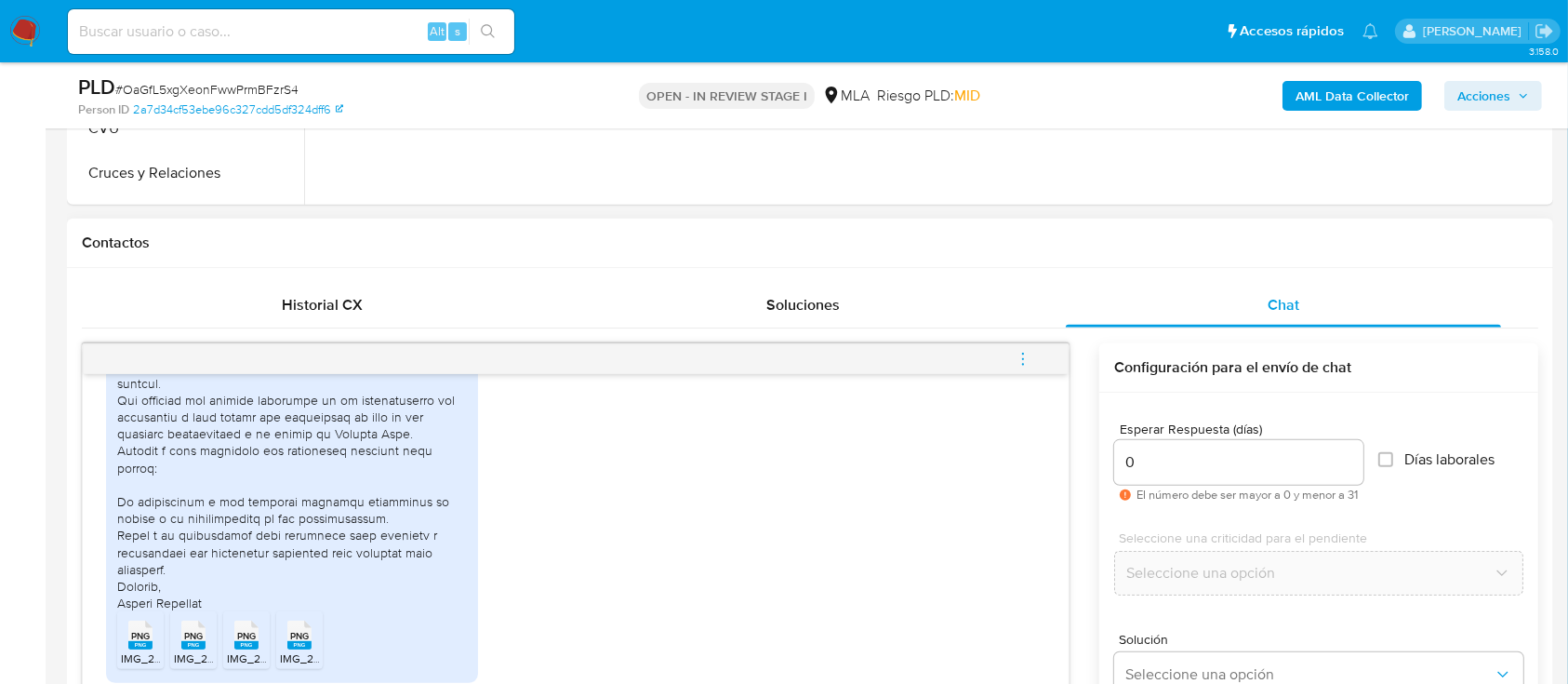
click at [1022, 351] on icon "menu-action" at bounding box center [1023, 360] width 17 height 17
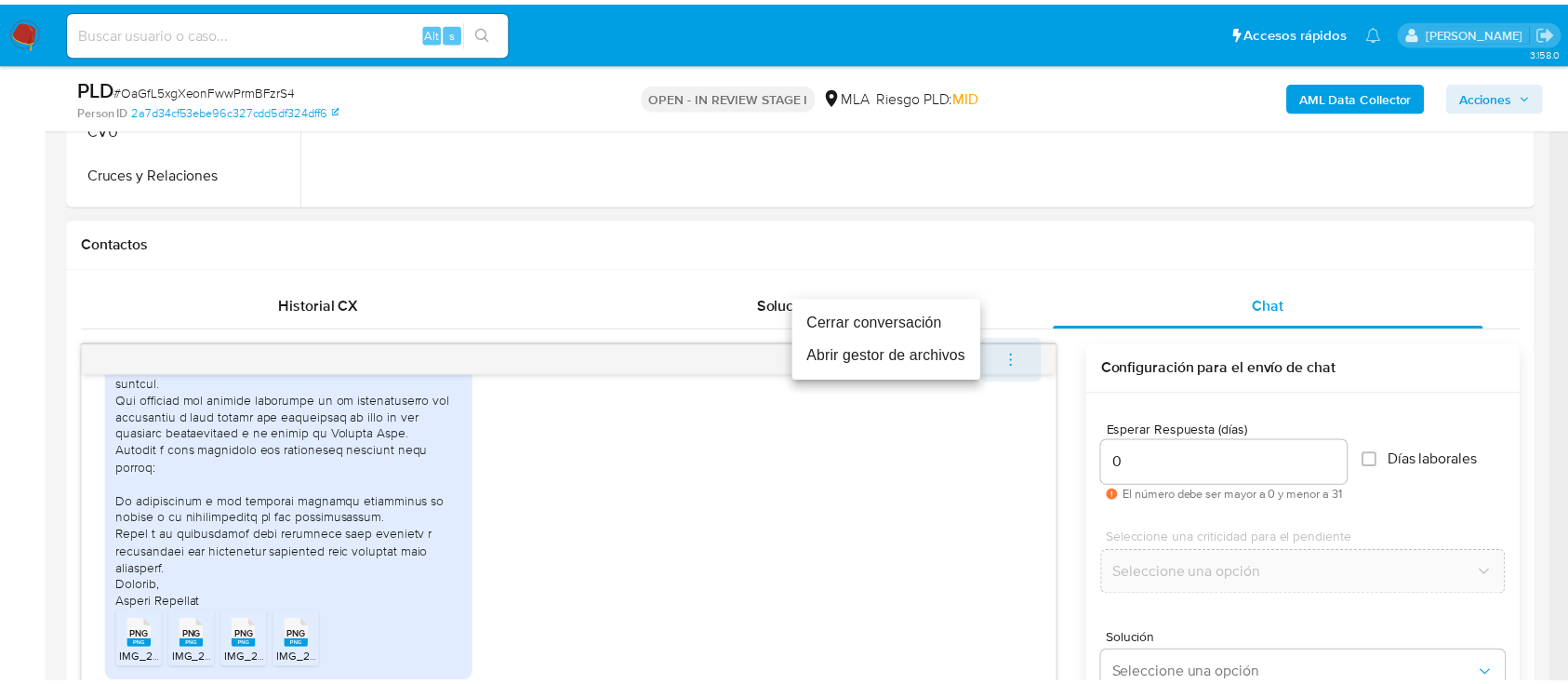
scroll to position [2589, 0]
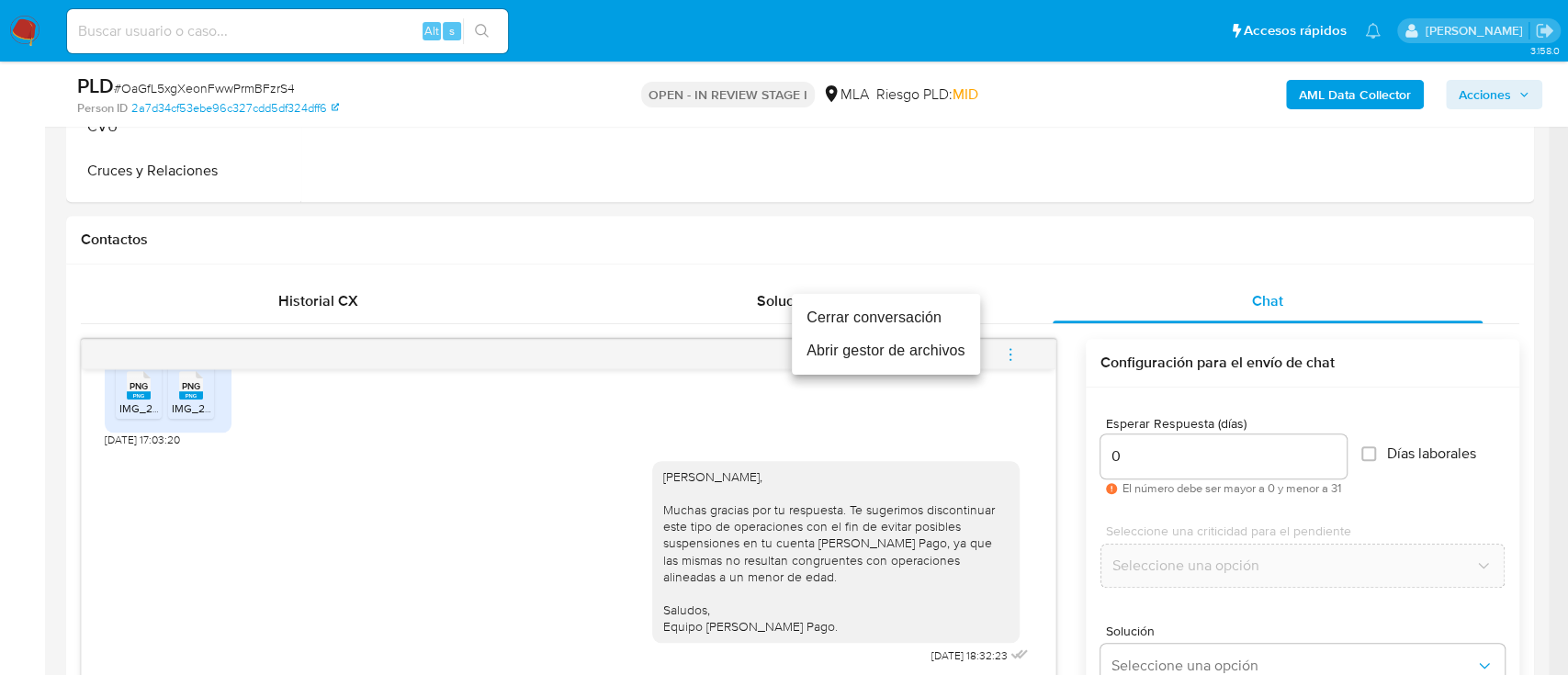
click at [895, 313] on li "Cerrar conversación" at bounding box center [885, 317] width 189 height 33
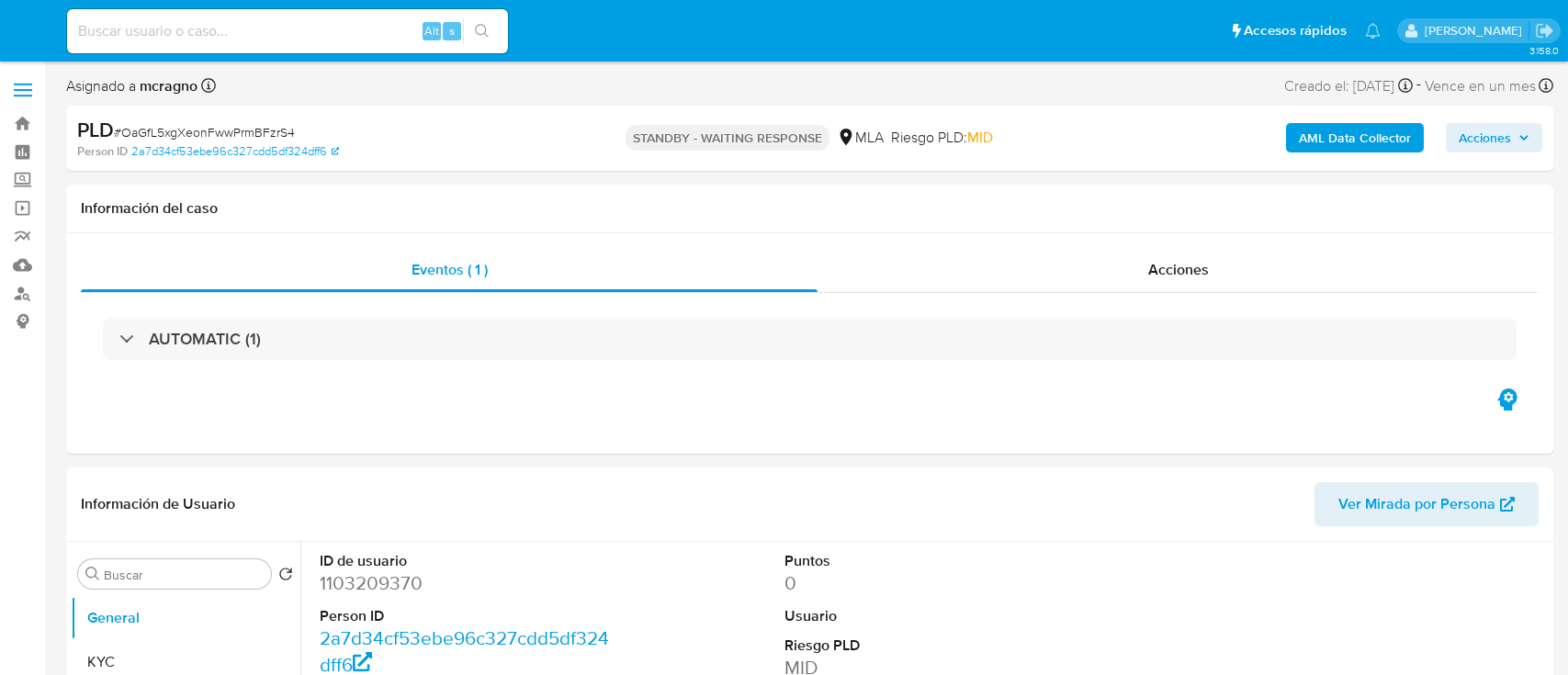
select select "10"
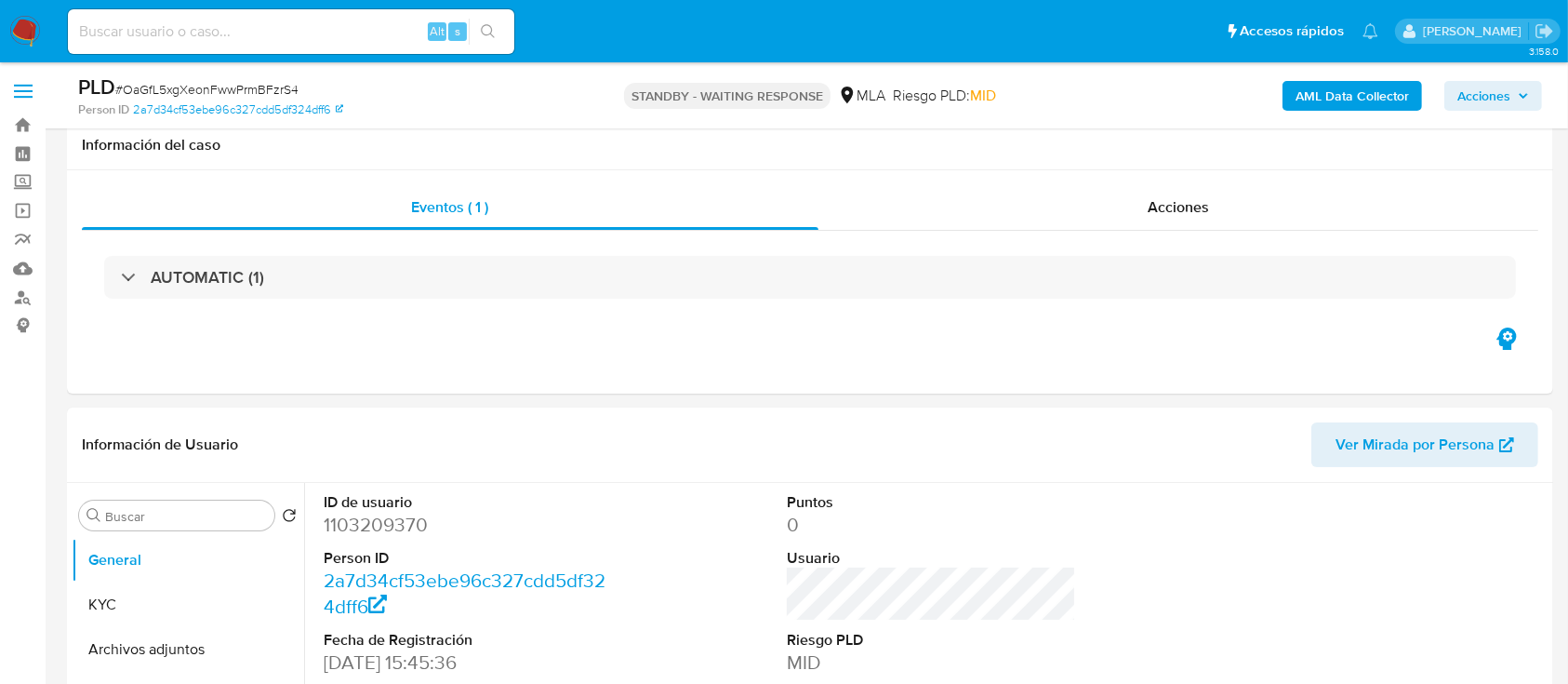
scroll to position [619, 0]
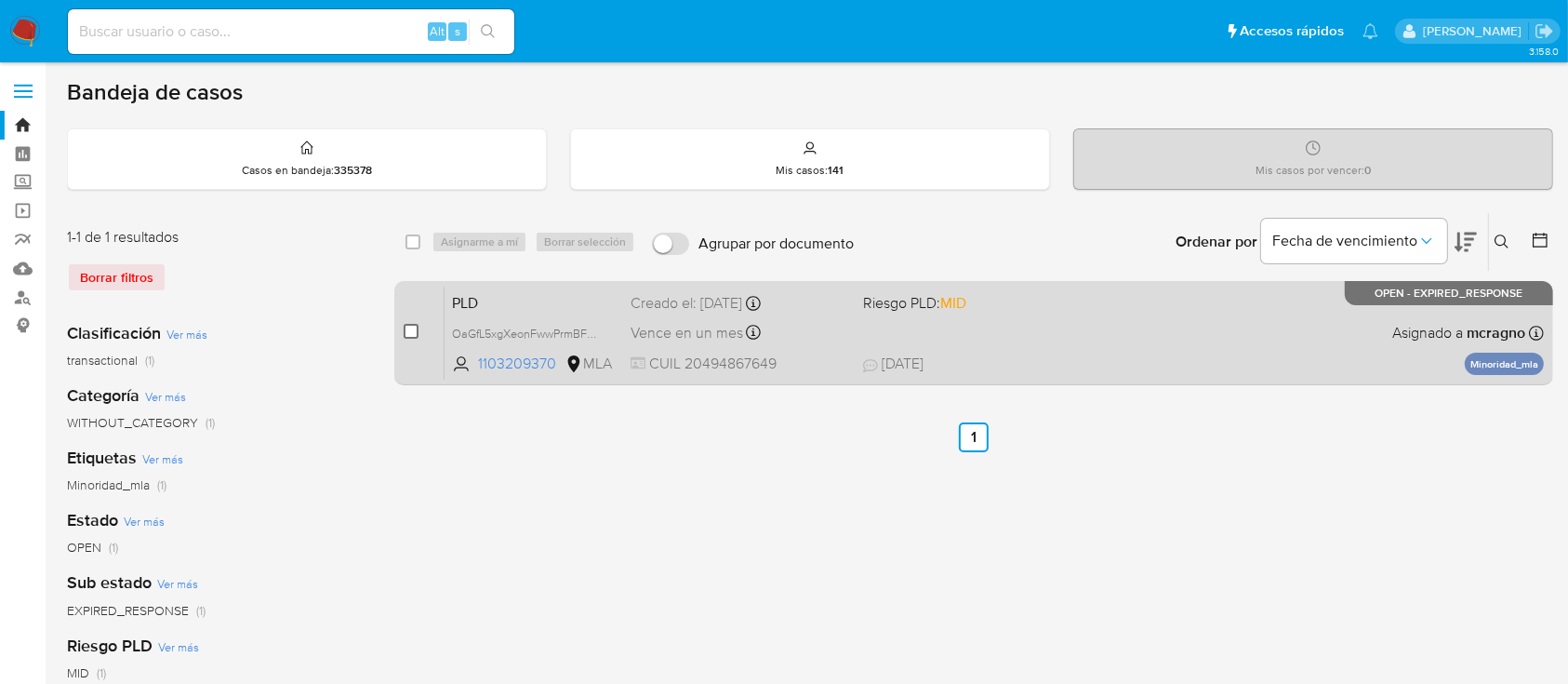
click at [409, 325] on input "checkbox" at bounding box center [411, 331] width 15 height 15
checkbox input "true"
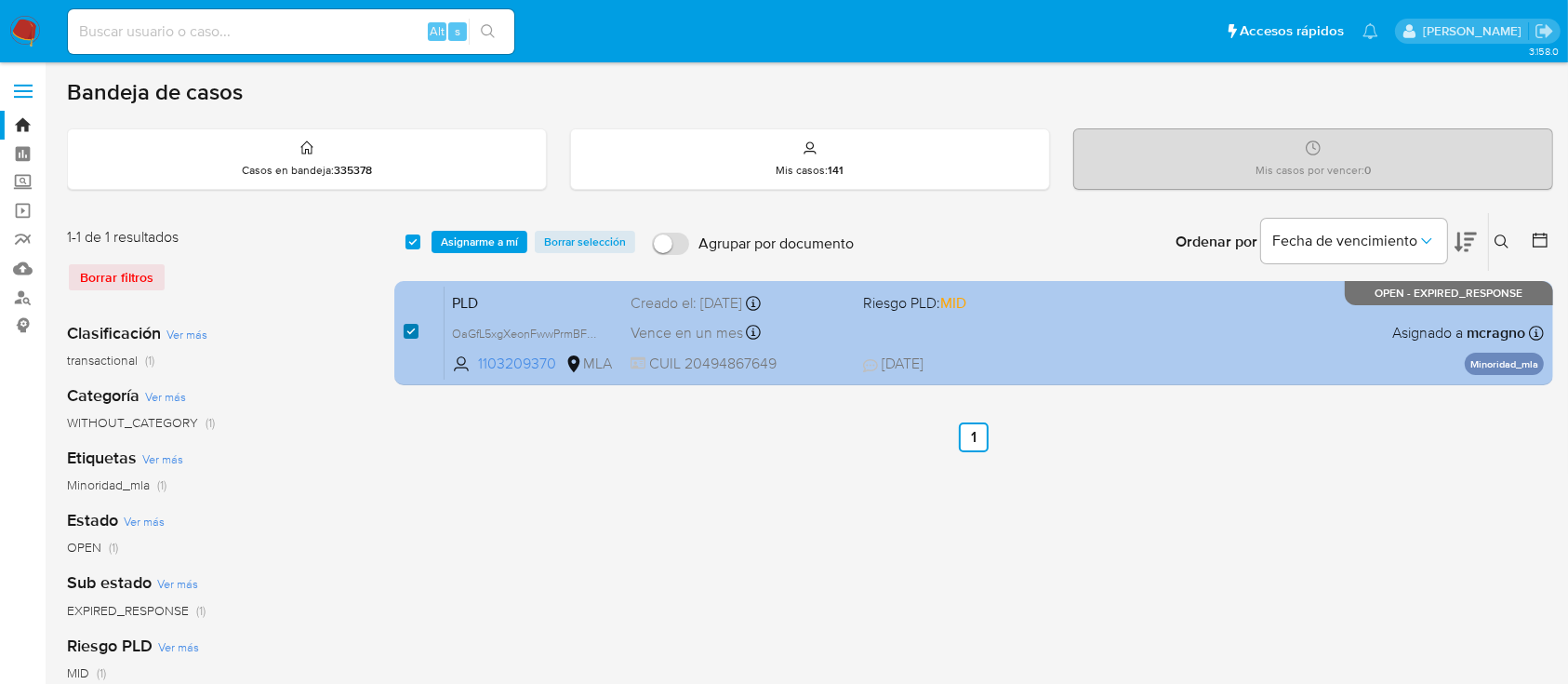
checkbox input "true"
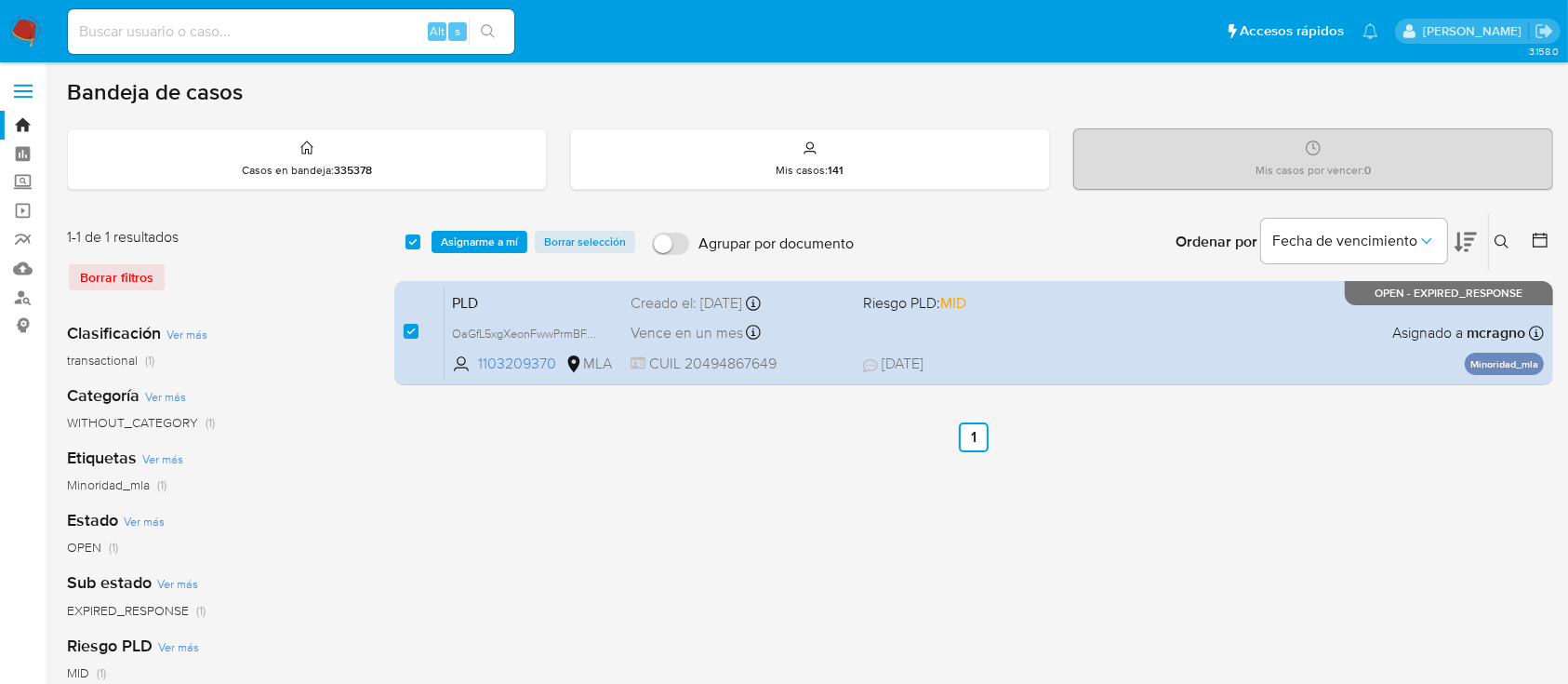
click at [471, 227] on div "select-all-cases-checkbox Asignarme a mí Borrar selección Agrupar por documento…" at bounding box center [974, 242] width 1159 height 58
click at [484, 244] on span "Asignarme a mí" at bounding box center [479, 243] width 77 height 19
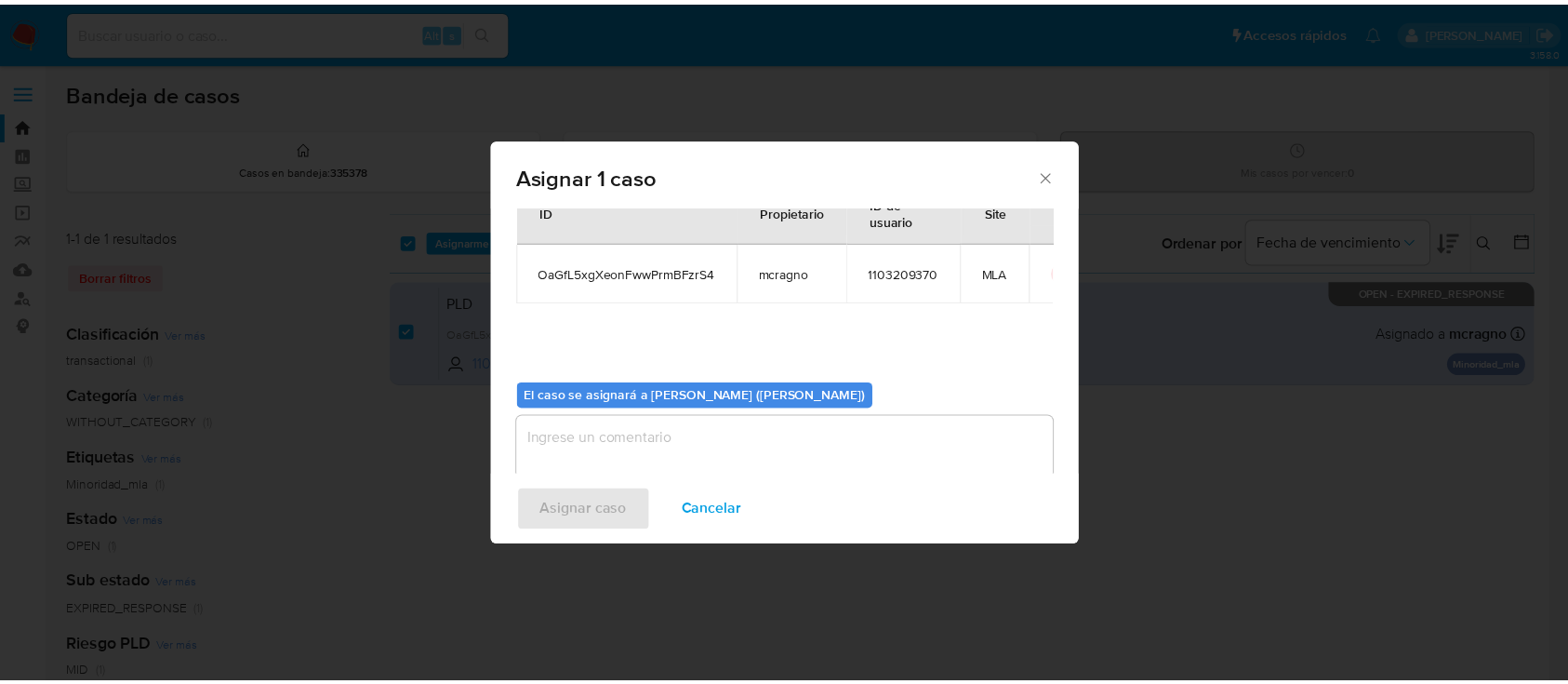
scroll to position [95, 0]
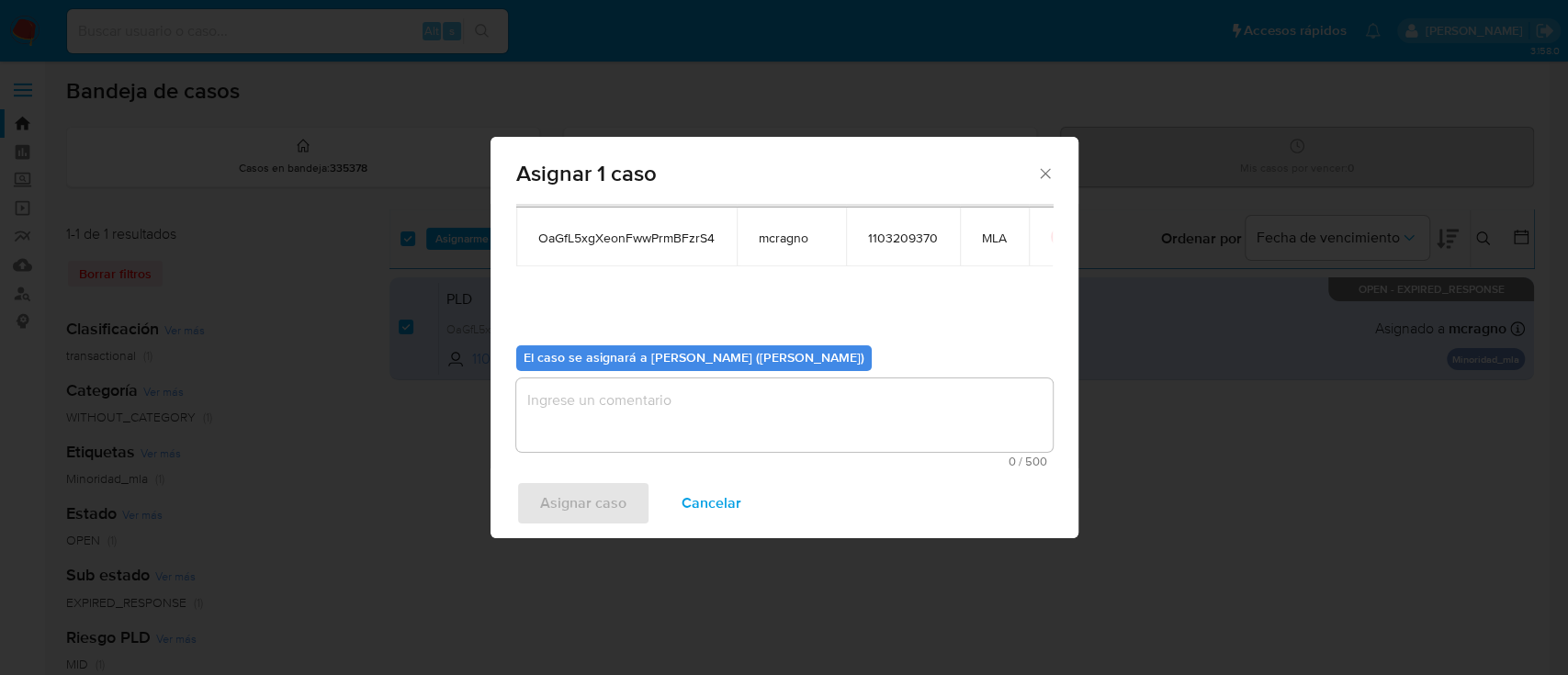
click at [651, 444] on textarea "assign-modal" at bounding box center [784, 415] width 536 height 73
click at [580, 500] on span "Asignar caso" at bounding box center [583, 502] width 86 height 40
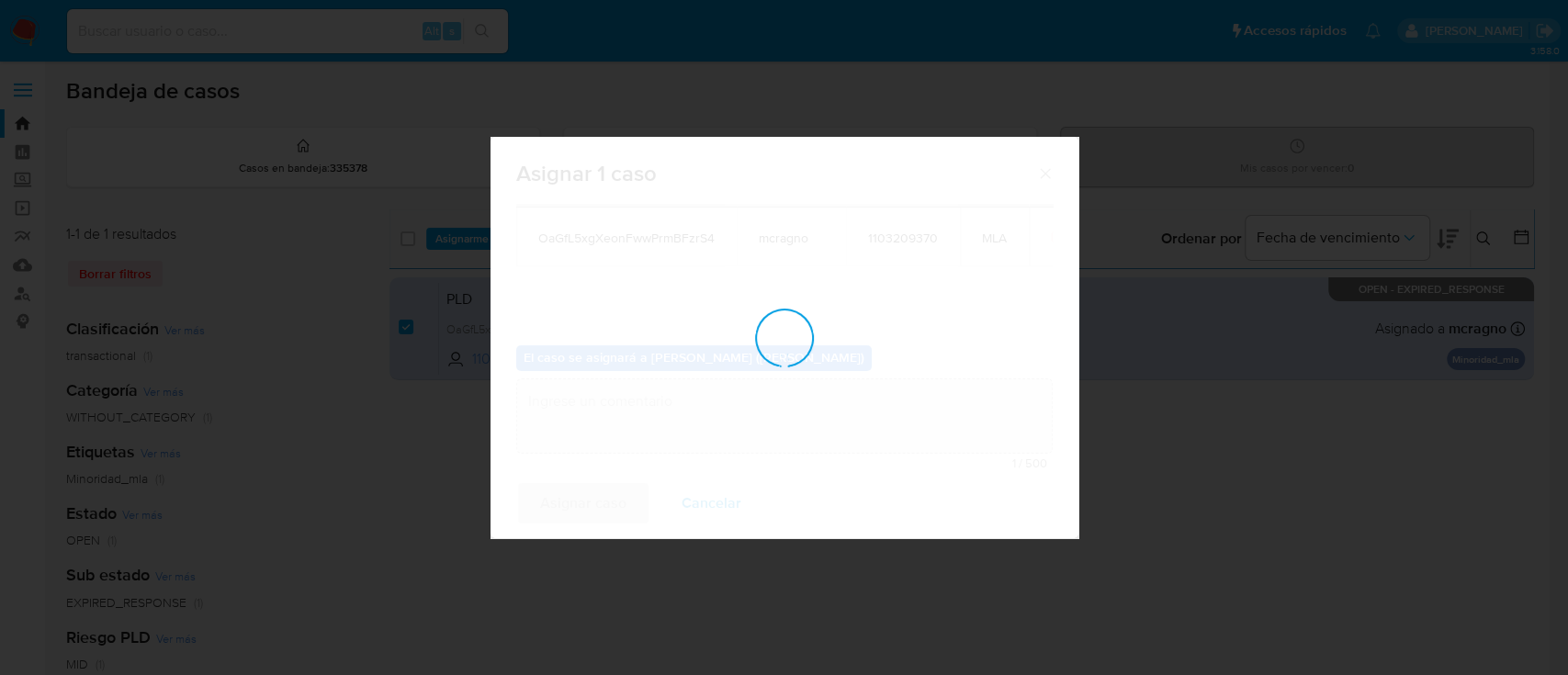
checkbox input "false"
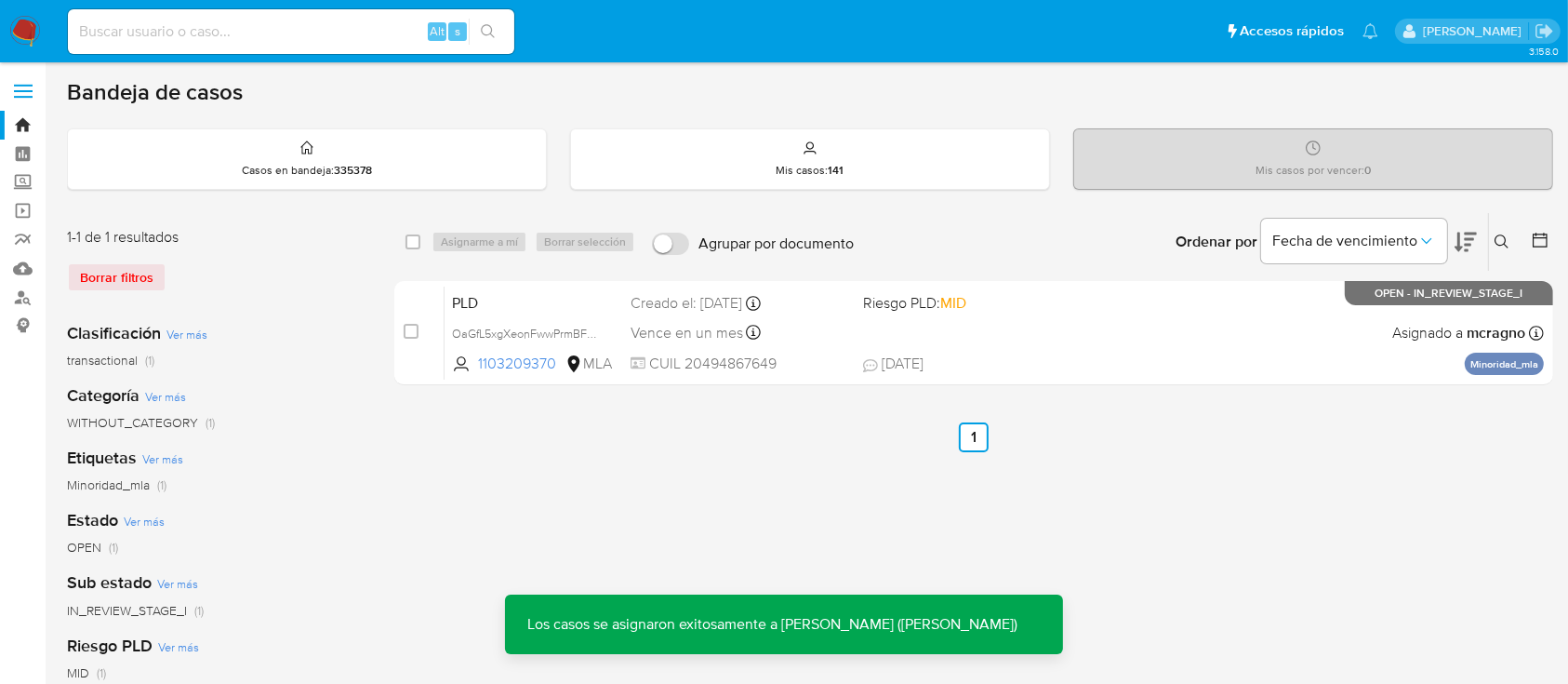
click at [1227, 324] on div "PLD OaGfL5xgXeonFwwPrmBFzrS4 1103209370 MLA Riesgo PLD: MID Creado el: 12/08/20…" at bounding box center [995, 332] width 1099 height 94
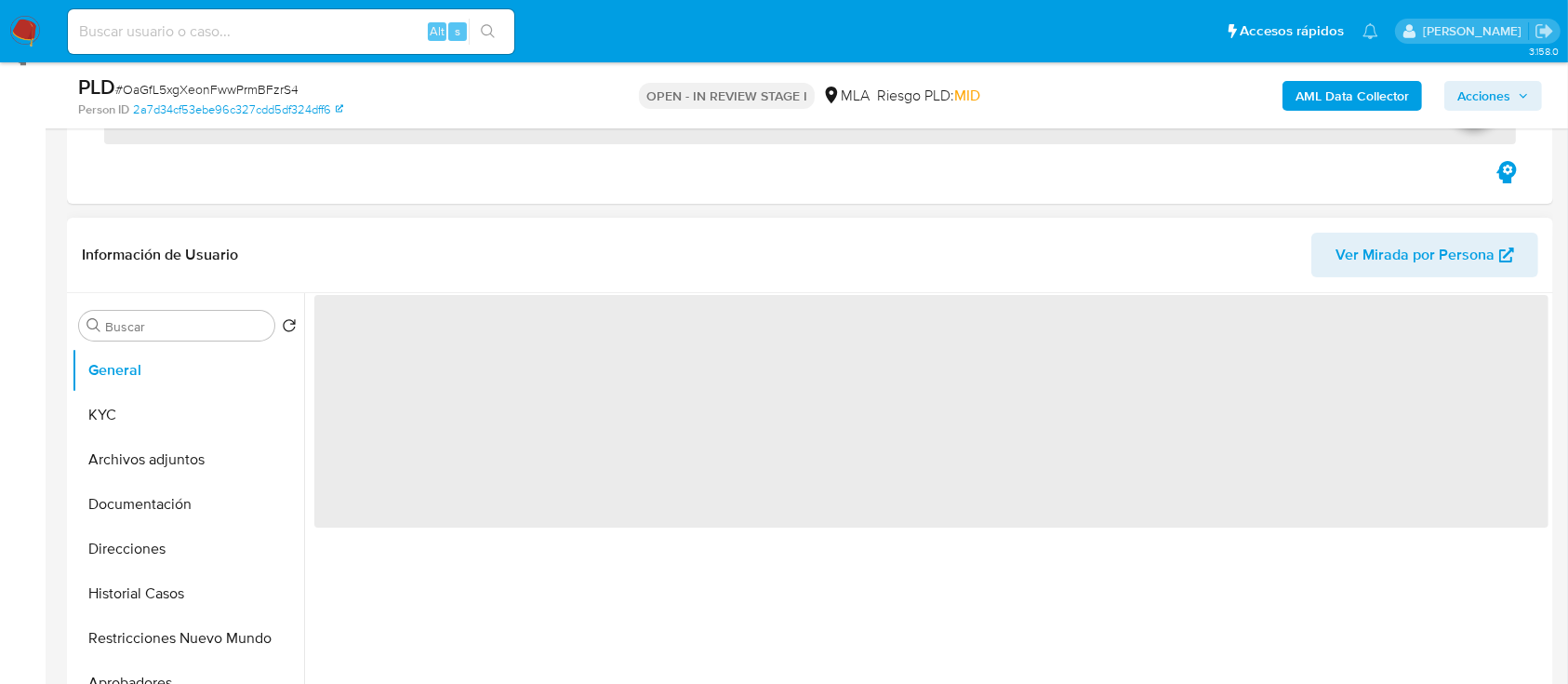
scroll to position [496, 0]
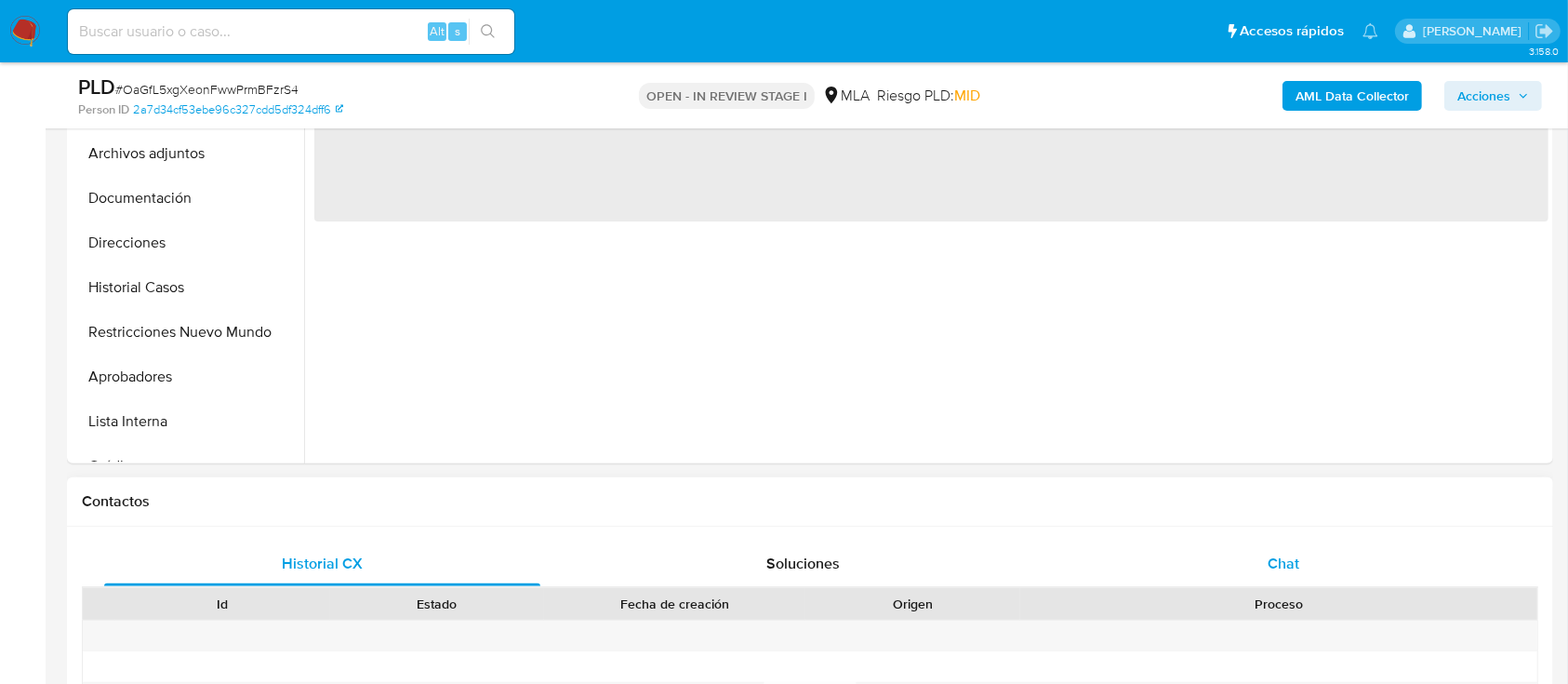
click at [1302, 552] on div "Chat" at bounding box center [1284, 563] width 436 height 45
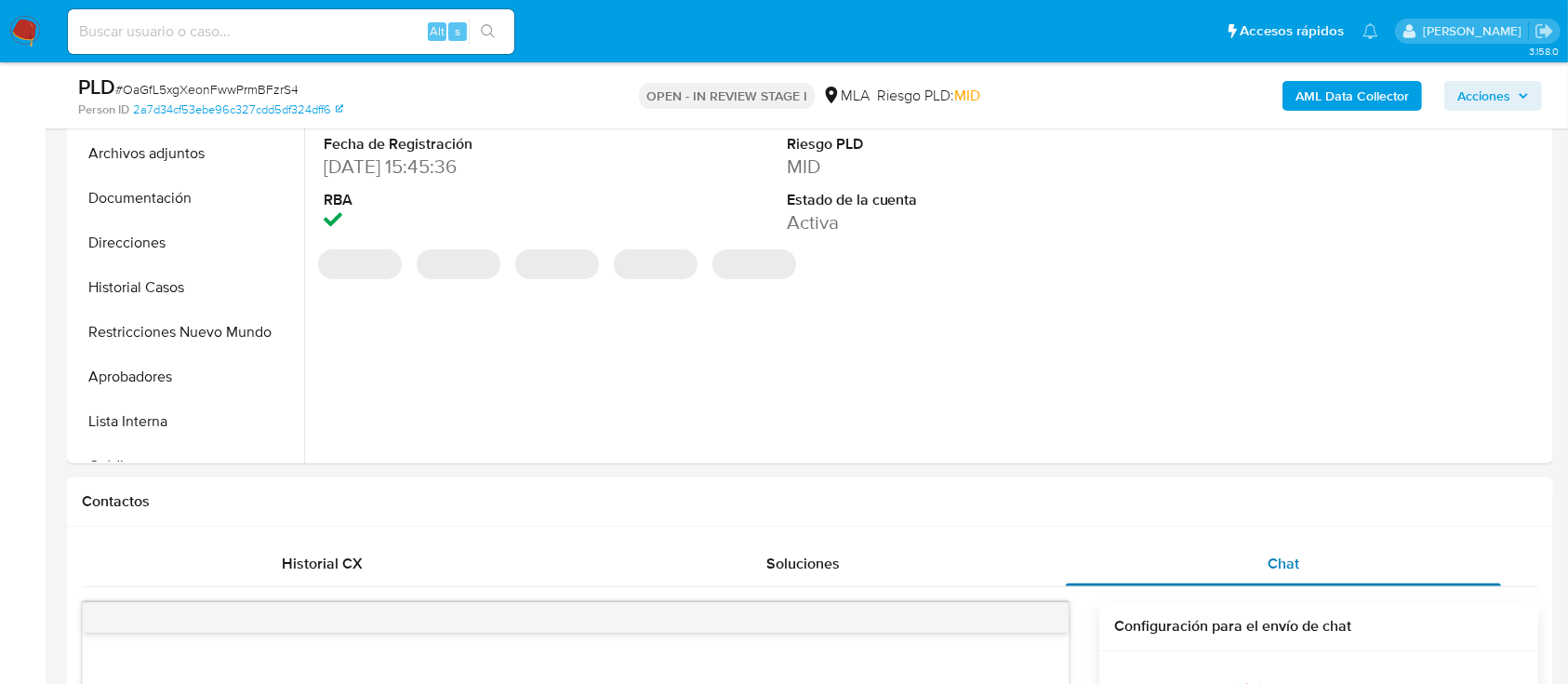
select select "10"
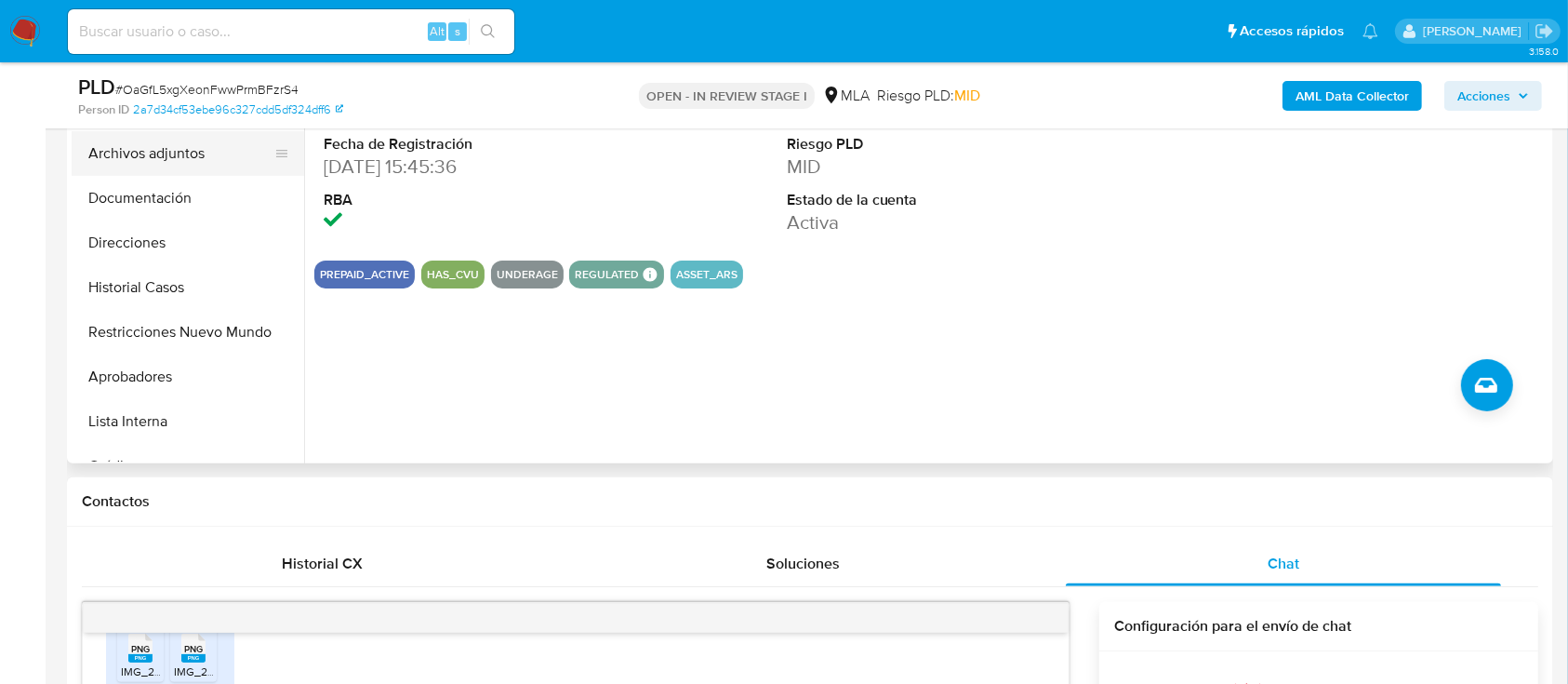
click at [166, 167] on button "Archivos adjuntos" at bounding box center [180, 153] width 218 height 45
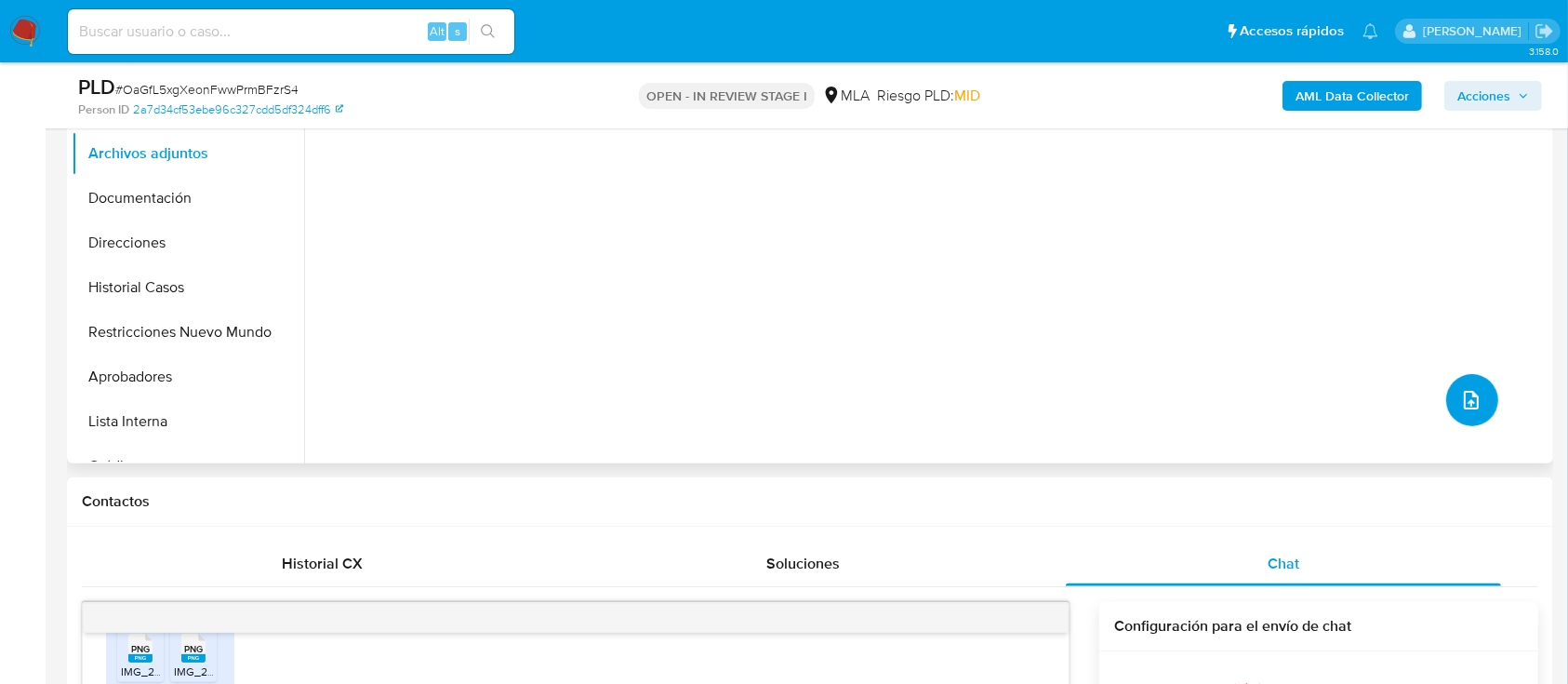
click at [1461, 401] on icon "upload-file" at bounding box center [1471, 400] width 22 height 22
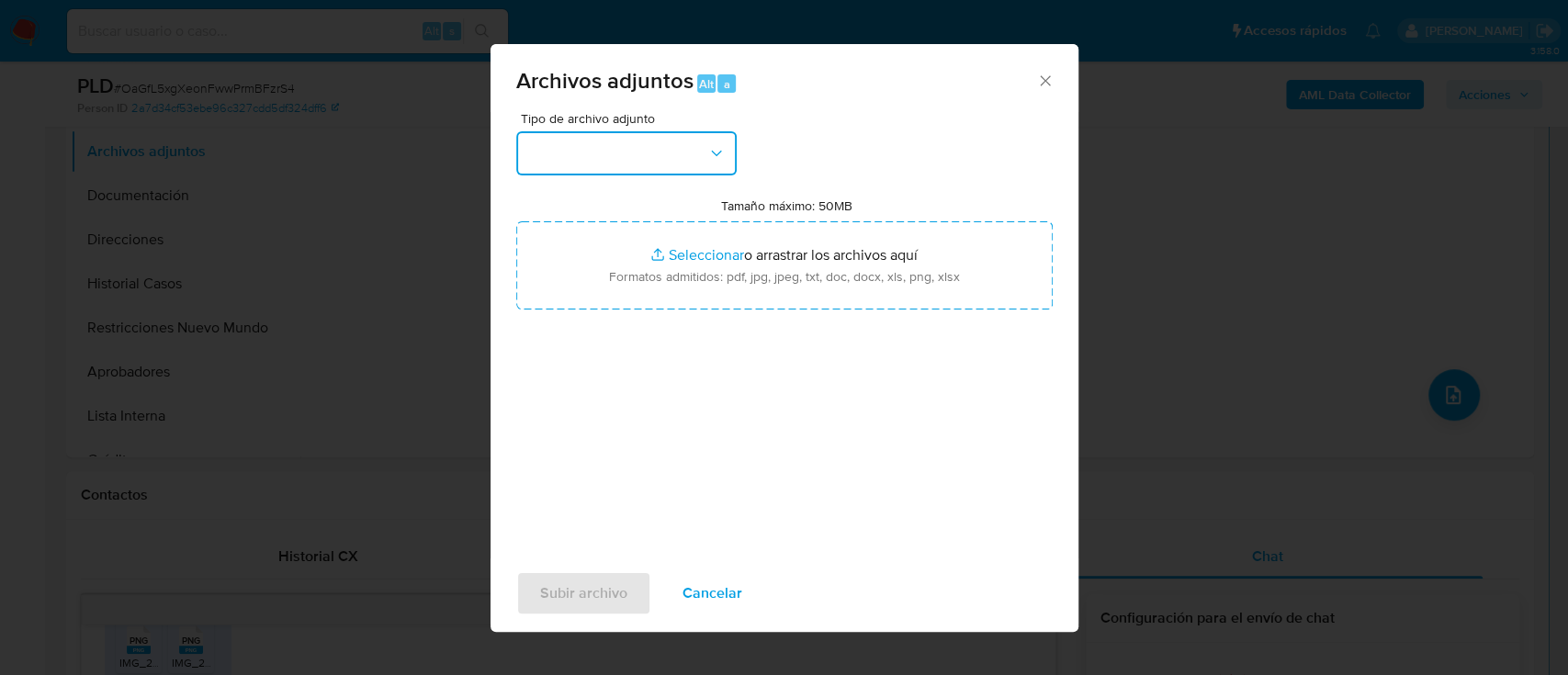
click at [643, 154] on button "button" at bounding box center [626, 153] width 221 height 44
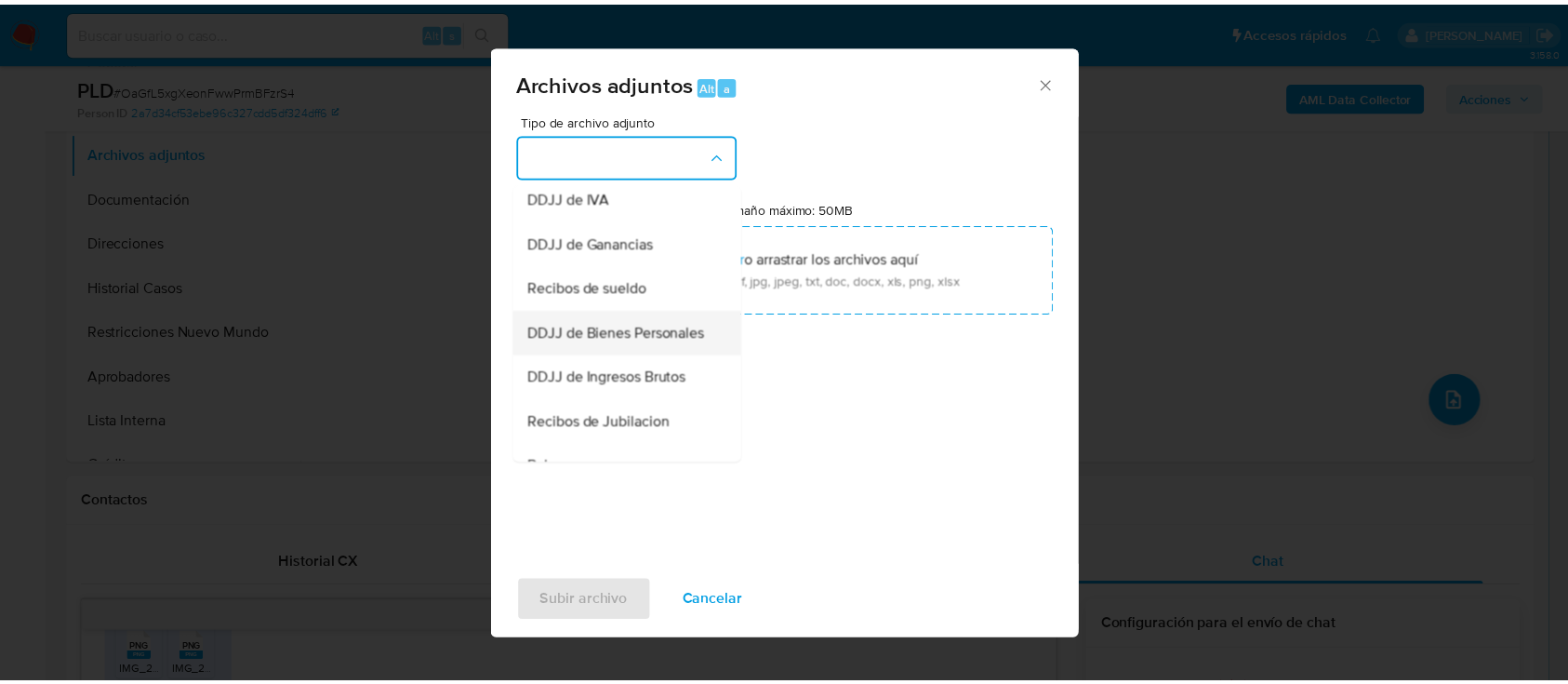
scroll to position [372, 0]
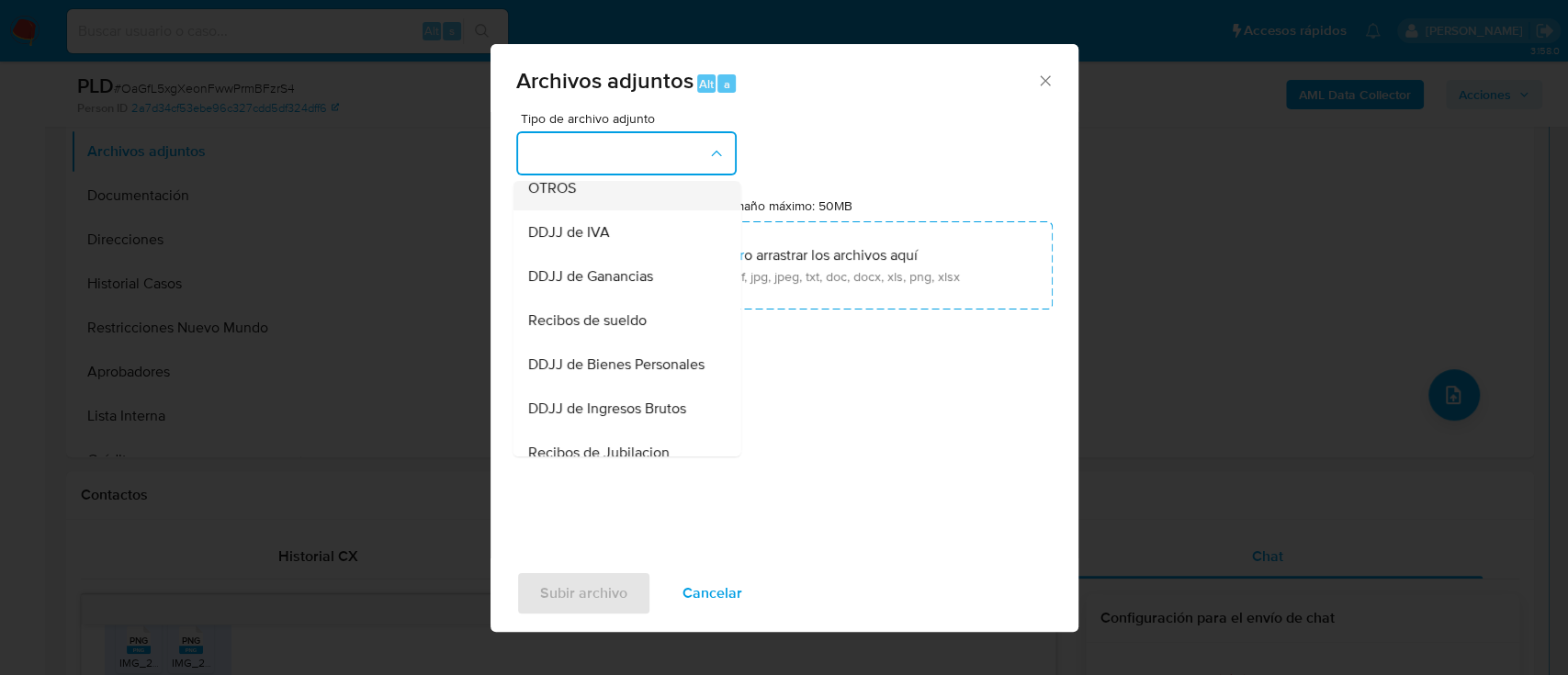
click at [624, 210] on div "OTROS" at bounding box center [621, 188] width 188 height 44
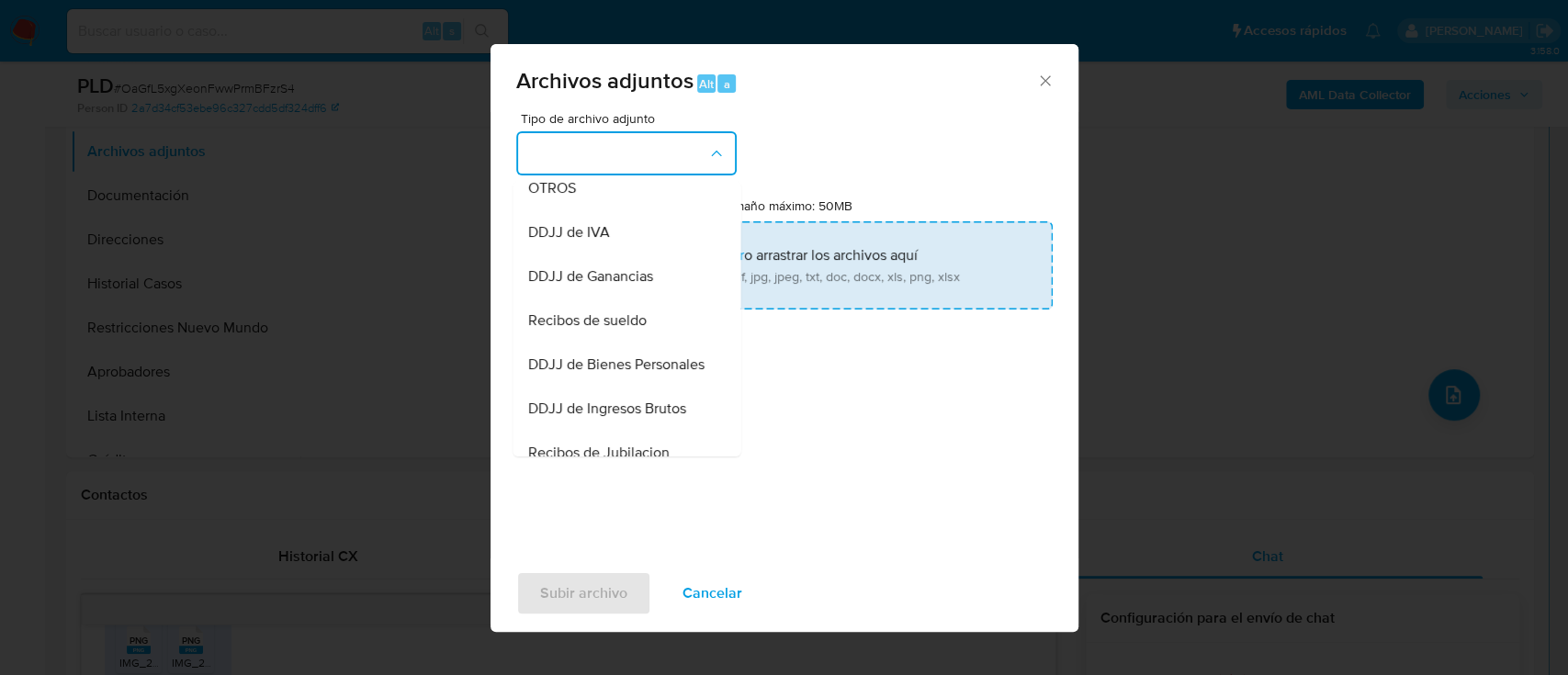
click at [705, 292] on input "Tamaño máximo: 50MB Seleccionar archivos" at bounding box center [784, 266] width 536 height 88
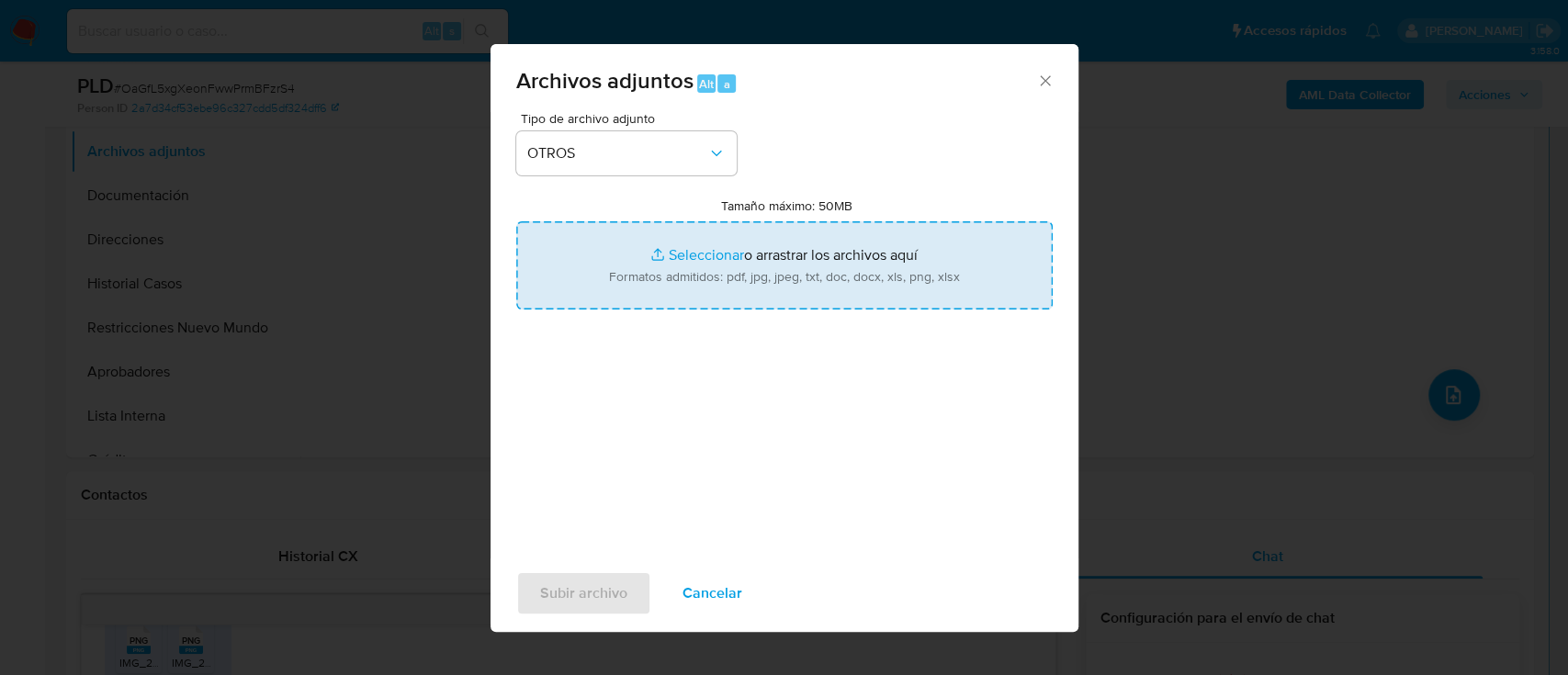
type input "C:\fakepath\1103209370 - Movimientos.xlsx"
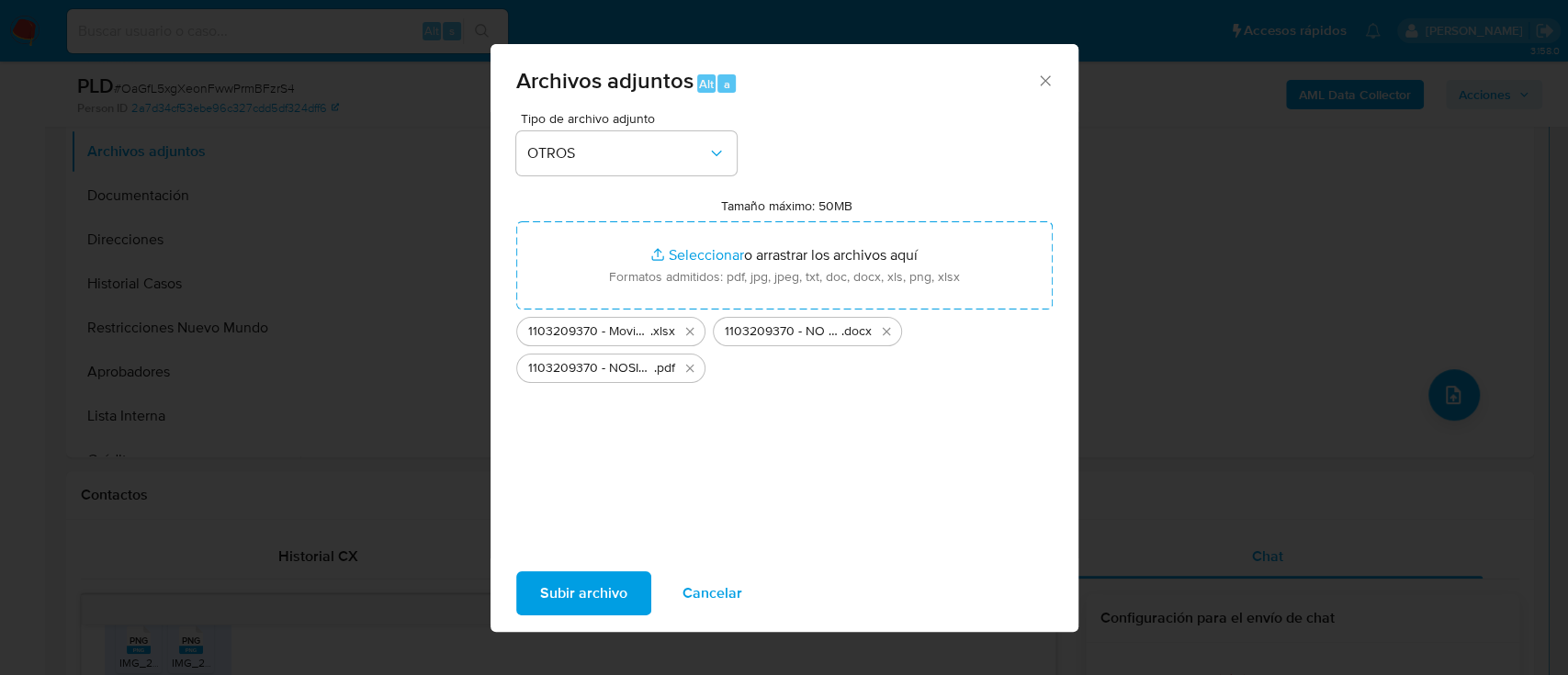
click at [546, 605] on span "Subir archivo" at bounding box center [583, 592] width 87 height 40
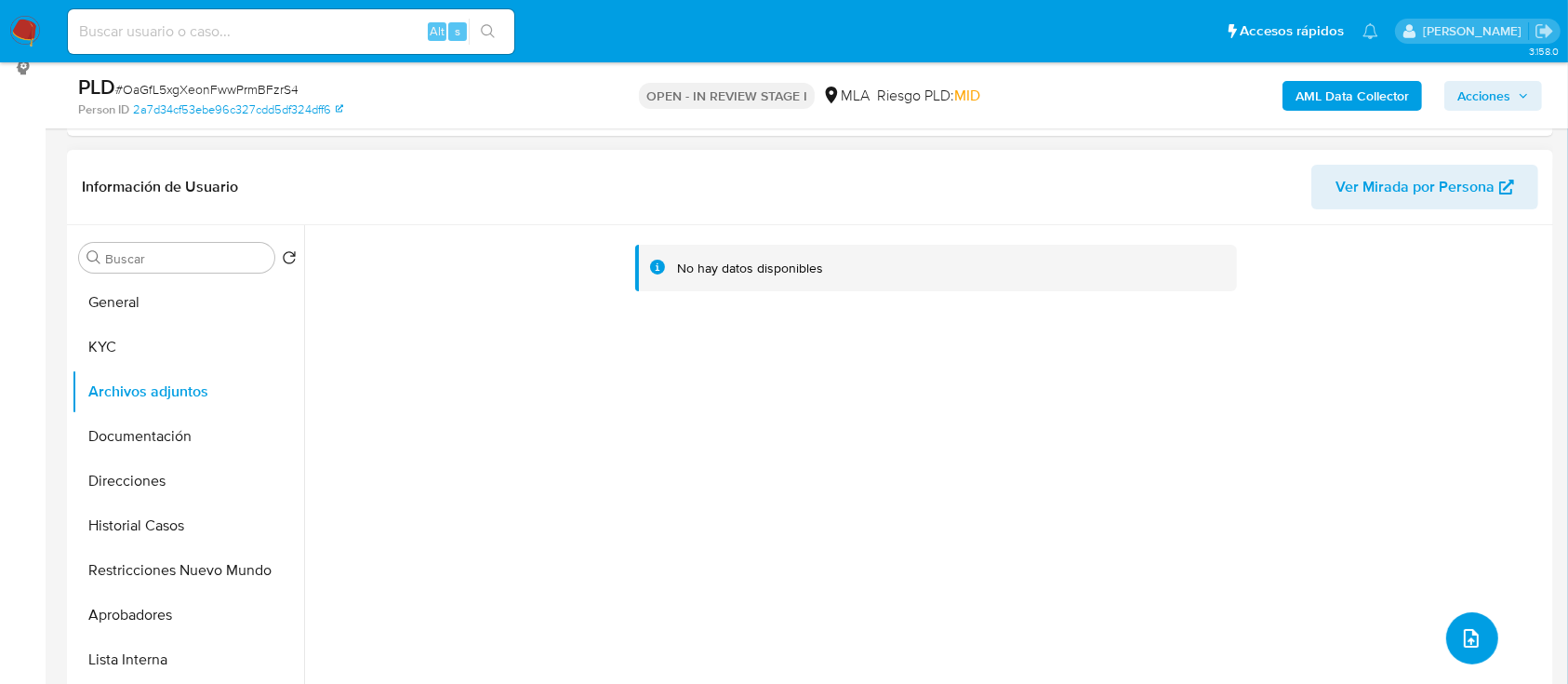
scroll to position [247, 0]
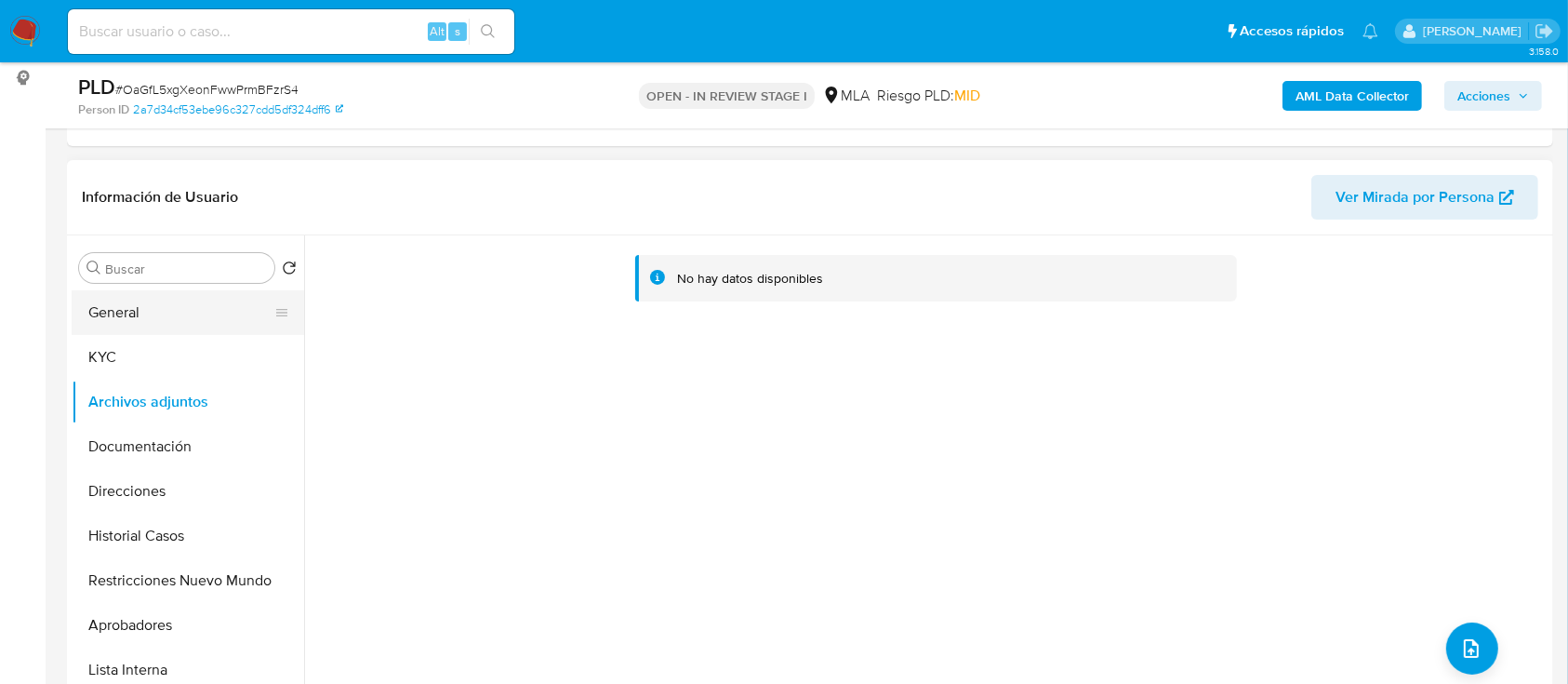
click at [155, 319] on button "General" at bounding box center [180, 312] width 218 height 45
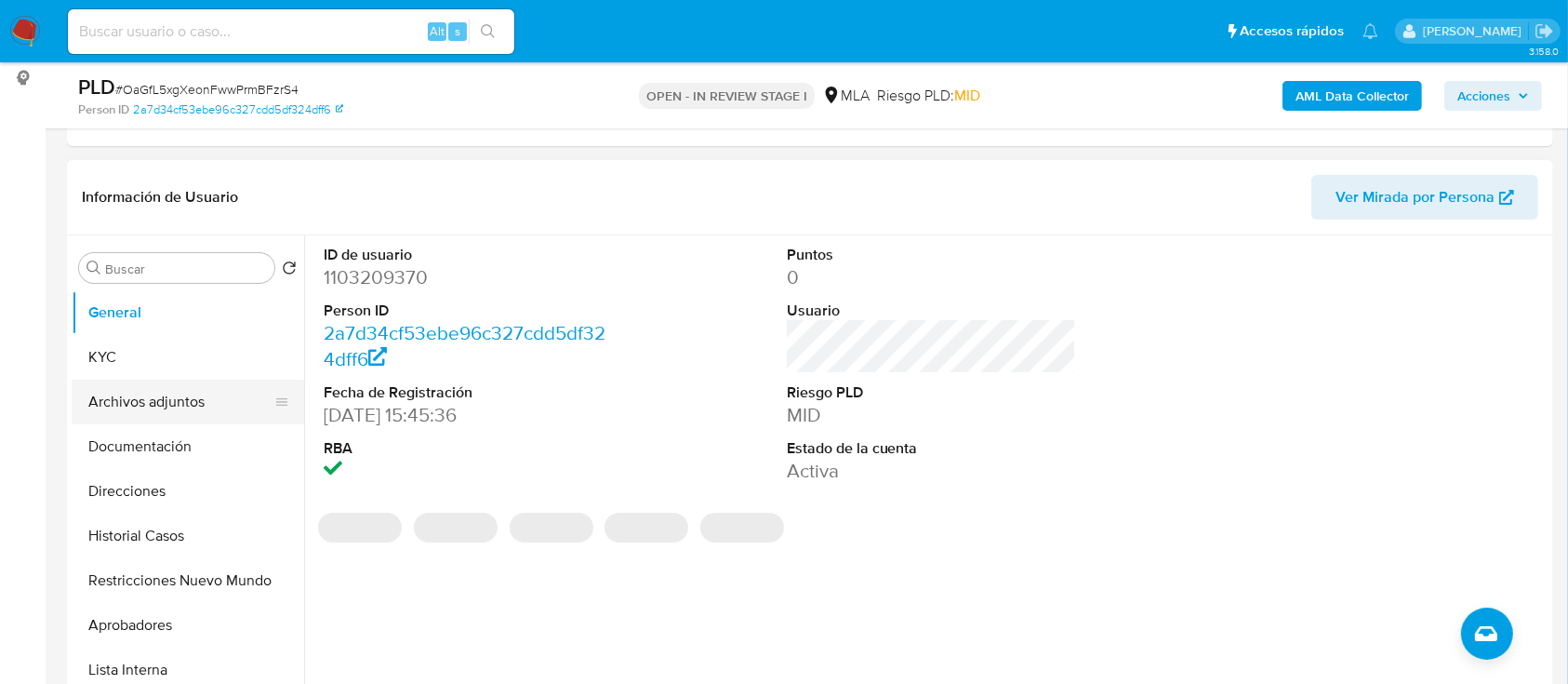
click at [148, 400] on button "Archivos adjuntos" at bounding box center [180, 401] width 218 height 45
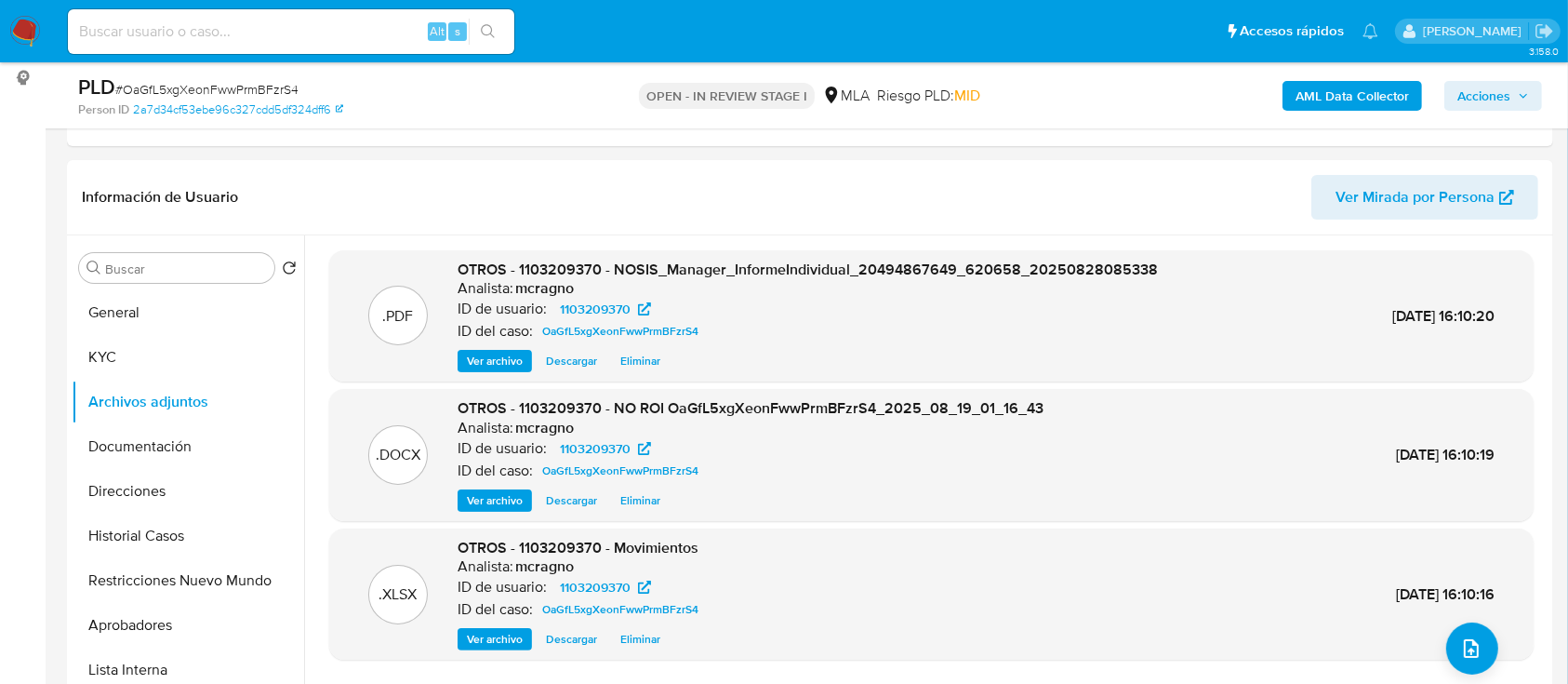
drag, startPoint x: 1501, startPoint y: 99, endPoint x: 1486, endPoint y: 107, distance: 17.0
click at [1500, 99] on span "Acciones" at bounding box center [1484, 95] width 53 height 29
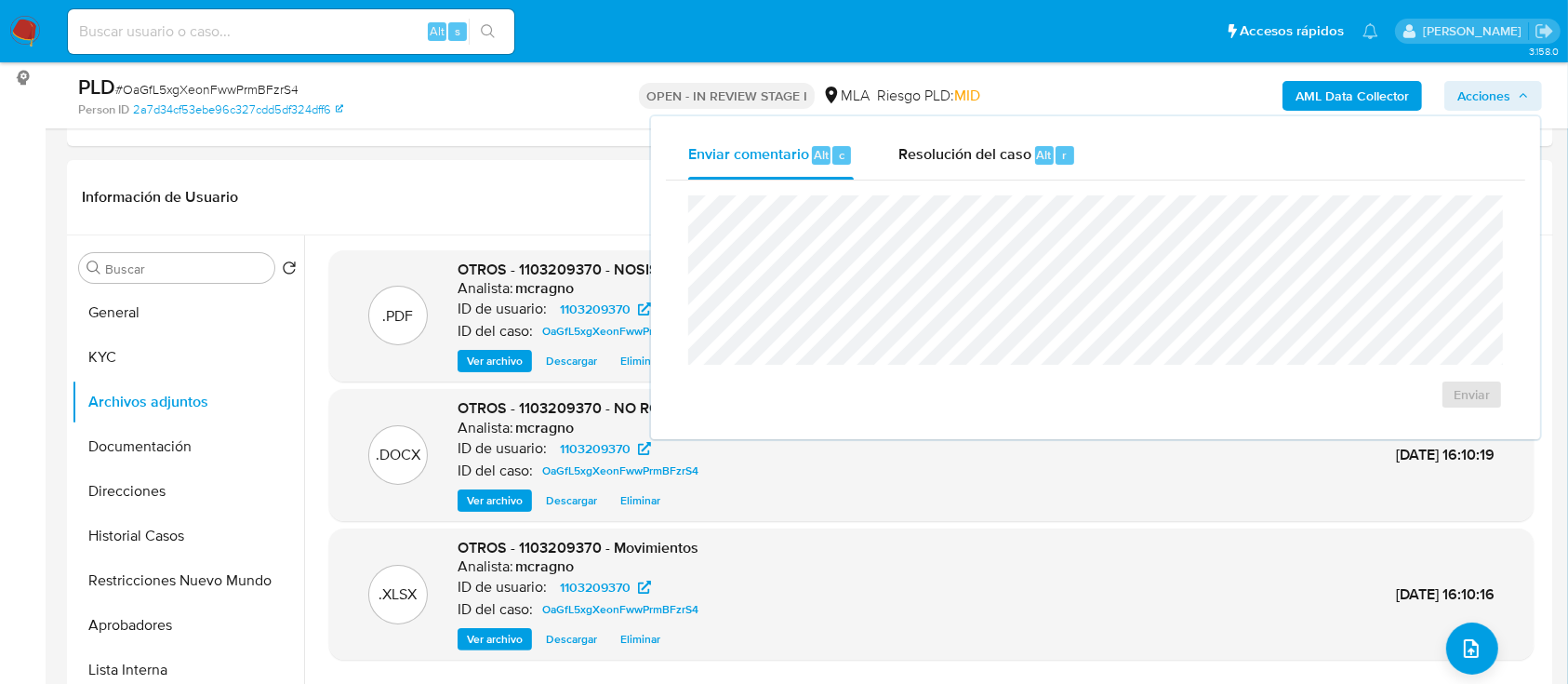
click at [1126, 137] on div "Enviar comentario Alt c Resolución del caso Alt r" at bounding box center [1095, 155] width 860 height 49
click at [926, 168] on div "Resolución del caso Alt r" at bounding box center [987, 155] width 178 height 49
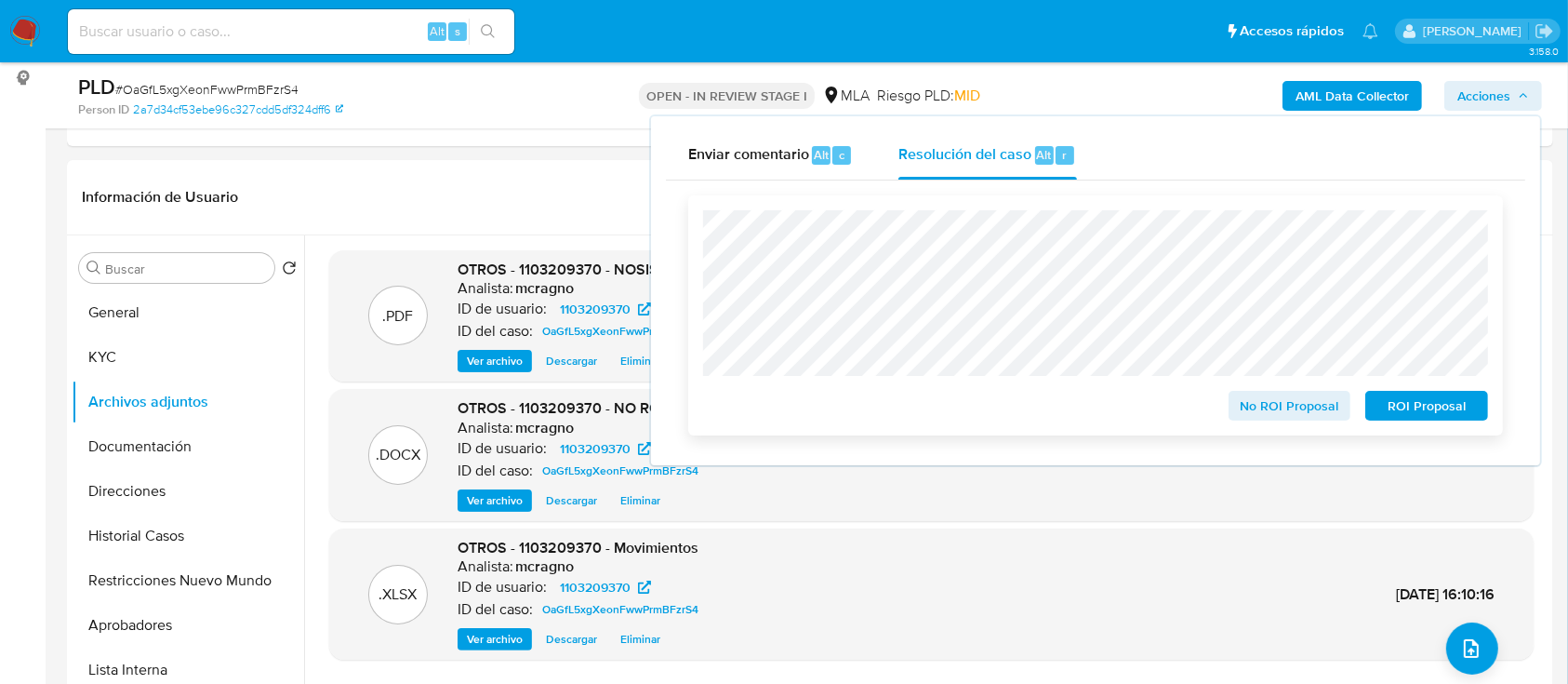
click at [1267, 410] on span "No ROI Proposal" at bounding box center [1290, 405] width 97 height 26
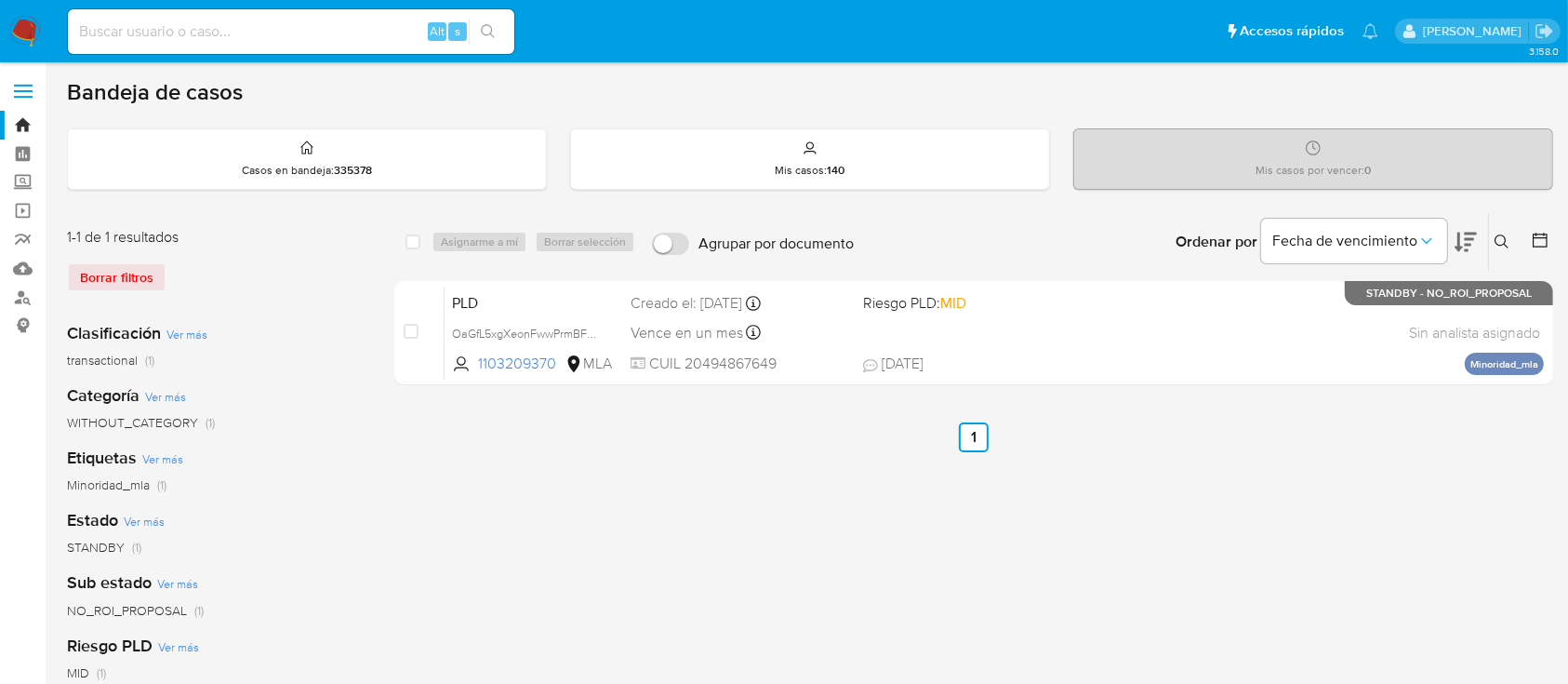
click at [29, 29] on img at bounding box center [25, 31] width 31 height 31
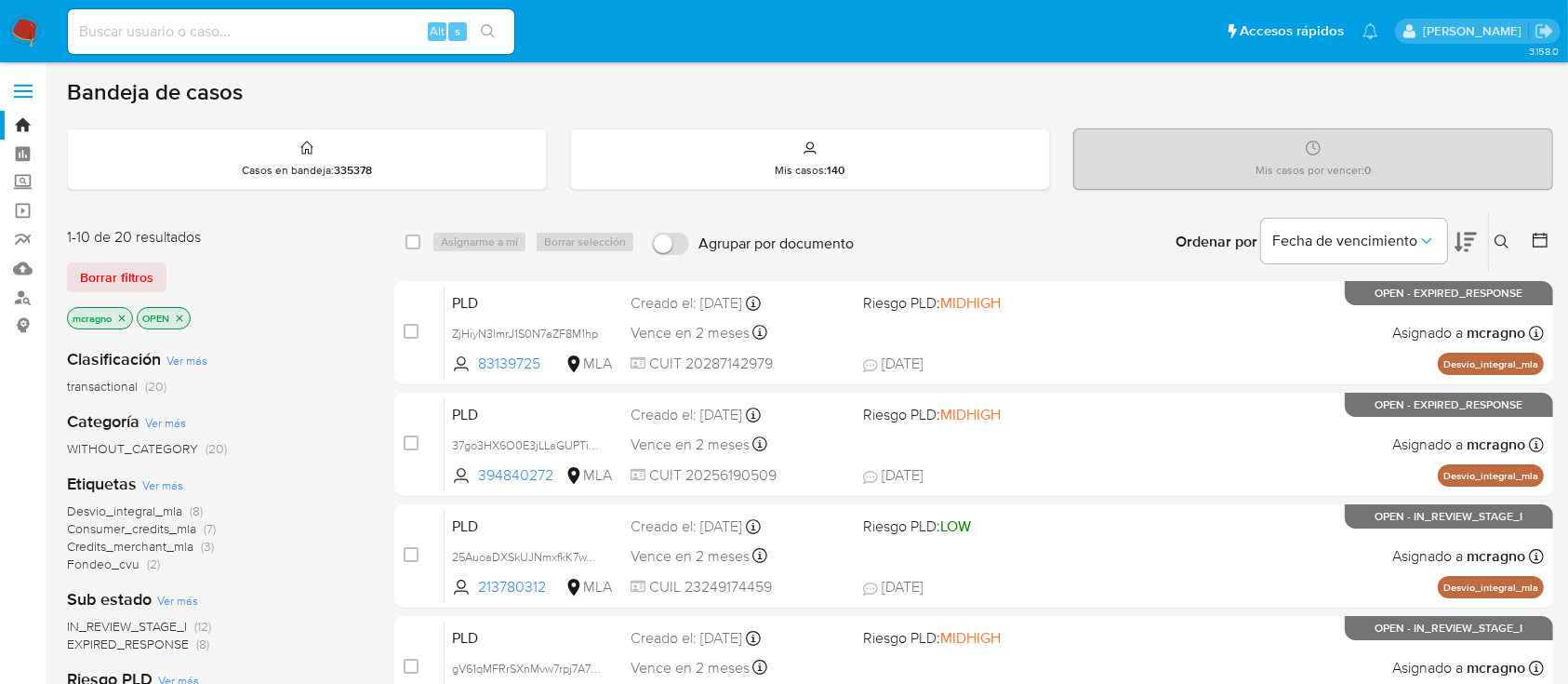
click at [179, 313] on icon "close-filter" at bounding box center [180, 319] width 11 height 11
